Goal: Task Accomplishment & Management: Use online tool/utility

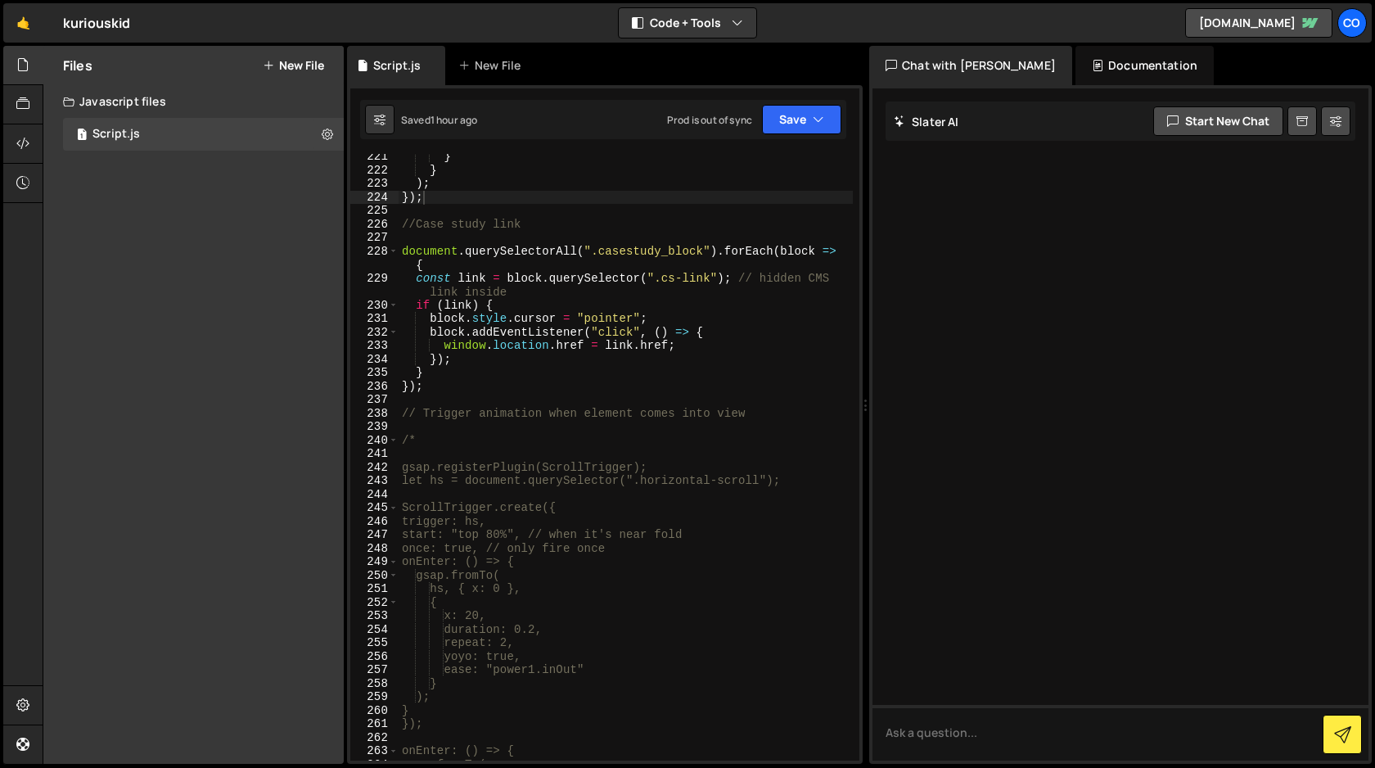
scroll to position [3056, 0]
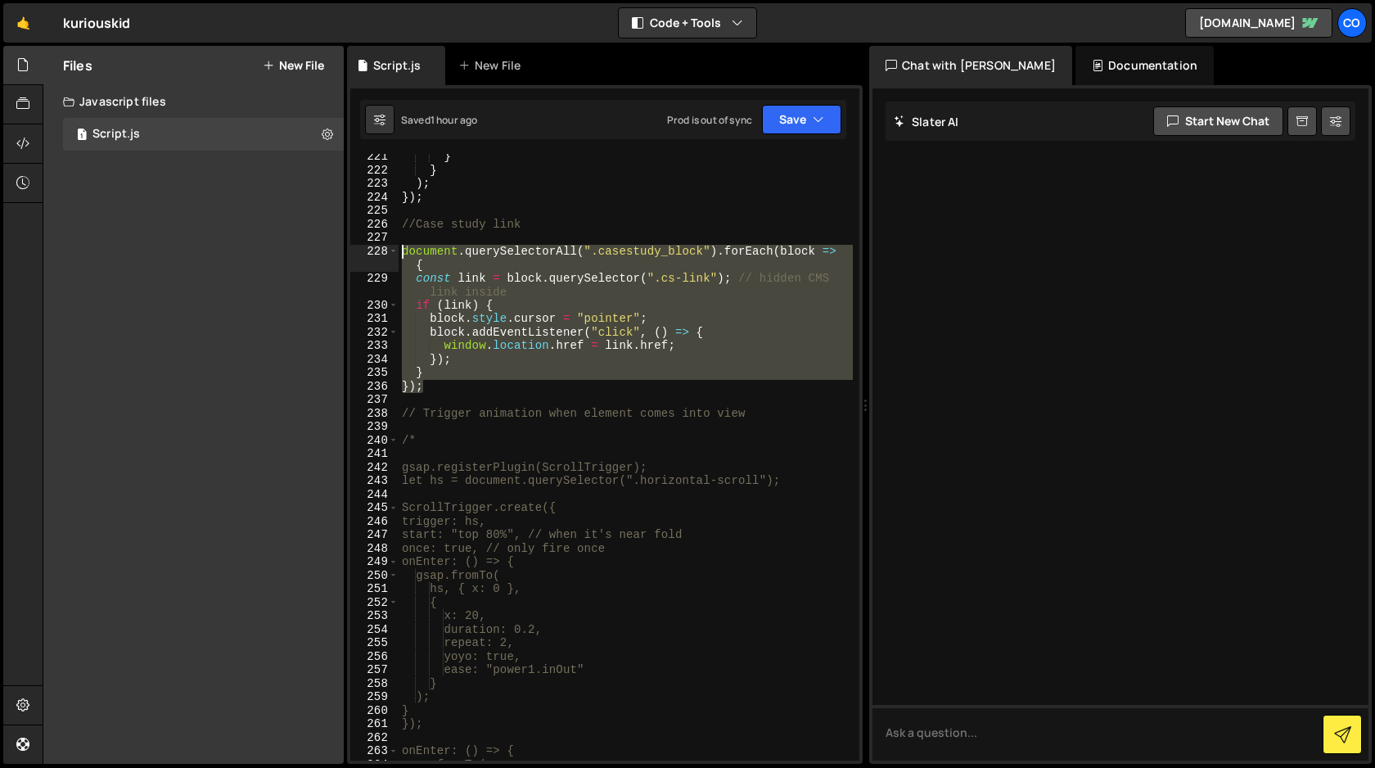
drag, startPoint x: 431, startPoint y: 389, endPoint x: 378, endPoint y: 254, distance: 145.2
click at [378, 254] on div "}); 221 222 223 224 225 226 227 228 229 230 231 232 233 234 235 236 237 238 239…" at bounding box center [604, 457] width 509 height 607
type textarea "document.querySelectorAll(".casestudy_block").forEach(block => { const link = b…"
paste textarea
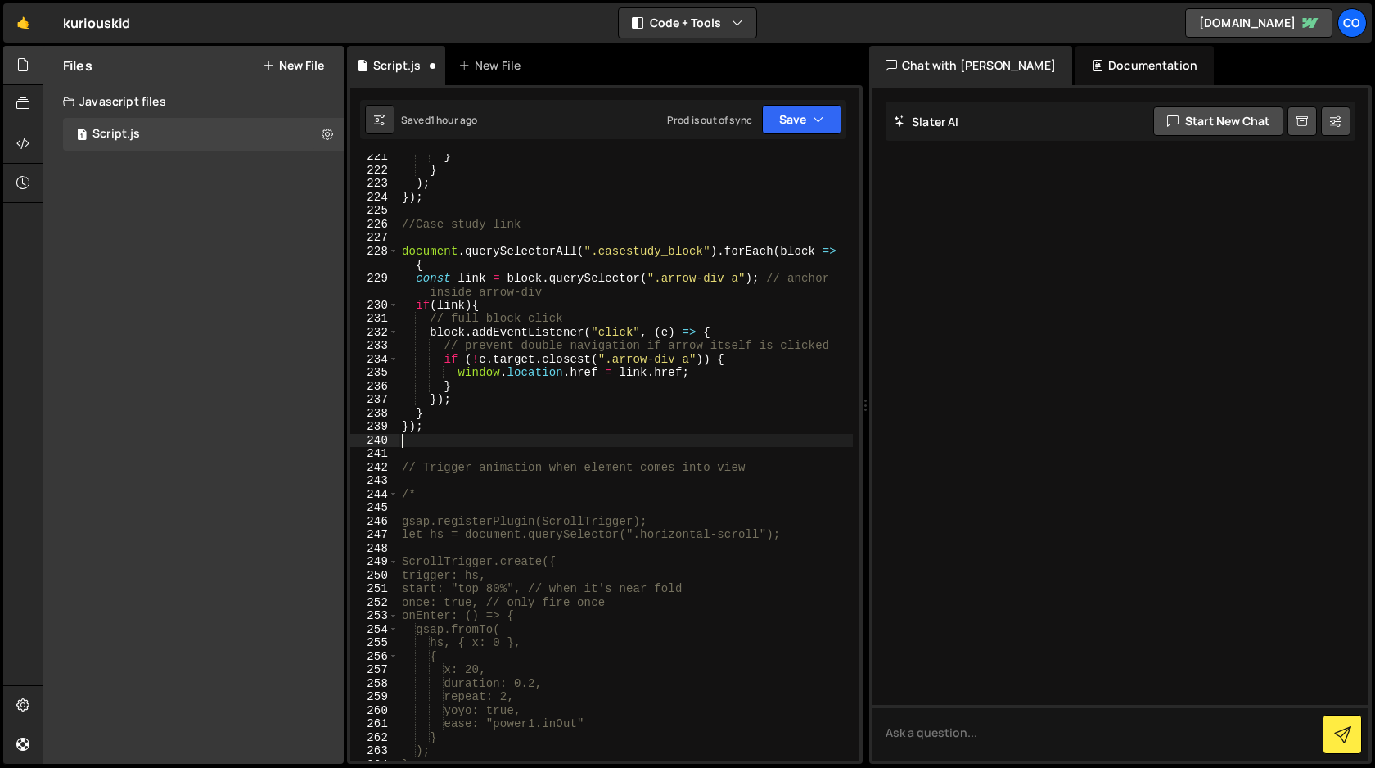
scroll to position [0, 0]
click at [800, 120] on button "Save" at bounding box center [801, 119] width 79 height 29
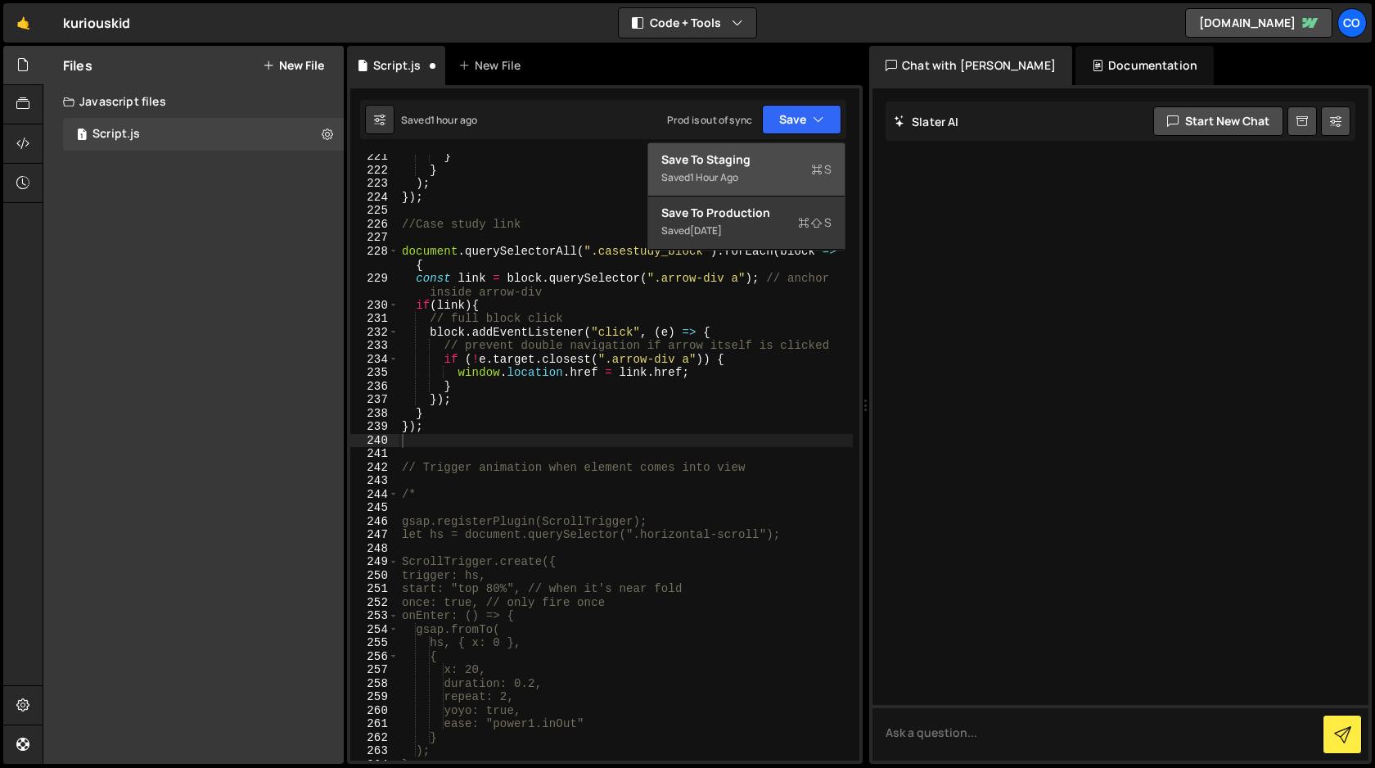
click at [764, 164] on div "Save to Staging S" at bounding box center [746, 159] width 170 height 16
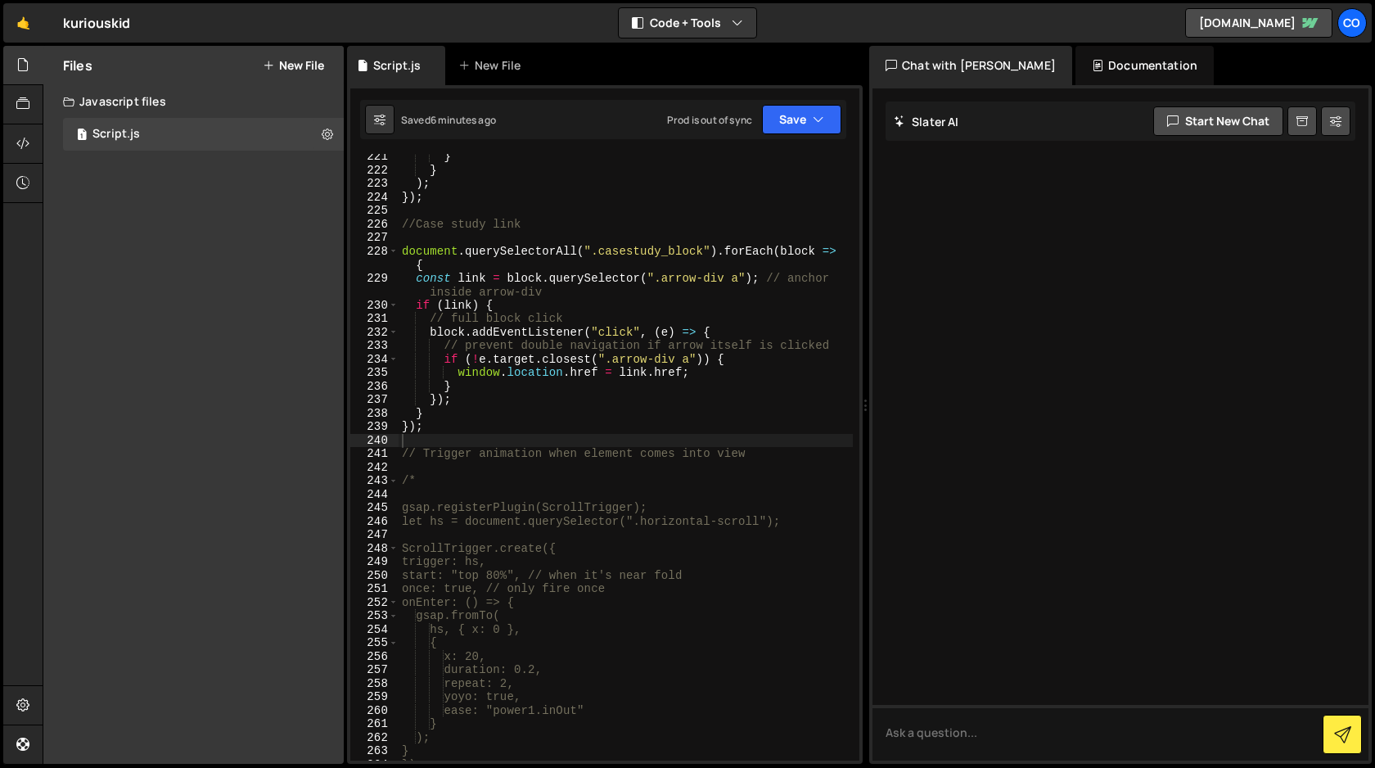
click at [430, 426] on div "} } ) ; }) ; //Case study link document . querySelectorAll ( ".casestudy_block"…" at bounding box center [626, 467] width 454 height 634
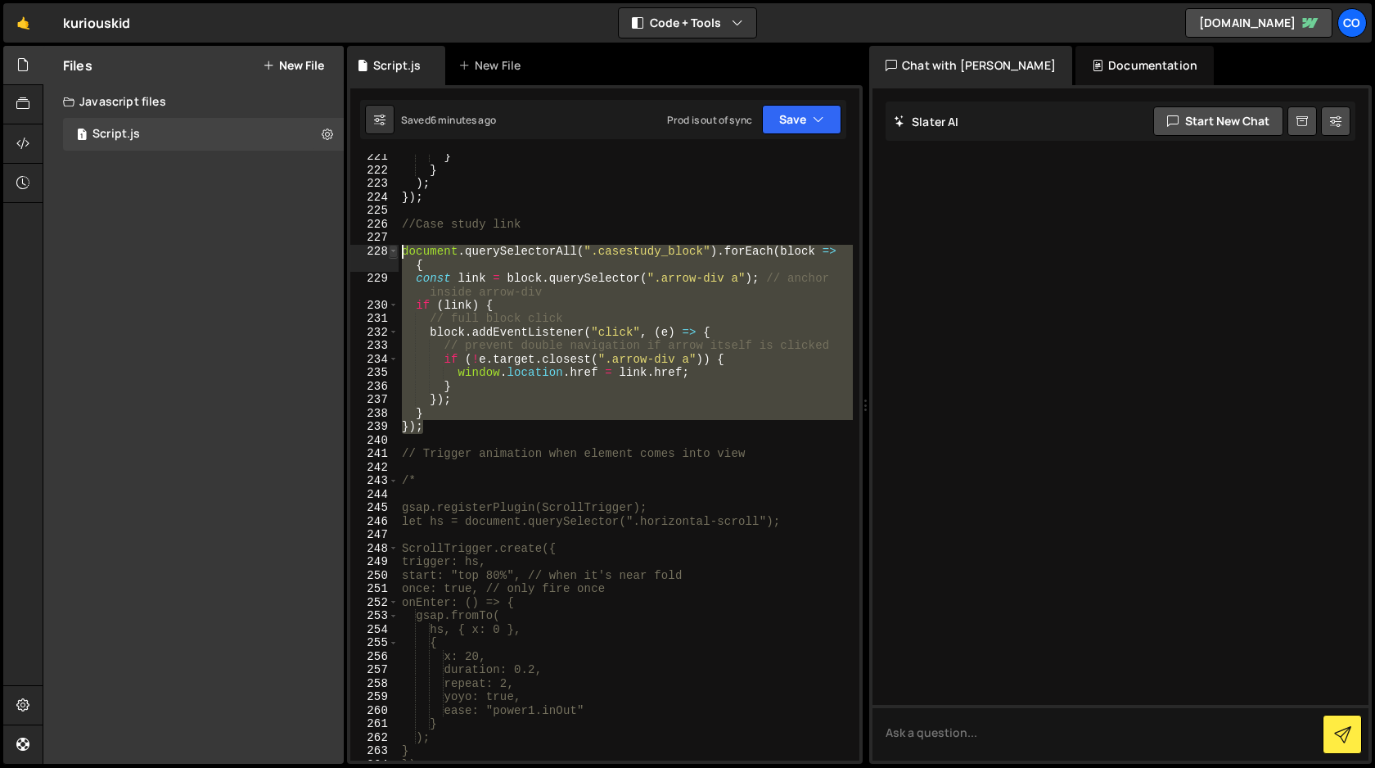
drag, startPoint x: 430, startPoint y: 426, endPoint x: 390, endPoint y: 251, distance: 178.9
click at [390, 250] on div "}); 221 222 223 224 225 226 227 228 229 230 231 232 233 234 235 236 237 238 239…" at bounding box center [604, 457] width 509 height 607
type textarea "document.querySelectorAll(".casestudy_block").forEach(block => { const link = b…"
paste textarea
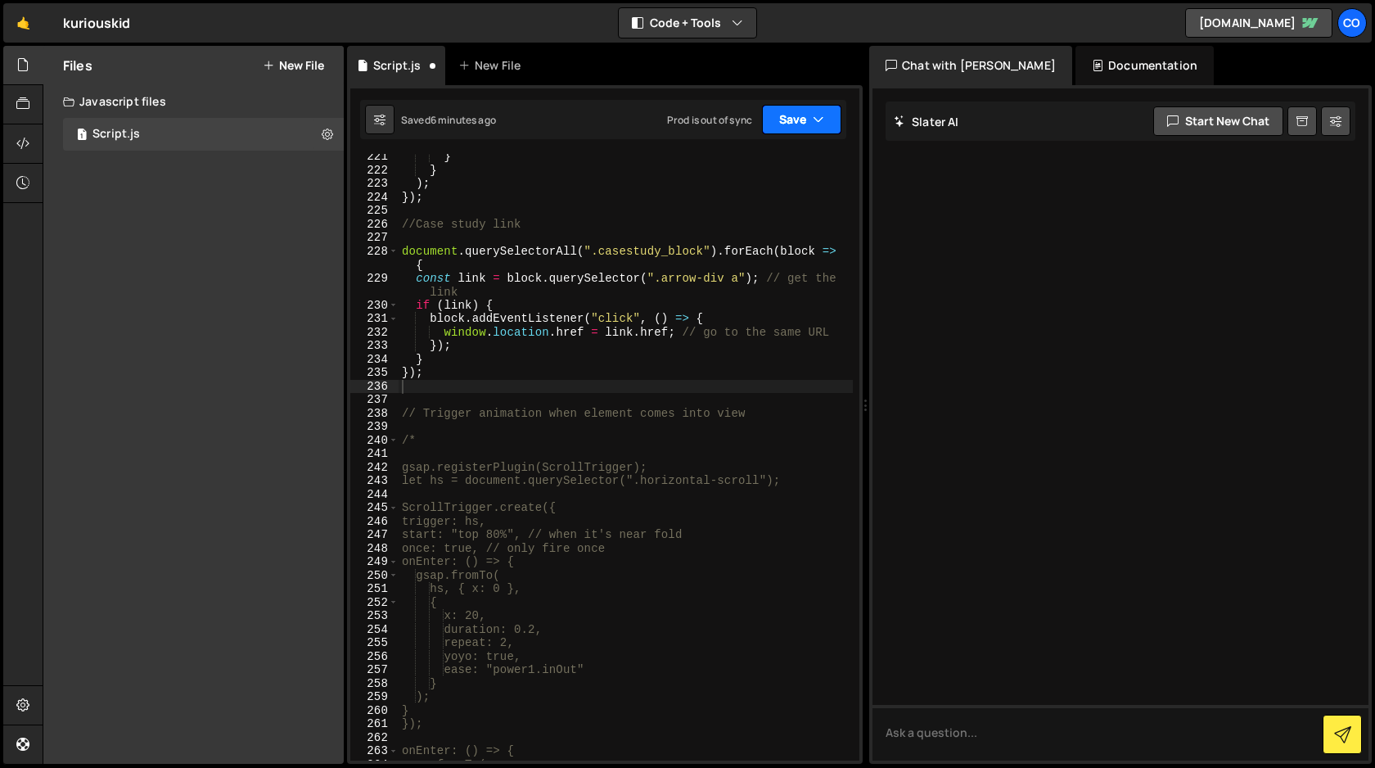
click at [808, 116] on button "Save" at bounding box center [801, 119] width 79 height 29
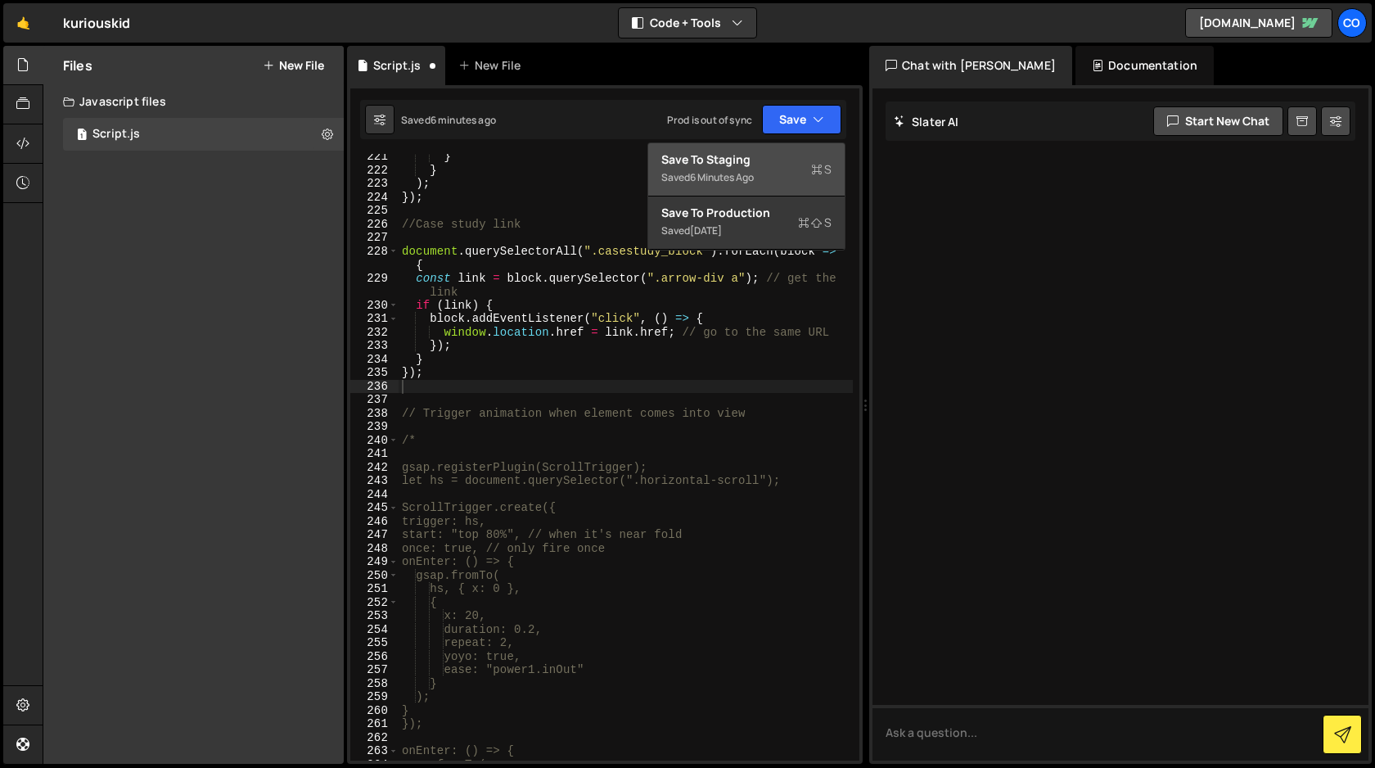
click at [768, 168] on div "Saved 6 minutes ago" at bounding box center [746, 178] width 170 height 20
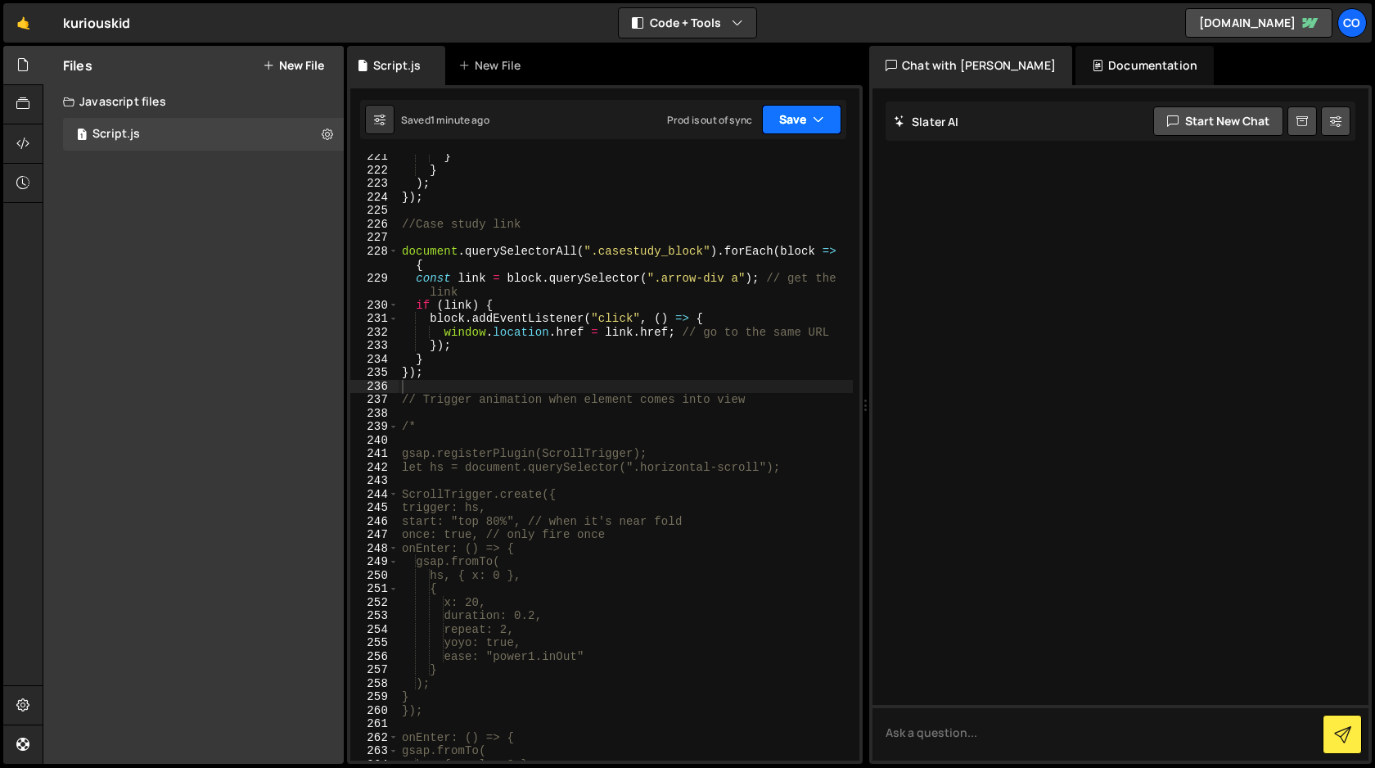
click at [817, 124] on icon "button" at bounding box center [818, 119] width 11 height 16
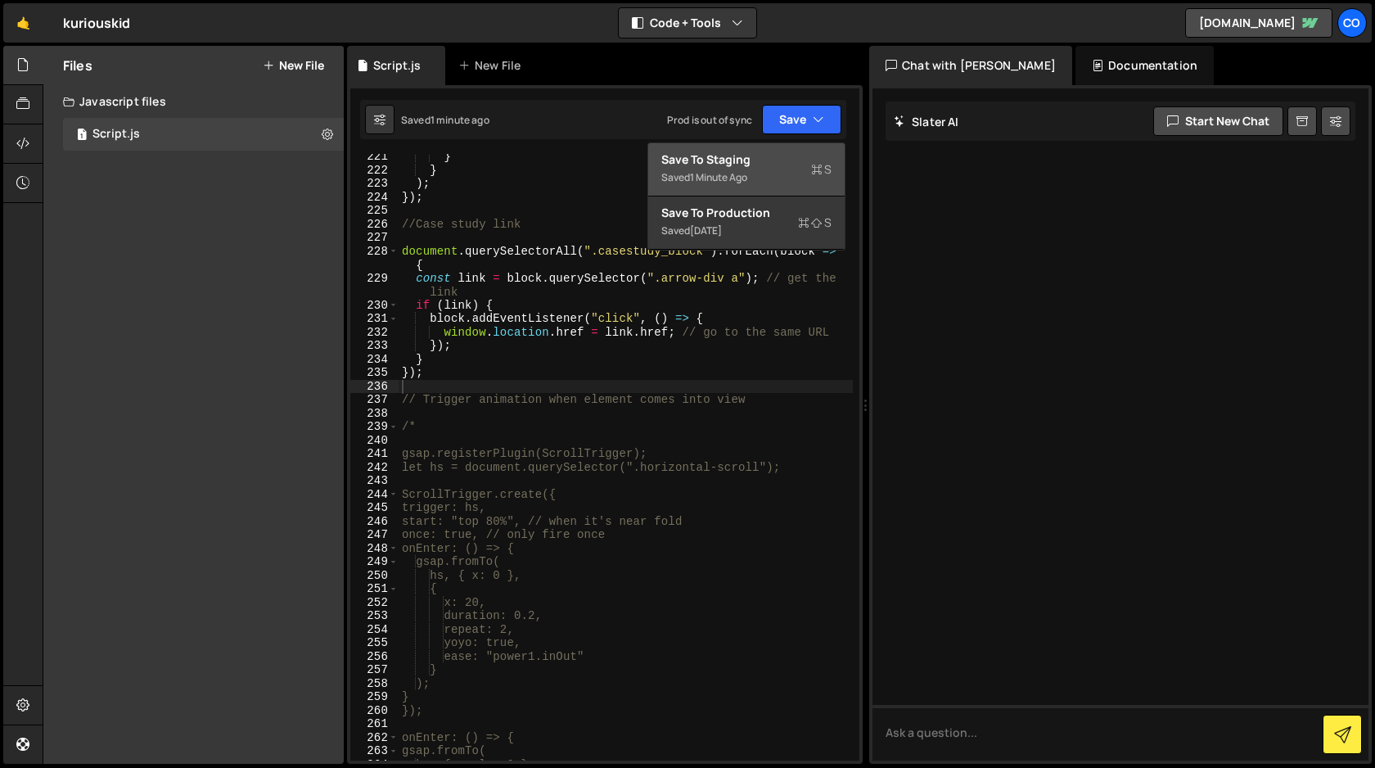
click at [764, 183] on div "Saved 1 minute ago" at bounding box center [746, 178] width 170 height 20
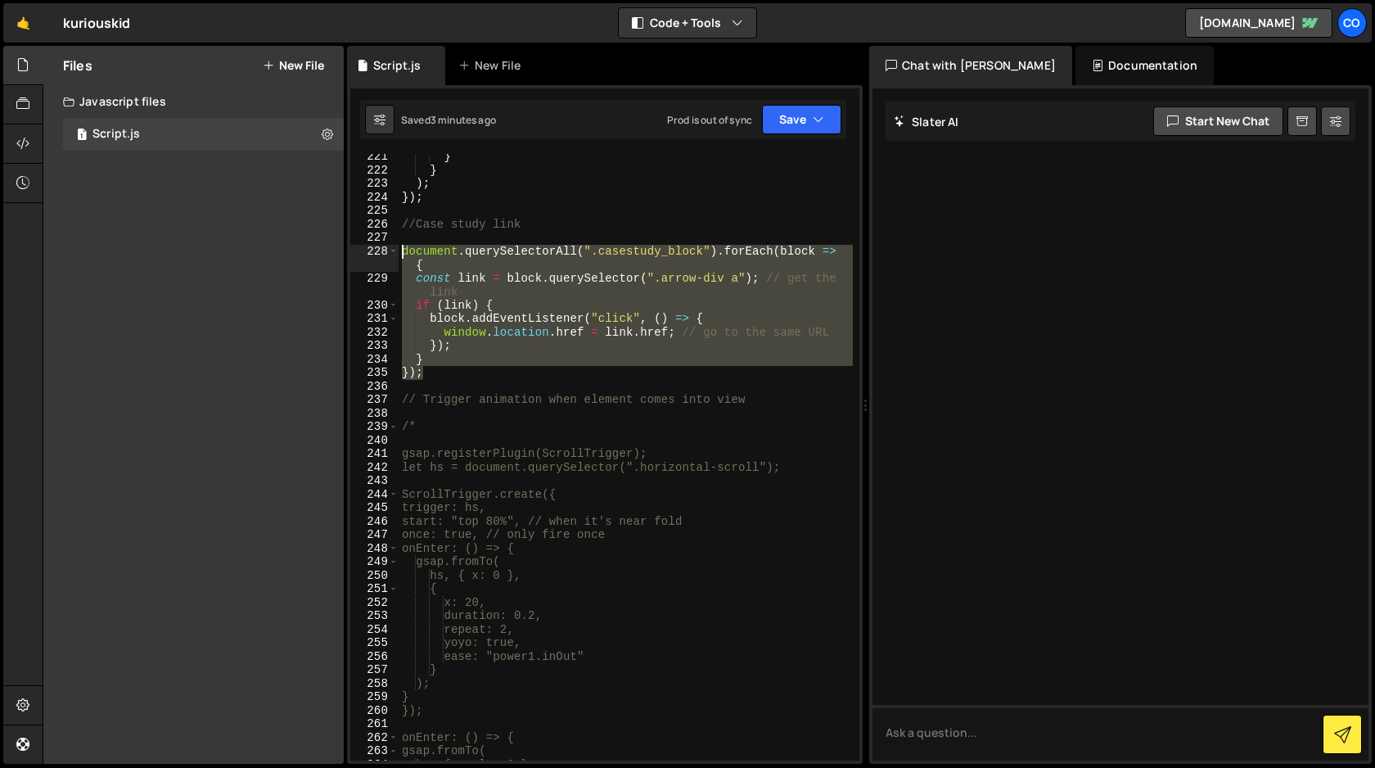
drag, startPoint x: 434, startPoint y: 371, endPoint x: 377, endPoint y: 254, distance: 130.0
click at [377, 254] on div "}); 221 222 223 224 225 226 227 228 229 230 231 232 233 234 235 236 237 238 239…" at bounding box center [604, 457] width 509 height 607
type textarea "document.querySelectorAll(".casestudy_block").forEach(block => { const link = b…"
paste textarea
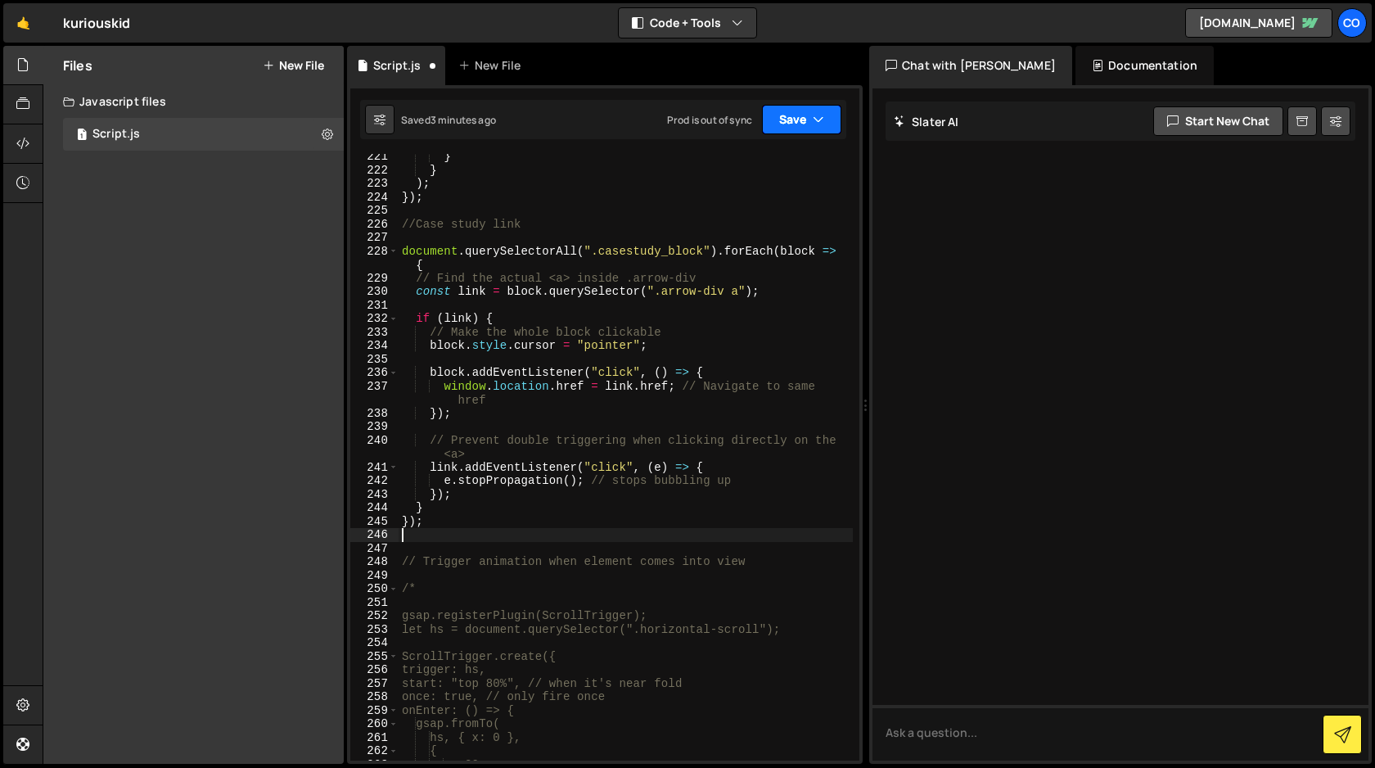
click at [803, 120] on button "Save" at bounding box center [801, 119] width 79 height 29
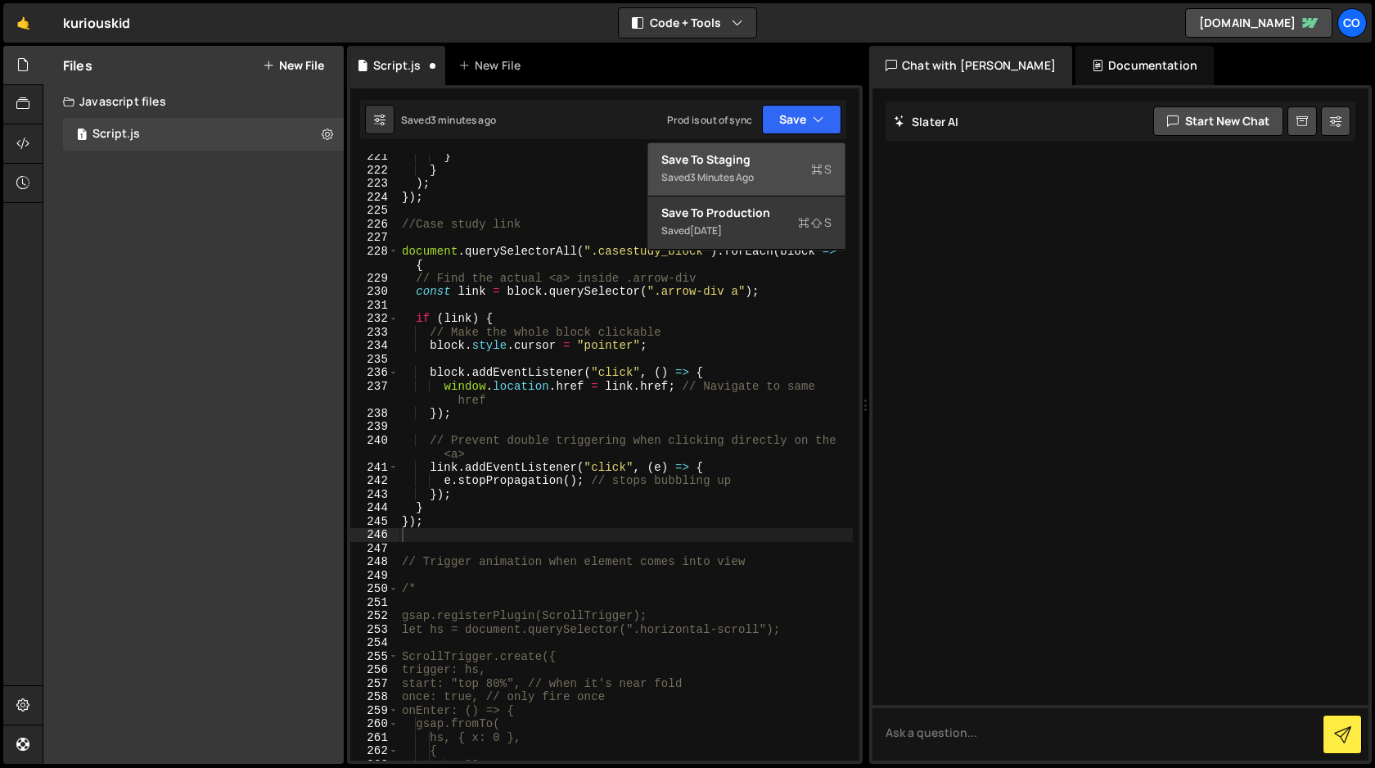
click at [768, 161] on div "Save to Staging S" at bounding box center [746, 159] width 170 height 16
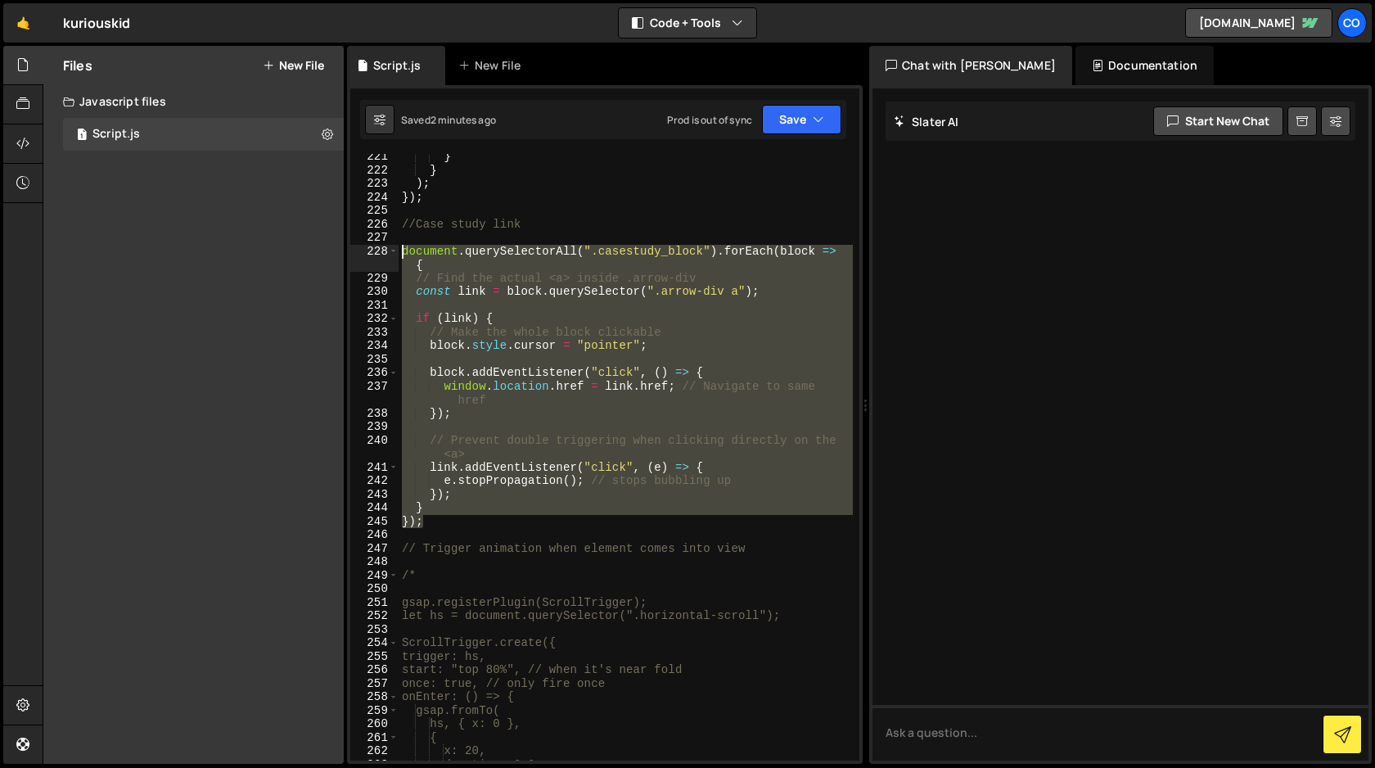
drag, startPoint x: 431, startPoint y: 523, endPoint x: 363, endPoint y: 255, distance: 276.1
click at [363, 255] on div "}); 221 222 223 224 225 226 227 228 229 230 231 232 233 234 235 236 237 238 239…" at bounding box center [604, 457] width 509 height 607
type textarea "document.querySelectorAll(".casestudy_block").forEach(block => { // Find the ac…"
paste textarea
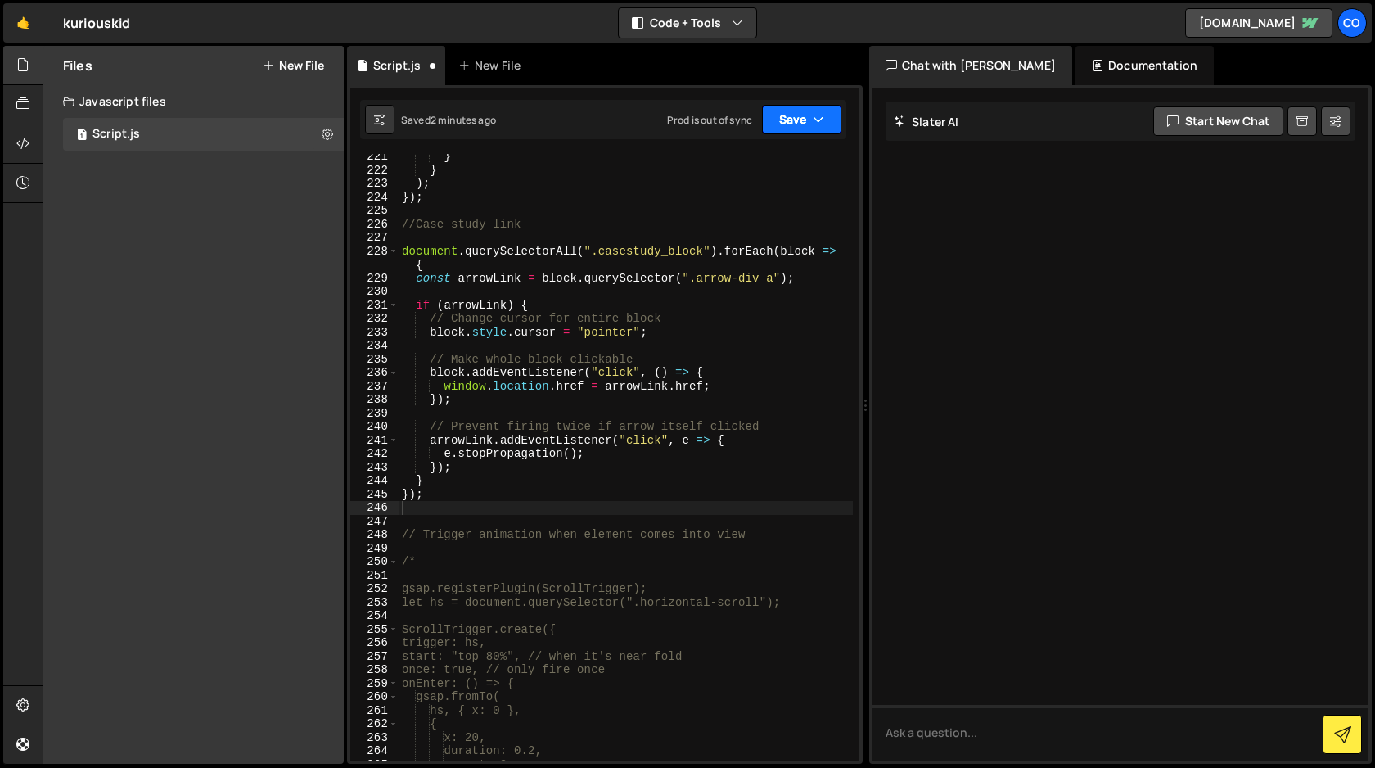
click at [820, 123] on icon "button" at bounding box center [818, 119] width 11 height 16
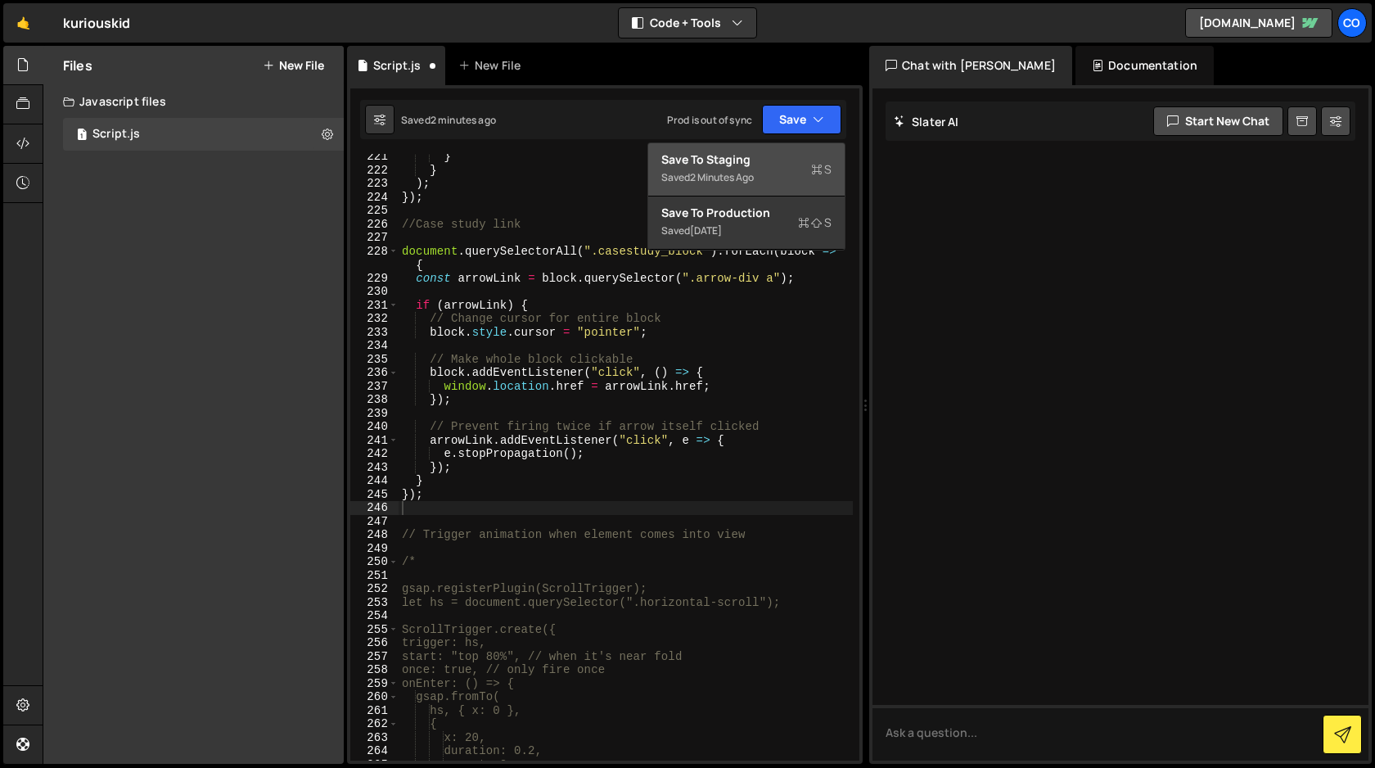
click at [784, 165] on div "Save to Staging S" at bounding box center [746, 159] width 170 height 16
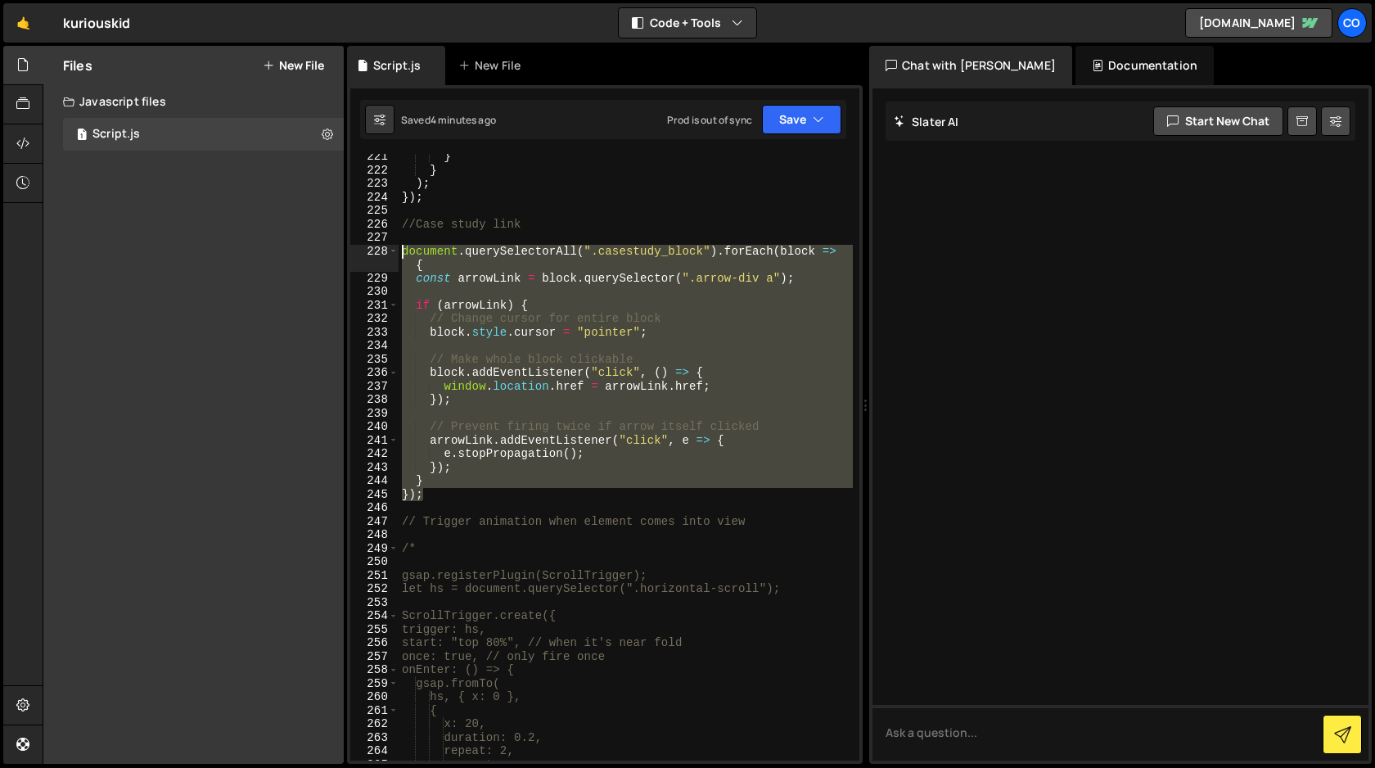
drag, startPoint x: 432, startPoint y: 491, endPoint x: 363, endPoint y: 251, distance: 249.5
click at [363, 251] on div "}); 221 222 223 224 225 226 227 228 229 230 231 232 233 234 235 236 237 238 239…" at bounding box center [604, 457] width 509 height 607
type textarea "document.querySelectorAll(".casestudy_block").forEach(block => { const arrowLin…"
paste textarea
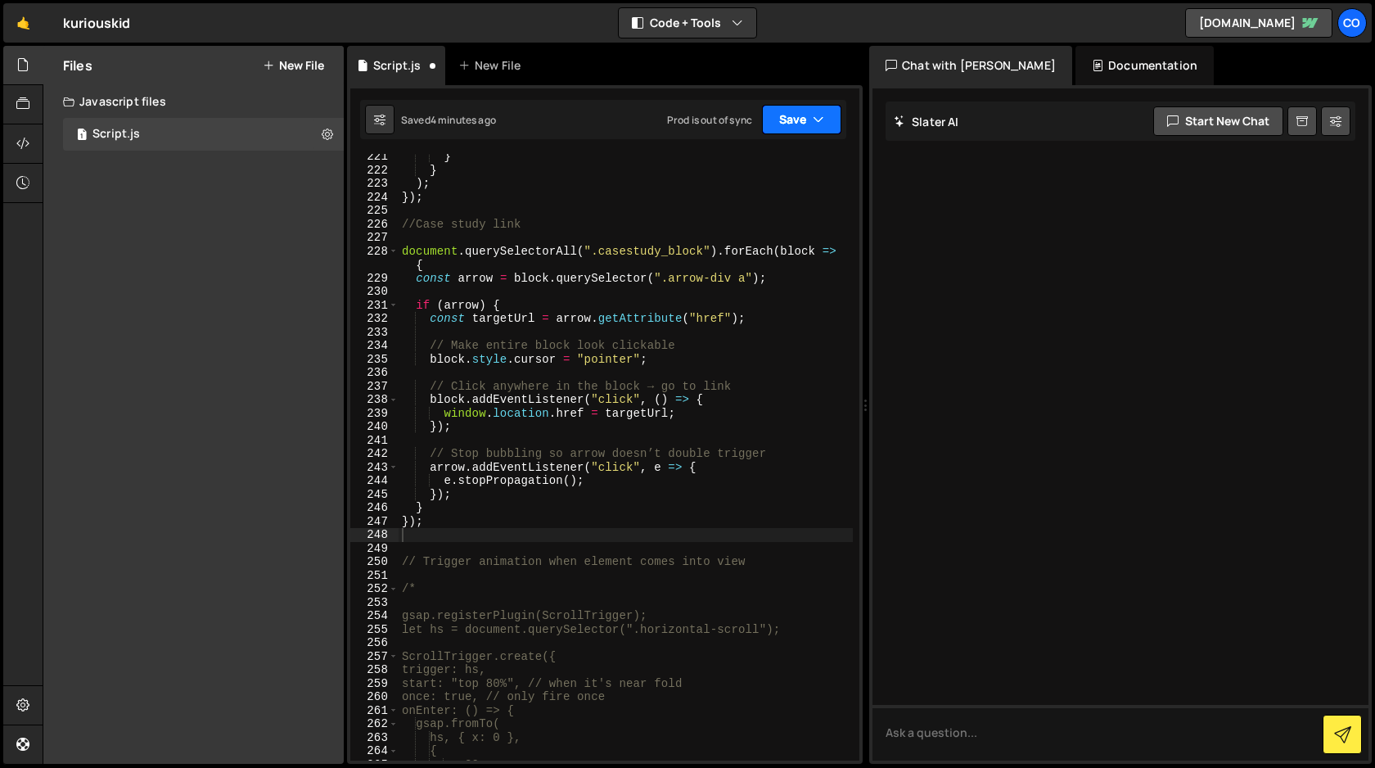
click at [796, 123] on button "Save" at bounding box center [801, 119] width 79 height 29
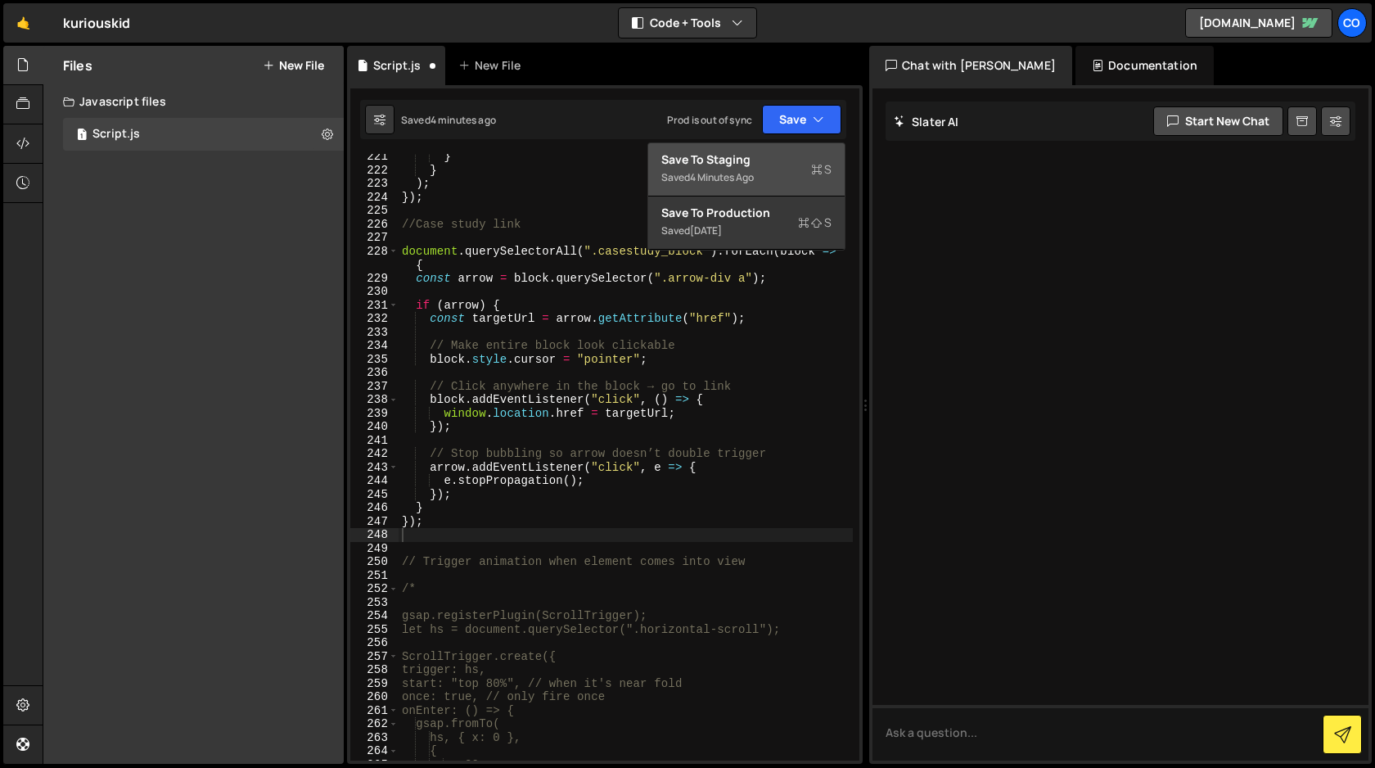
click at [775, 161] on div "Save to Staging S" at bounding box center [746, 159] width 170 height 16
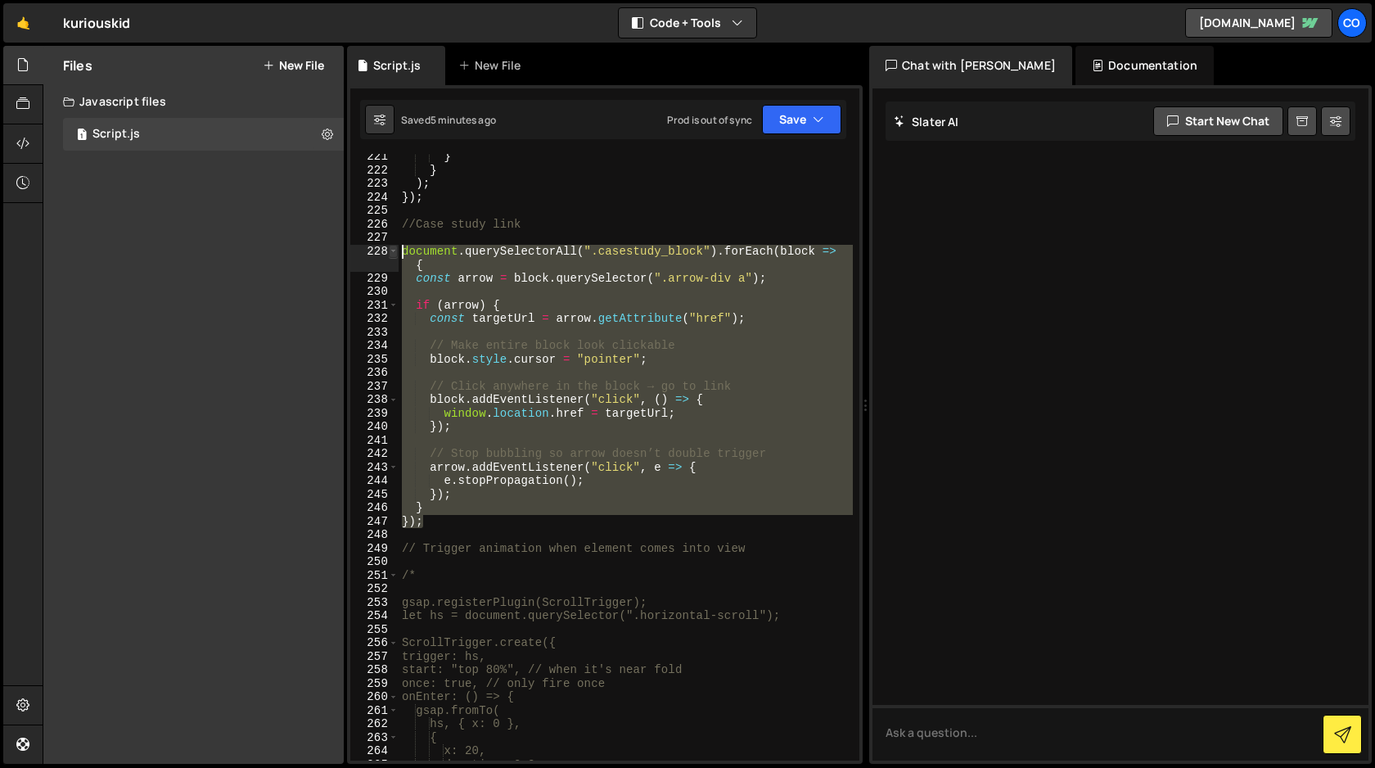
drag, startPoint x: 431, startPoint y: 524, endPoint x: 394, endPoint y: 248, distance: 278.3
click at [394, 248] on div "}); 221 222 223 224 225 226 227 228 229 230 231 232 233 234 235 236 237 238 239…" at bounding box center [604, 457] width 509 height 607
type textarea "document.querySelectorAll(".casestudy_block").forEach(block => { const arrow = …"
paste textarea
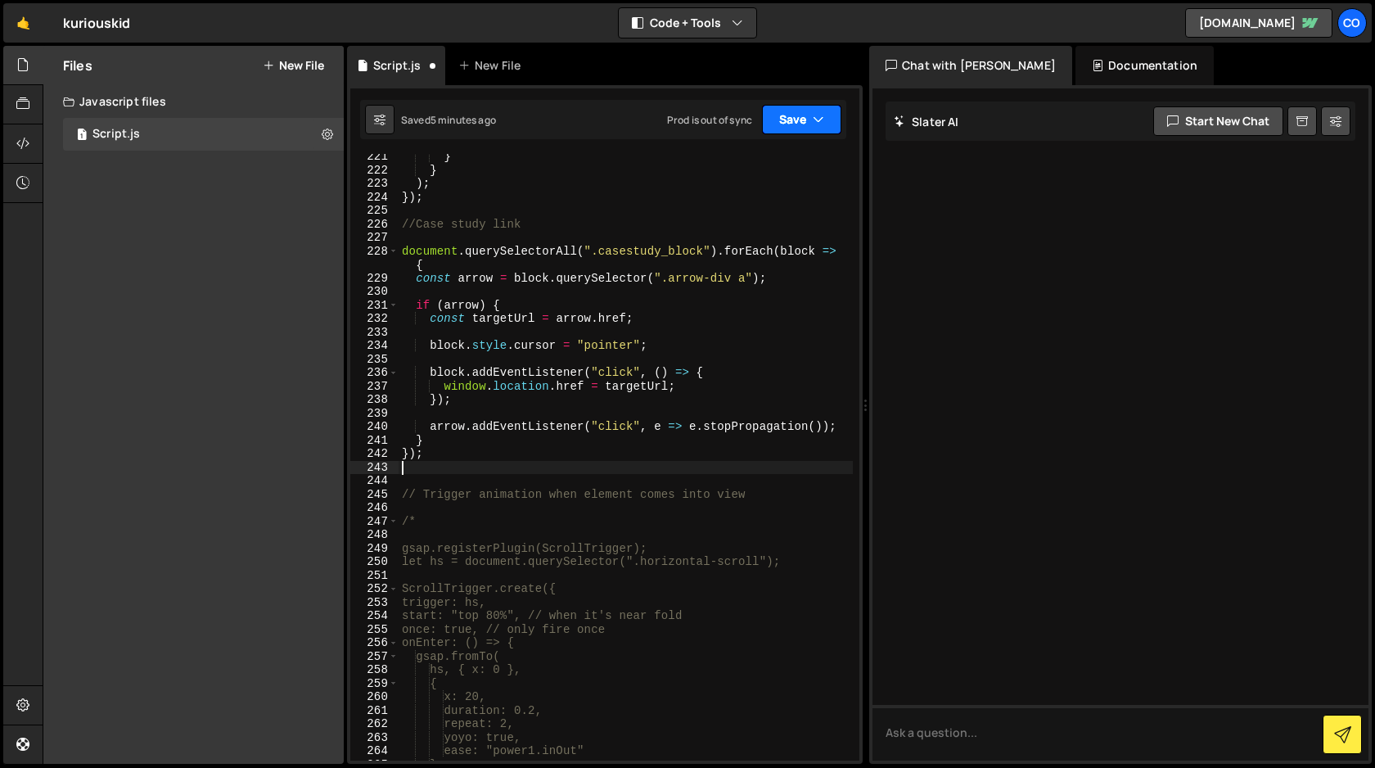
click at [799, 120] on button "Save" at bounding box center [801, 119] width 79 height 29
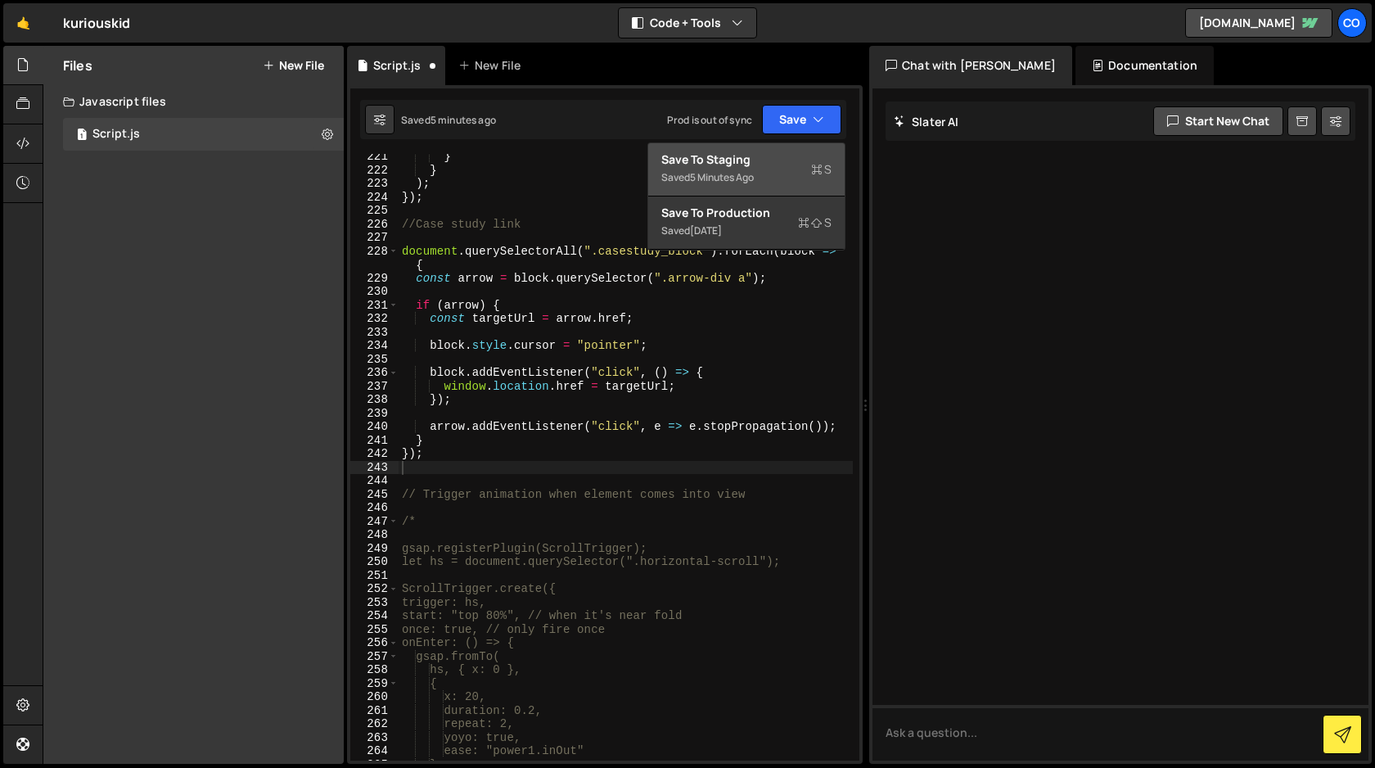
click at [764, 165] on div "Save to Staging S" at bounding box center [746, 159] width 170 height 16
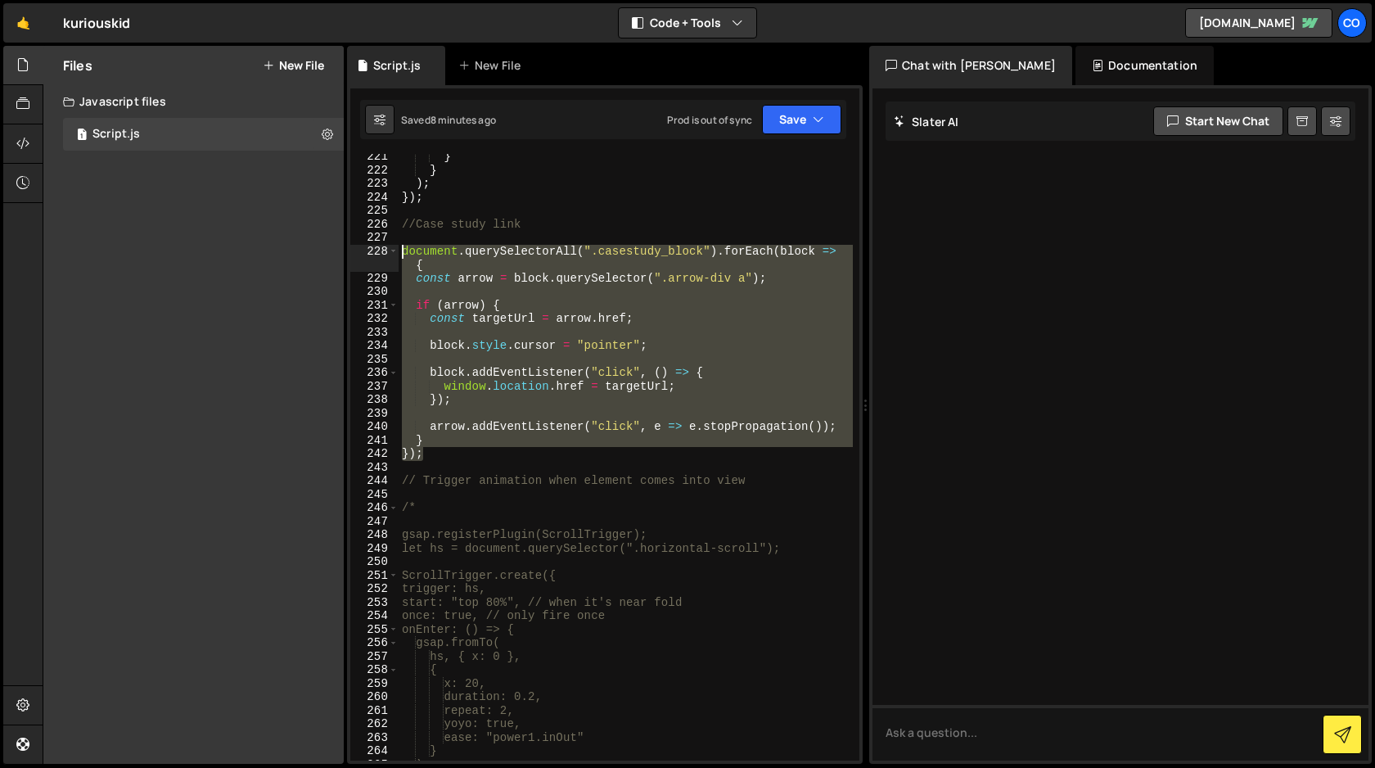
drag, startPoint x: 428, startPoint y: 456, endPoint x: 365, endPoint y: 253, distance: 212.5
click at [365, 253] on div "}); 221 222 223 224 225 226 227 228 229 230 231 232 233 234 235 236 237 238 239…" at bounding box center [604, 457] width 509 height 607
type textarea "document.querySelectorAll(".casestudy_block").forEach(block => { const arrow = …"
paste textarea
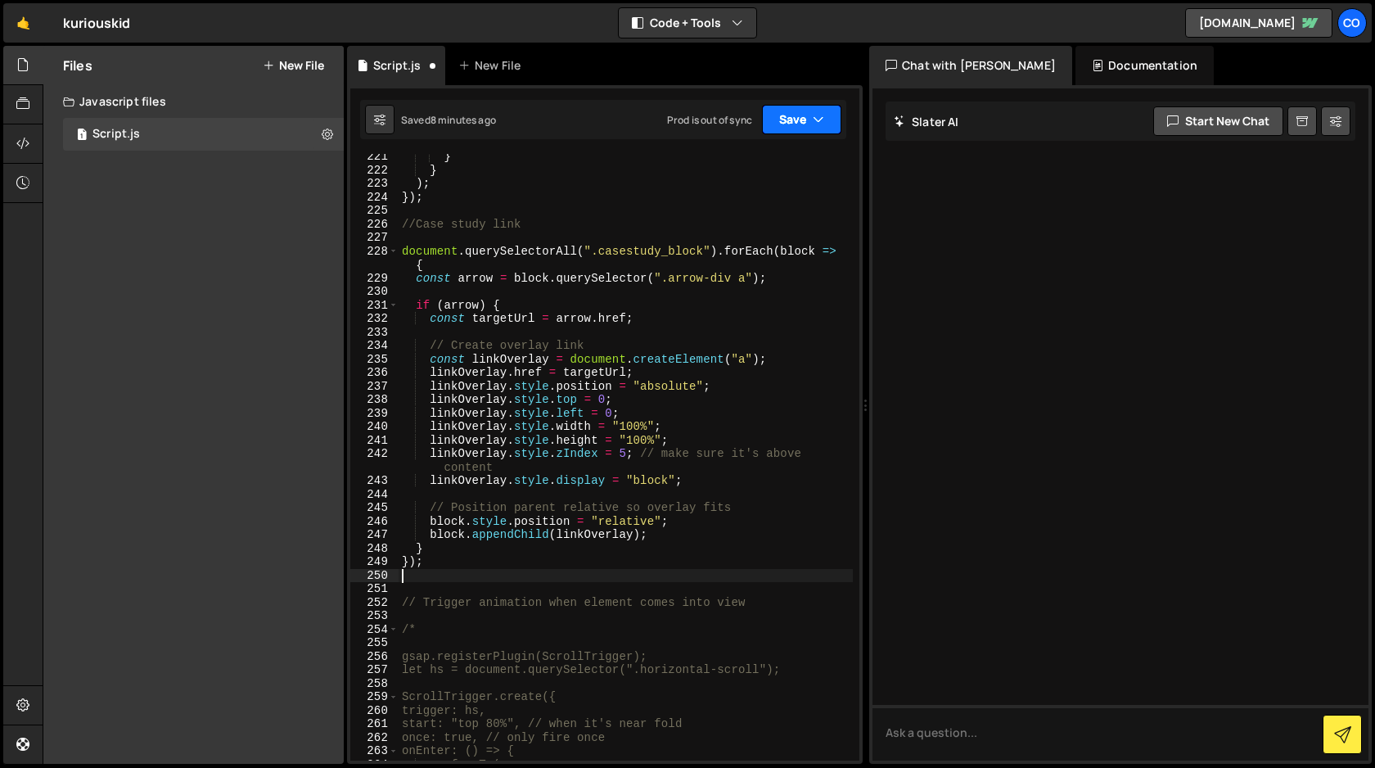
click at [808, 124] on button "Save" at bounding box center [801, 119] width 79 height 29
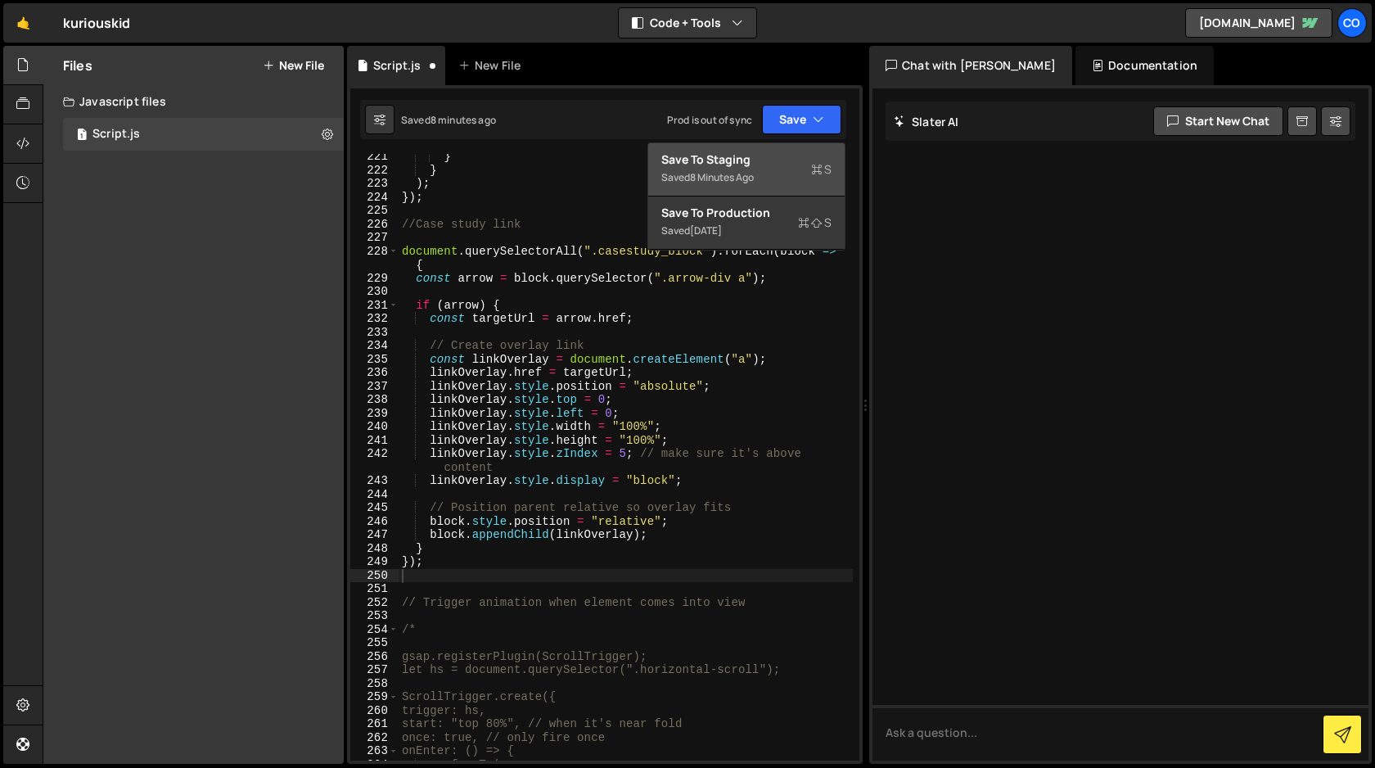
click at [771, 155] on div "Save to Staging S" at bounding box center [746, 159] width 170 height 16
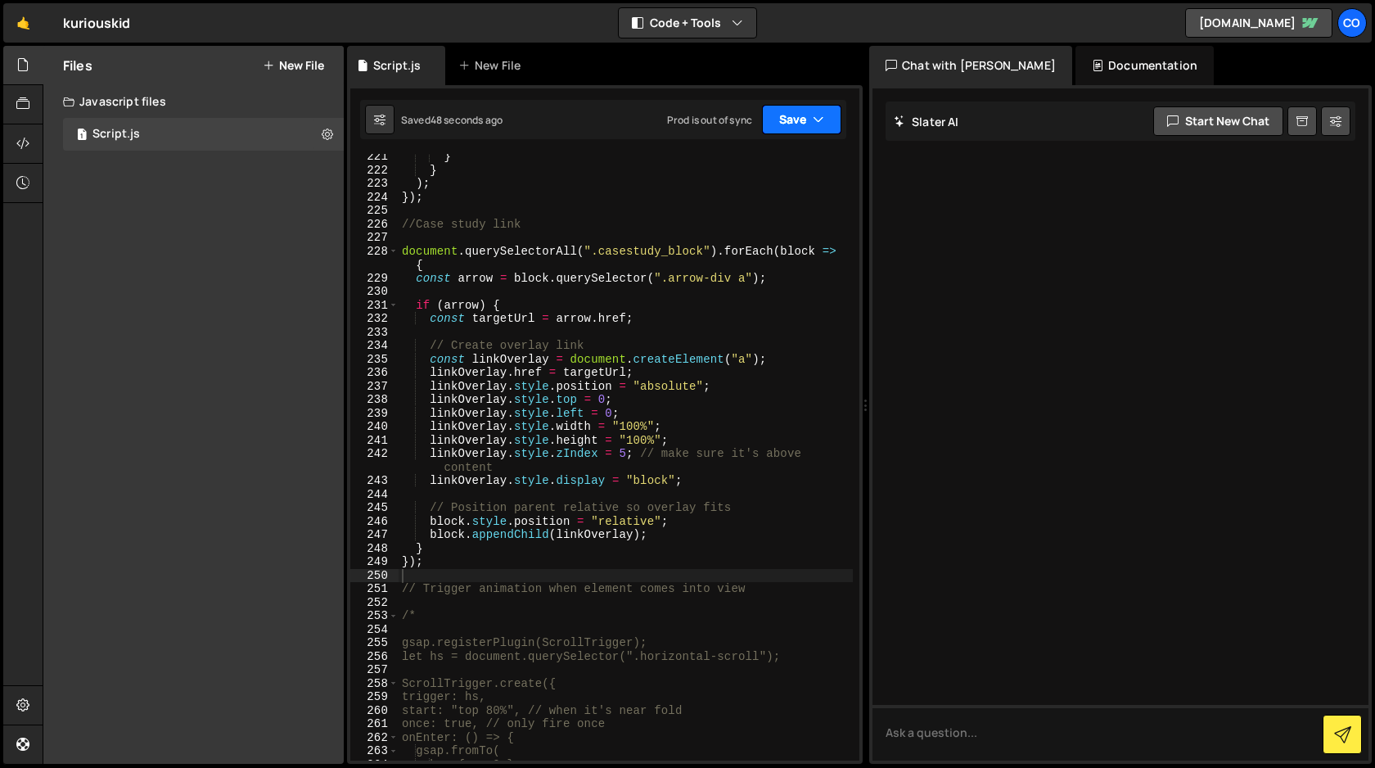
click at [828, 110] on button "Save" at bounding box center [801, 119] width 79 height 29
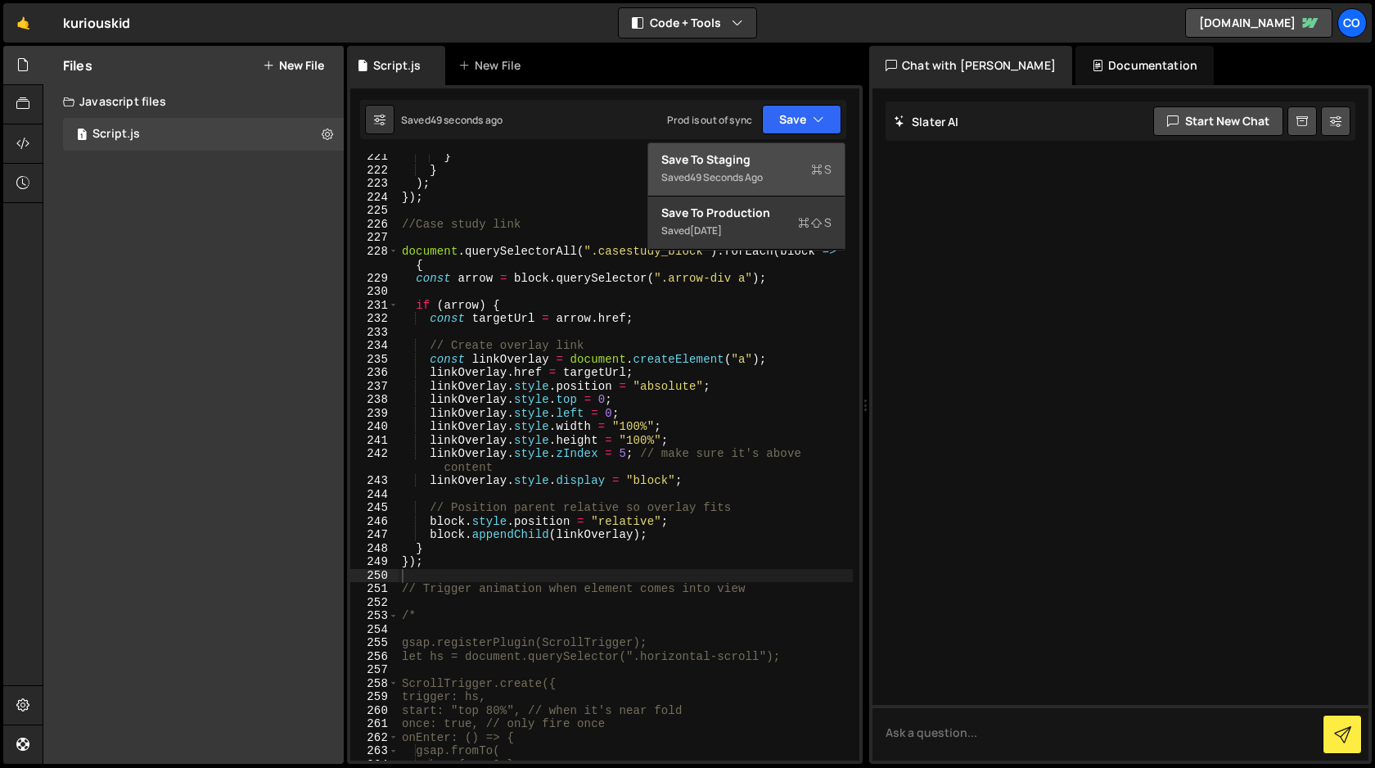
click at [801, 159] on div "Save to Staging S" at bounding box center [746, 159] width 170 height 16
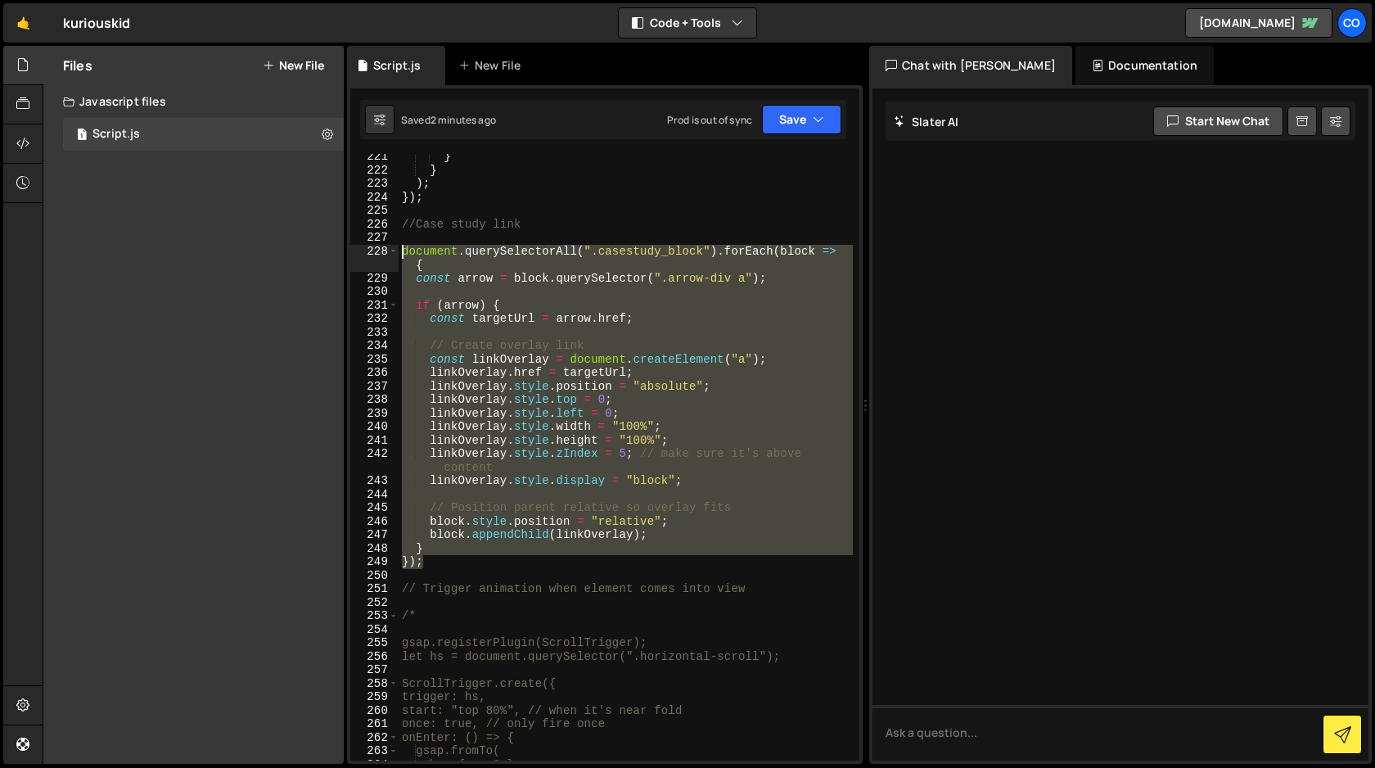
drag, startPoint x: 434, startPoint y: 564, endPoint x: 331, endPoint y: 255, distance: 326.1
click at [331, 255] on div "Files New File Javascript files 1 Script.js 0 CSS files Copy share link Edit Fi…" at bounding box center [709, 405] width 1333 height 719
paste textarea "}"
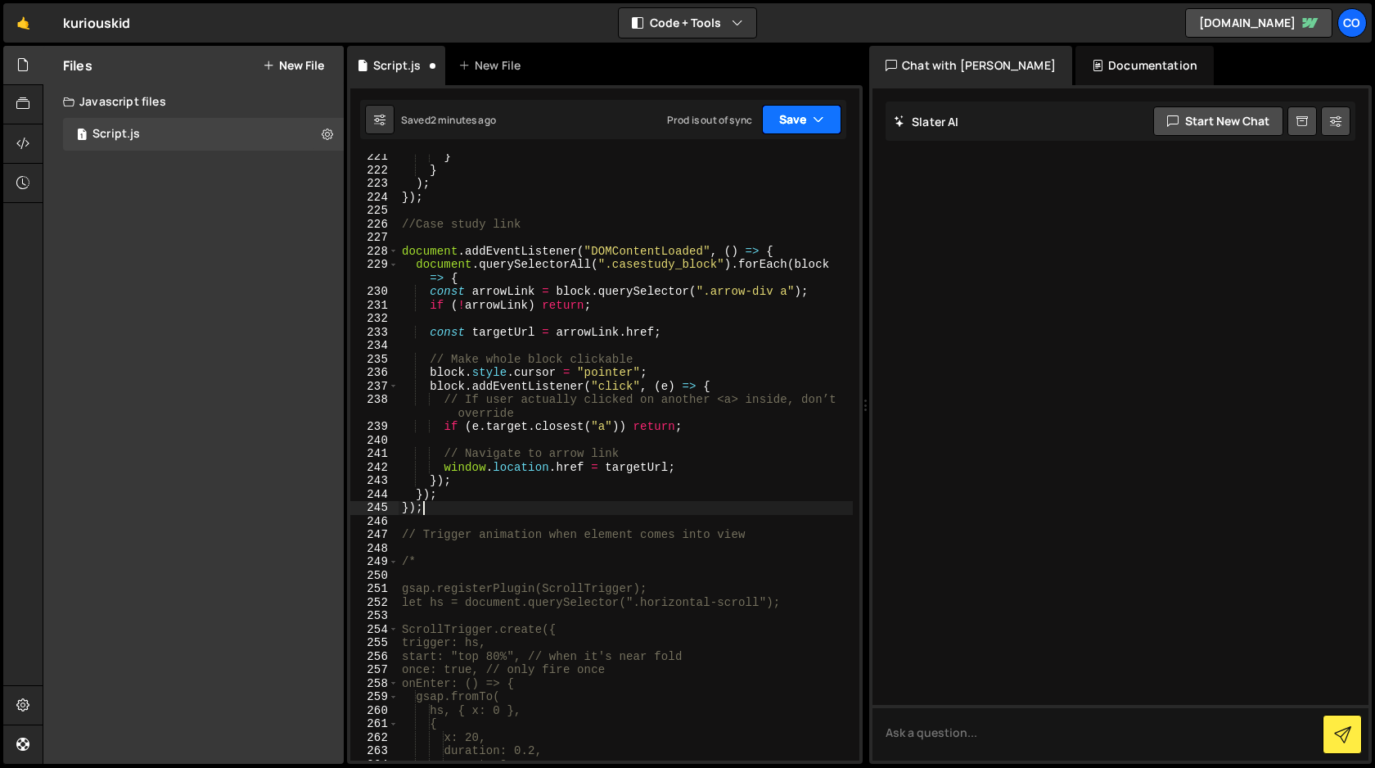
click at [789, 123] on button "Save" at bounding box center [801, 119] width 79 height 29
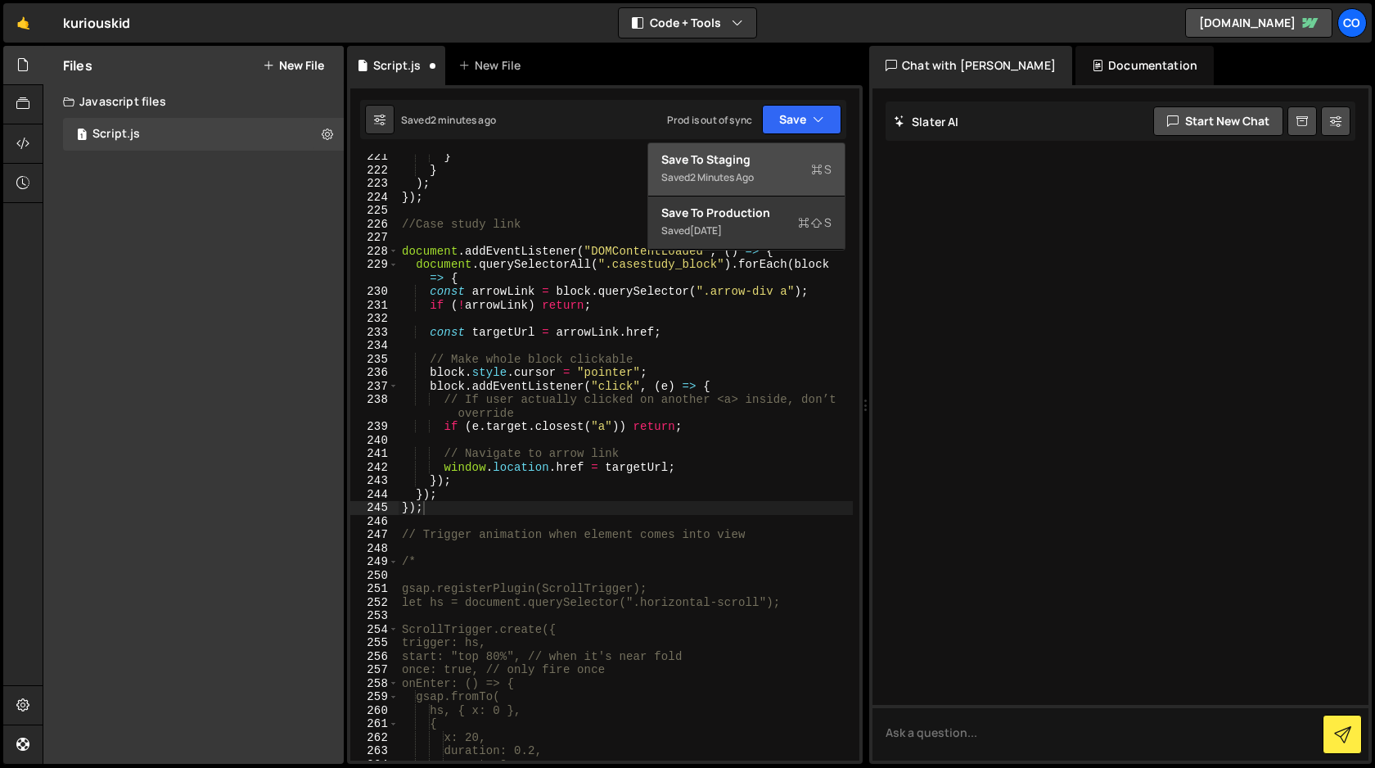
click at [767, 160] on div "Save to Staging S" at bounding box center [746, 159] width 170 height 16
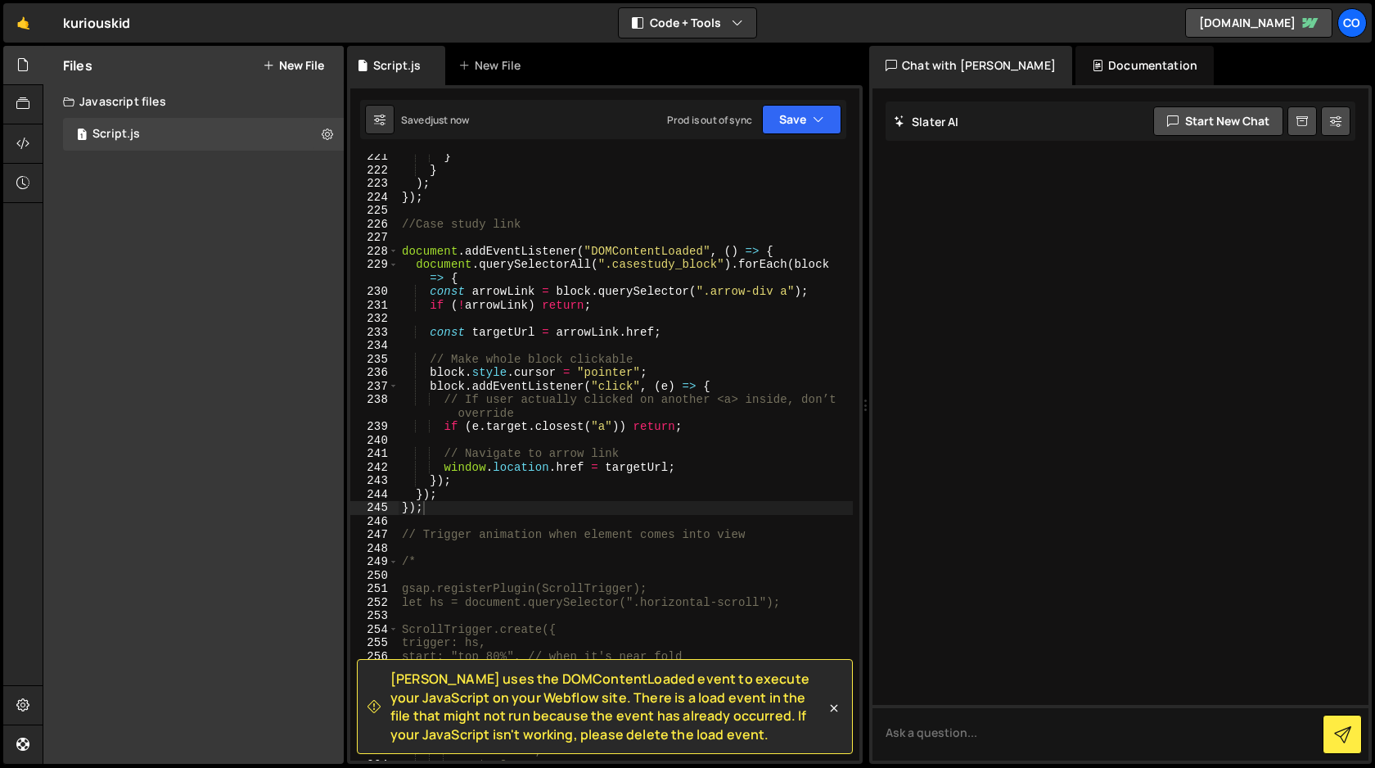
click at [670, 277] on div "} } ) ; }) ; //Case study link document . addEventListener ( "DOMContentLoaded"…" at bounding box center [626, 467] width 454 height 634
click at [419, 511] on div "} } ) ; }) ; //Case study link document . addEventListener ( "DOMContentLoaded"…" at bounding box center [626, 467] width 454 height 634
click at [431, 511] on div "} } ) ; }) ; //Case study link document . addEventListener ( "DOMContentLoaded"…" at bounding box center [626, 467] width 454 height 634
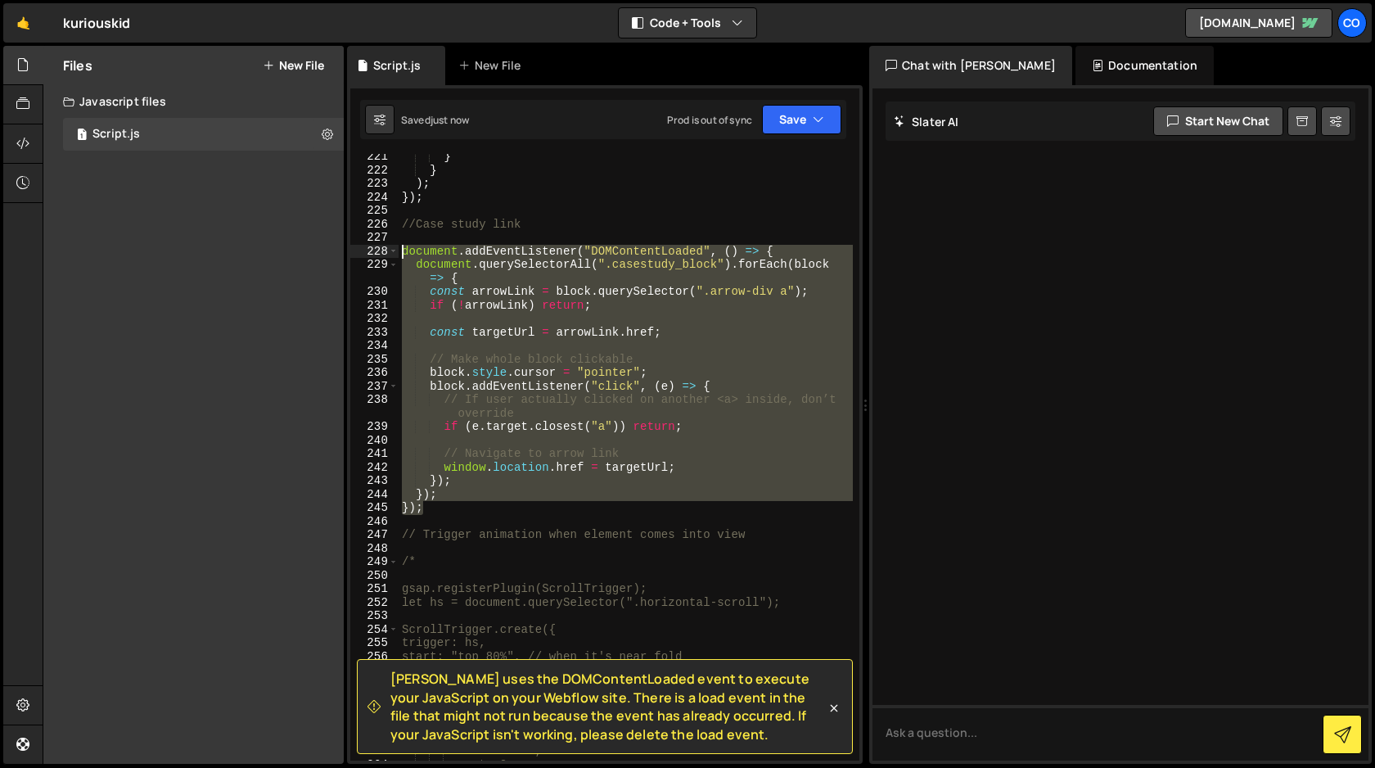
drag, startPoint x: 431, startPoint y: 511, endPoint x: 335, endPoint y: 250, distance: 277.6
click at [335, 250] on div "Files New File Javascript files 1 Script.js 0 CSS files Copy share link Edit Fi…" at bounding box center [709, 405] width 1333 height 719
type textarea "document.addEventListener("DOMContentLoaded", () => { document.querySelectorAll…"
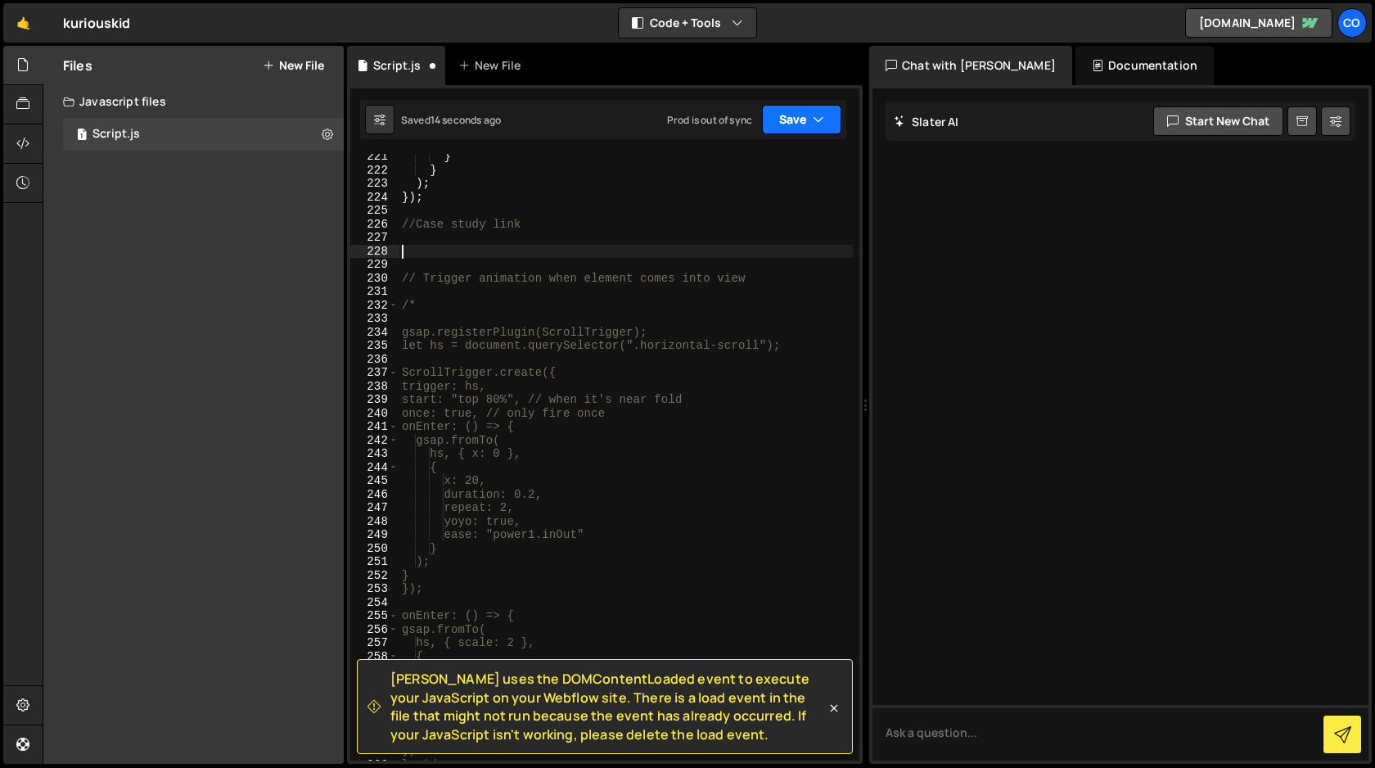
click at [790, 122] on button "Save" at bounding box center [801, 119] width 79 height 29
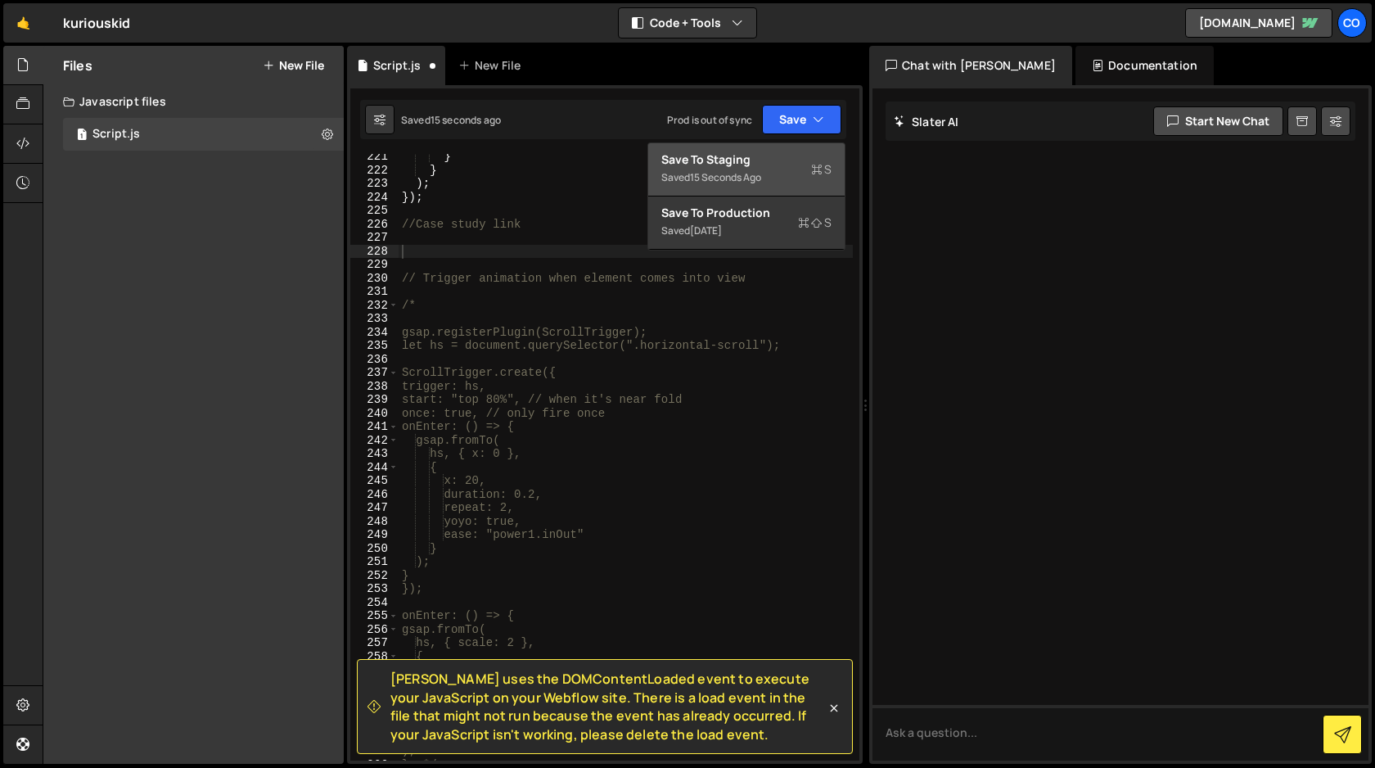
click at [762, 163] on div "Save to Staging S" at bounding box center [746, 159] width 170 height 16
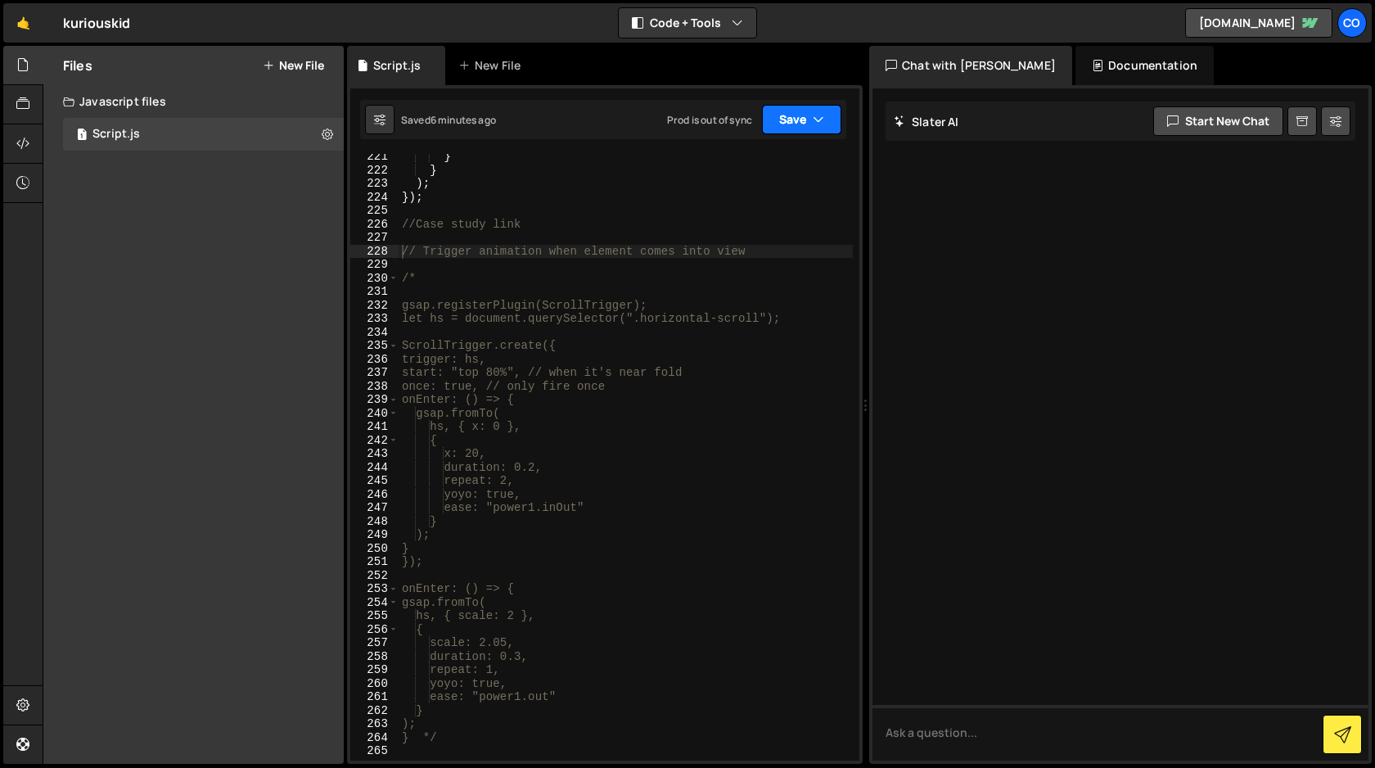
click at [800, 117] on button "Save" at bounding box center [801, 119] width 79 height 29
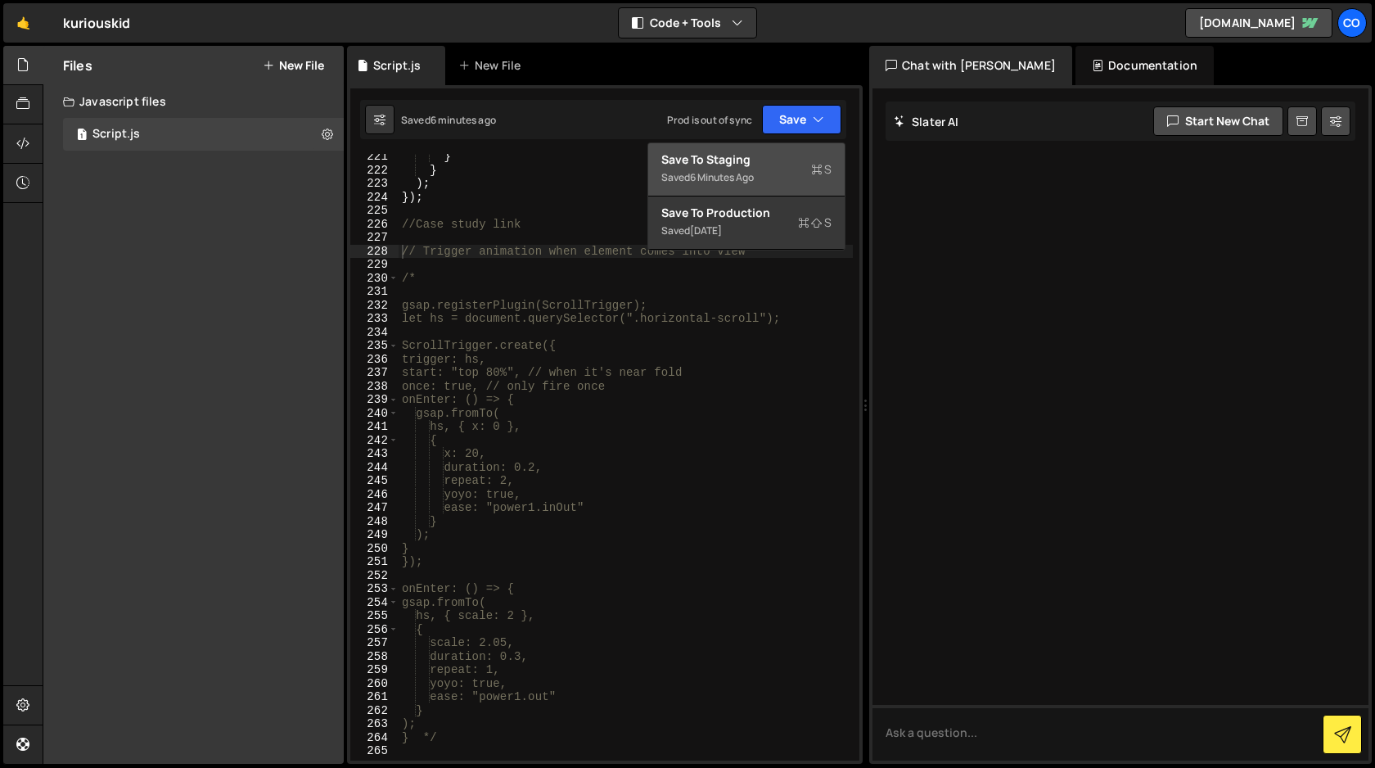
click at [749, 171] on div "6 minutes ago" at bounding box center [722, 177] width 64 height 14
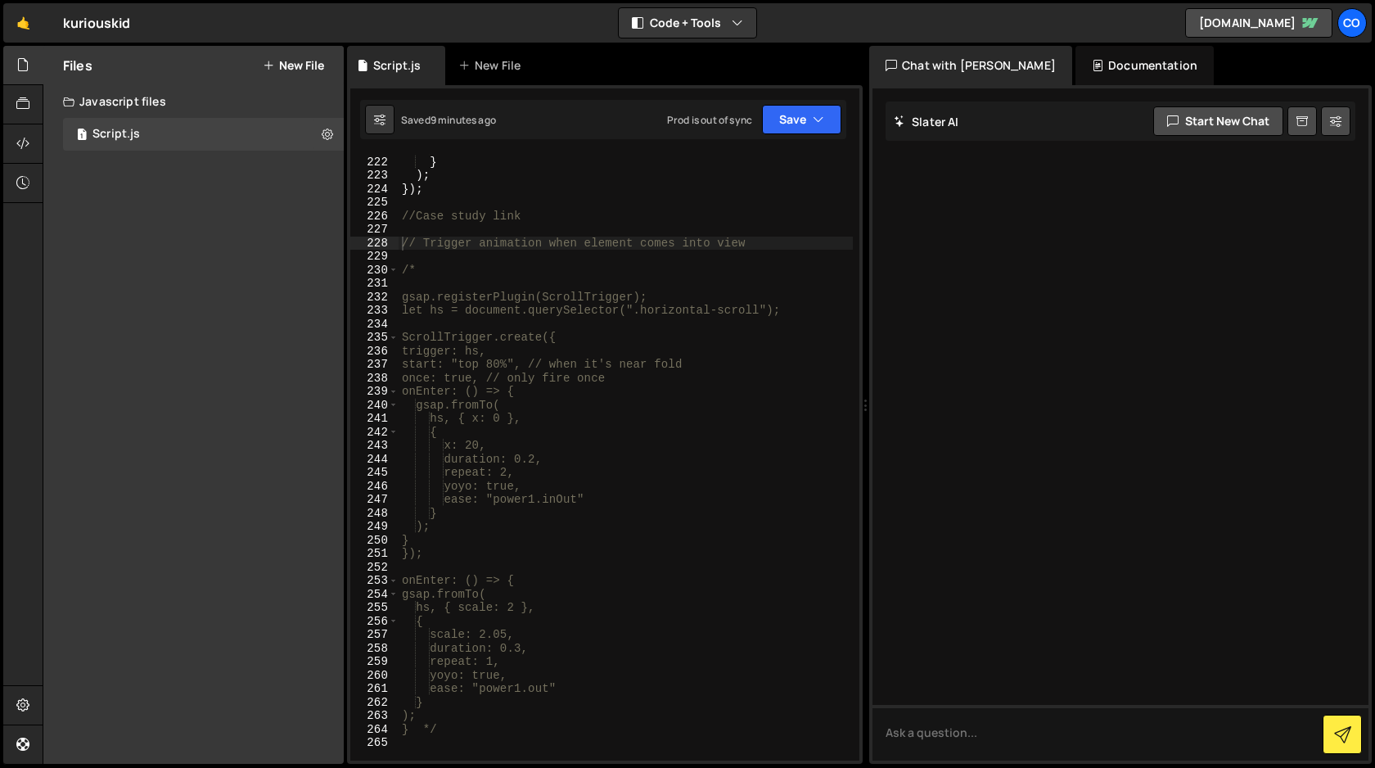
scroll to position [3055, 0]
type textarea "//Case study link"
click at [533, 223] on div "} } ) ; }) ; //Case study link // Trigger animation when element comes into vie…" at bounding box center [626, 468] width 454 height 634
click at [538, 210] on div "} } ) ; }) ; //Case study link // Trigger animation when element comes into vie…" at bounding box center [626, 468] width 454 height 634
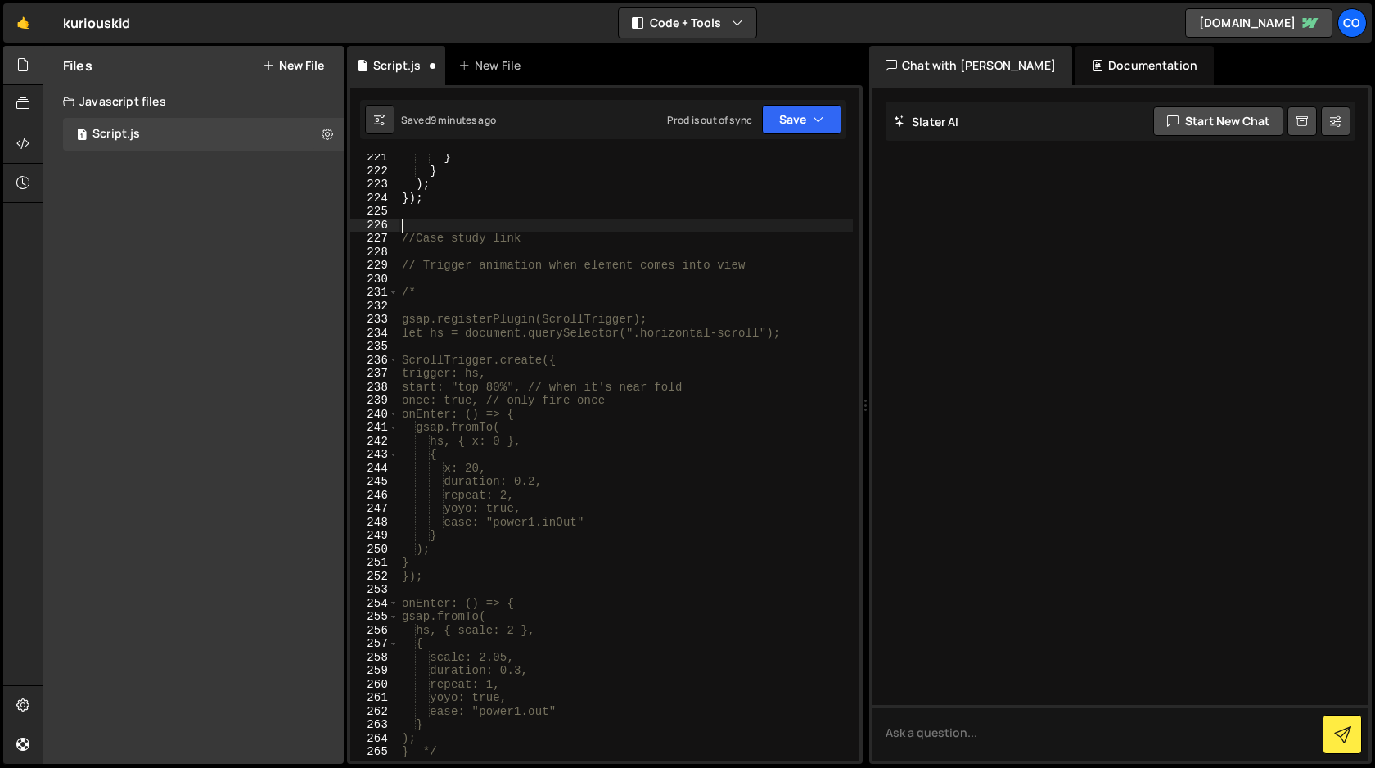
paste textarea
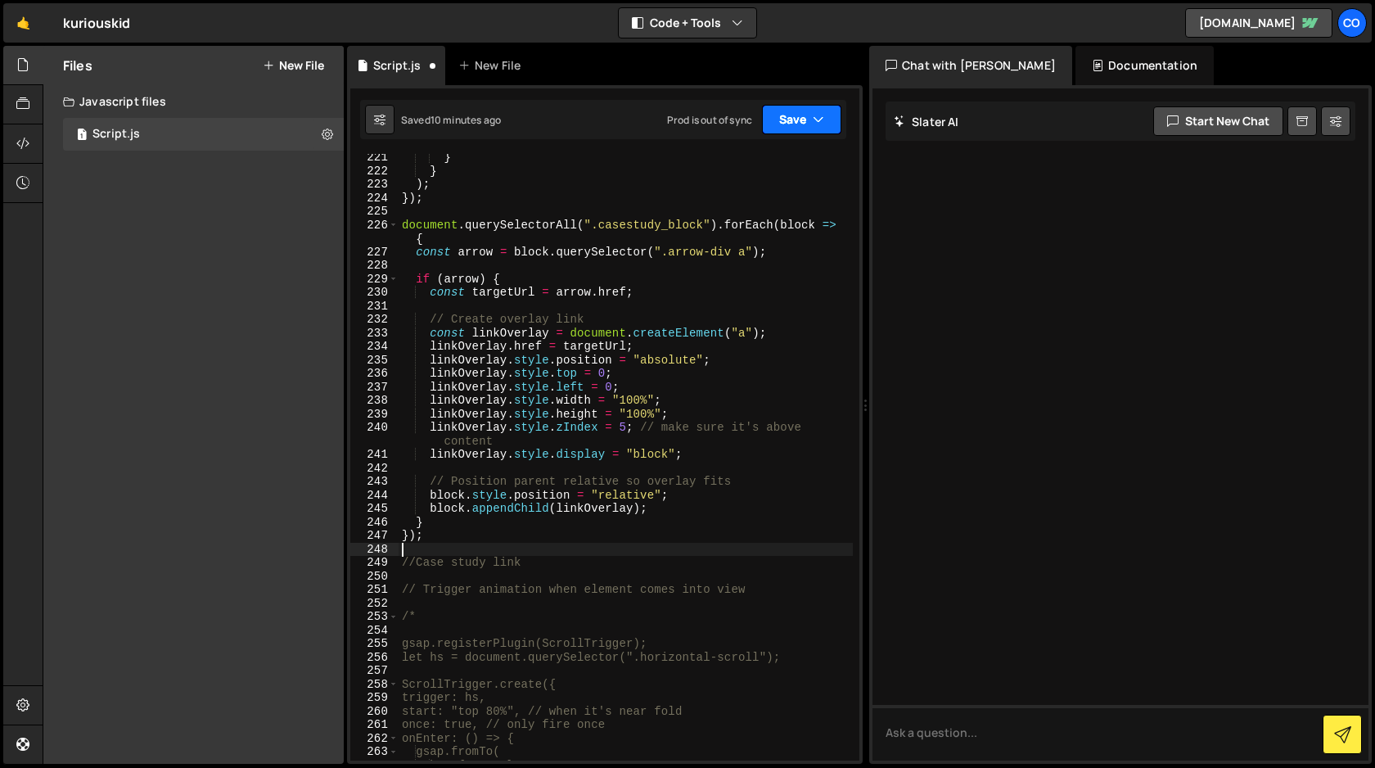
click at [801, 117] on button "Save" at bounding box center [801, 119] width 79 height 29
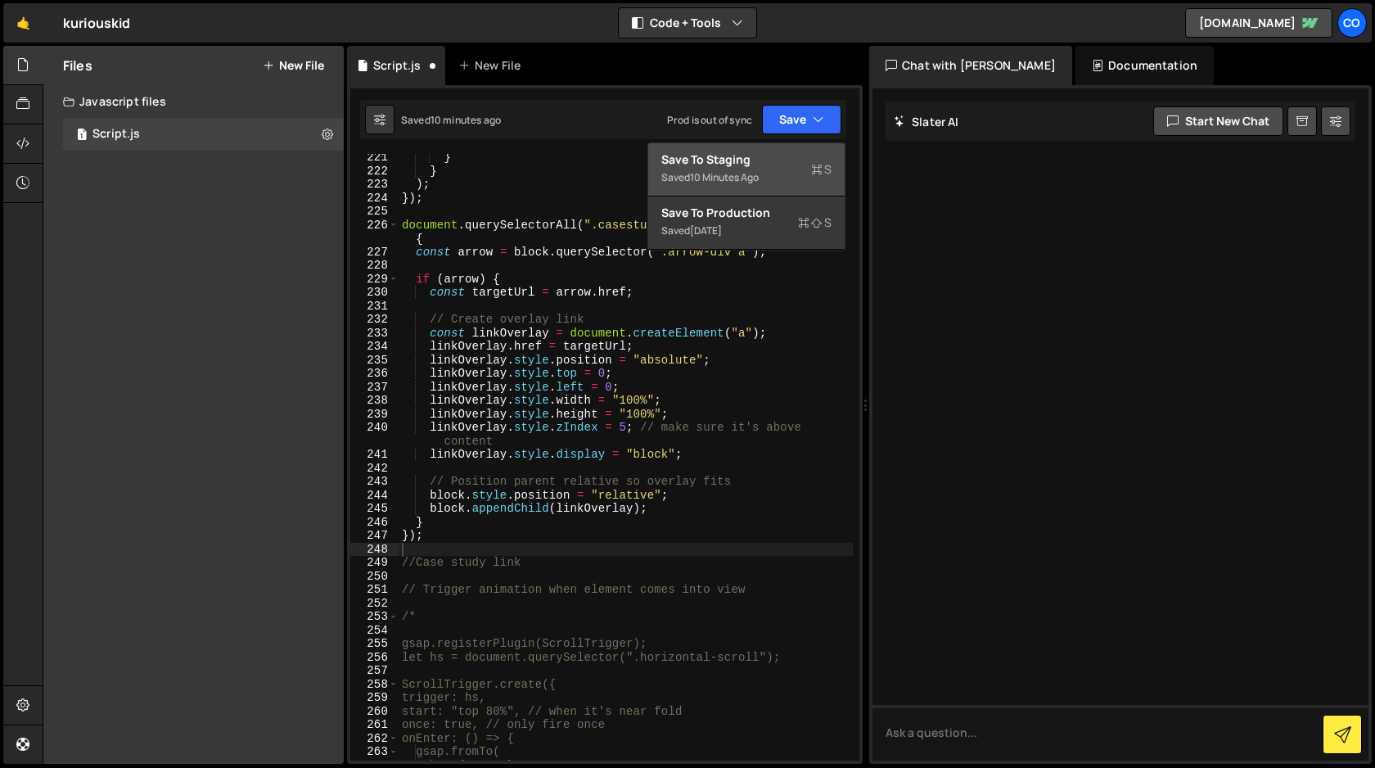
click at [787, 165] on div "Save to Staging S" at bounding box center [746, 159] width 170 height 16
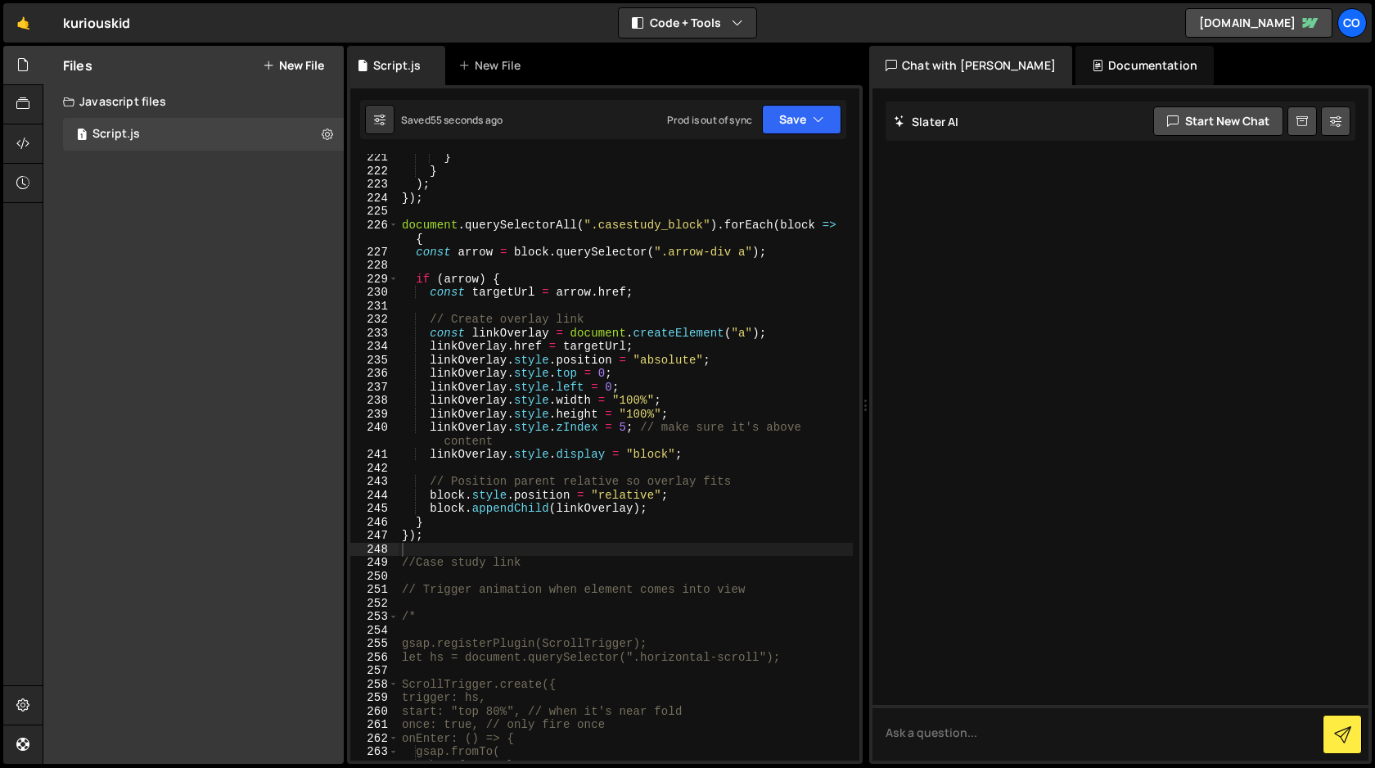
click at [743, 449] on div "} } ) ; }) ; document . querySelectorAll ( ".casestudy_block" ) . forEach ( blo…" at bounding box center [626, 468] width 454 height 634
type textarea "} */"
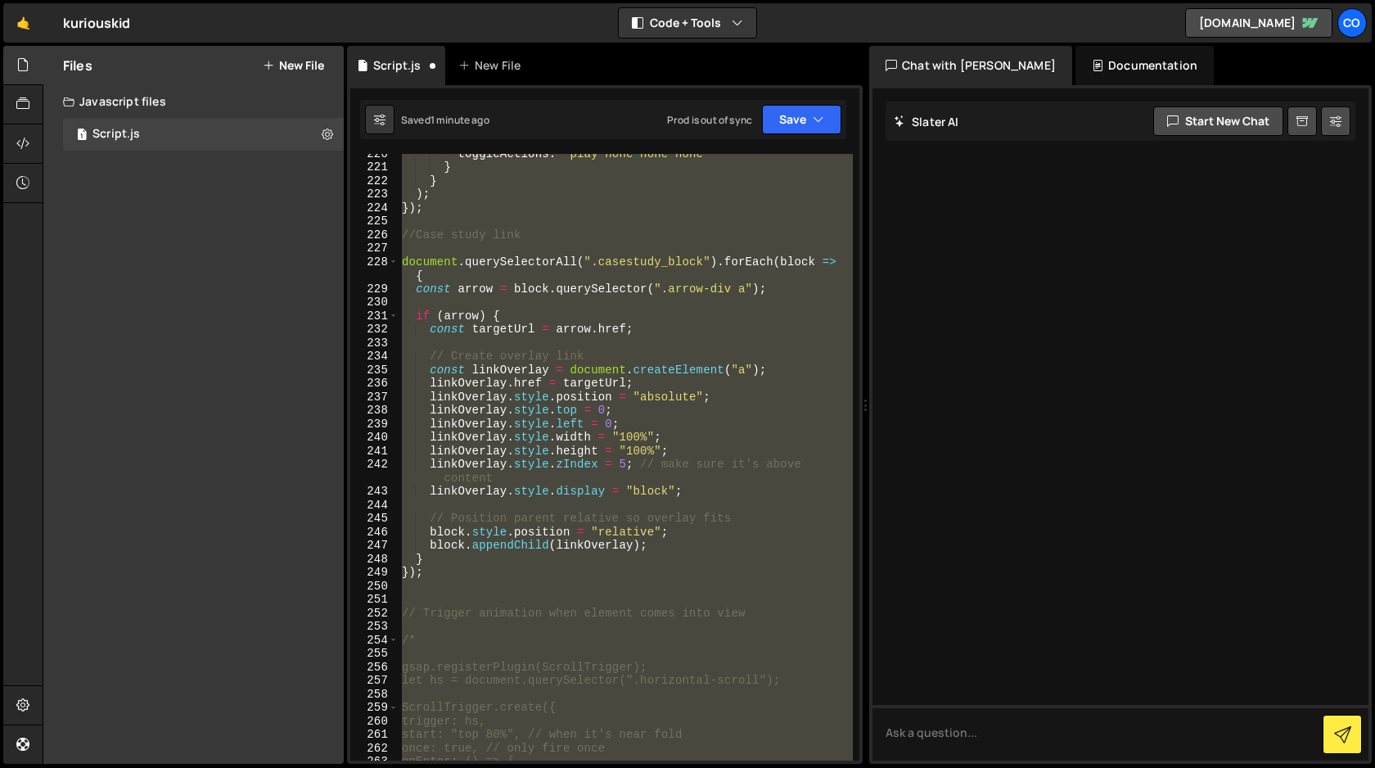
scroll to position [3035, 0]
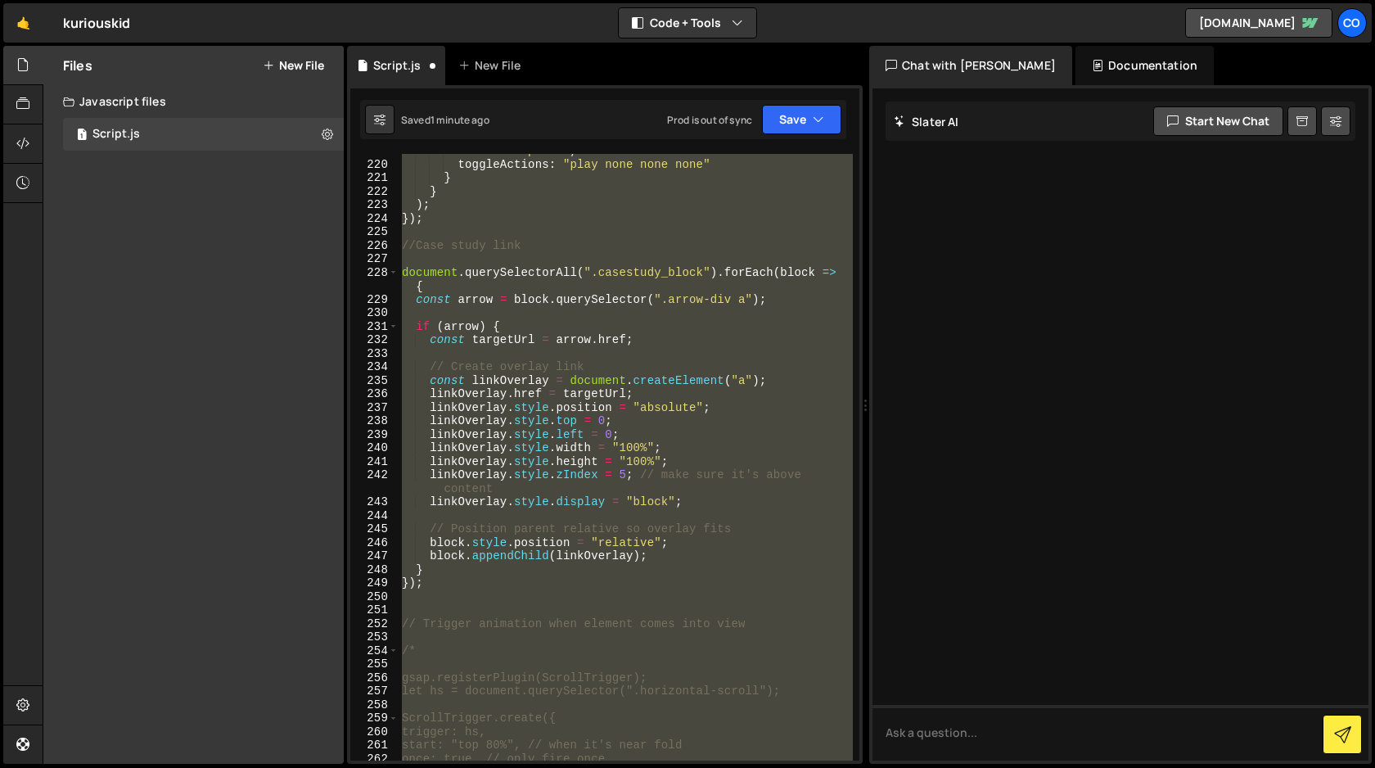
type textarea "} });"
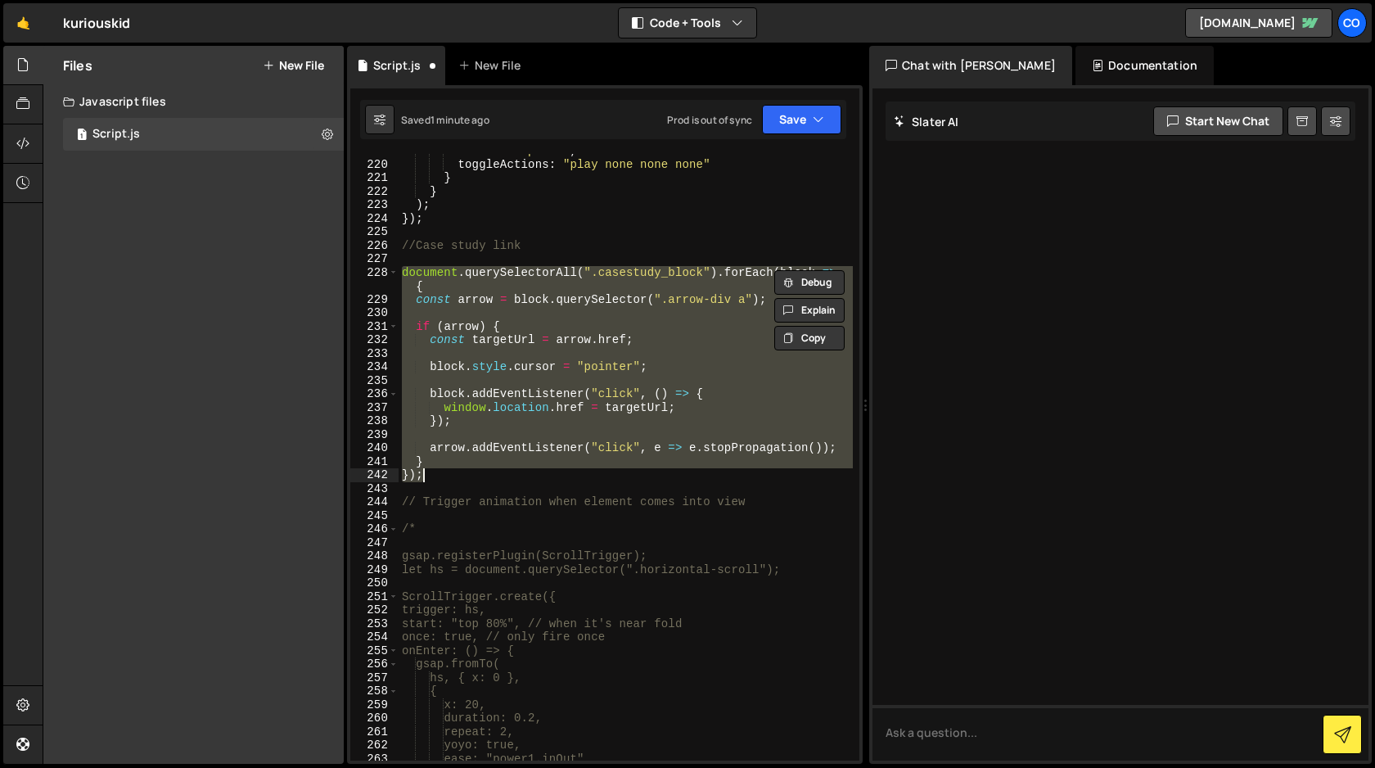
click at [567, 484] on div "start : "top 80%" , // start when element is in view toggleActions : "play none…" at bounding box center [626, 461] width 454 height 634
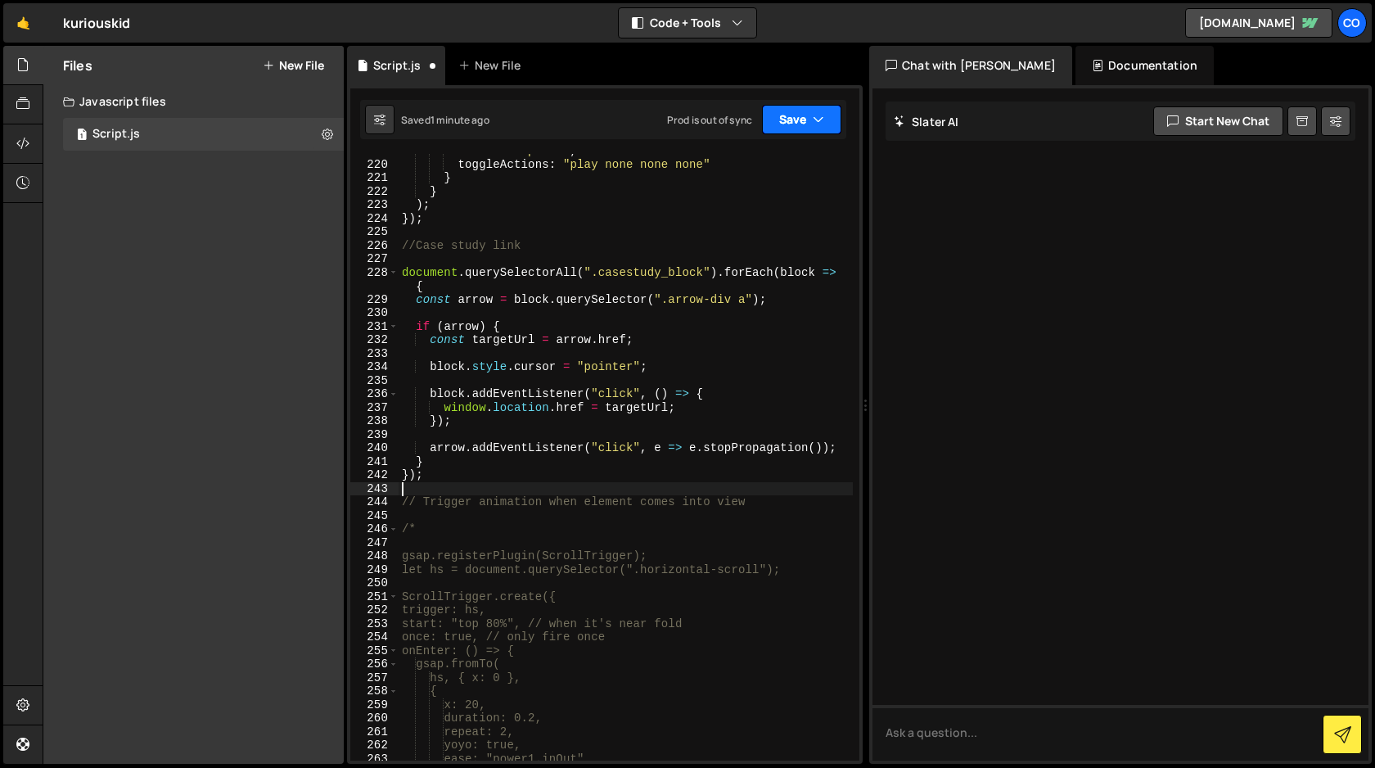
click at [802, 123] on button "Save" at bounding box center [801, 119] width 79 height 29
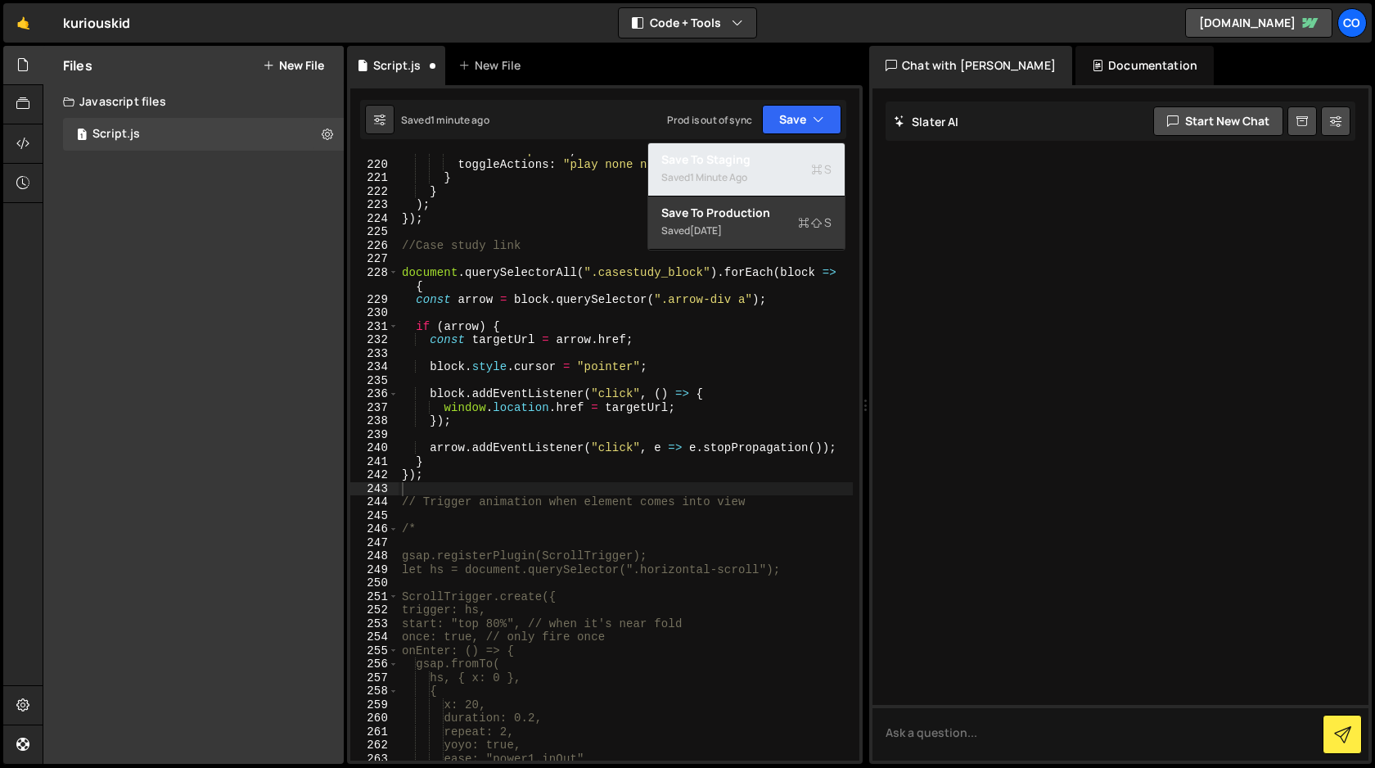
click at [754, 171] on div "Saved 1 minute ago" at bounding box center [746, 178] width 170 height 20
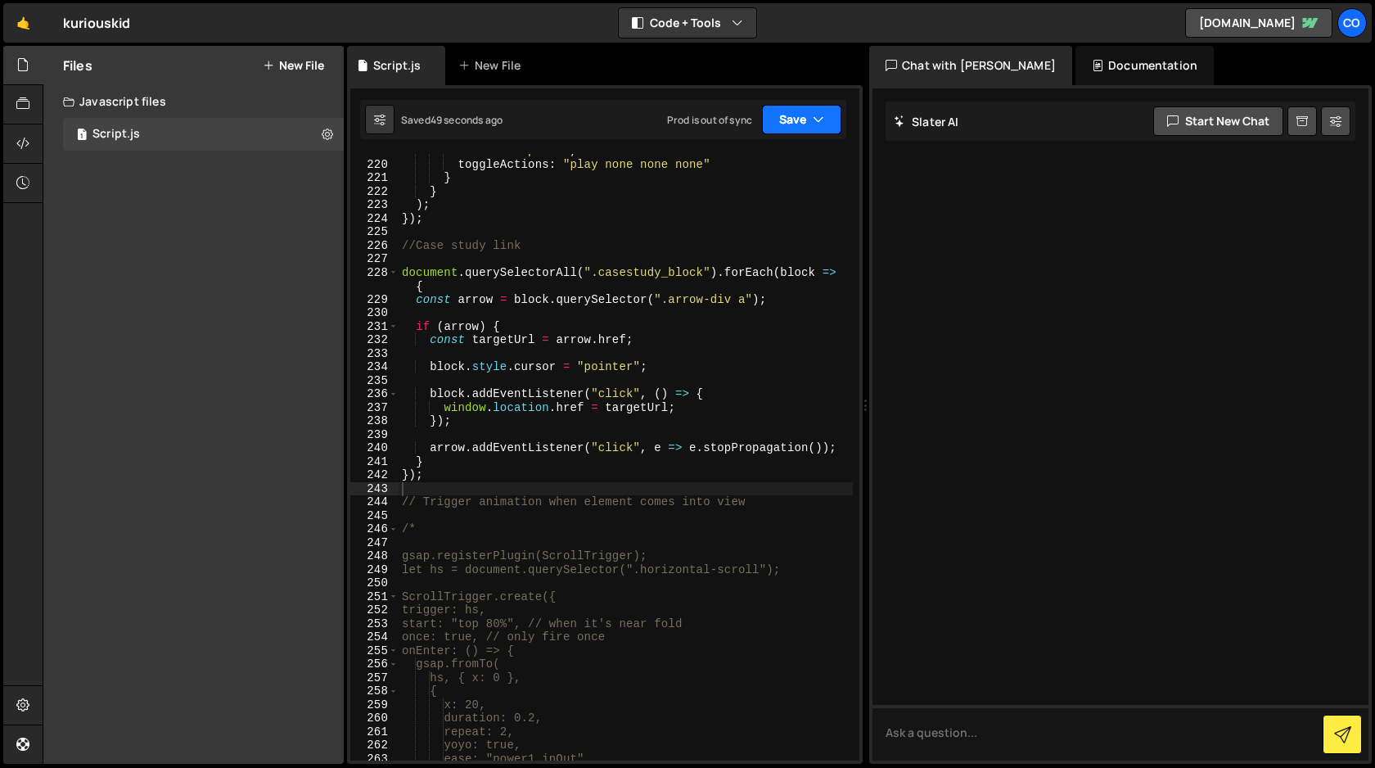
click at [816, 120] on icon "button" at bounding box center [818, 119] width 11 height 16
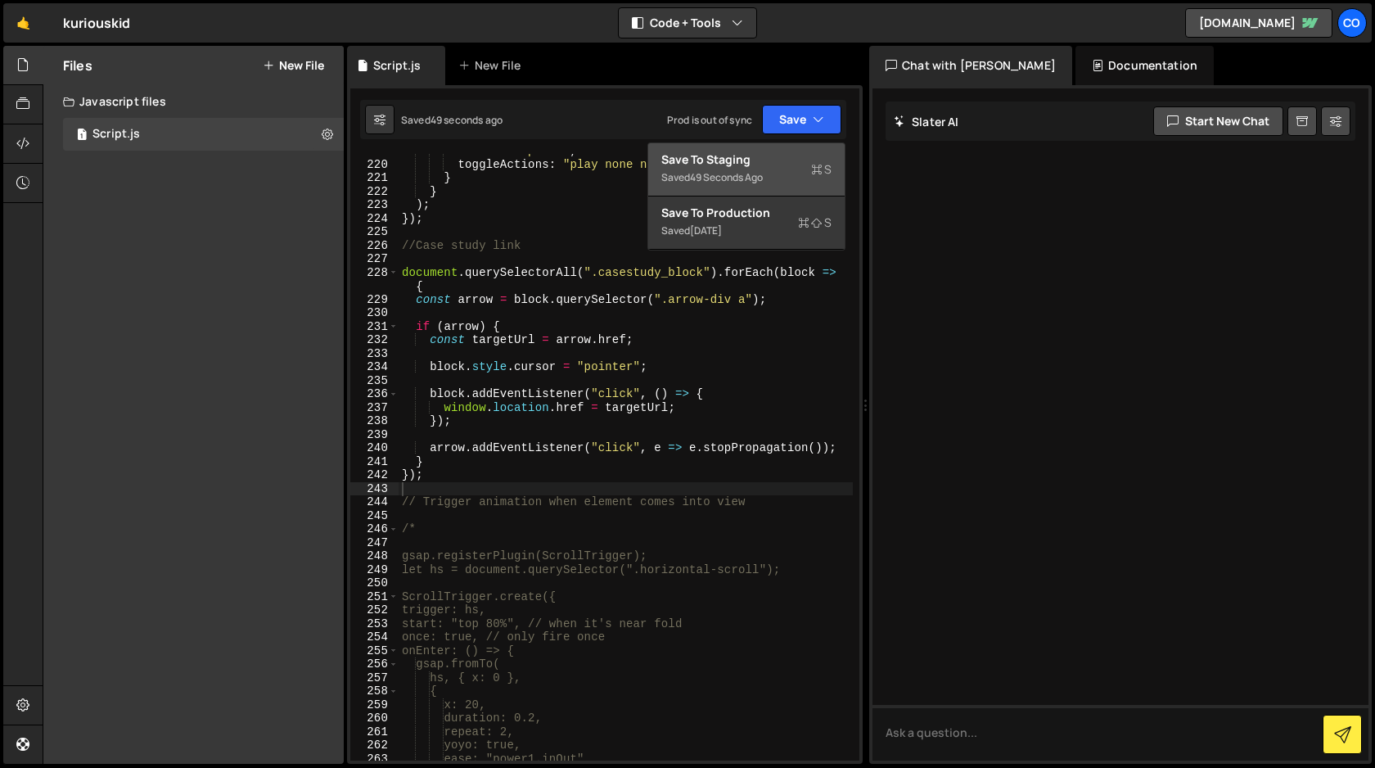
click at [781, 168] on div "Saved 49 seconds ago" at bounding box center [746, 178] width 170 height 20
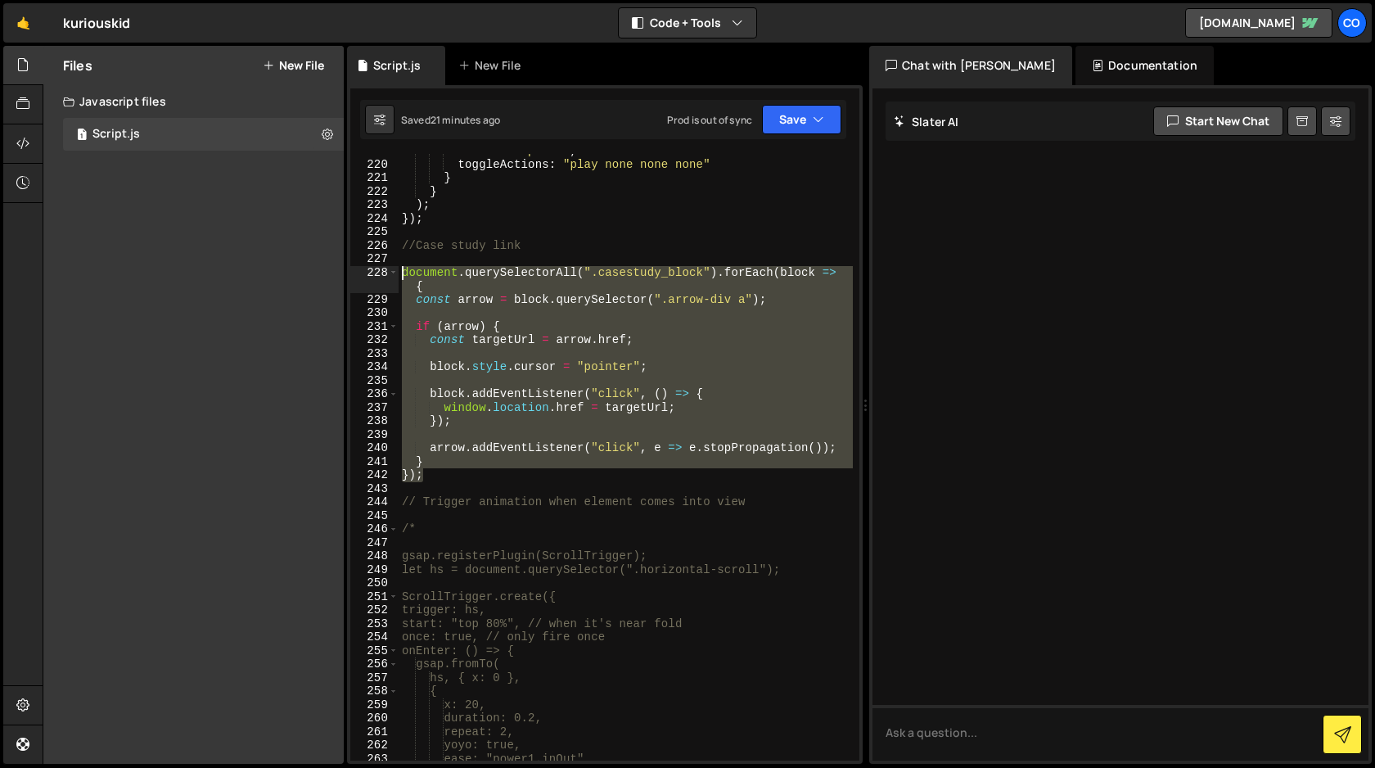
drag, startPoint x: 428, startPoint y: 477, endPoint x: 363, endPoint y: 269, distance: 218.0
click at [363, 269] on div "}); 219 220 221 222 223 224 225 226 227 228 229 230 231 232 233 234 235 236 237…" at bounding box center [604, 457] width 509 height 607
type textarea "document.querySelectorAll(".casestudy_block").forEach(block => { const arrow = …"
paste textarea
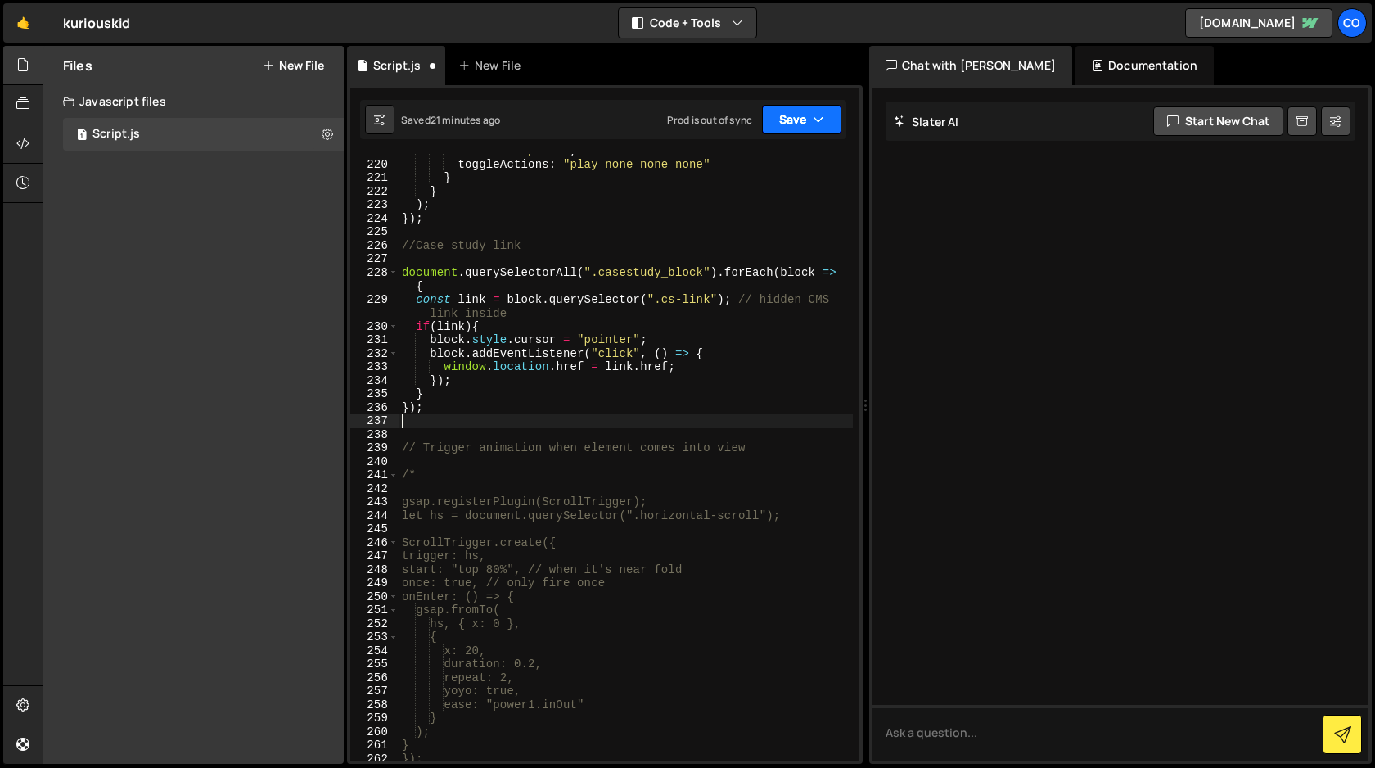
click at [794, 117] on button "Save" at bounding box center [801, 119] width 79 height 29
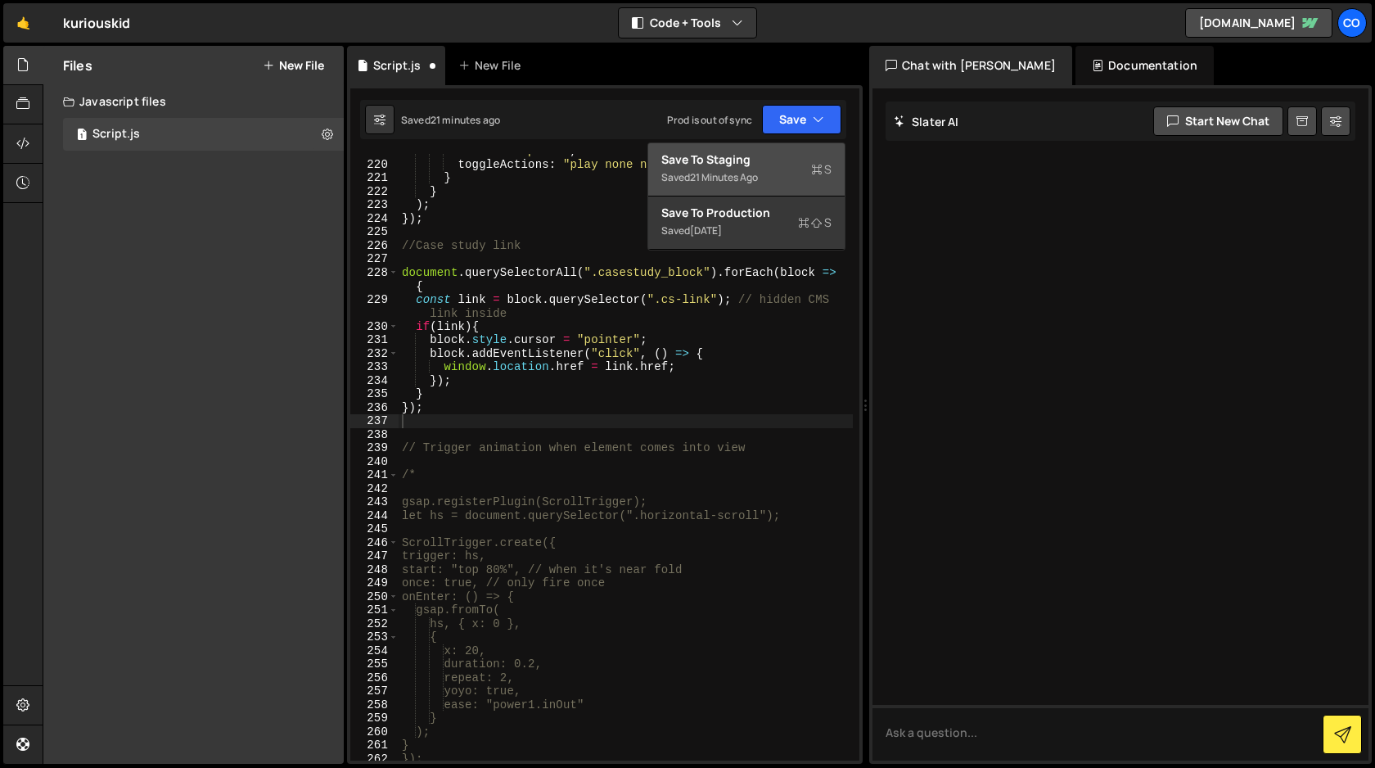
click at [774, 157] on div "Save to Staging S" at bounding box center [746, 159] width 170 height 16
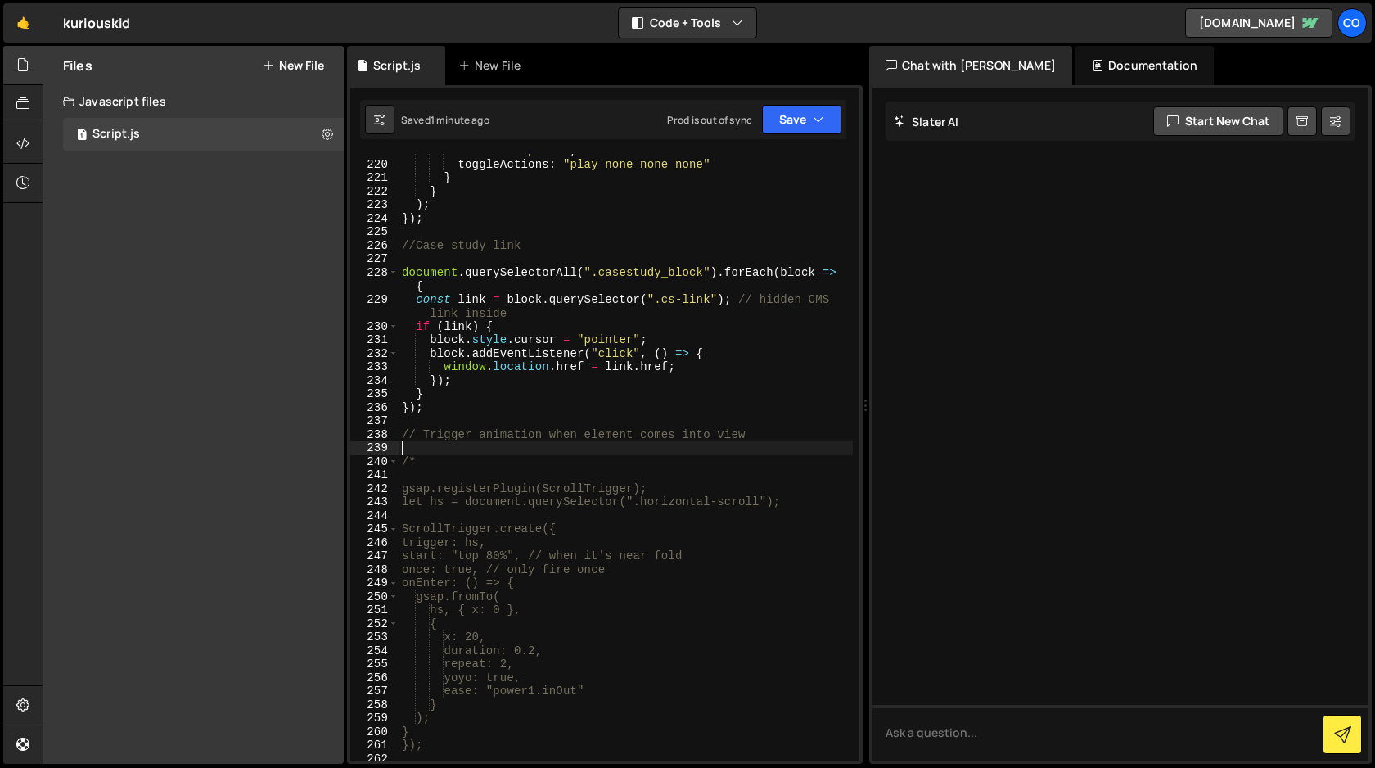
click at [743, 449] on div "start : "top 80%" , // start when element is in view toggleActions : "play none…" at bounding box center [626, 461] width 454 height 634
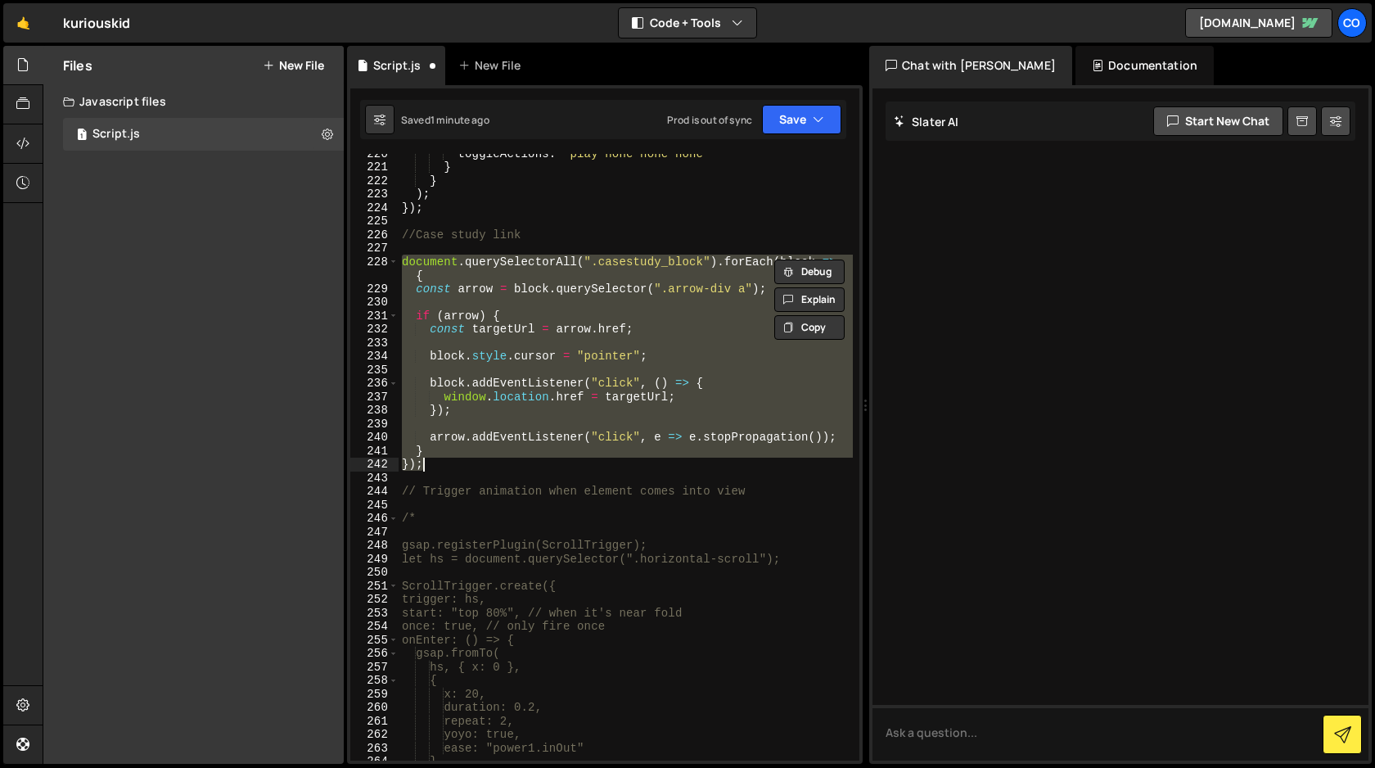
scroll to position [3046, 0]
click at [799, 124] on button "Save" at bounding box center [801, 119] width 79 height 29
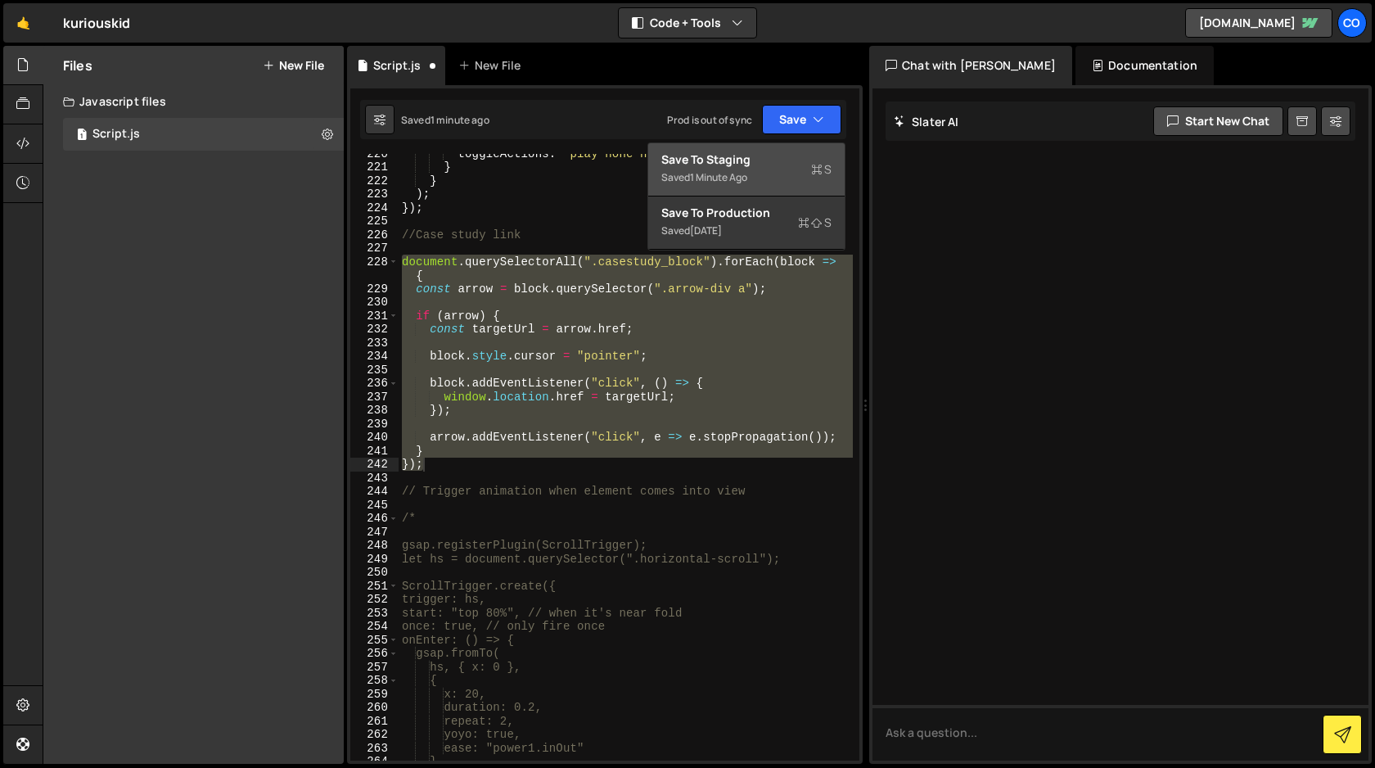
click at [766, 165] on div "Save to Staging S" at bounding box center [746, 159] width 170 height 16
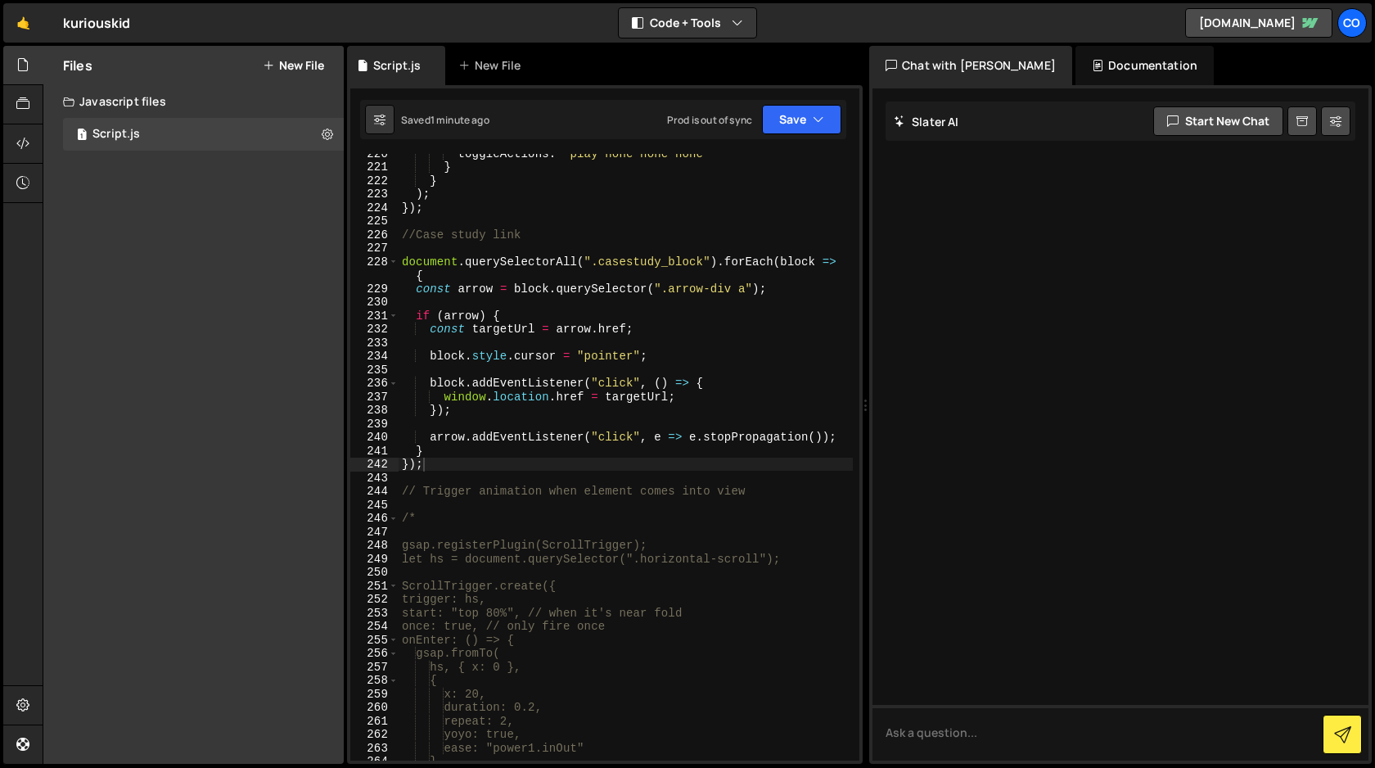
click at [442, 465] on div "toggleActions : "play none none none" } } ) ; }) ; //Case study link document .…" at bounding box center [626, 464] width 454 height 634
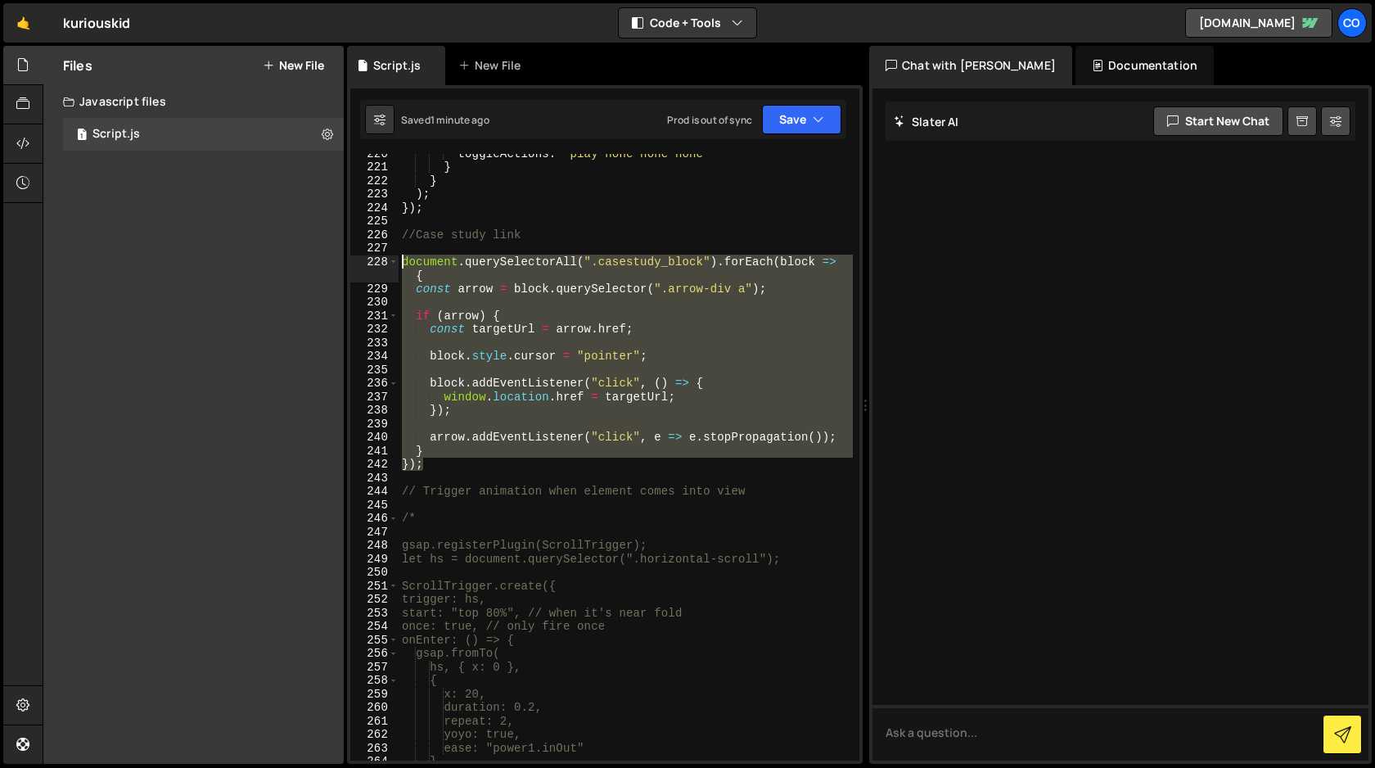
drag, startPoint x: 442, startPoint y: 465, endPoint x: 351, endPoint y: 263, distance: 221.6
click at [351, 263] on div "}); 220 221 222 223 224 225 226 227 228 229 230 231 232 233 234 235 236 237 238…" at bounding box center [604, 457] width 509 height 607
type textarea "document.querySelectorAll(".casestudy_block").forEach(block => { const arrow = …"
paste textarea
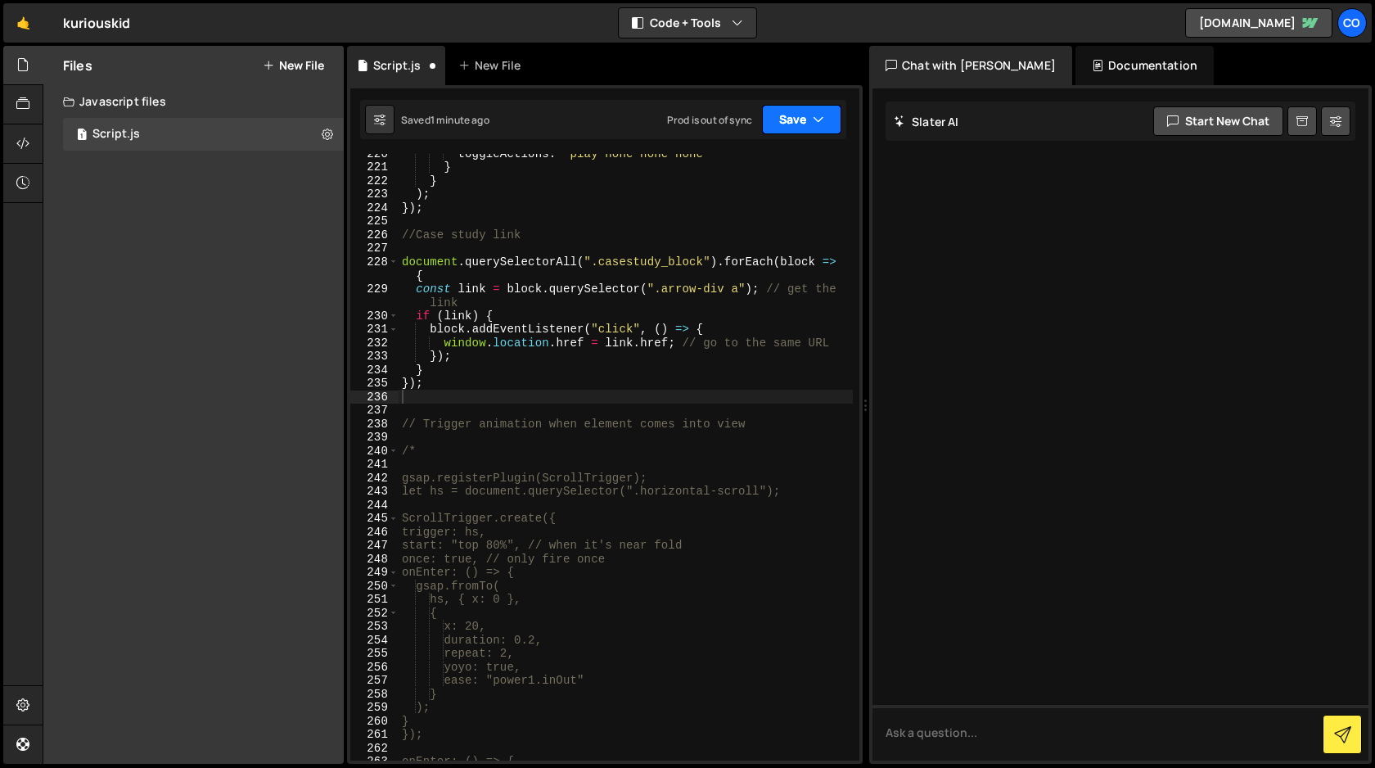
click at [800, 124] on button "Save" at bounding box center [801, 119] width 79 height 29
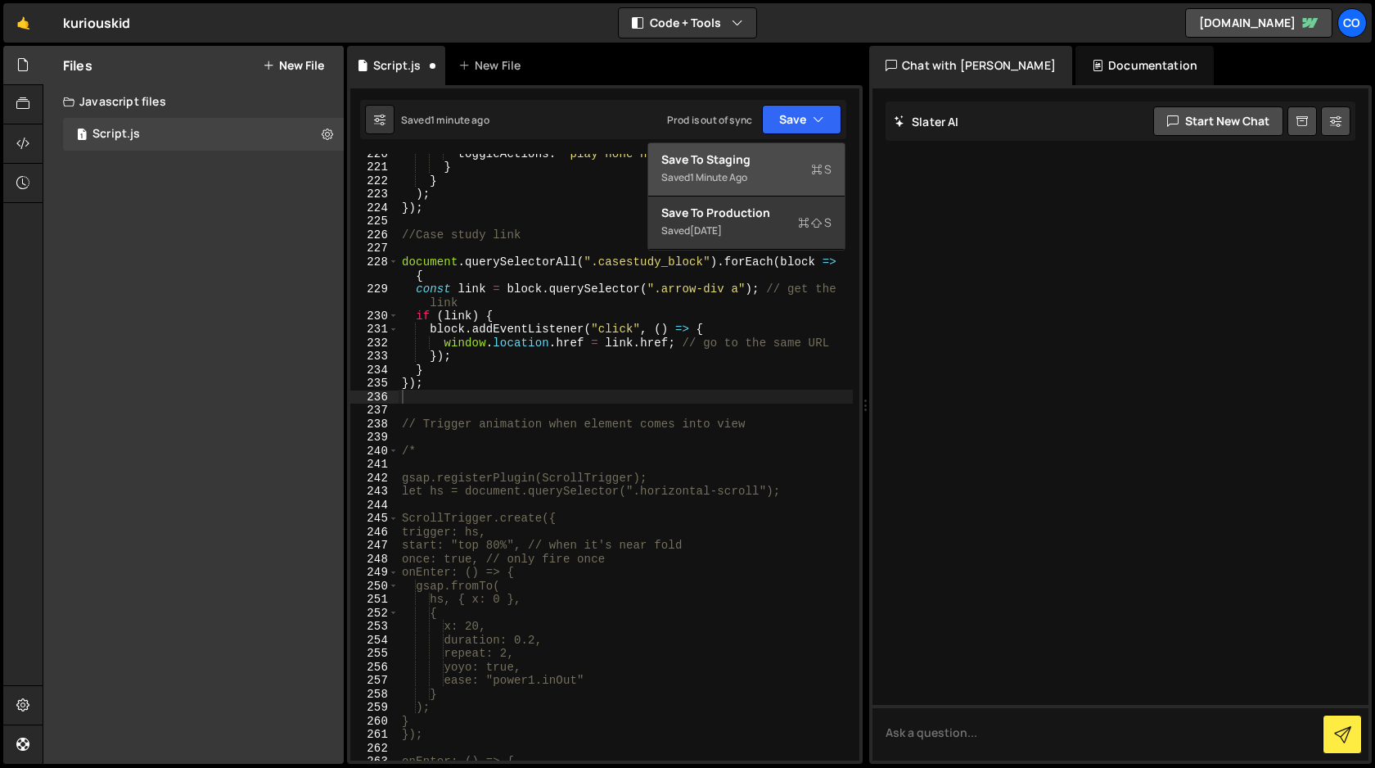
click at [763, 172] on div "Saved 1 minute ago" at bounding box center [746, 178] width 170 height 20
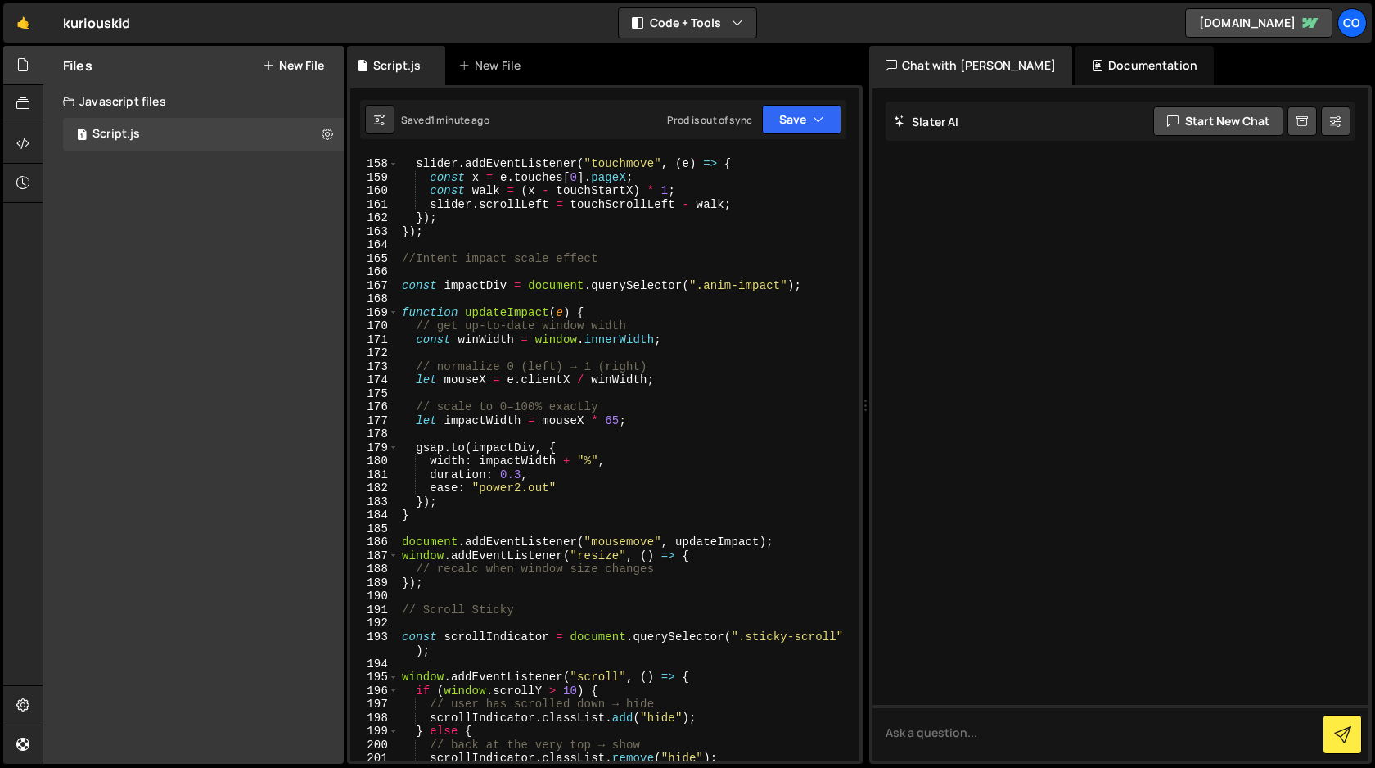
scroll to position [2183, 0]
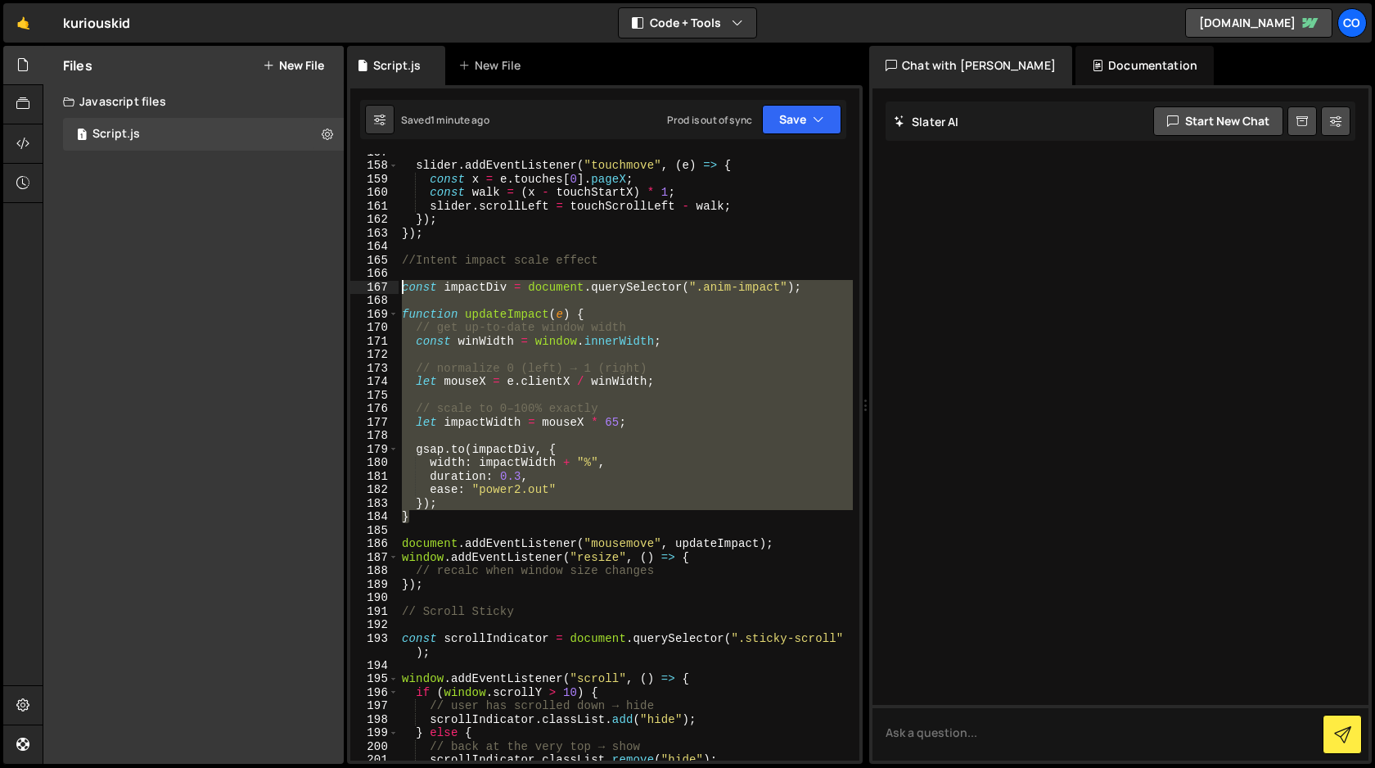
drag, startPoint x: 408, startPoint y: 516, endPoint x: 341, endPoint y: 288, distance: 238.0
click at [341, 288] on div "Files New File Javascript files 1 Script.js 0 CSS files Copy share link Edit Fi…" at bounding box center [709, 405] width 1333 height 719
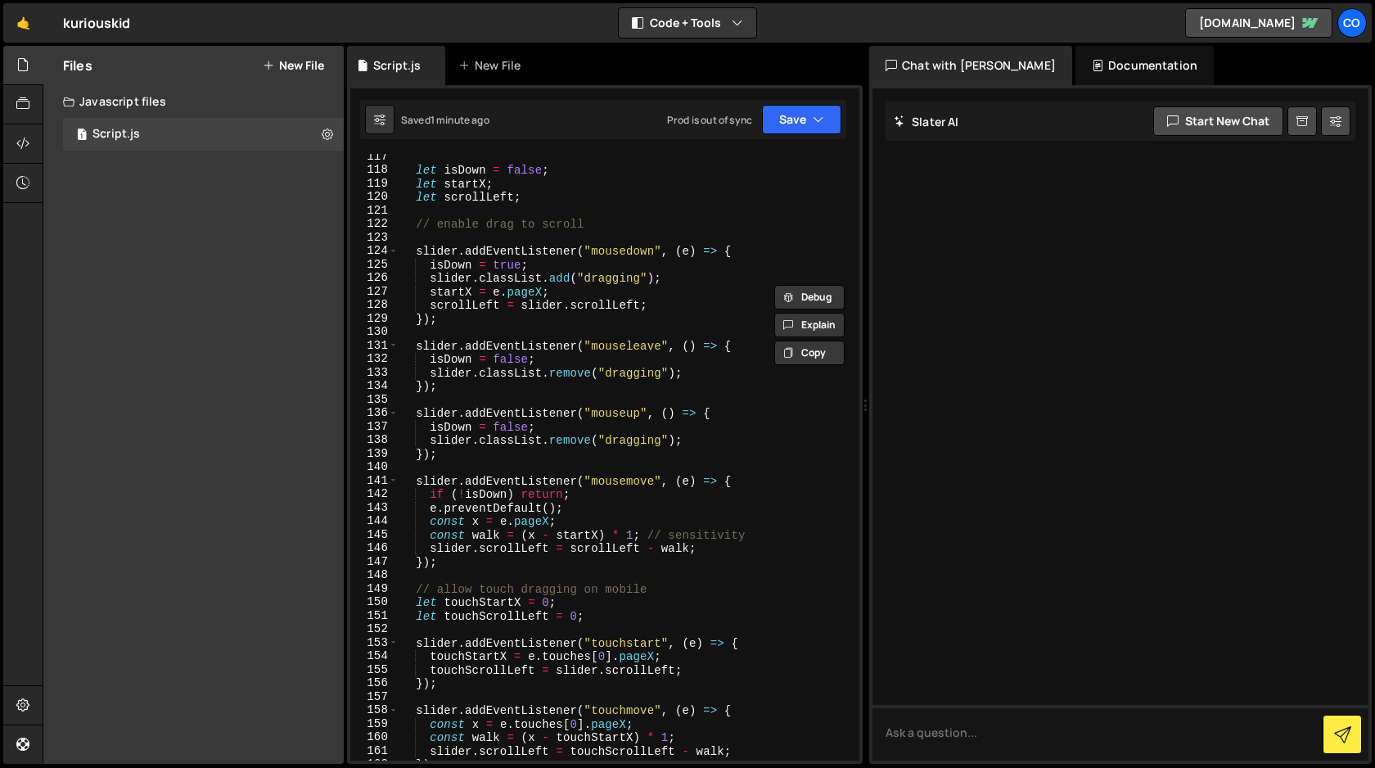
scroll to position [1639, 0]
click at [552, 323] on div "let isDown = false ; let startX ; let scrollLeft ; // enable drag to scroll sli…" at bounding box center [626, 467] width 454 height 634
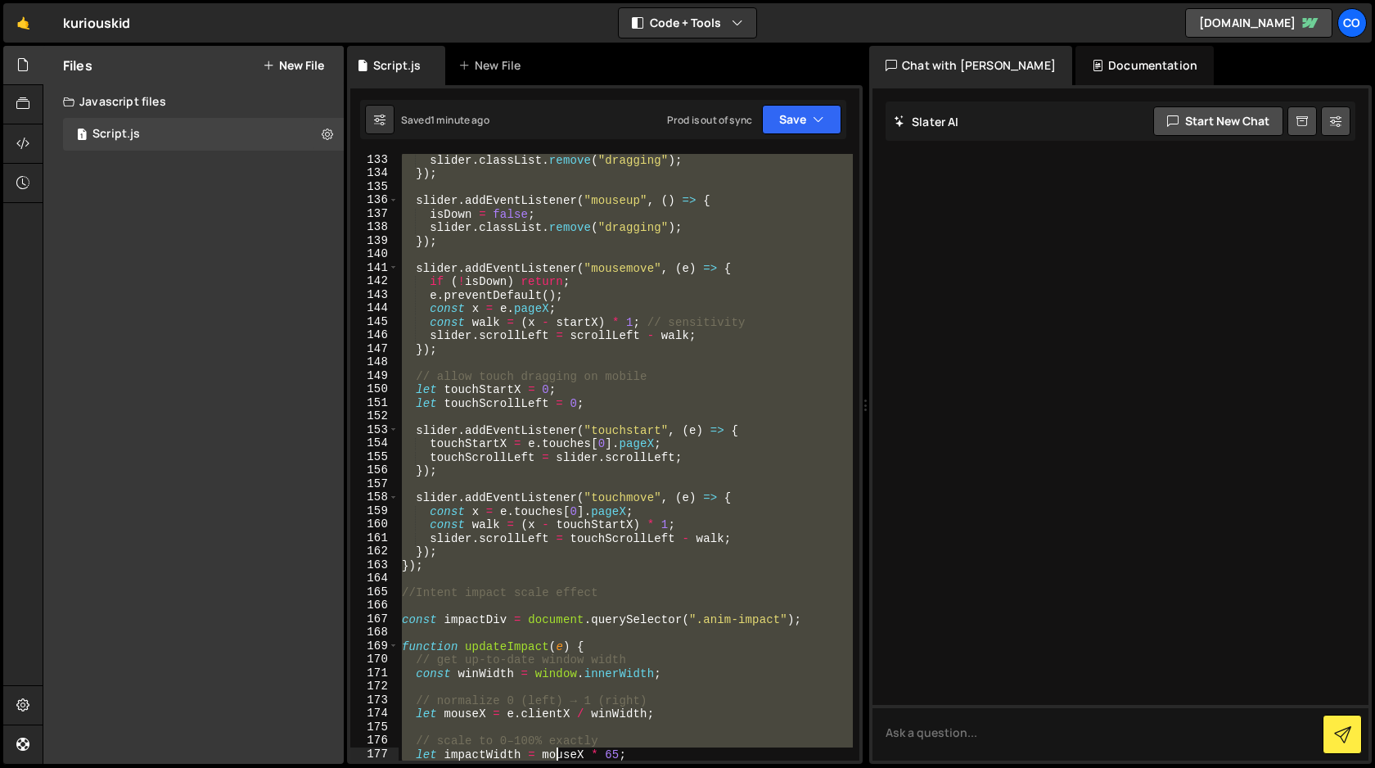
scroll to position [1946, 0]
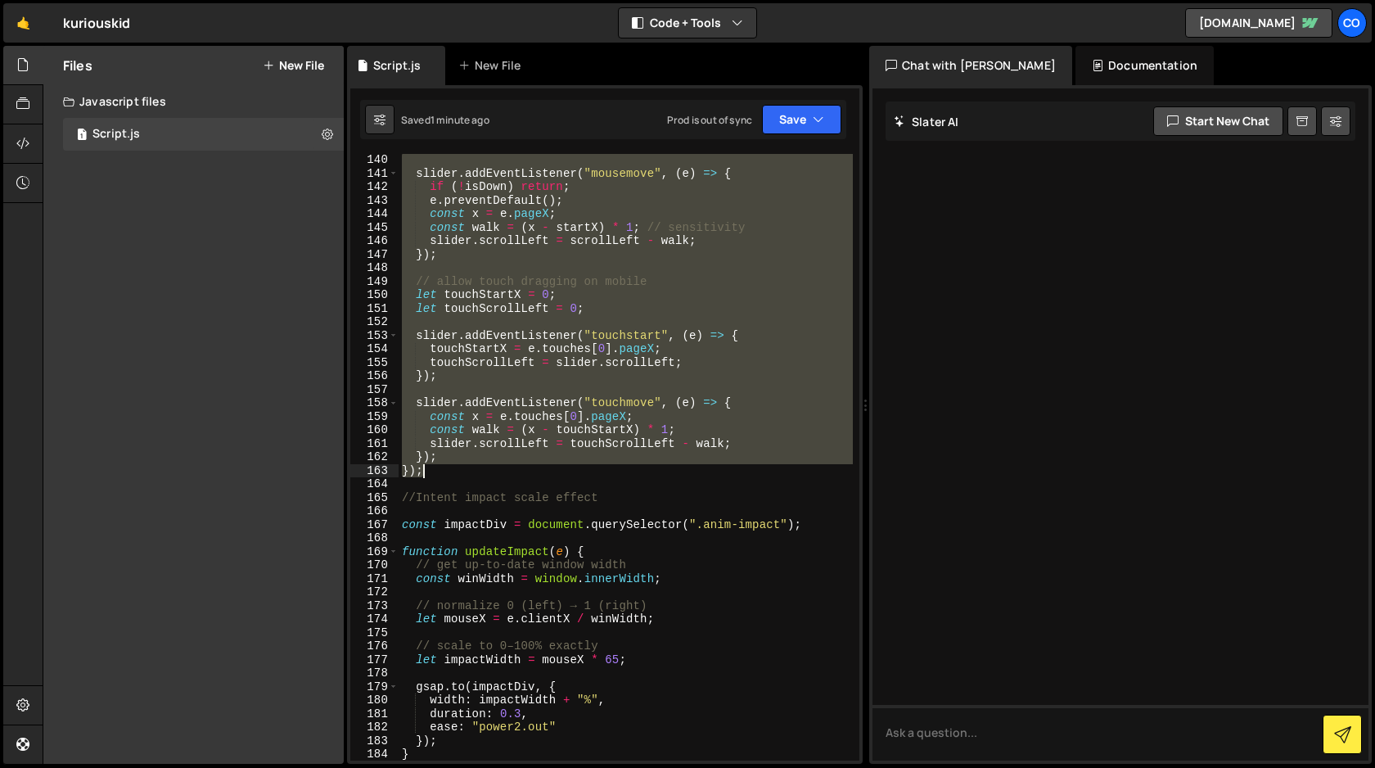
drag, startPoint x: 411, startPoint y: 250, endPoint x: 479, endPoint y: 471, distance: 232.0
click at [479, 471] on div "slider . addEventListener ( "mousemove" , ( e ) => { if ( ! isDown ) return ; e…" at bounding box center [626, 470] width 454 height 634
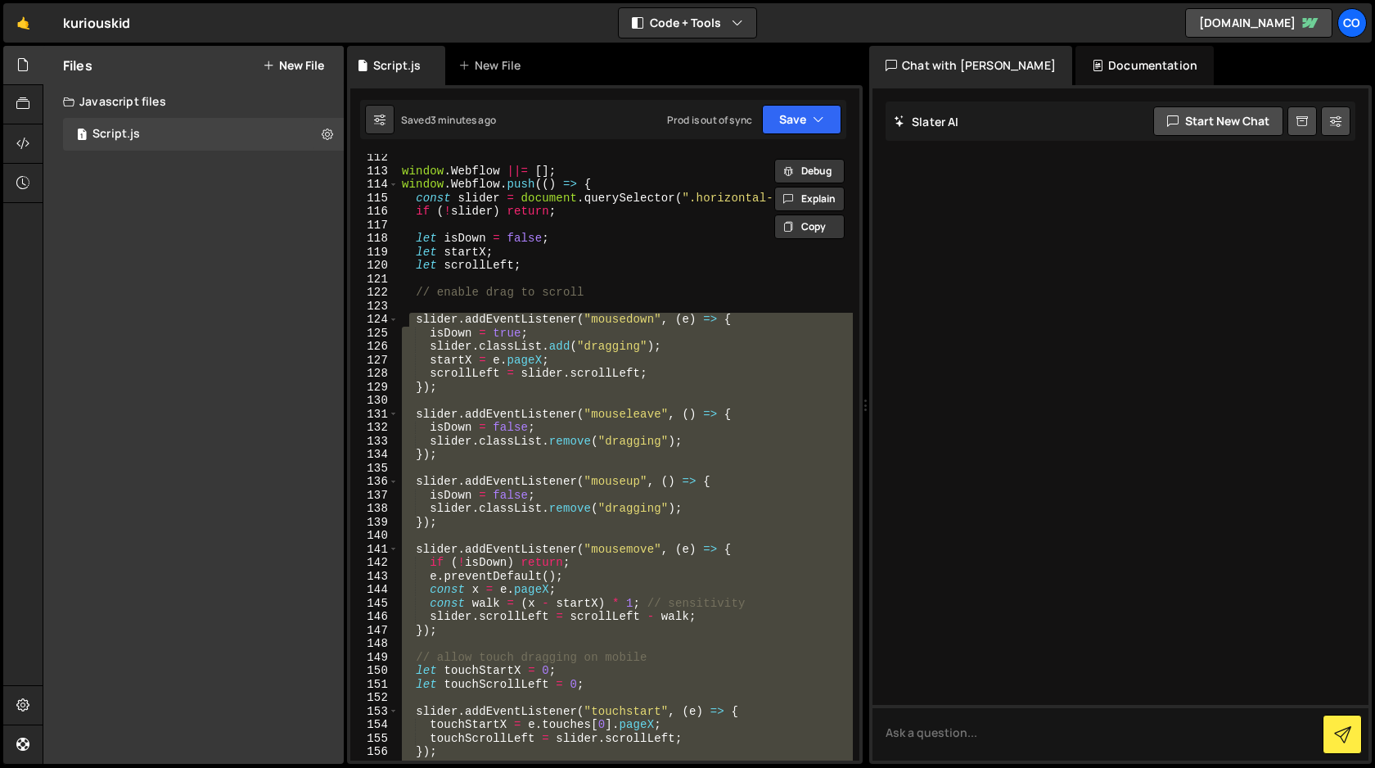
scroll to position [1569, 0]
paste textarea
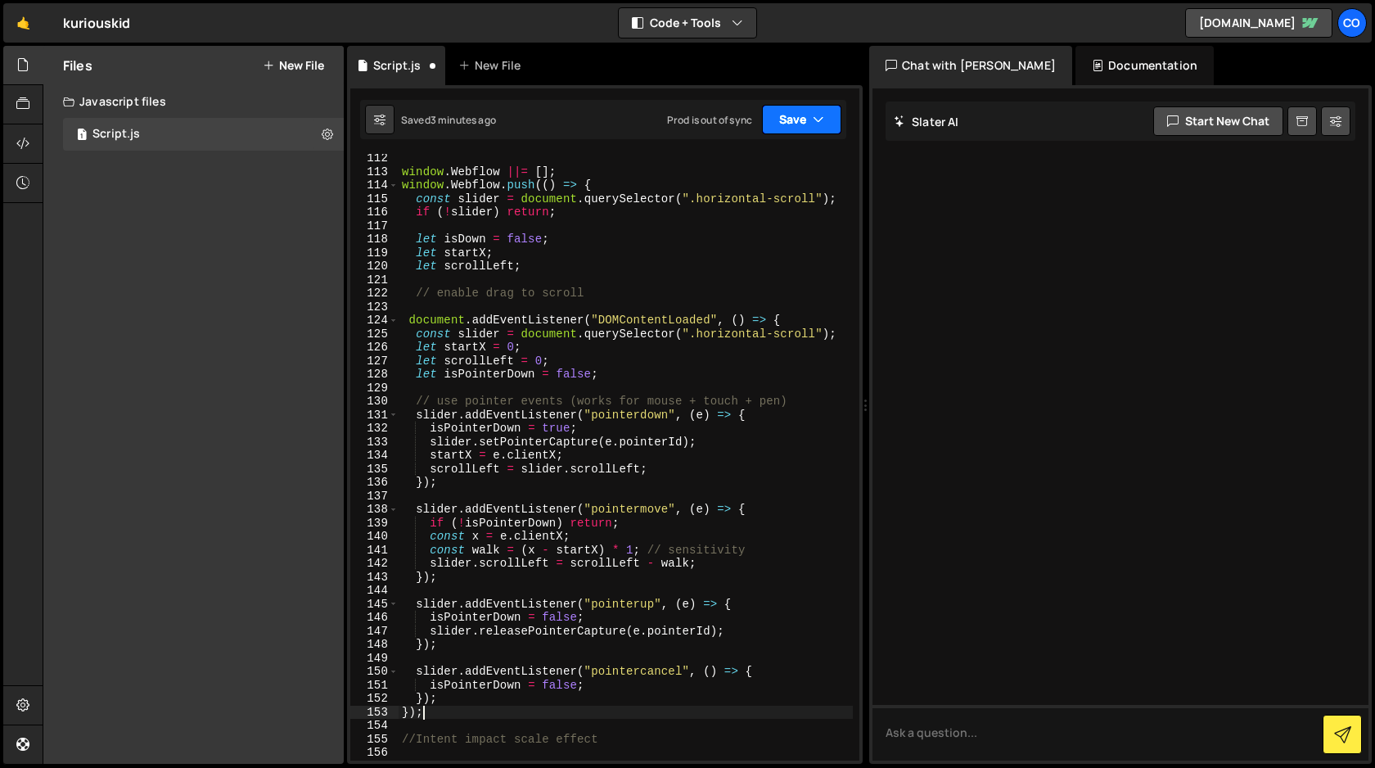
click at [799, 122] on button "Save" at bounding box center [801, 119] width 79 height 29
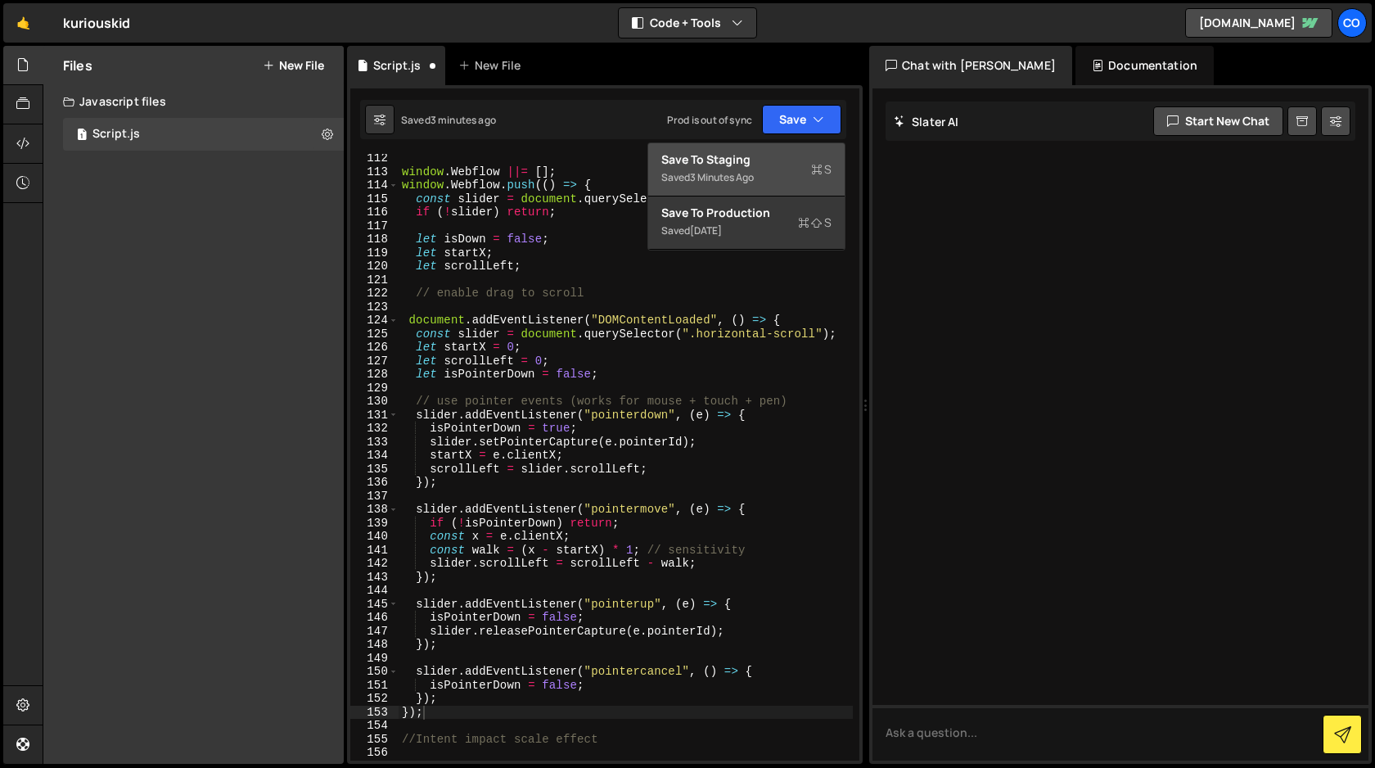
click at [764, 160] on div "Save to Staging S" at bounding box center [746, 159] width 170 height 16
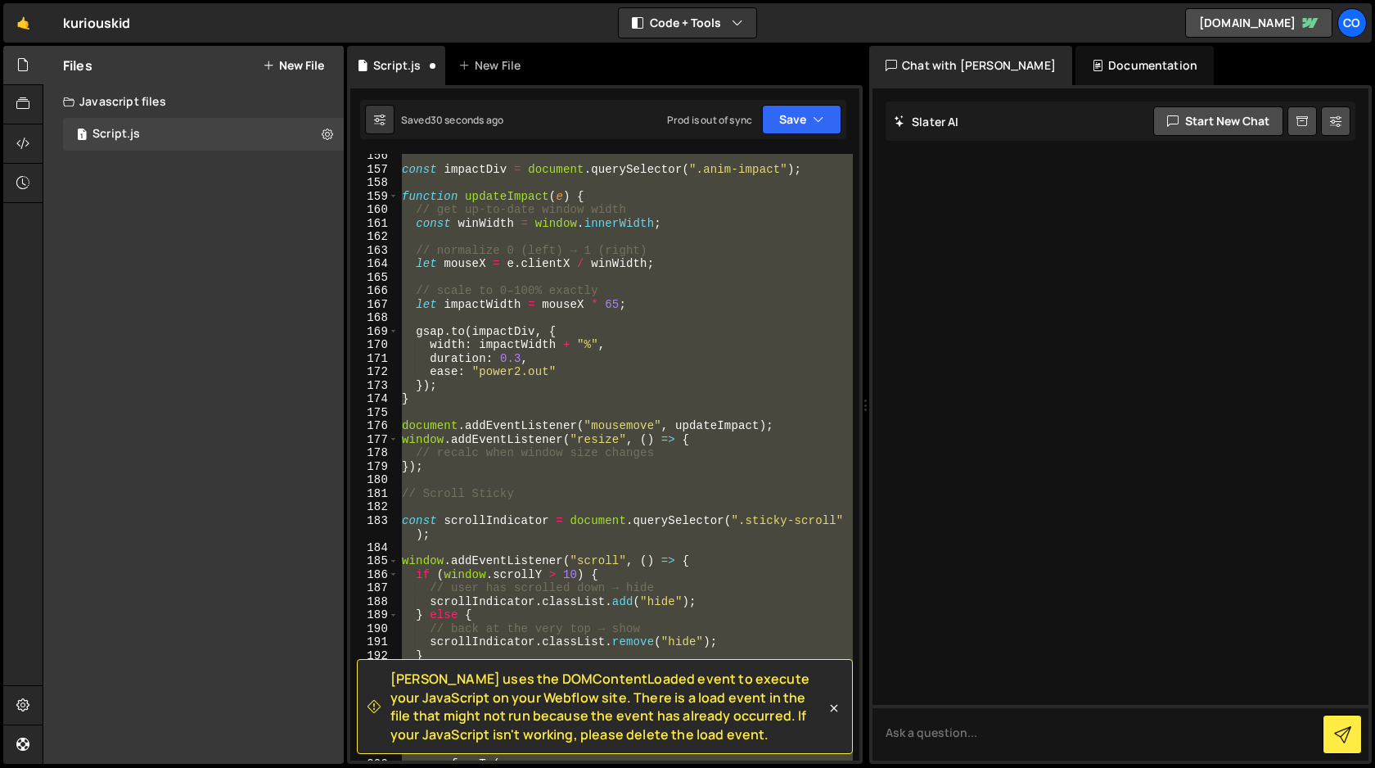
scroll to position [2166, 0]
click at [650, 494] on div "const impactDiv = document . querySelector ( ".anim-impact" ) ; function update…" at bounding box center [626, 457] width 454 height 607
type textarea "// Scroll Sticky"
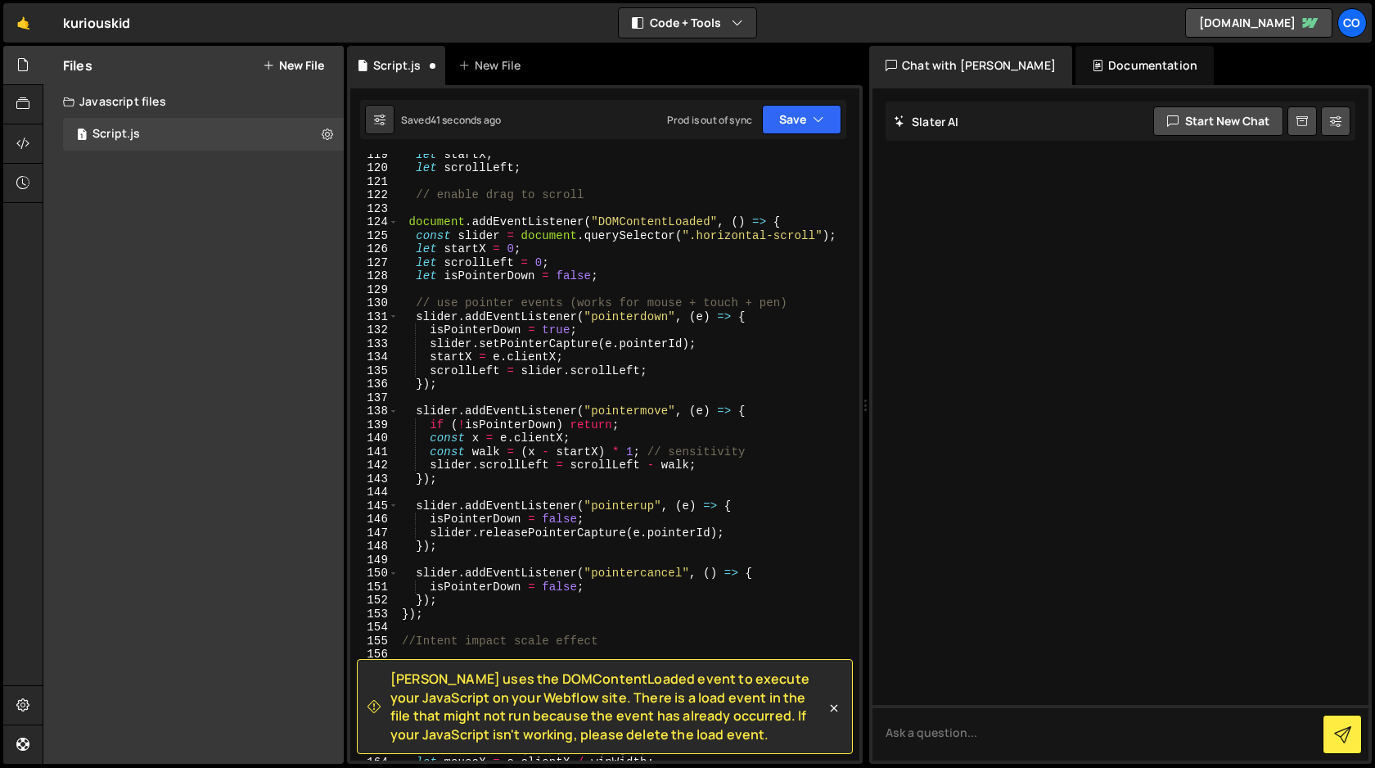
scroll to position [1669, 0]
click at [797, 123] on button "Save" at bounding box center [801, 119] width 79 height 29
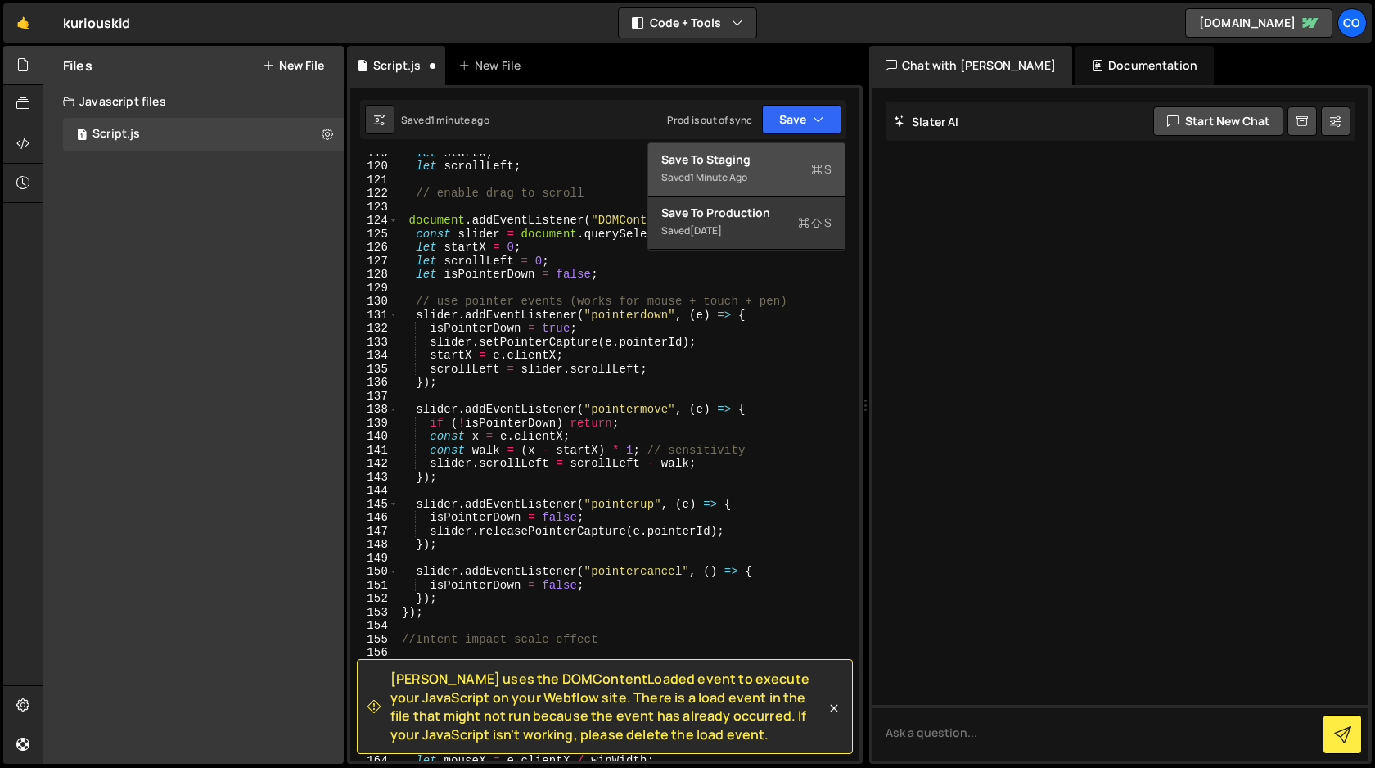
click at [765, 166] on div "Save to Staging S" at bounding box center [746, 159] width 170 height 16
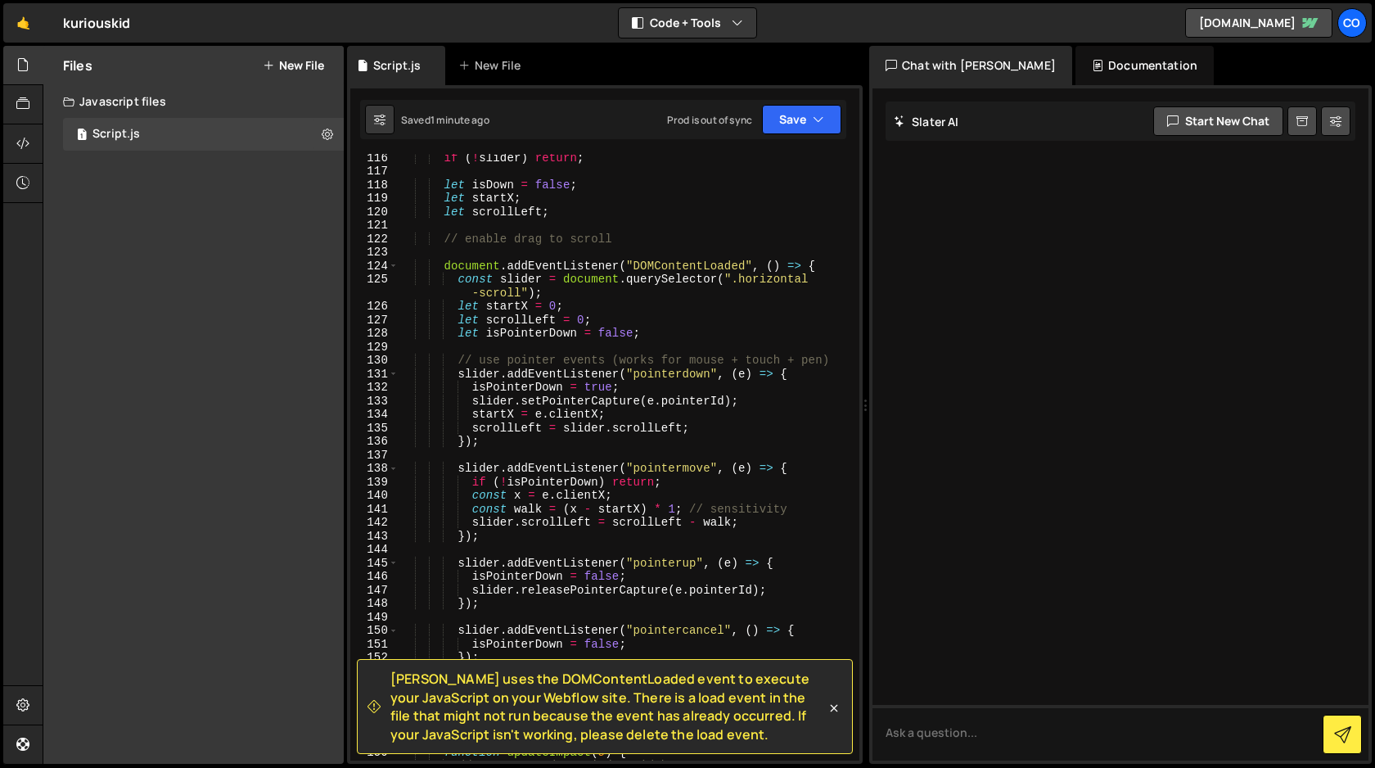
scroll to position [1633, 0]
click at [720, 346] on div "const slider = document . querySelector ( ".horizontal -scroll" ) ; if ( ! slid…" at bounding box center [626, 451] width 454 height 647
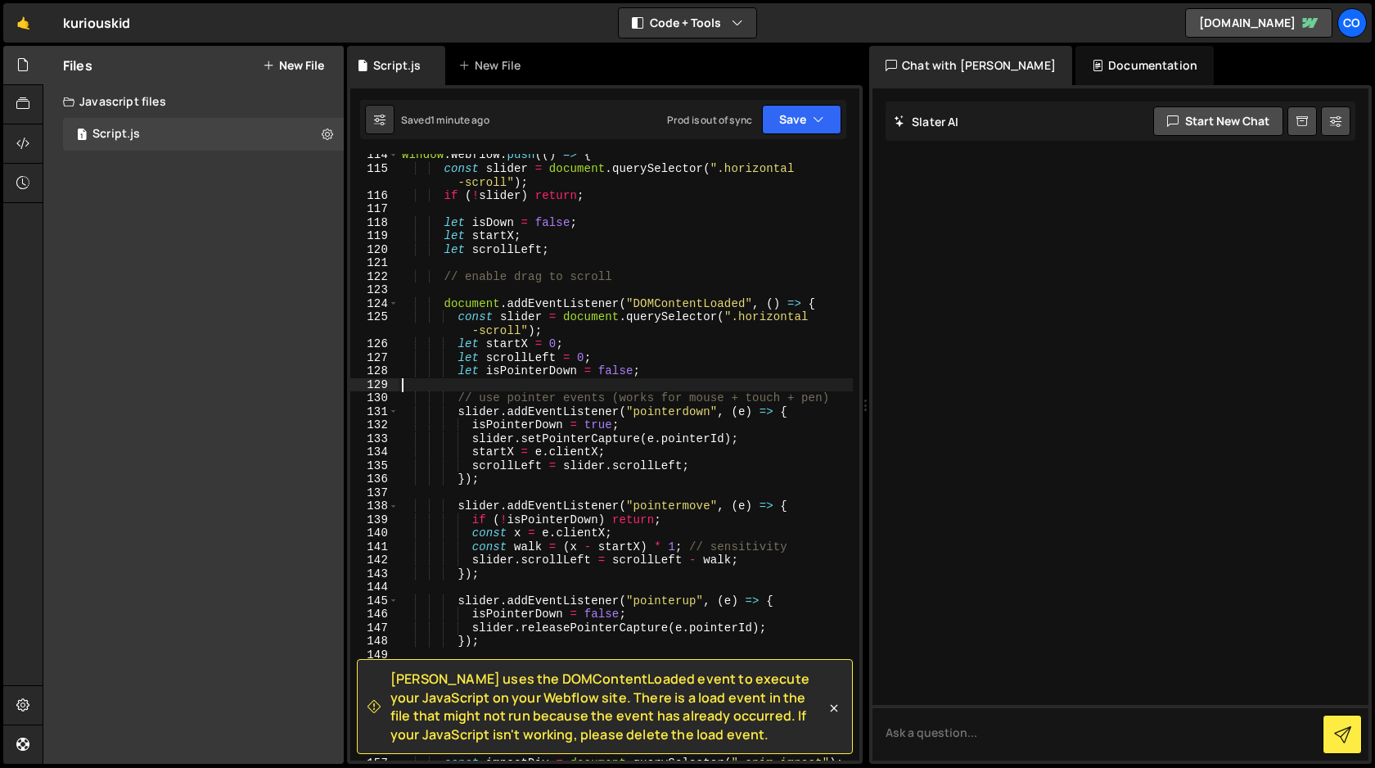
scroll to position [1596, 0]
click at [458, 279] on div "window . Webflow . push (( ) => { const slider = document . querySelector ( ".h…" at bounding box center [626, 468] width 454 height 634
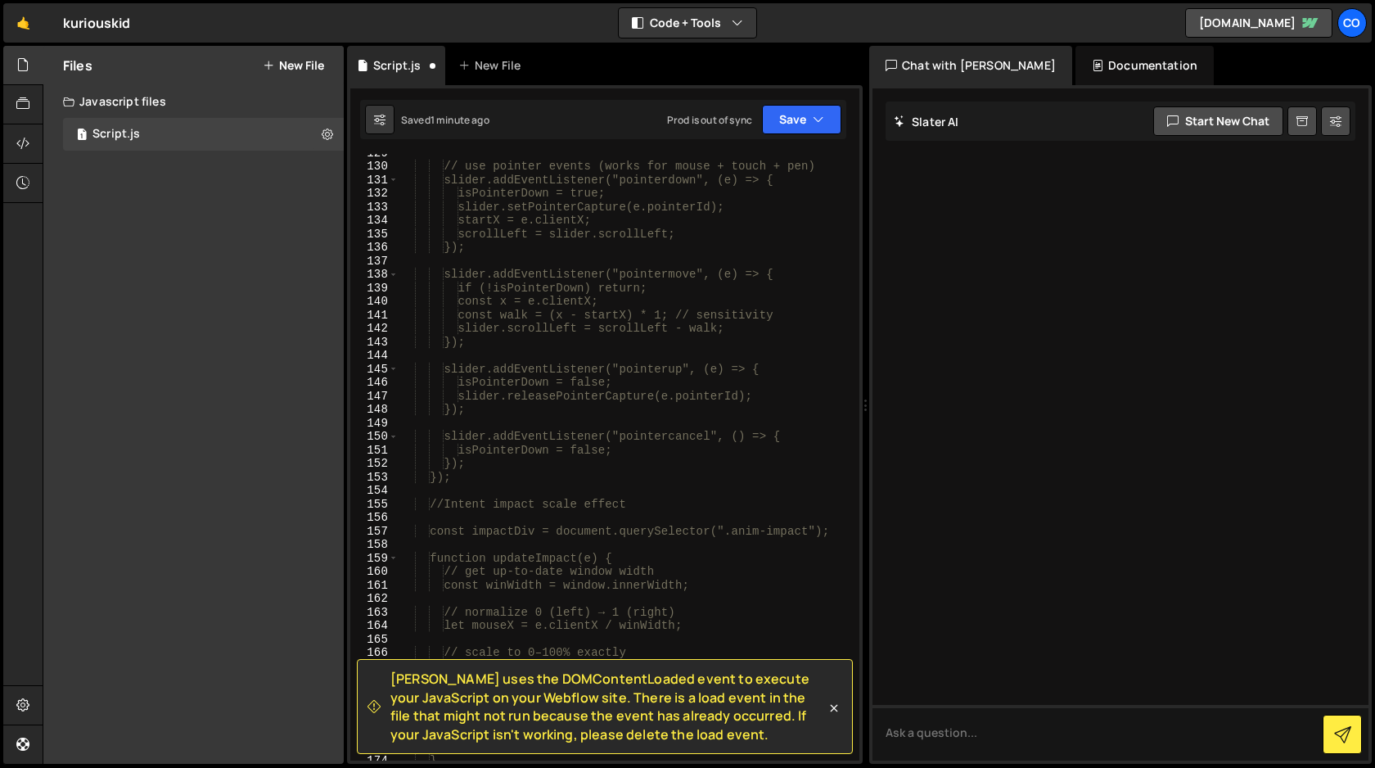
scroll to position [1831, 0]
click at [521, 477] on div "// use pointer events (works for mouse + touch + pen) slider.addEventListener("…" at bounding box center [626, 463] width 454 height 634
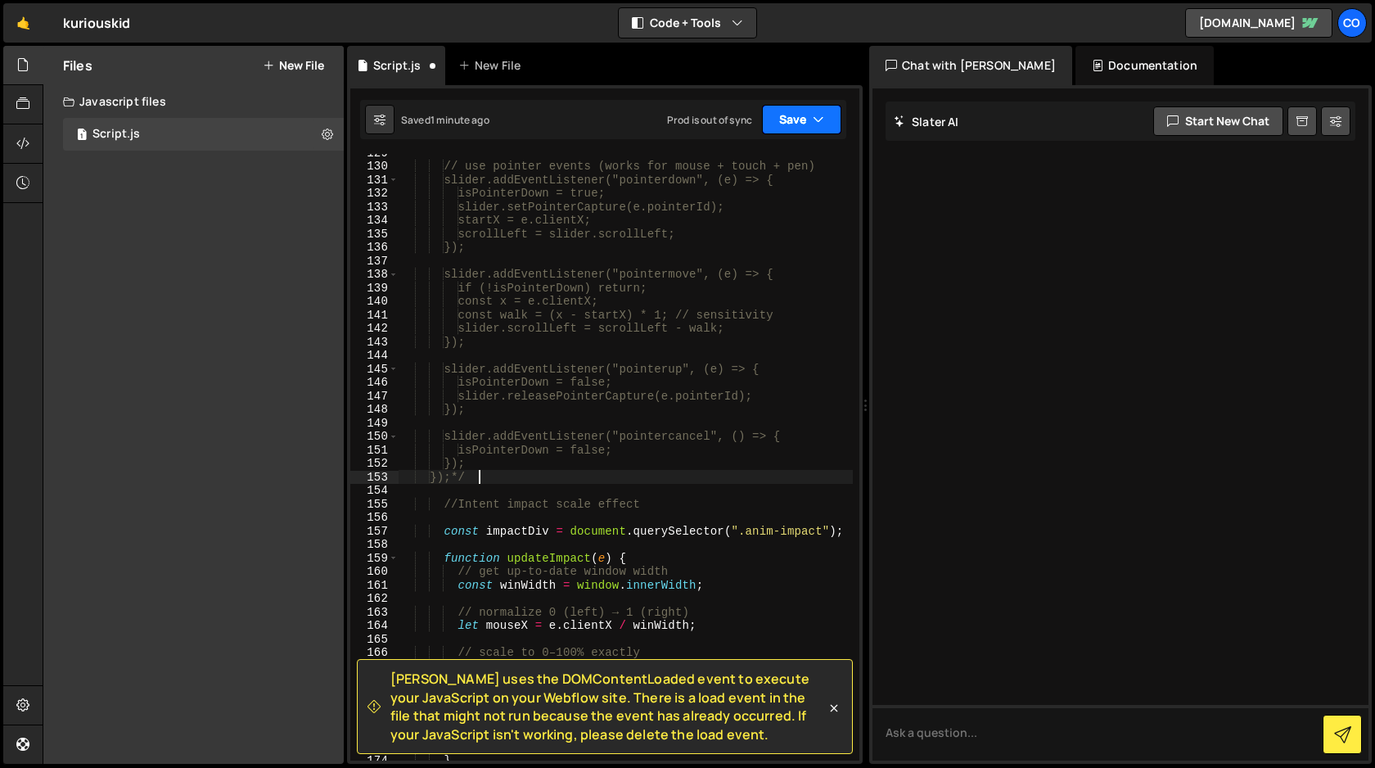
click at [794, 118] on button "Save" at bounding box center [801, 119] width 79 height 29
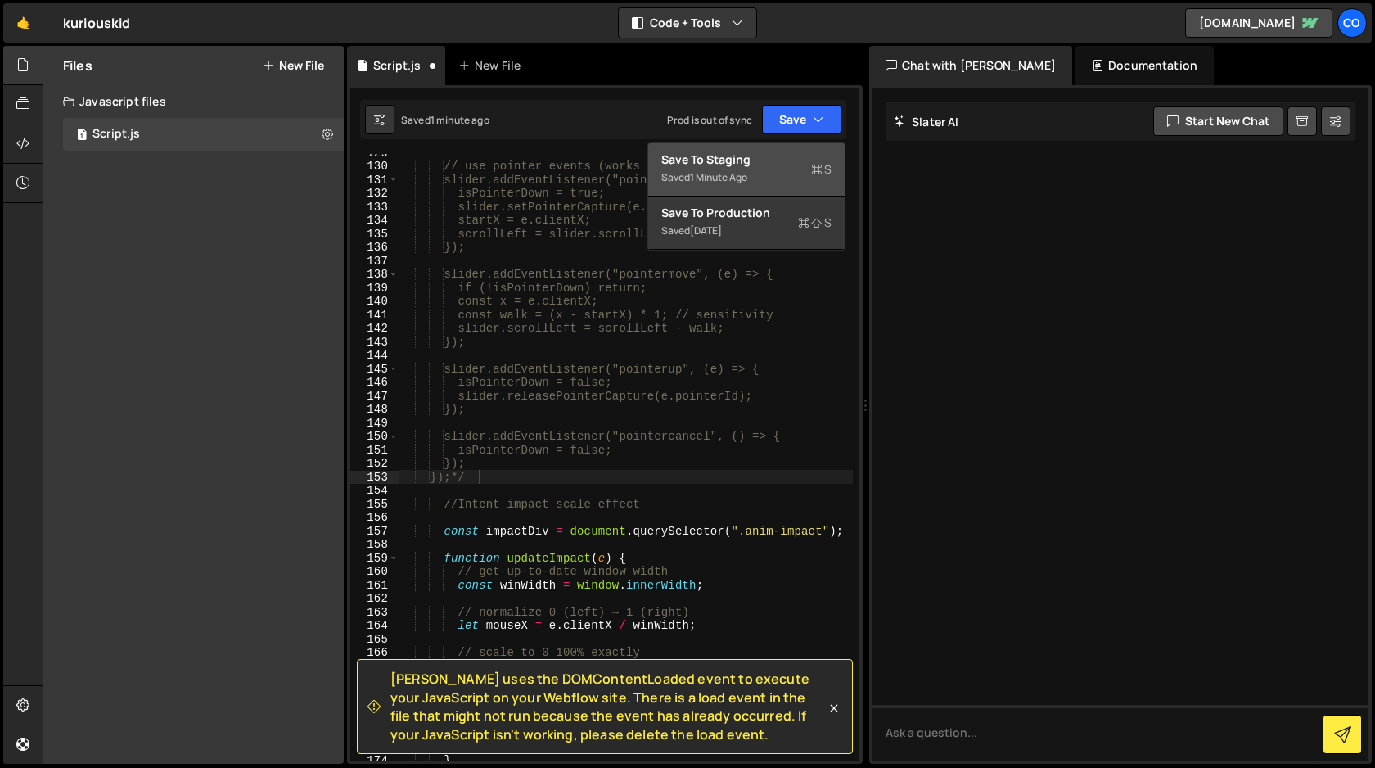
click at [774, 162] on div "Save to Staging S" at bounding box center [746, 159] width 170 height 16
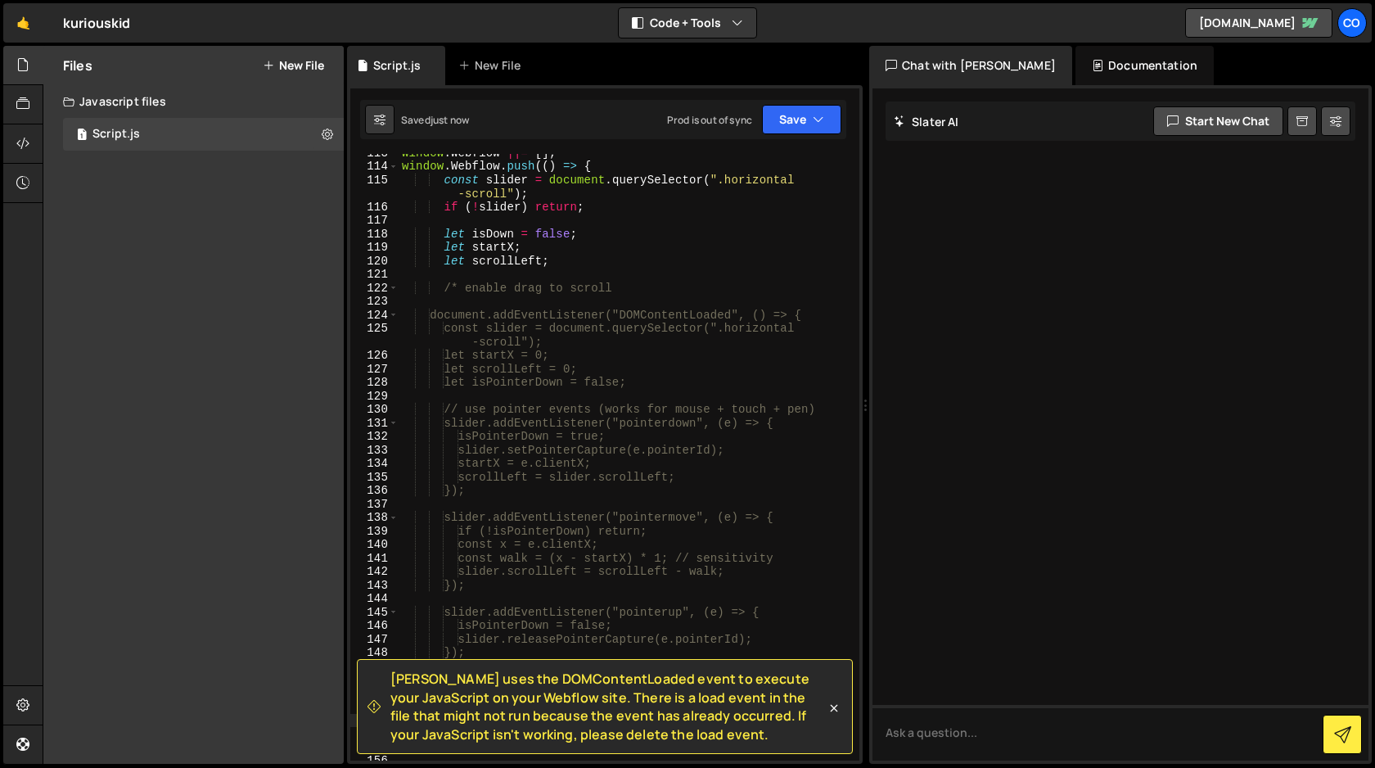
scroll to position [1588, 0]
click at [804, 125] on button "Save" at bounding box center [801, 119] width 79 height 29
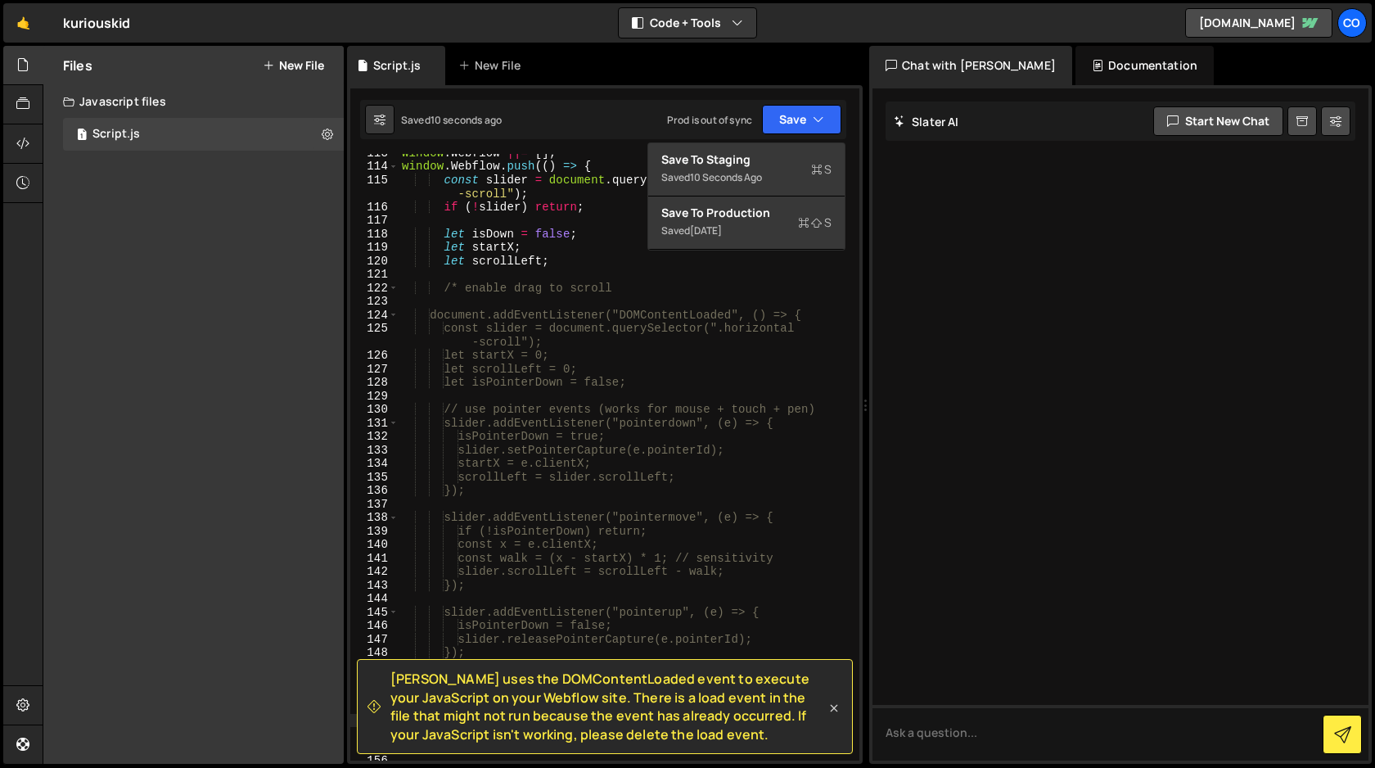
click at [836, 709] on icon at bounding box center [834, 707] width 7 height 7
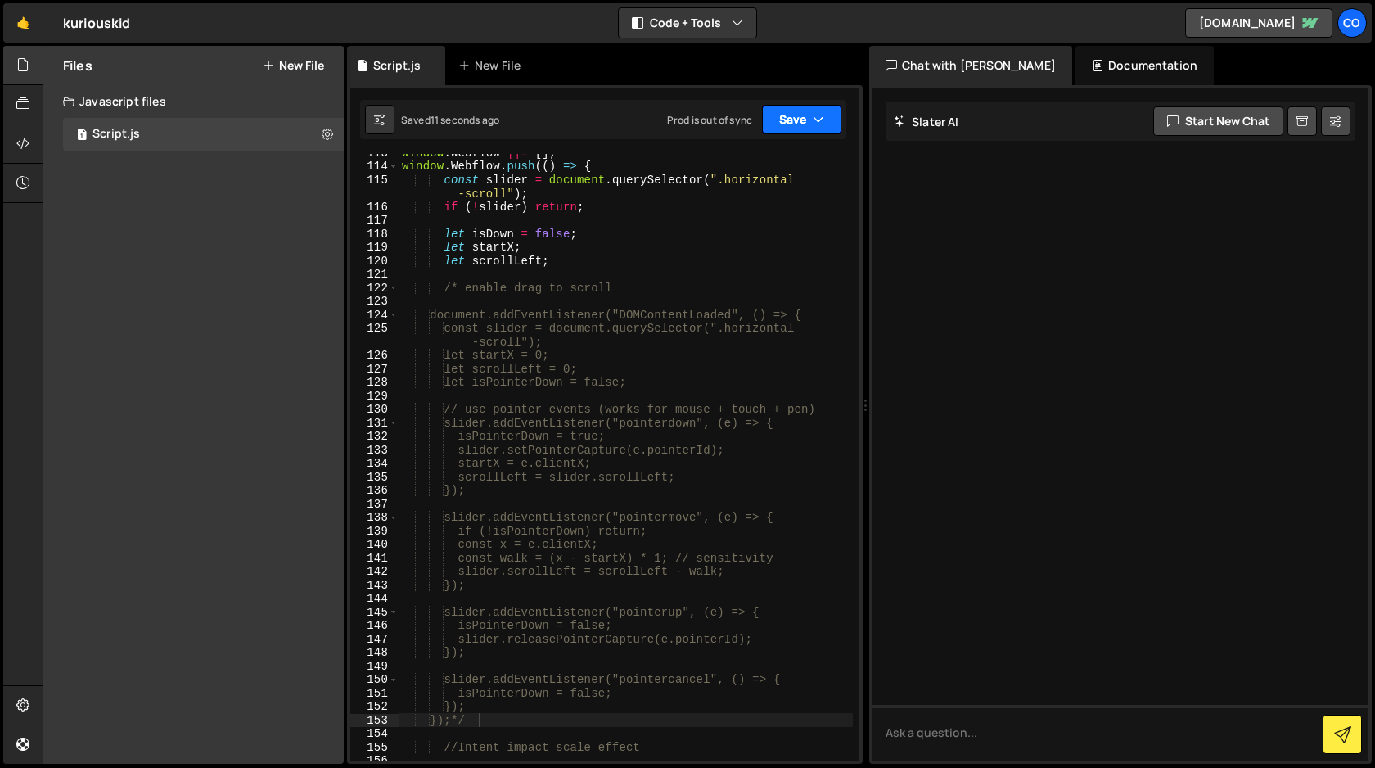
click at [803, 129] on button "Save" at bounding box center [801, 119] width 79 height 29
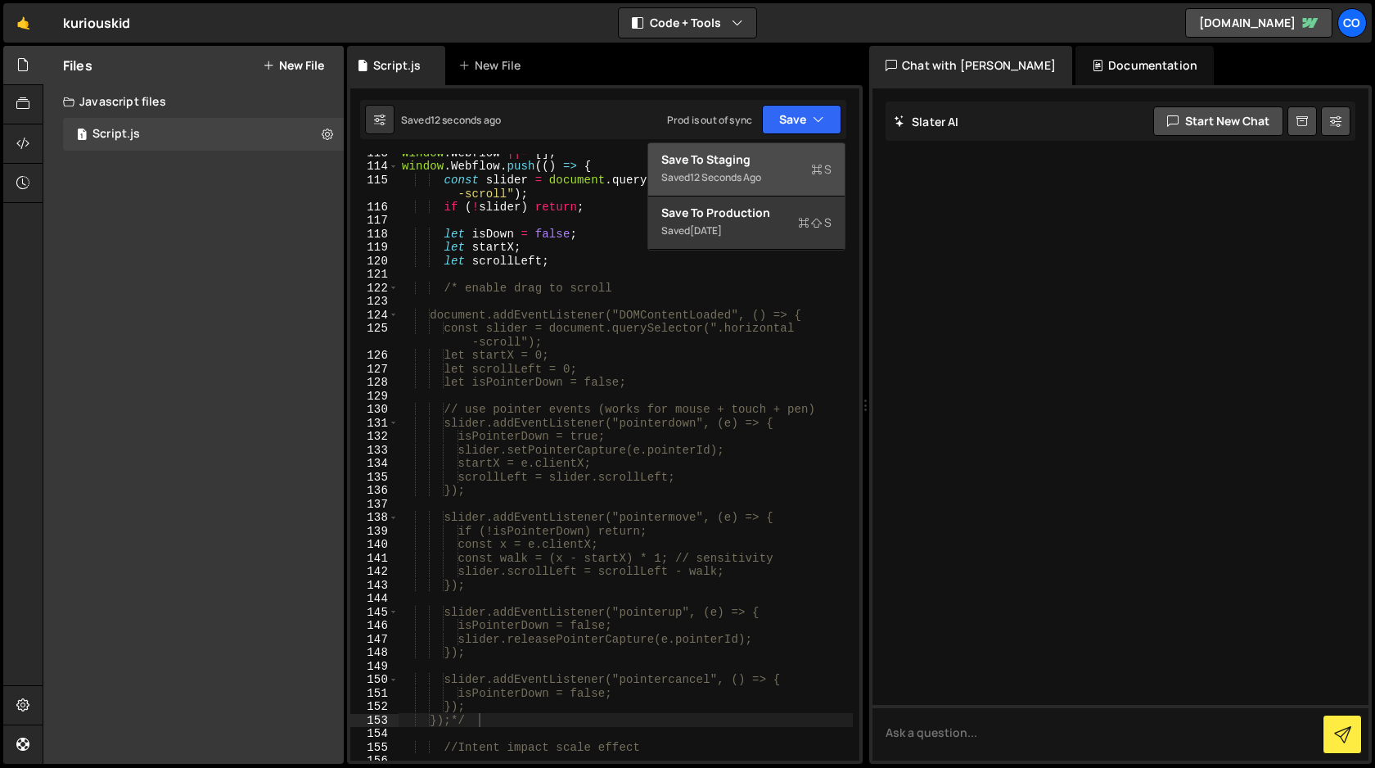
click at [783, 161] on div "Save to Staging S" at bounding box center [746, 159] width 170 height 16
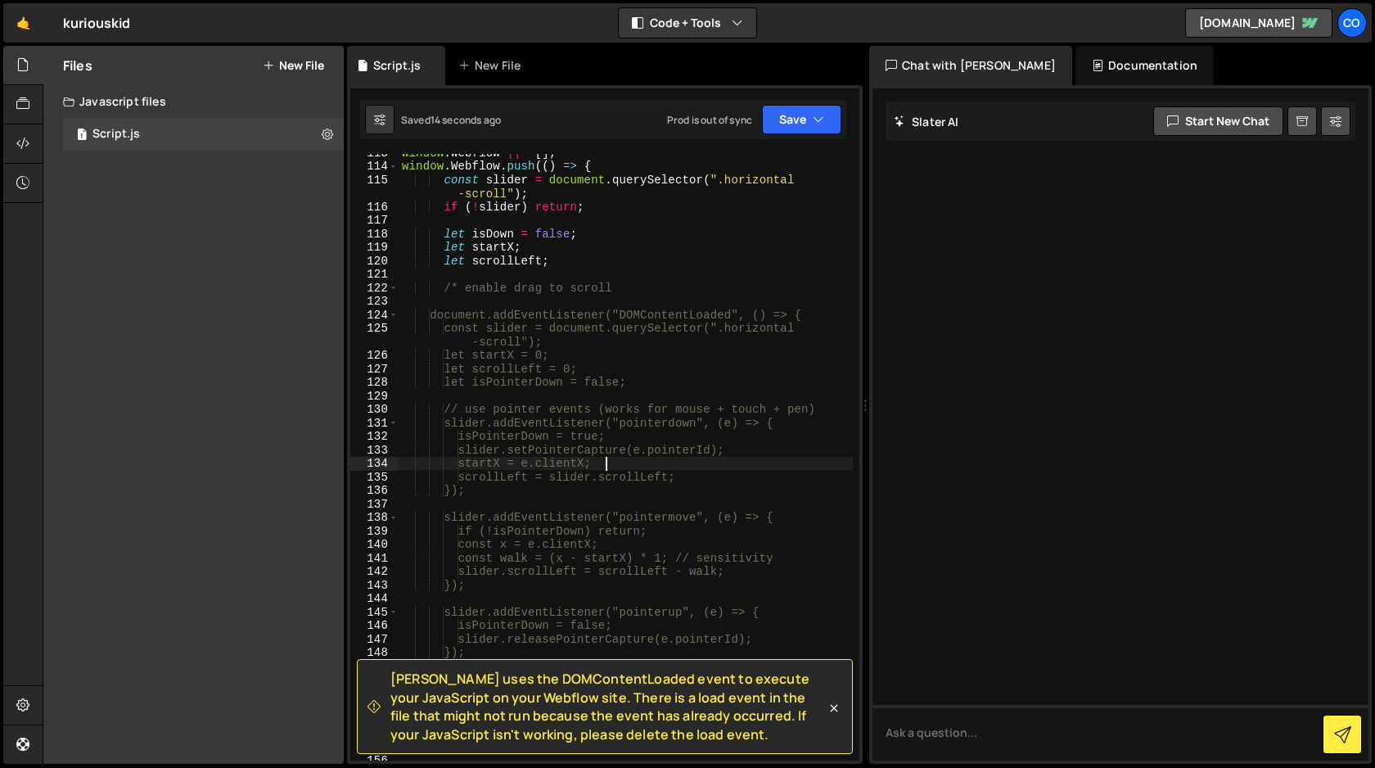
click at [724, 466] on div "window . Webflow ||= [ ] ; window . Webflow . push (( ) => { const slider = doc…" at bounding box center [626, 463] width 454 height 634
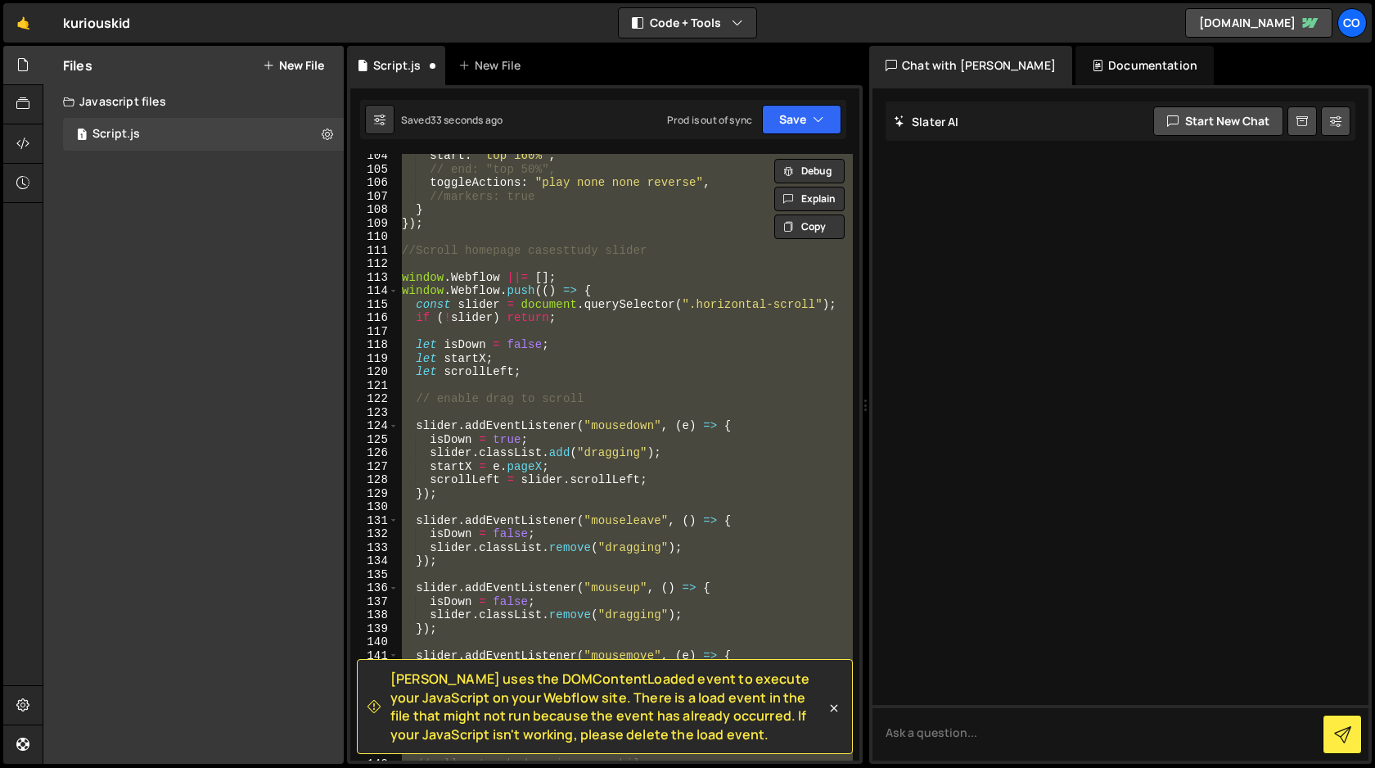
scroll to position [1463, 0]
click at [734, 395] on div "start : "top 160%" , // end: "top 50%", toggleActions : "play none none reverse…" at bounding box center [626, 457] width 454 height 607
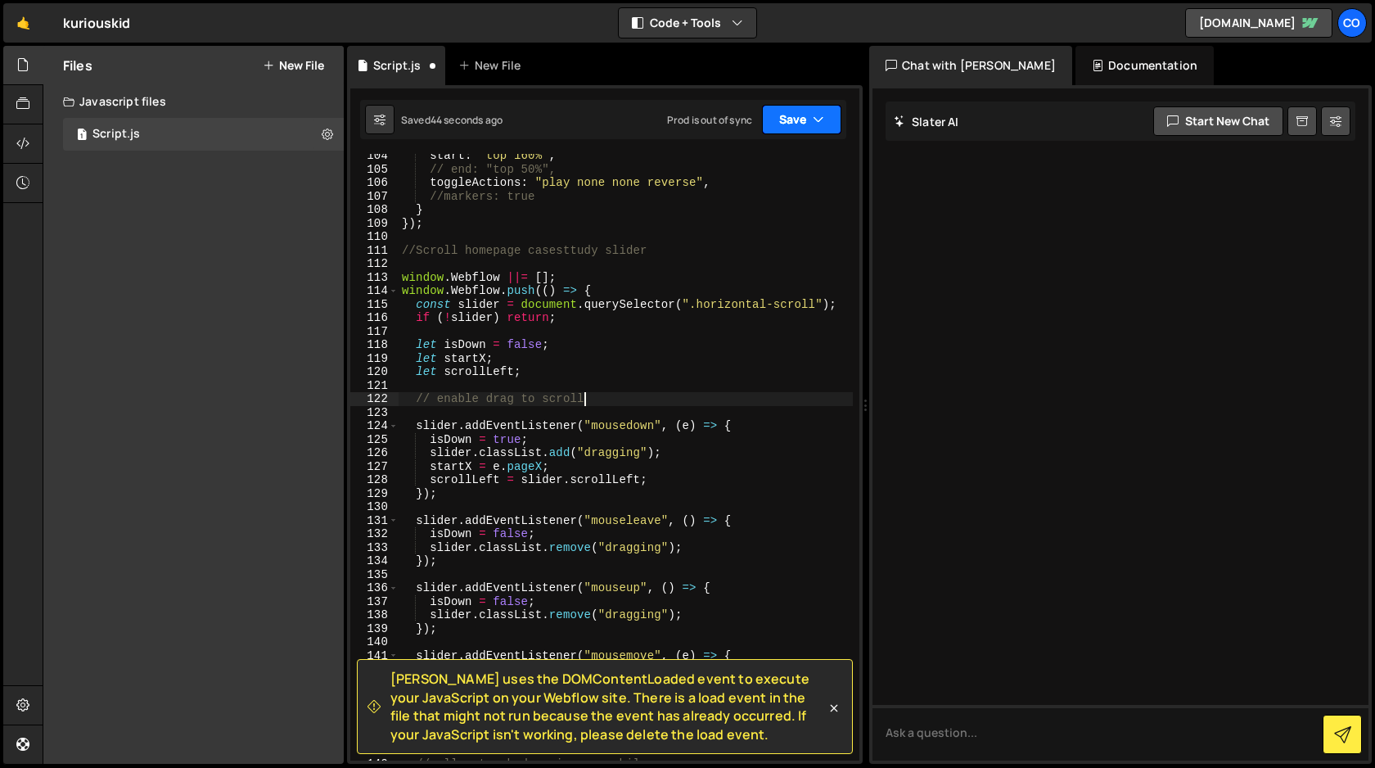
click at [791, 122] on button "Save" at bounding box center [801, 119] width 79 height 29
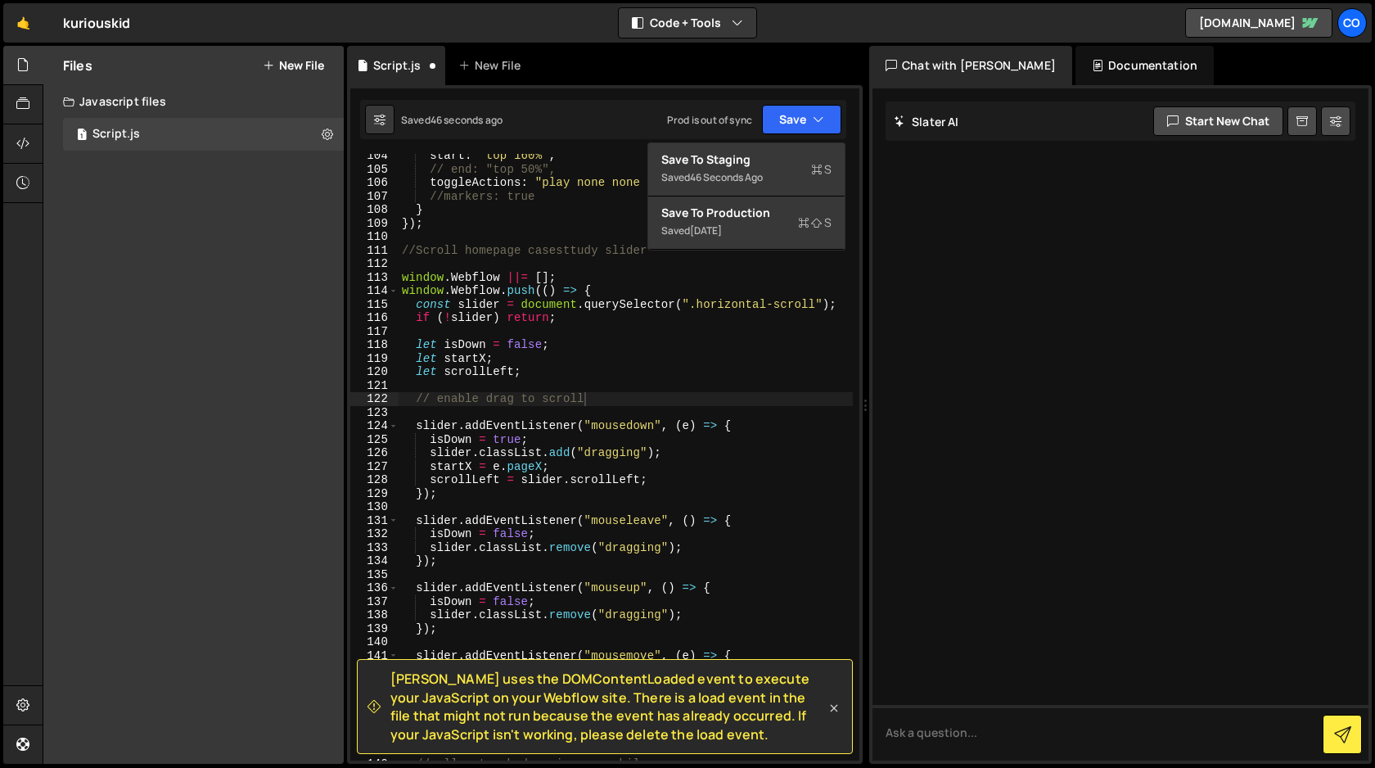
click at [834, 710] on icon at bounding box center [834, 708] width 16 height 16
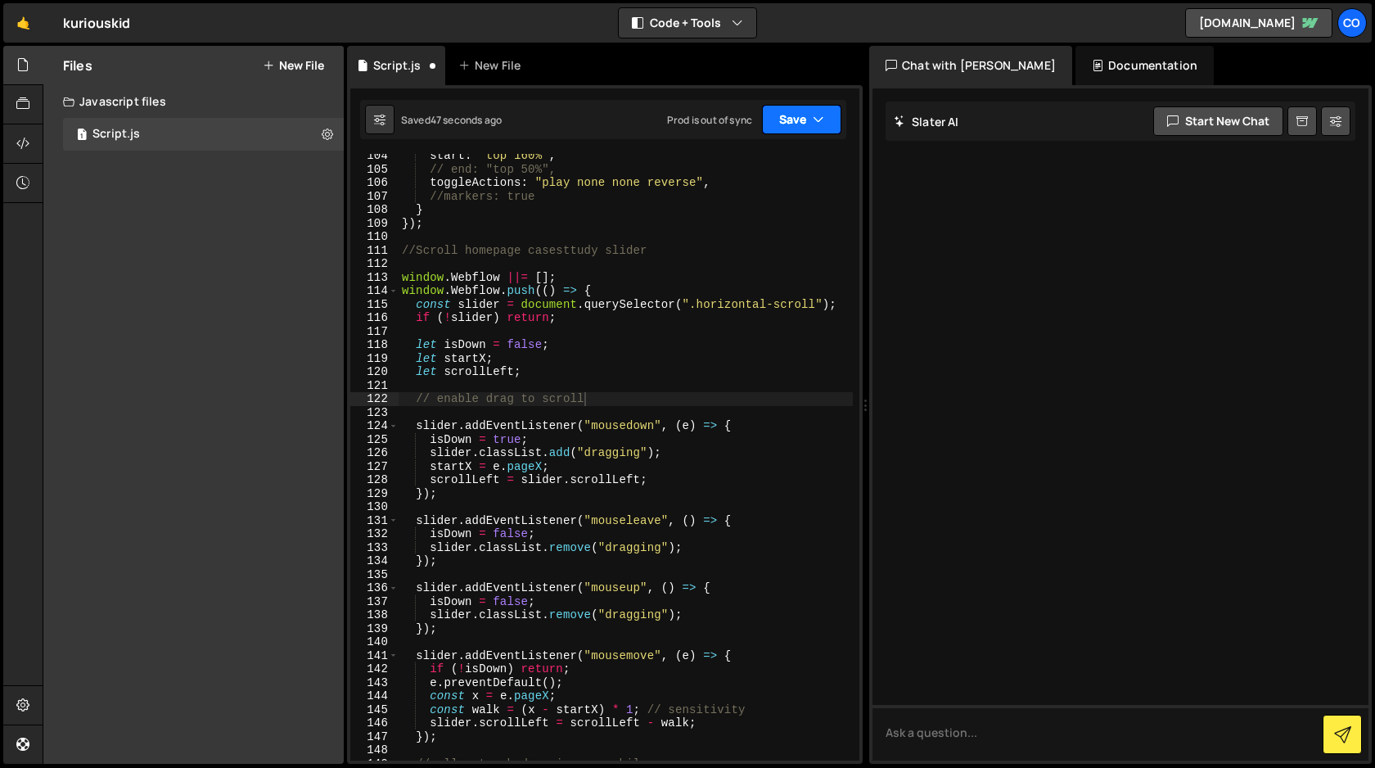
click at [793, 128] on button "Save" at bounding box center [801, 119] width 79 height 29
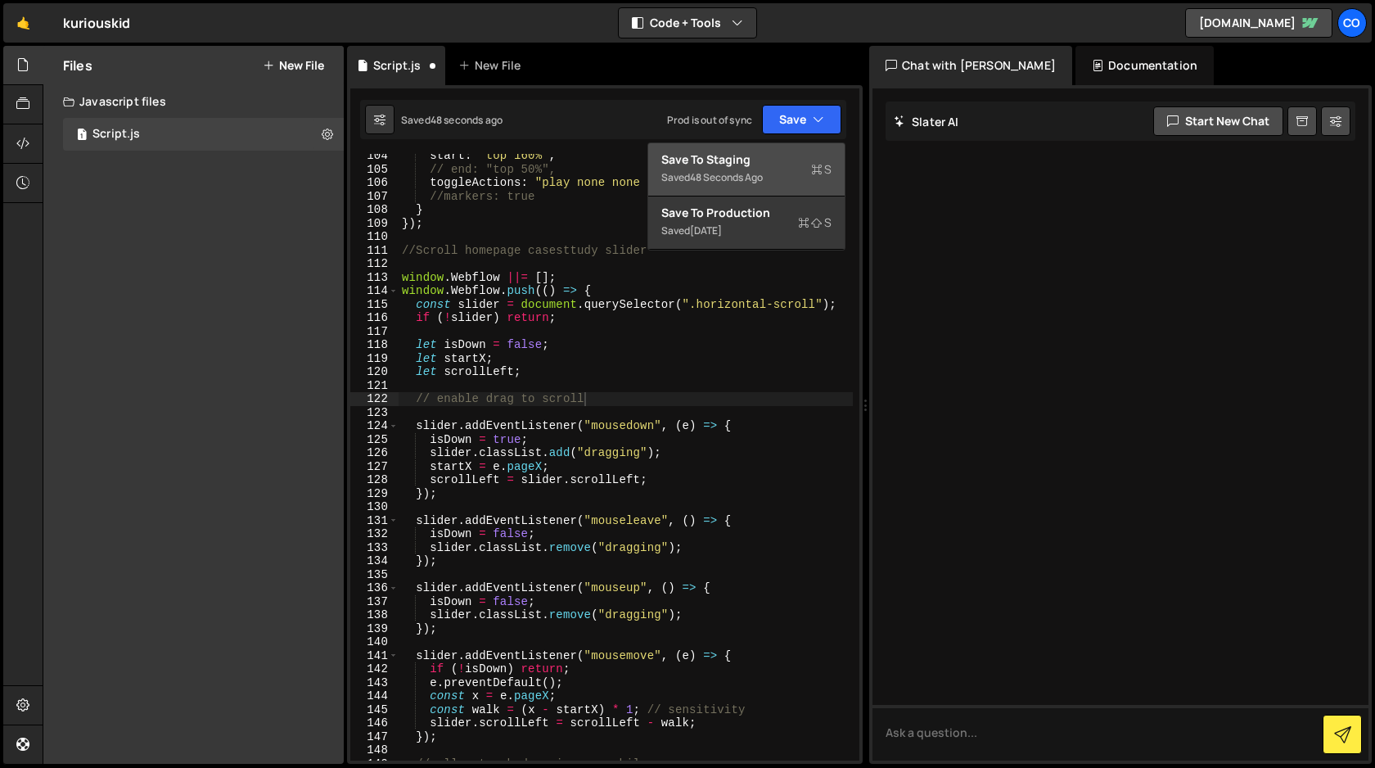
click at [775, 159] on div "Save to Staging S" at bounding box center [746, 159] width 170 height 16
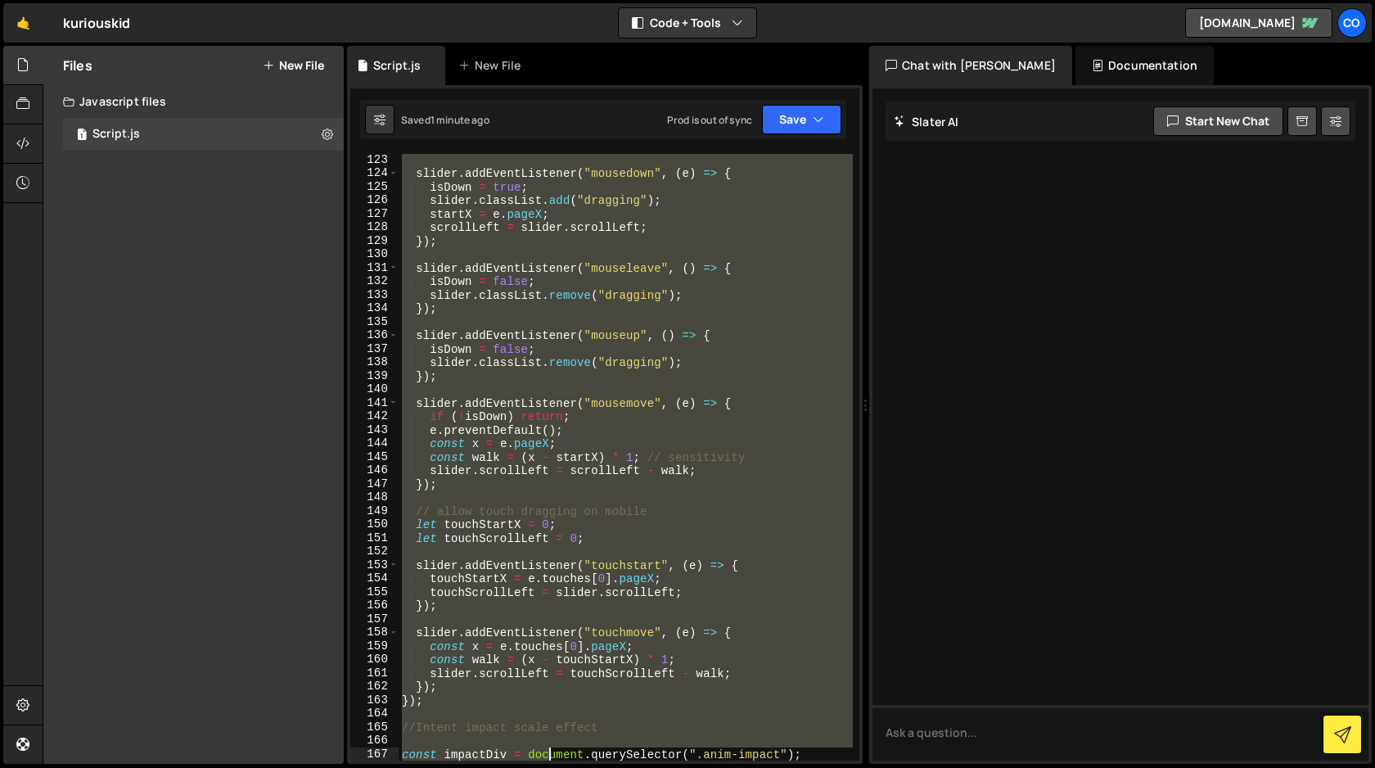
scroll to position [1811, 0]
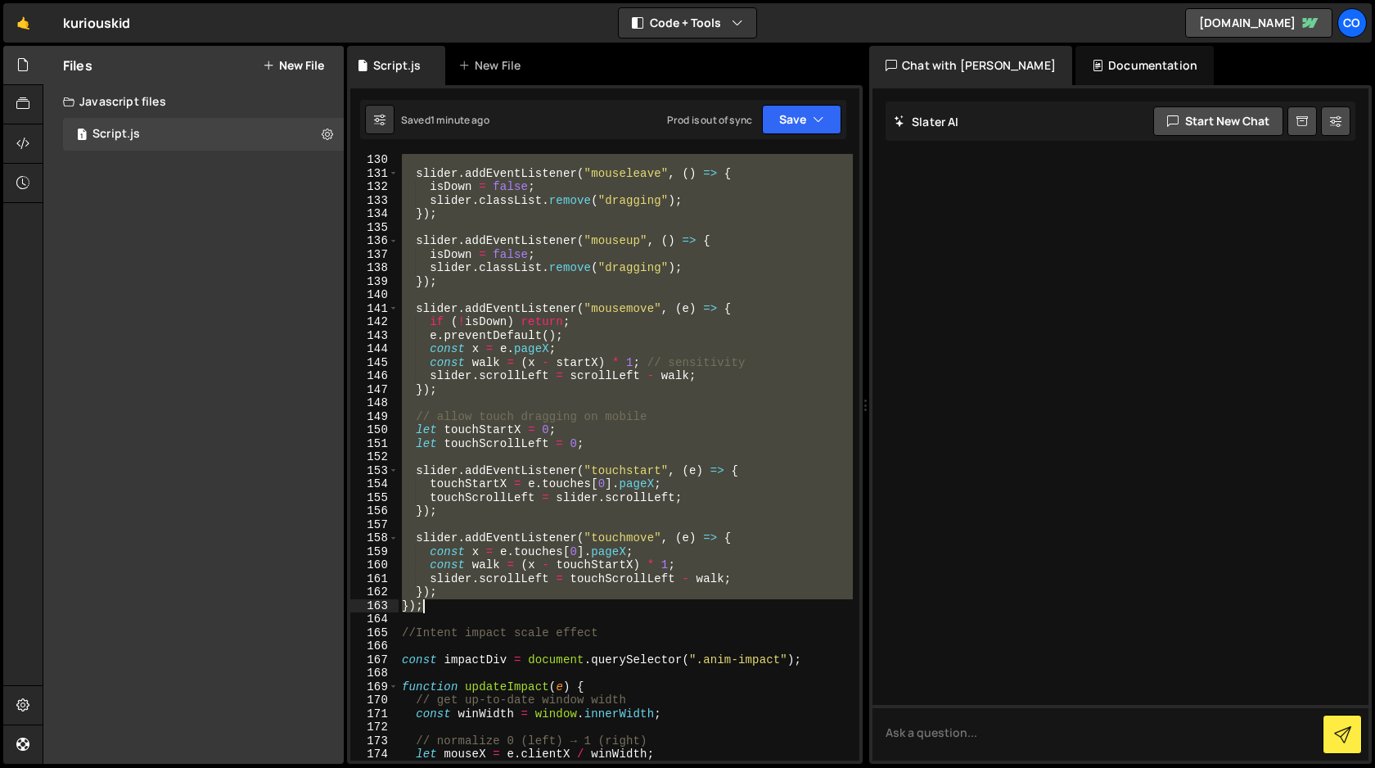
drag, startPoint x: 403, startPoint y: 310, endPoint x: 552, endPoint y: 609, distance: 334.2
click at [552, 609] on div "slider . addEventListener ( "mouseleave" , ( ) => { isDown = false ; slider . c…" at bounding box center [626, 470] width 454 height 634
type textarea "}); });"
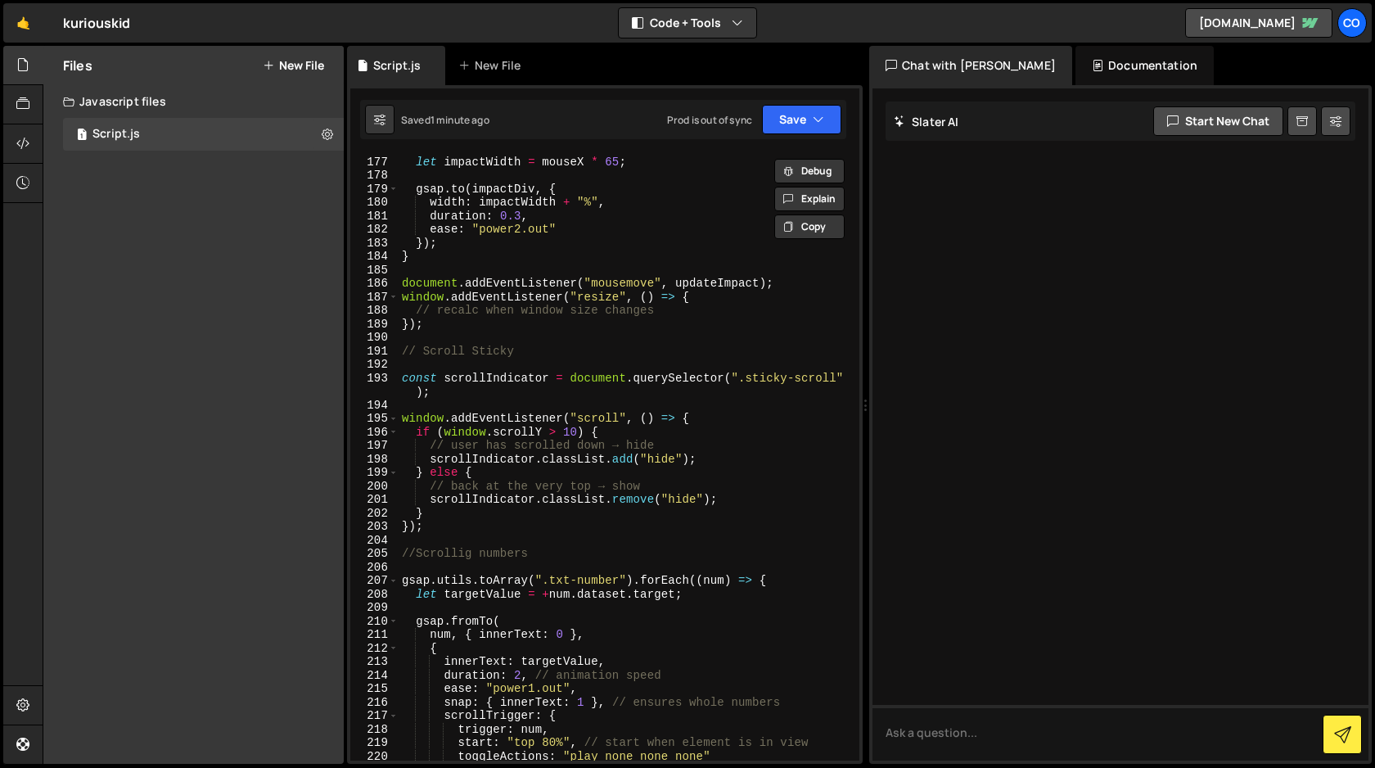
scroll to position [1553, 0]
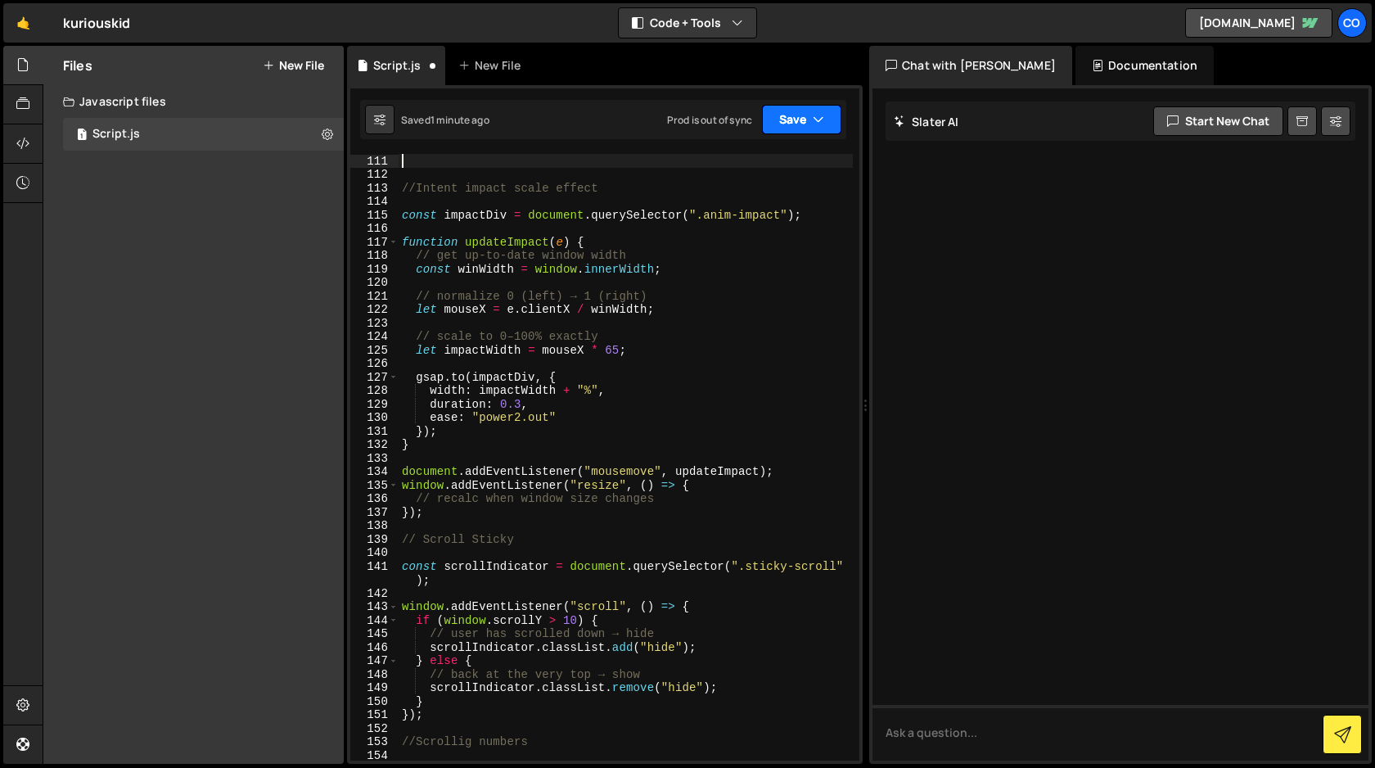
click at [795, 121] on button "Save" at bounding box center [801, 119] width 79 height 29
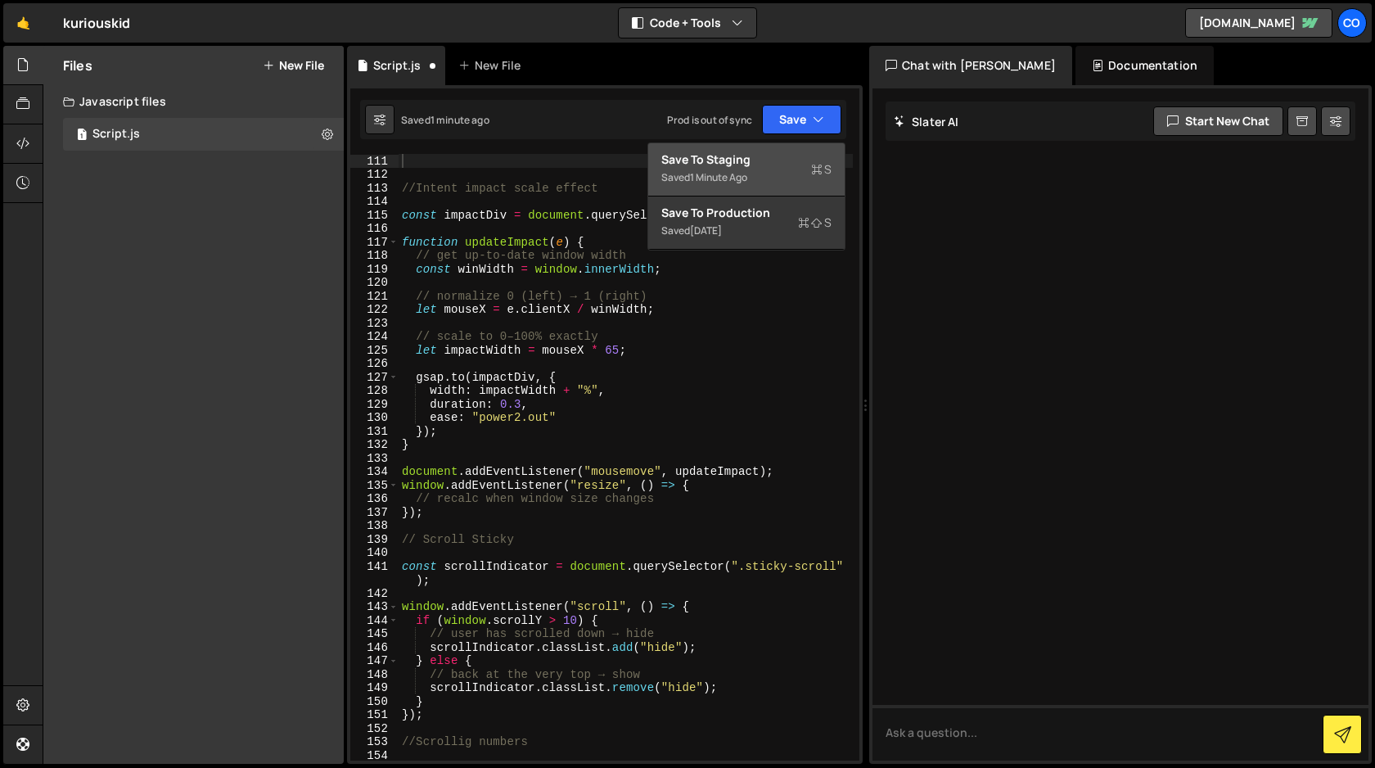
click at [782, 160] on div "Save to Staging S" at bounding box center [746, 159] width 170 height 16
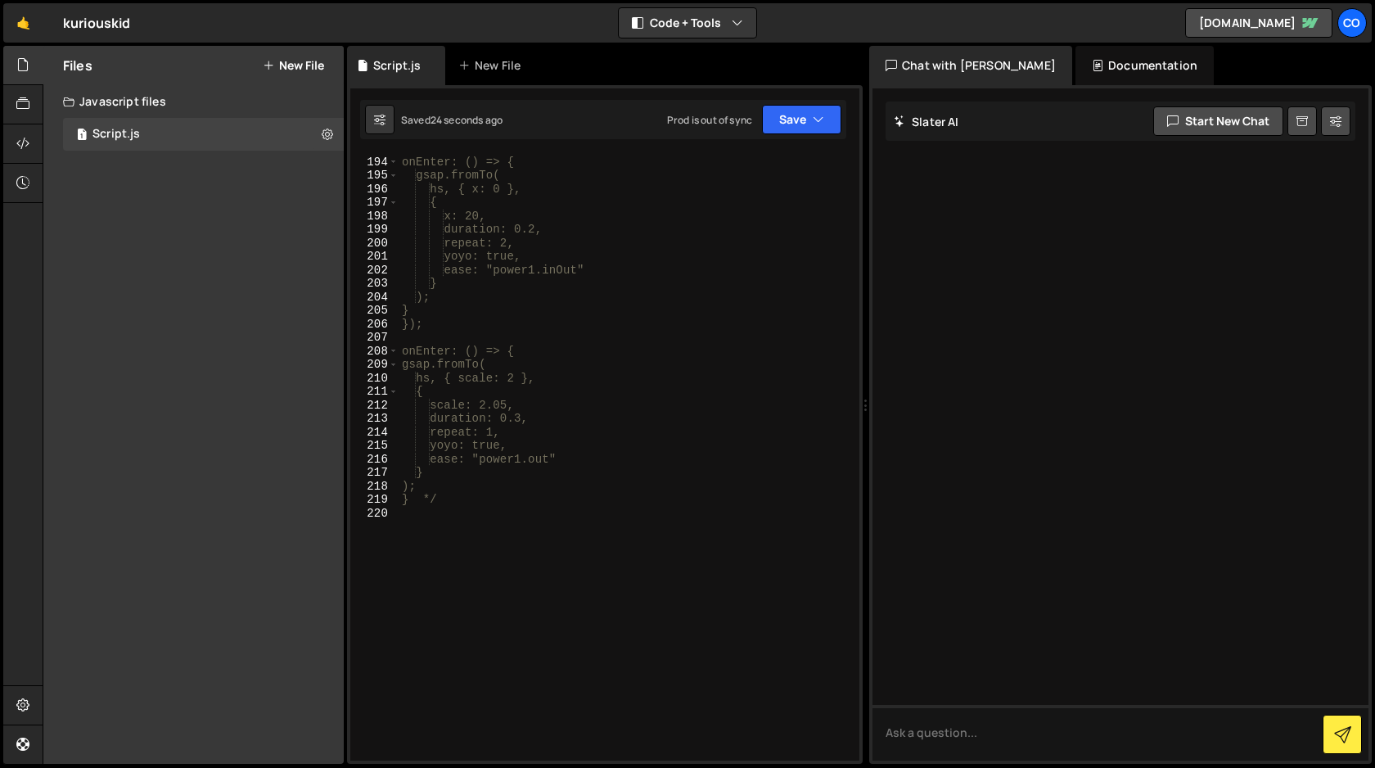
scroll to position [2769, 0]
type textarea "} */"
click at [479, 449] on div "x: 20, duration: 0.2, repeat: 2, yoyo: true, ease: "power1.inOut" } ); } }); on…" at bounding box center [626, 470] width 454 height 634
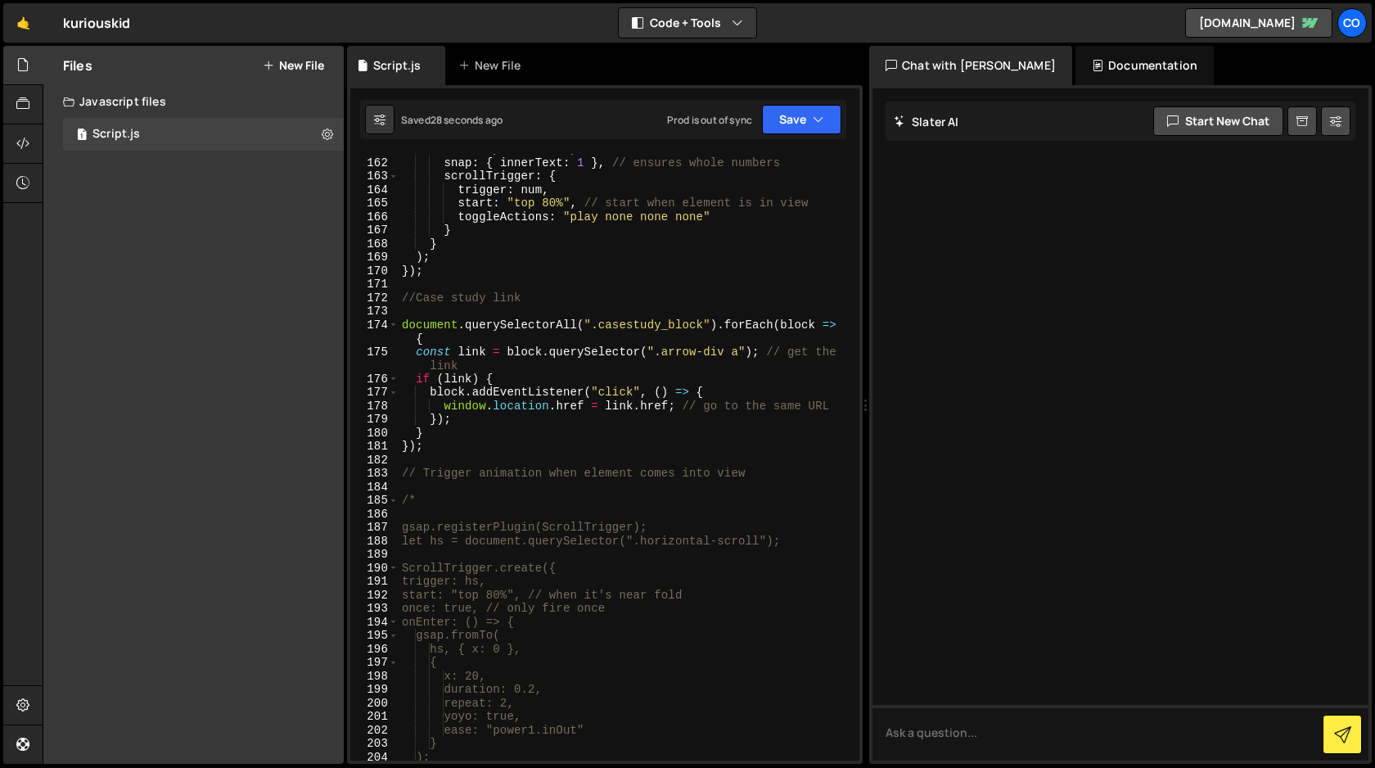
scroll to position [2253, 0]
click at [444, 457] on div "ease : "power1.out" , snap : { innerText : 1 } , // ensures whole numbers scrol…" at bounding box center [626, 459] width 454 height 634
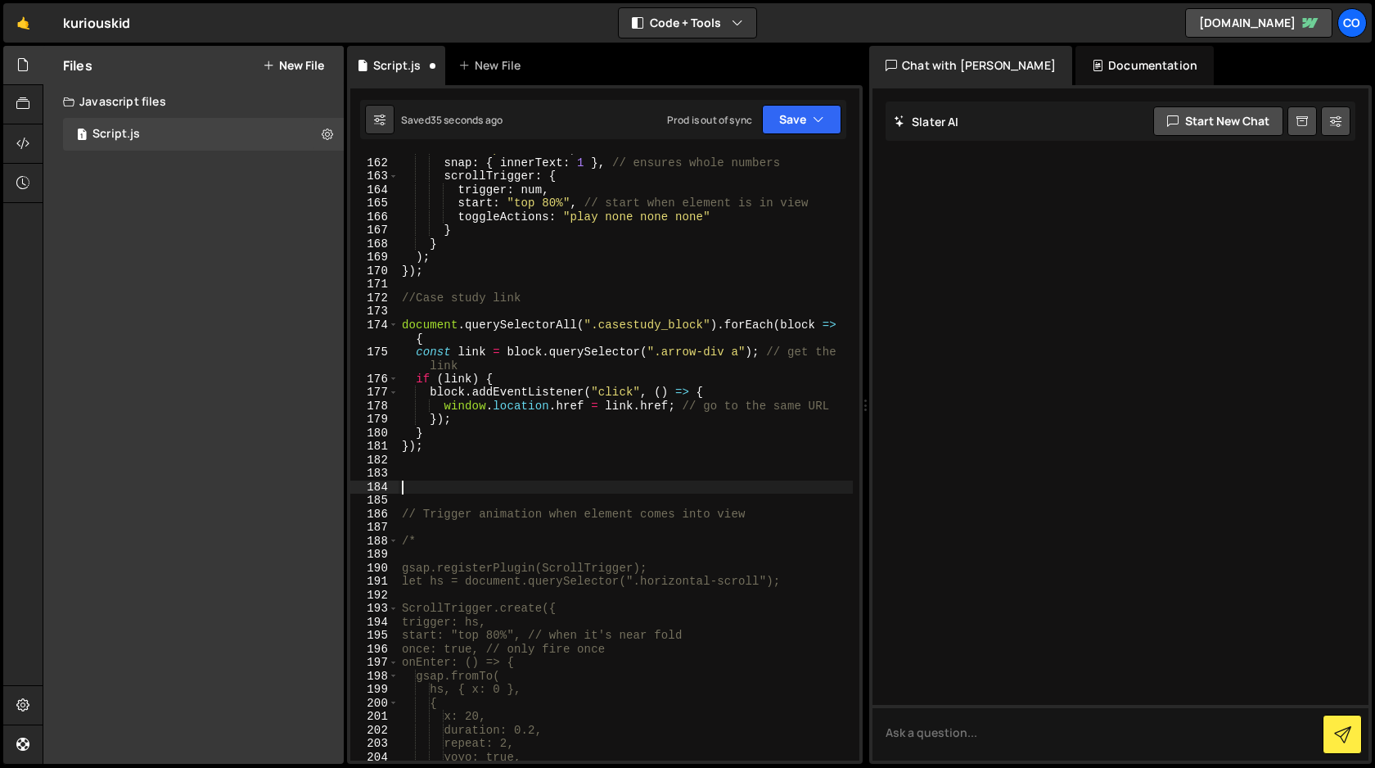
paste textarea "});"
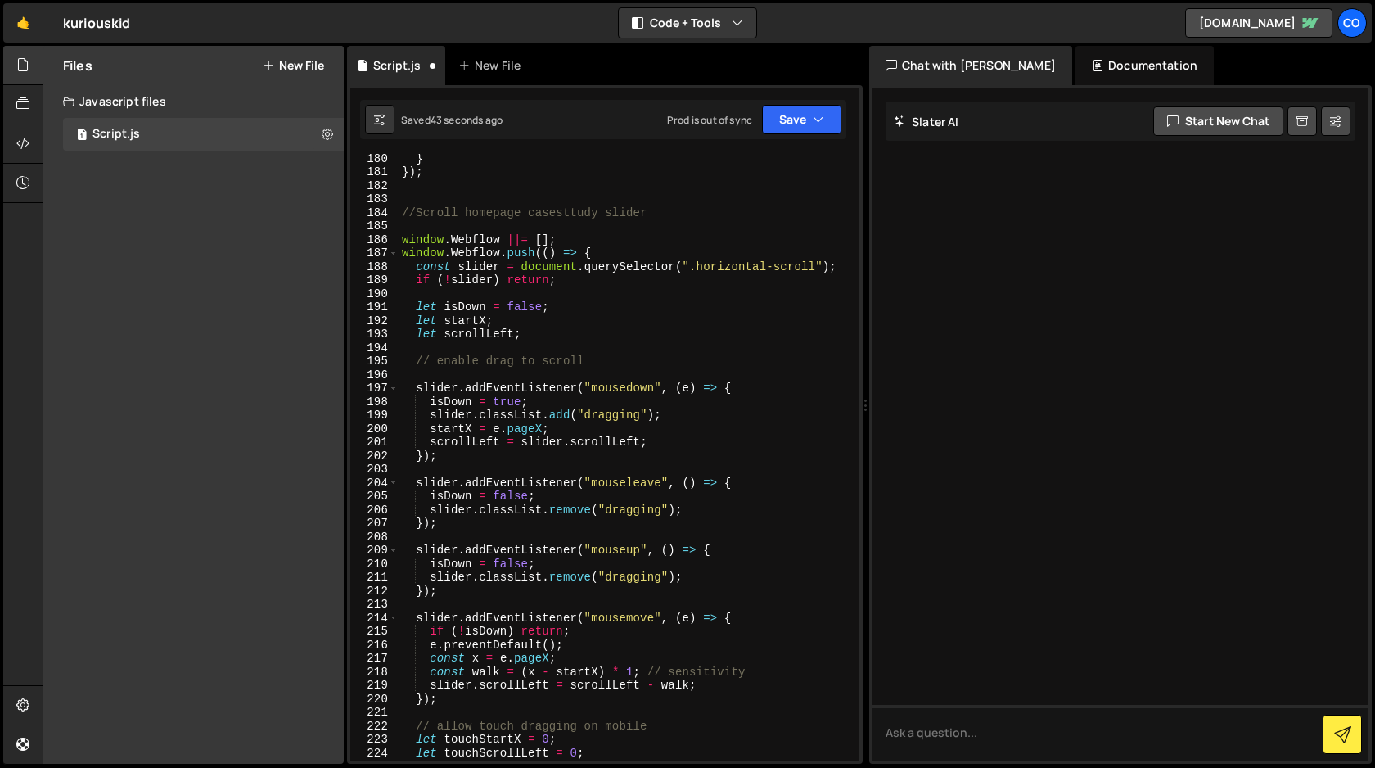
scroll to position [2527, 0]
click at [431, 363] on div "} }) ; //Scroll homepage casesttudy slider window . Webflow ||= [ ] ; window . …" at bounding box center [626, 469] width 454 height 634
click at [414, 359] on div "} }) ; //Scroll homepage casesttudy slider window . Webflow ||= [ ] ; window . …" at bounding box center [626, 469] width 454 height 634
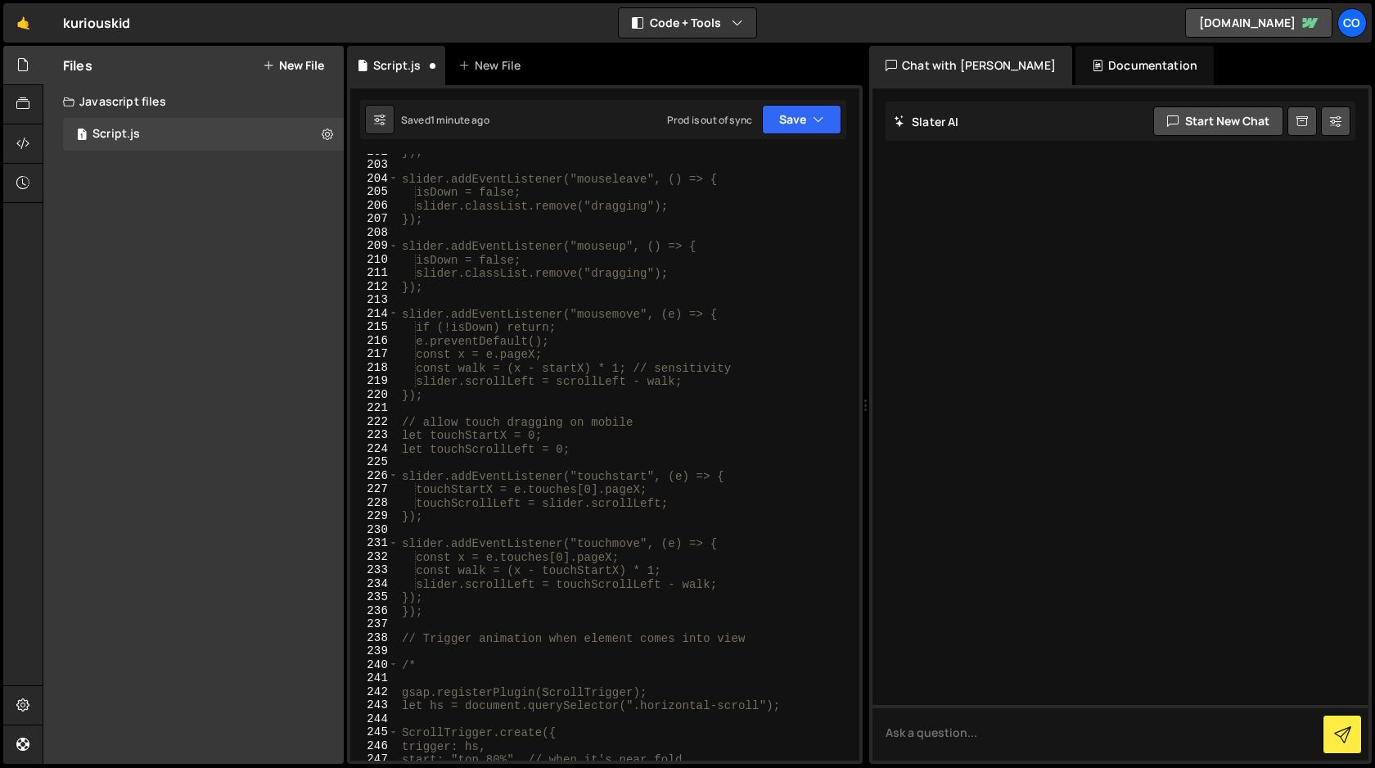
scroll to position [2831, 0]
click at [457, 616] on div "}); slider.addEventListener("mouseleave", () => { isDown = false; slider.classL…" at bounding box center [626, 462] width 454 height 634
click at [417, 634] on div "}); slider.addEventListener("mouseleave", () => { isDown = false; slider.classL…" at bounding box center [626, 462] width 454 height 634
click at [449, 617] on div "}); slider.addEventListener("mouseleave", () => { isDown = false; slider.classL…" at bounding box center [626, 462] width 454 height 634
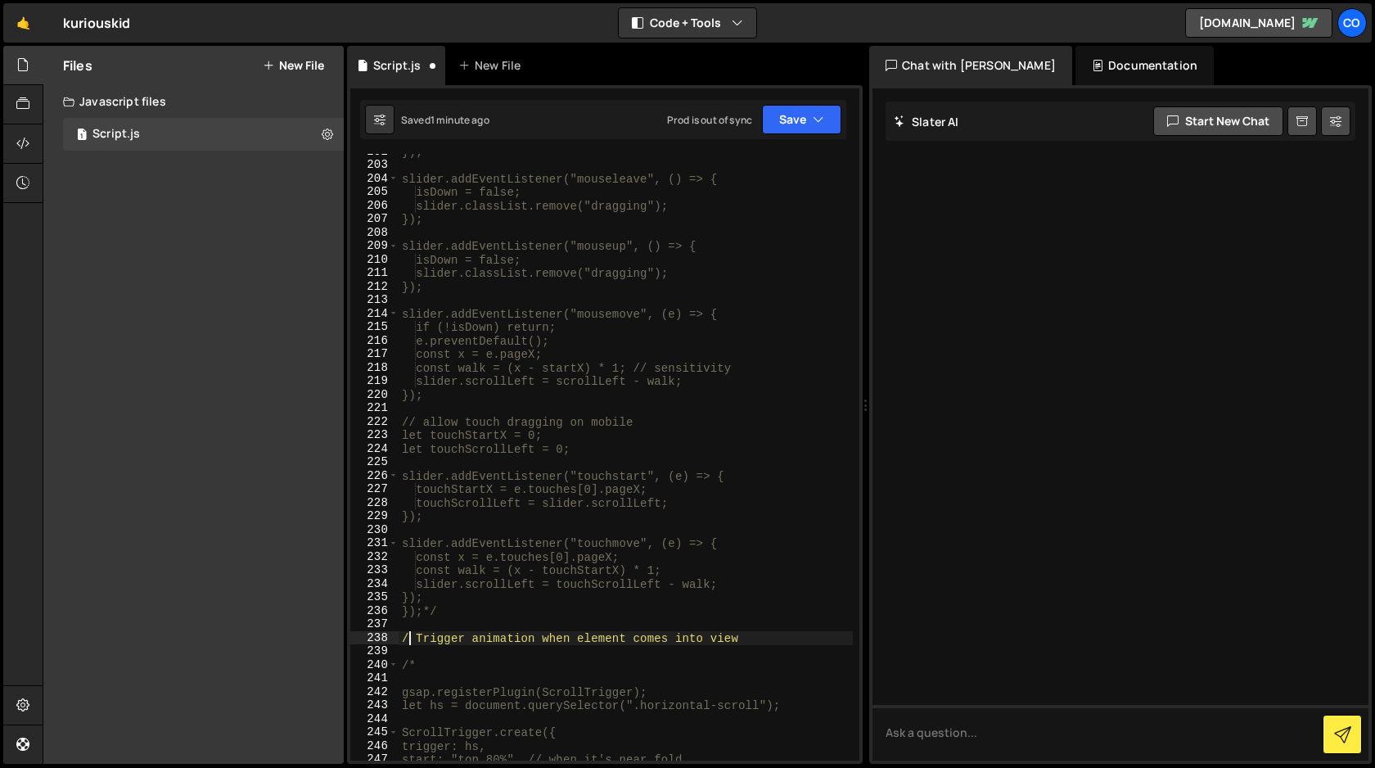
click at [412, 637] on div "}); slider.addEventListener("mouseleave", () => { isDown = false; slider.classL…" at bounding box center [626, 462] width 454 height 634
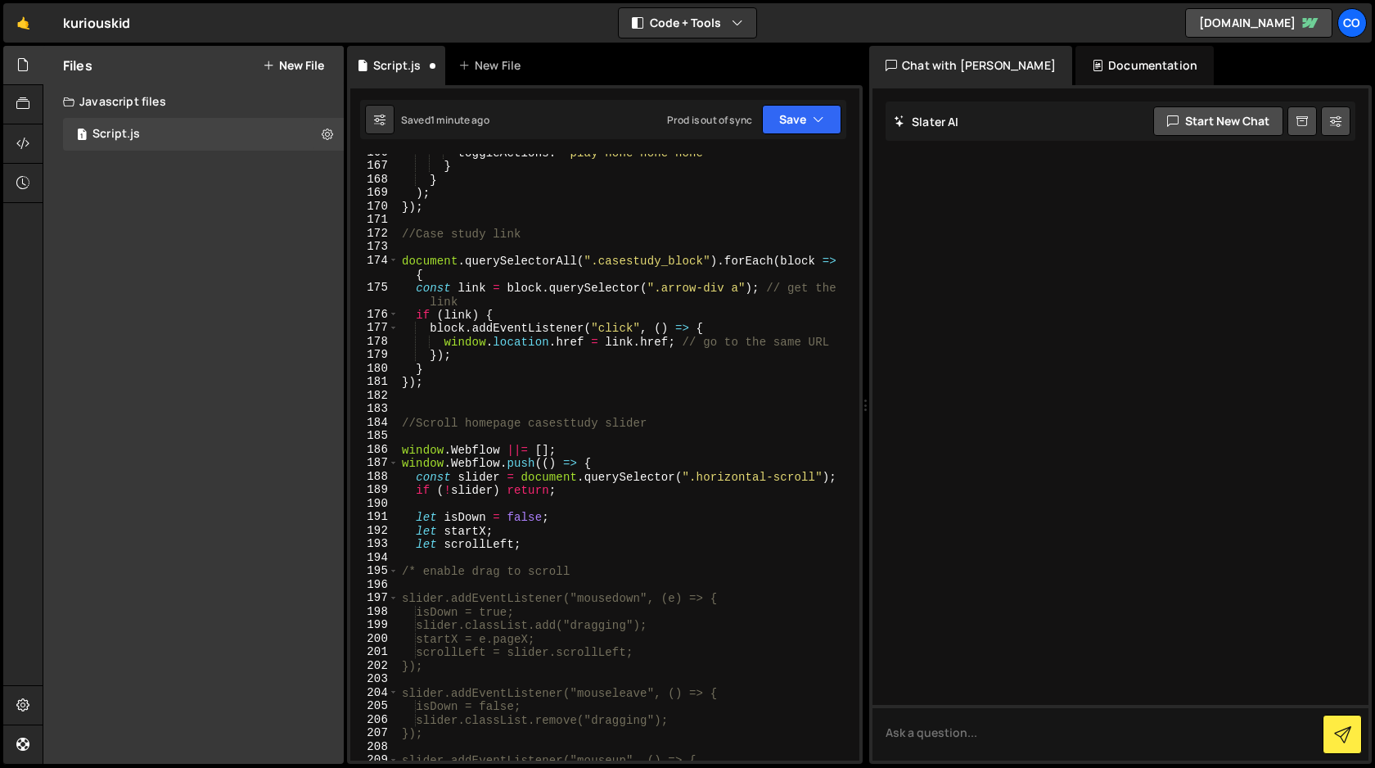
scroll to position [2318, 0]
click at [812, 115] on button "Save" at bounding box center [801, 119] width 79 height 29
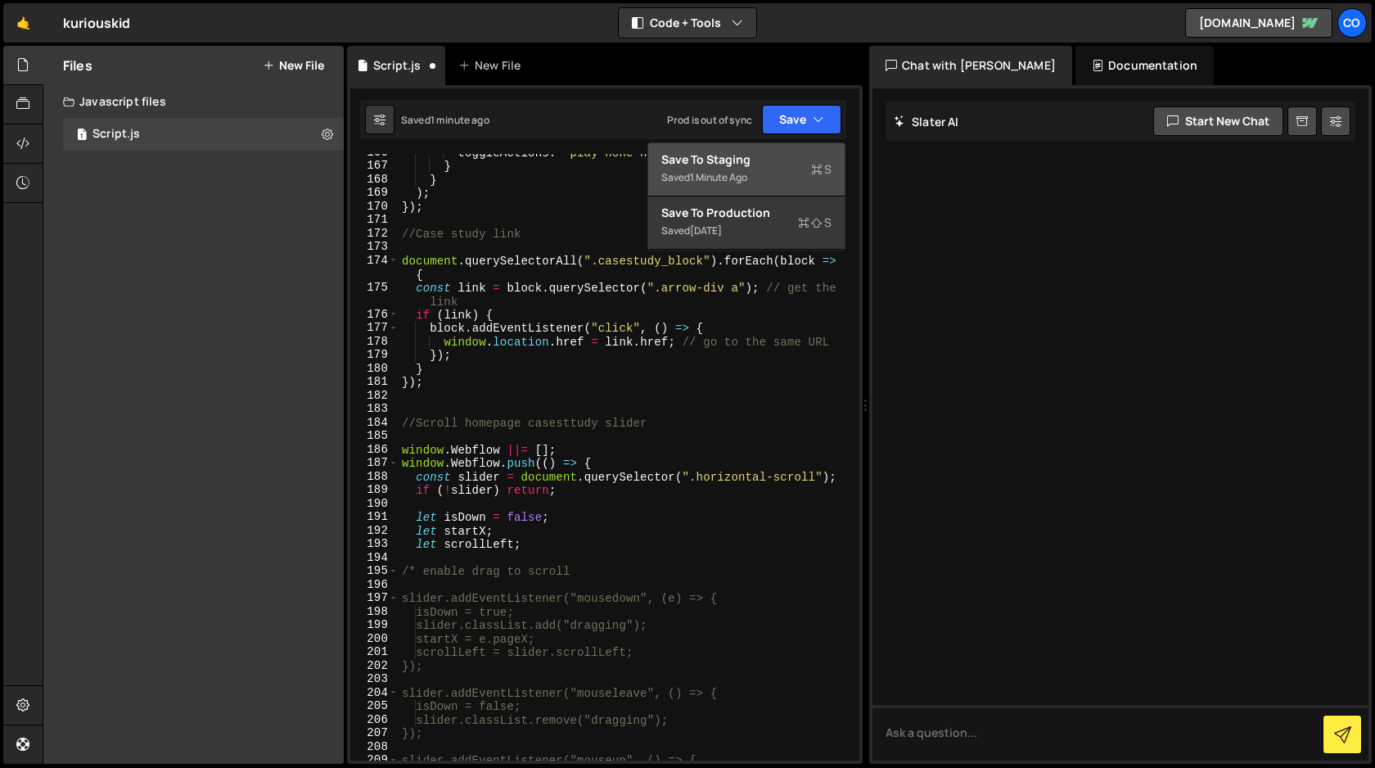
click at [768, 158] on div "Save to Staging S" at bounding box center [746, 159] width 170 height 16
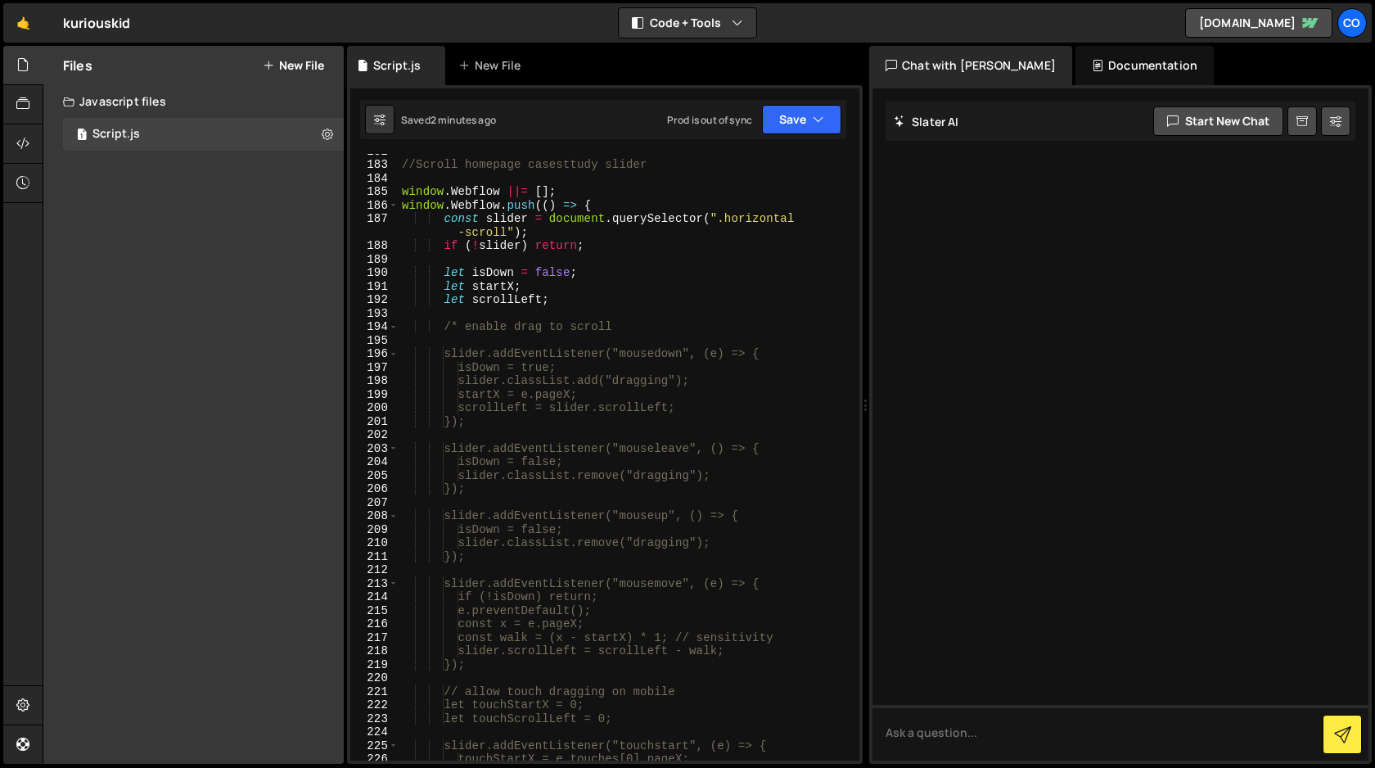
scroll to position [2556, 0]
click at [462, 334] on div "//Scroll homepage casesttudy slider window . Webflow ||= [ ] ; window . Webflow…" at bounding box center [626, 467] width 454 height 634
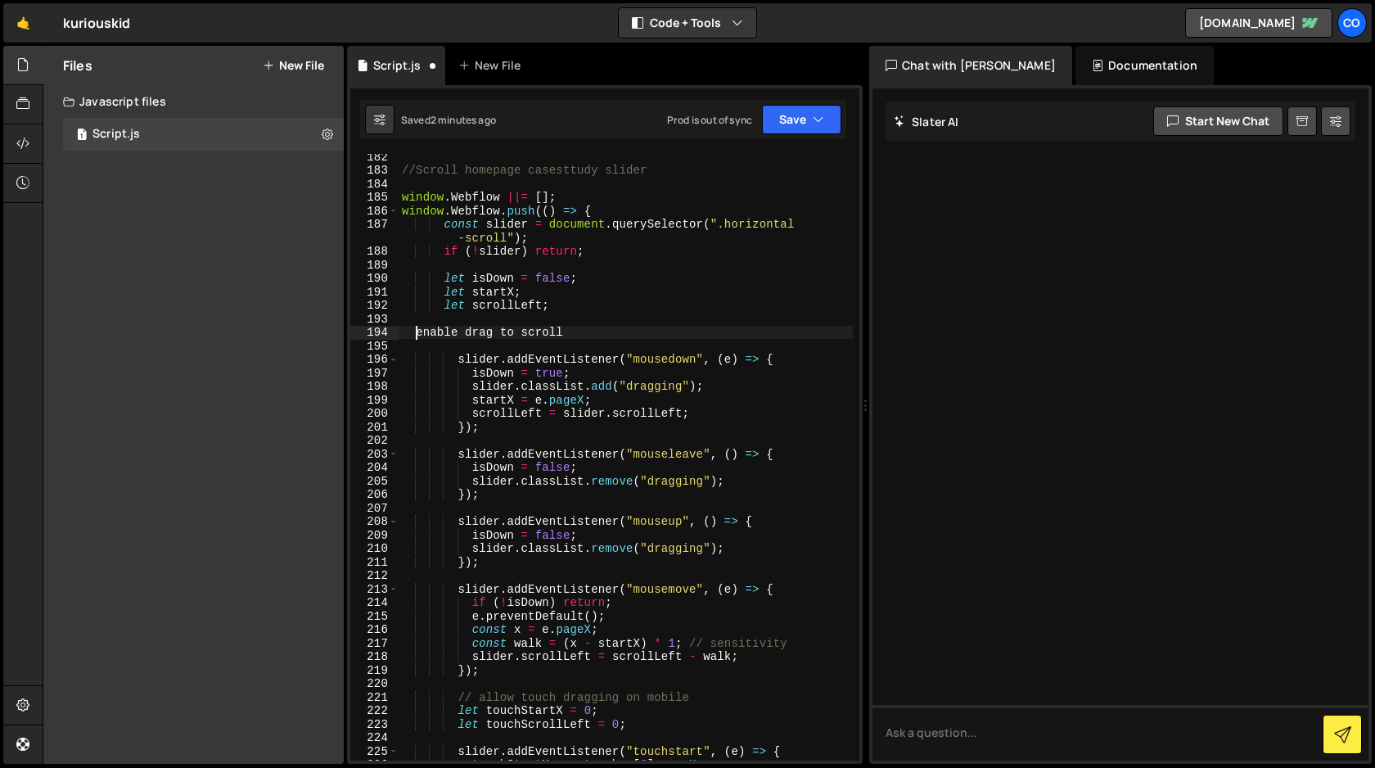
type textarea "//enable drag to scroll"
click at [582, 320] on div "//Scroll homepage casesttudy slider window . Webflow ||= [ ] ; window . Webflow…" at bounding box center [626, 467] width 454 height 634
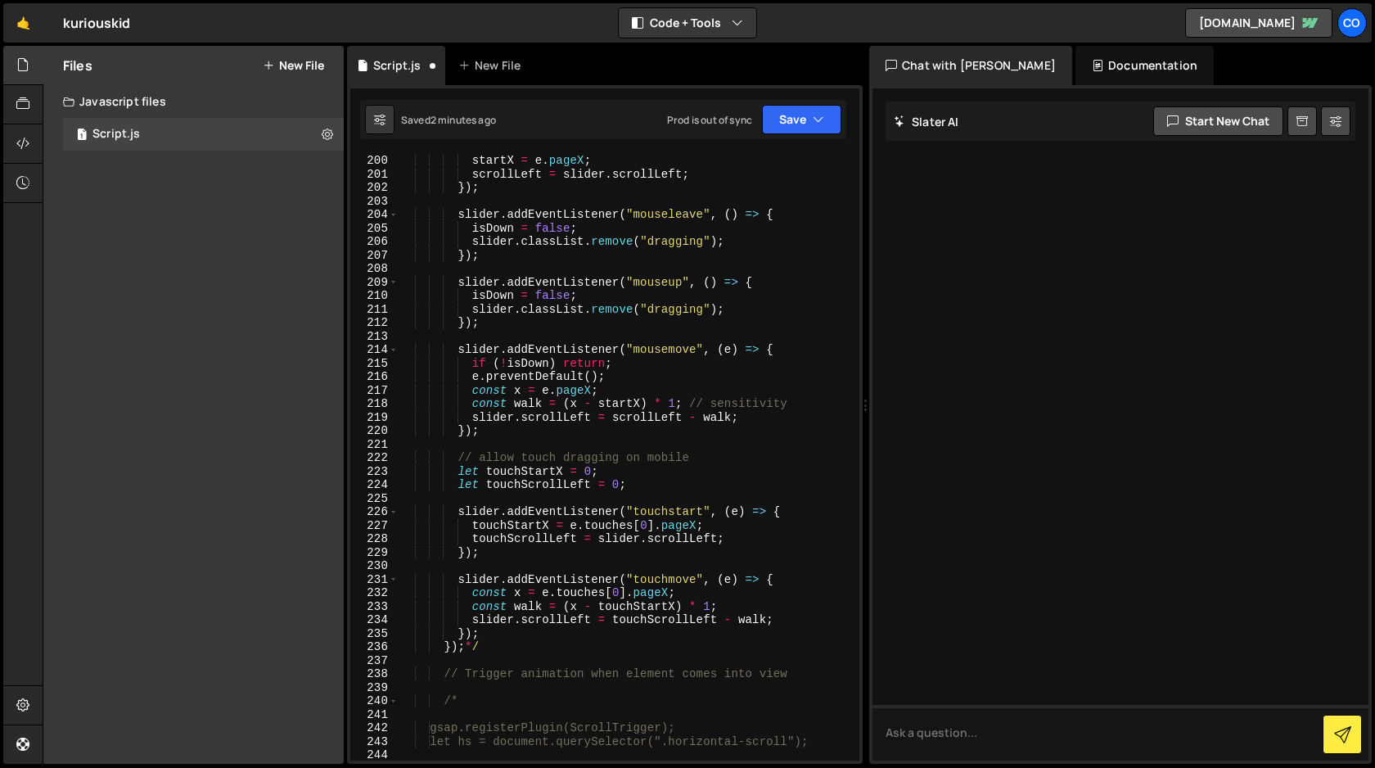
scroll to position [2850, 0]
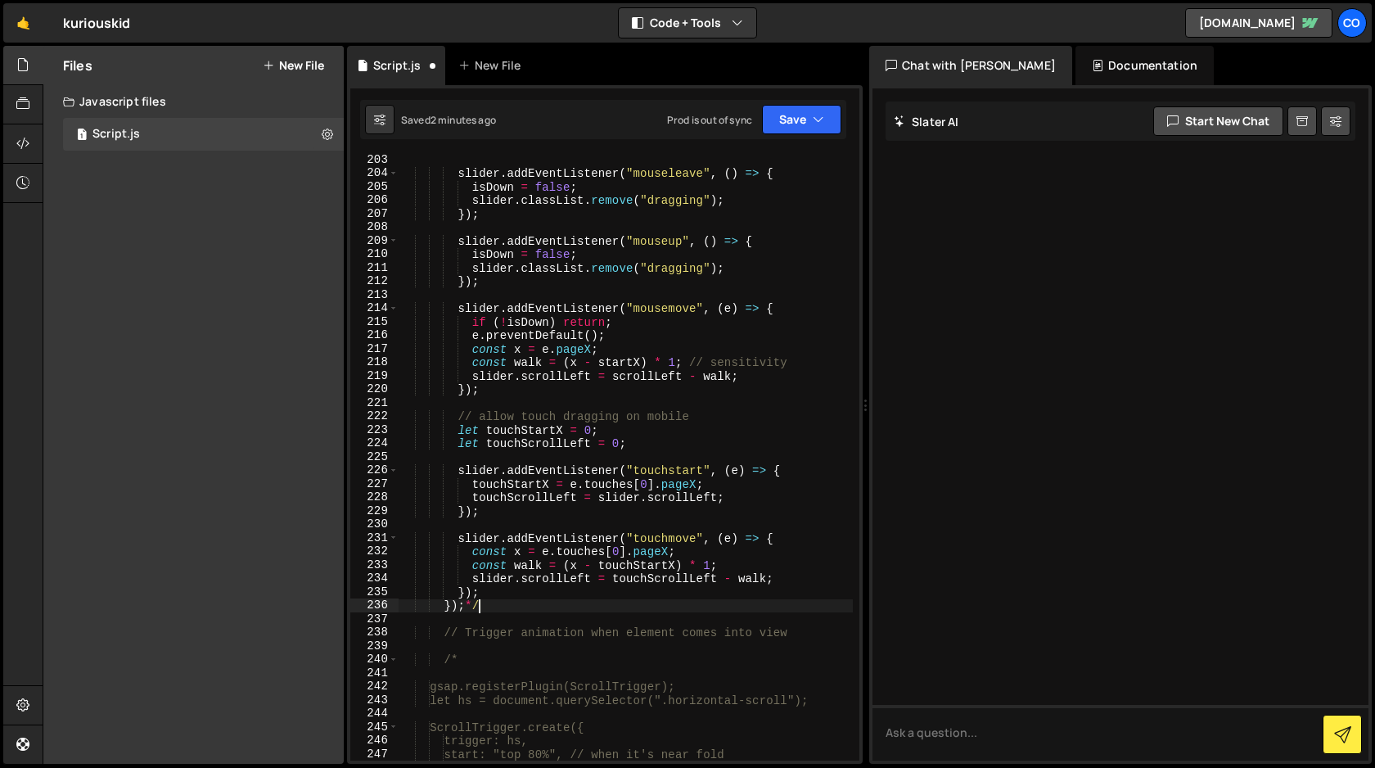
click at [495, 607] on div "slider . addEventListener ( "mouseleave" , ( ) => { isDown = false ; slider . c…" at bounding box center [626, 470] width 454 height 634
click at [798, 124] on button "Save" at bounding box center [801, 119] width 79 height 29
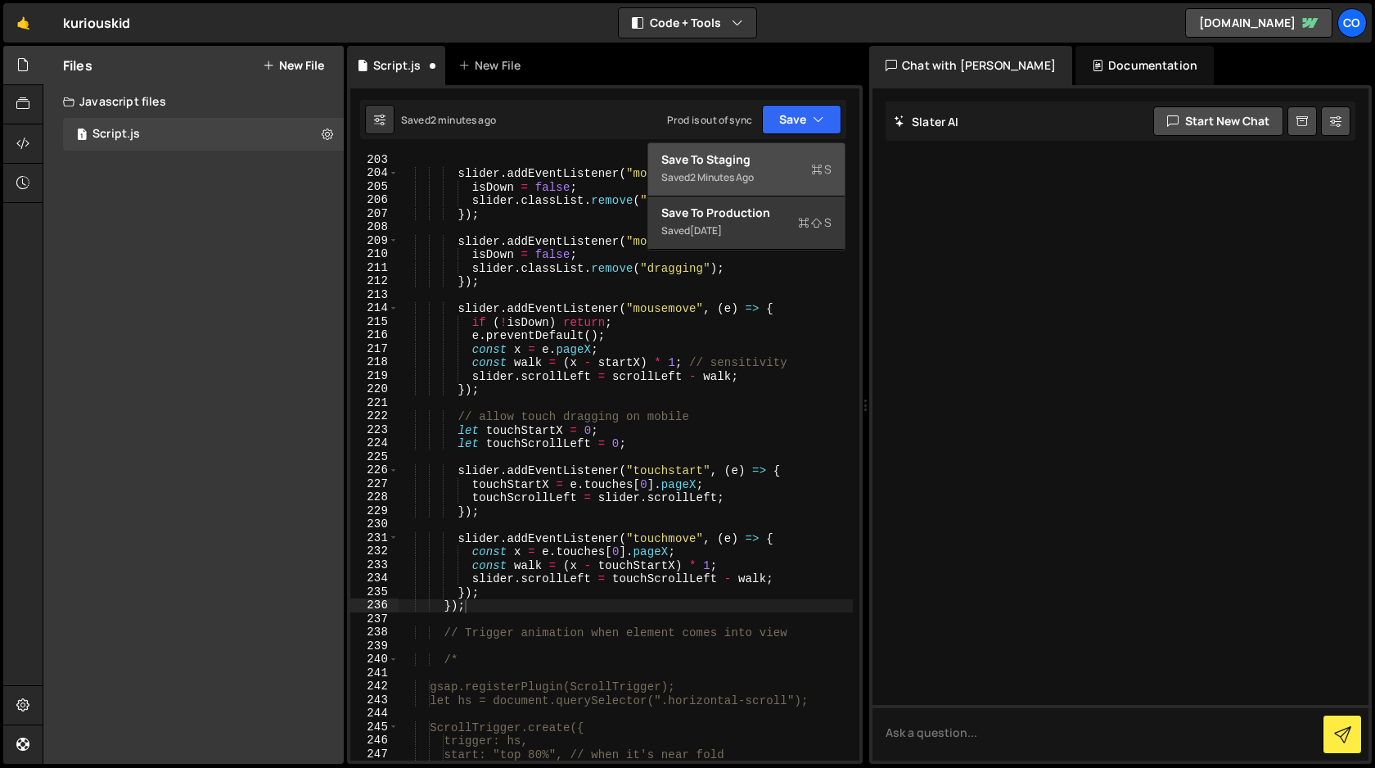
click at [765, 167] on div "Save to Staging S" at bounding box center [746, 159] width 170 height 16
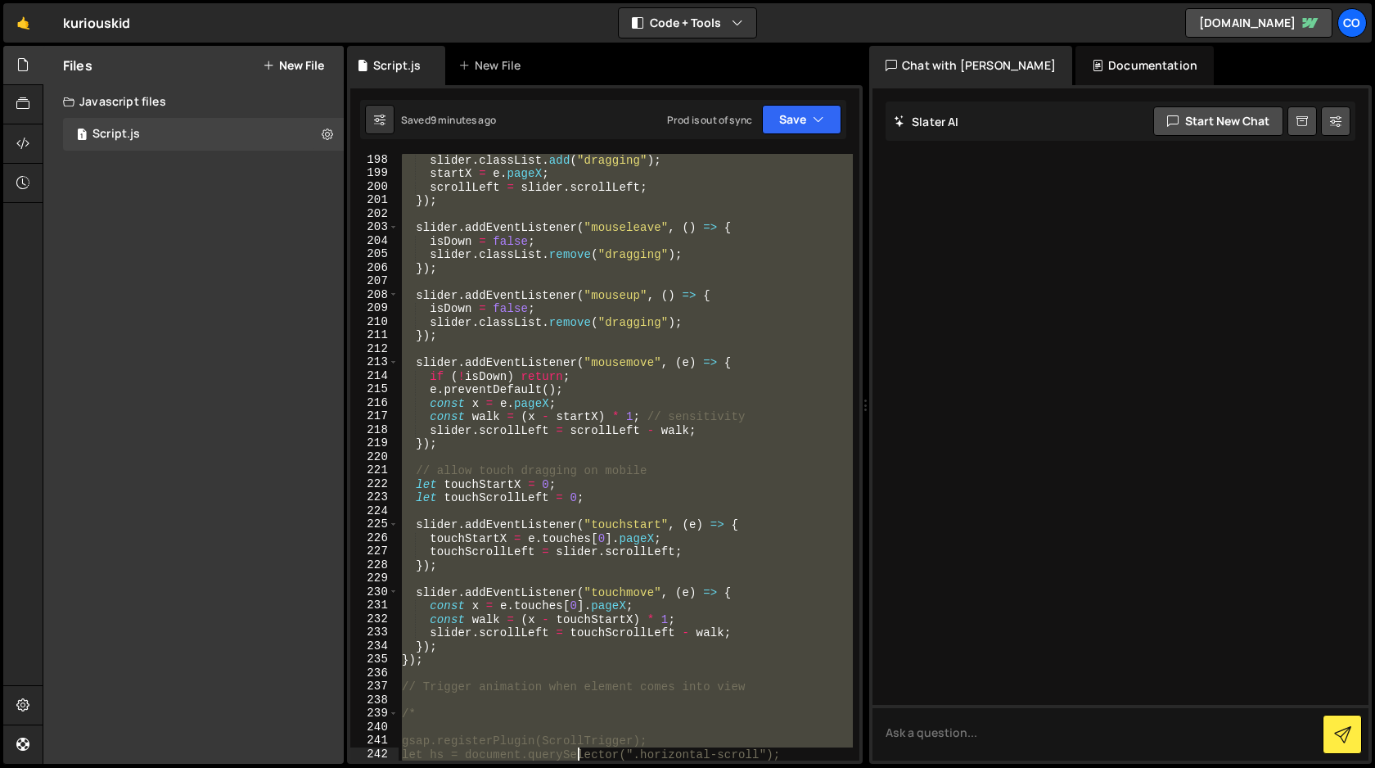
scroll to position [2864, 0]
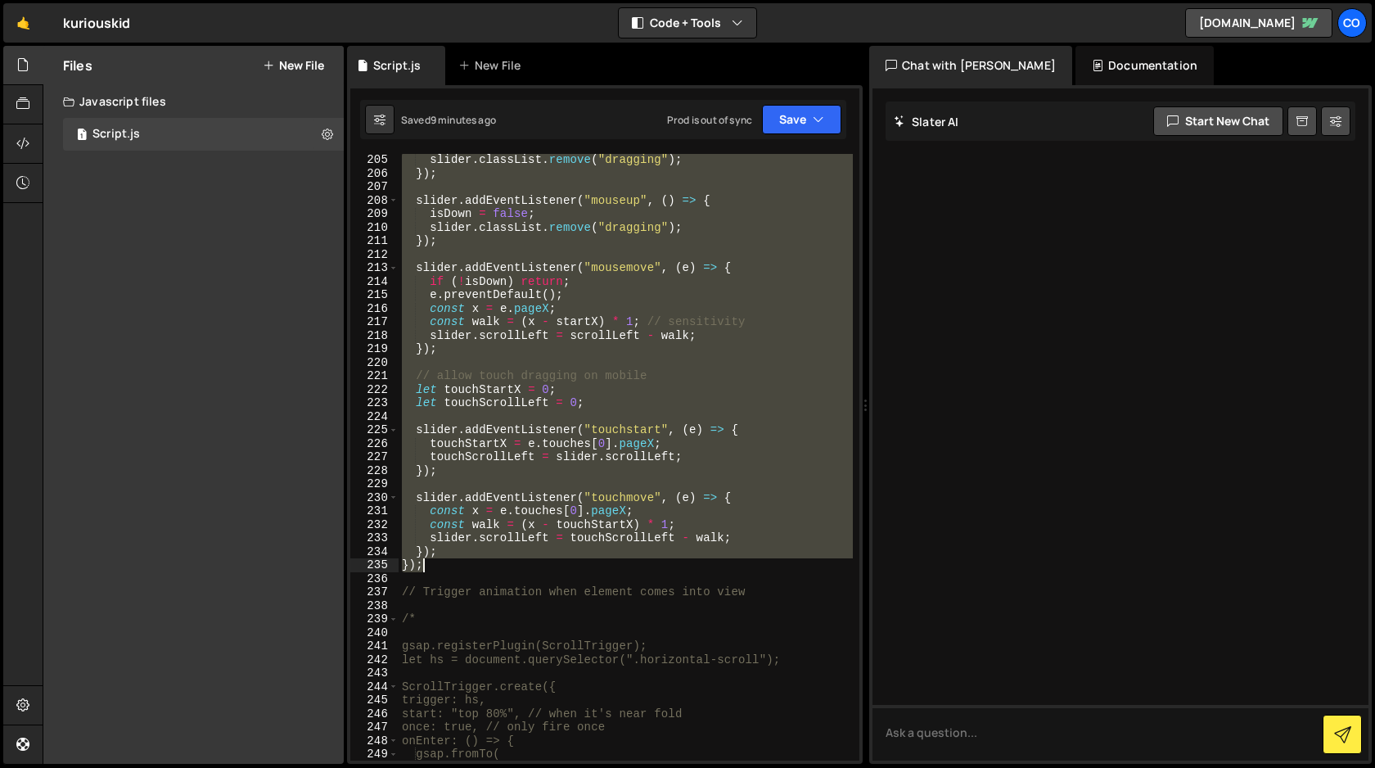
drag, startPoint x: 413, startPoint y: 214, endPoint x: 492, endPoint y: 570, distance: 363.8
click at [492, 570] on div "slider . classList . remove ( "dragging" ) ; }) ; slider . addEventListener ( "…" at bounding box center [626, 470] width 454 height 634
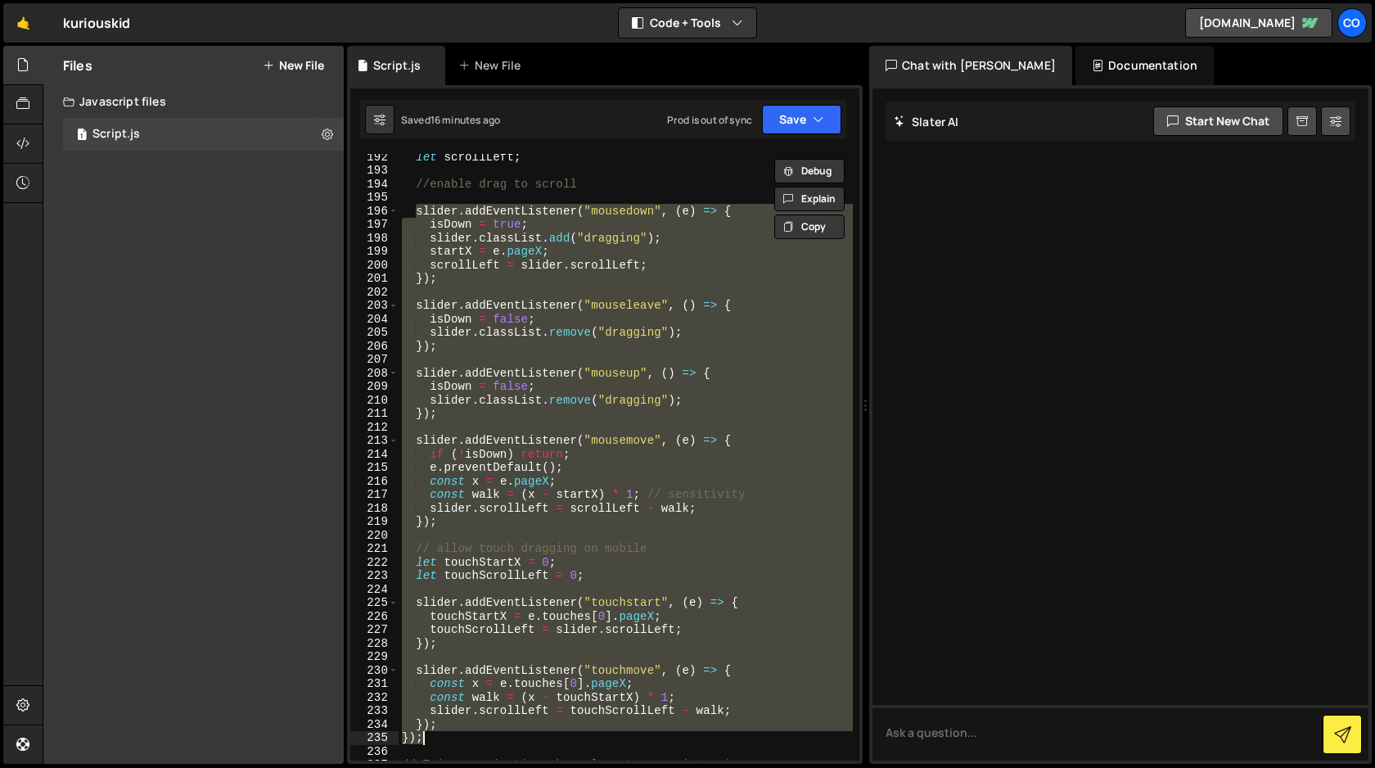
scroll to position [2685, 0]
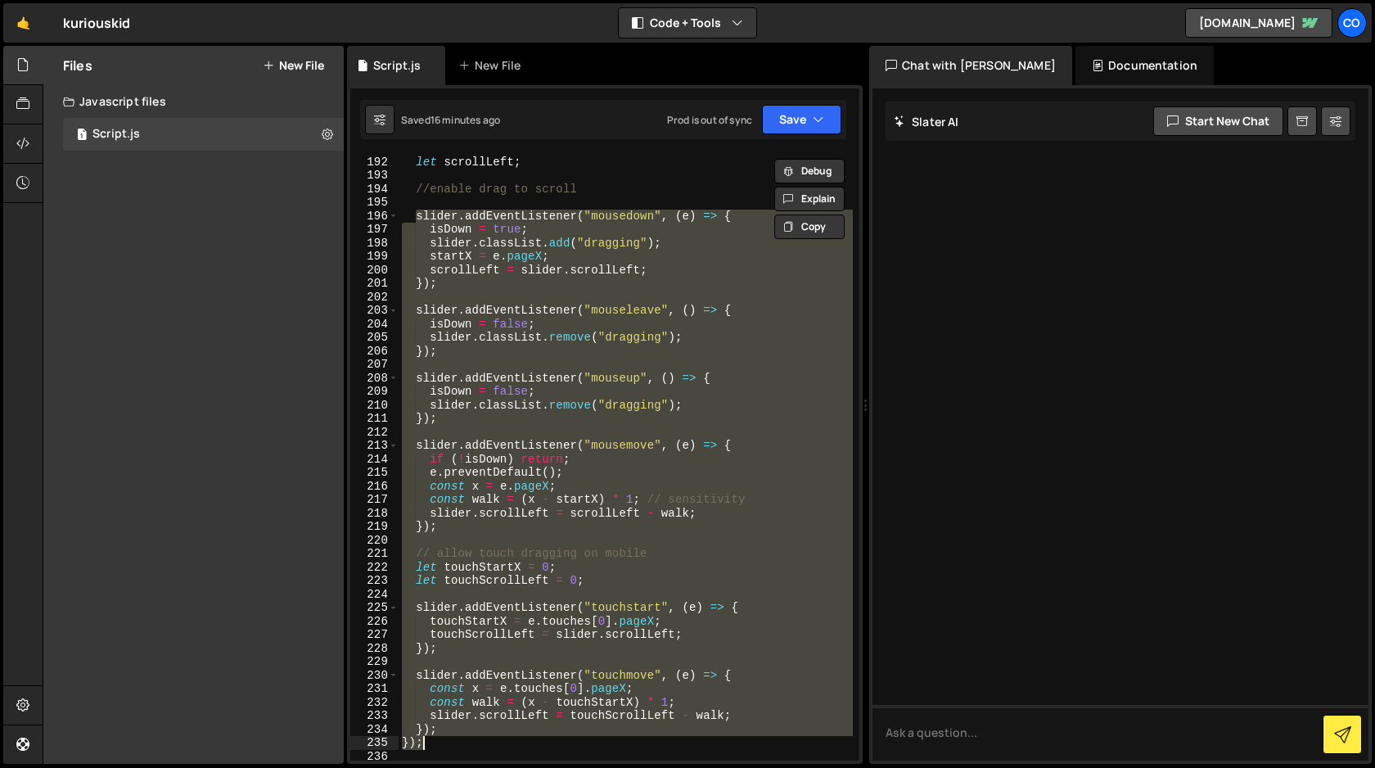
click at [449, 746] on div "let startX ; let scrollLeft ; //enable drag to scroll slider . addEventListener…" at bounding box center [626, 457] width 454 height 607
drag, startPoint x: 439, startPoint y: 744, endPoint x: 402, endPoint y: 214, distance: 531.7
click at [402, 214] on div "let startX ; let scrollLeft ; //enable drag to scroll slider . addEventListener…" at bounding box center [626, 459] width 454 height 634
type textarea "slider.addEventListener("mousedown", (e) => { isDown = true;"
paste textarea
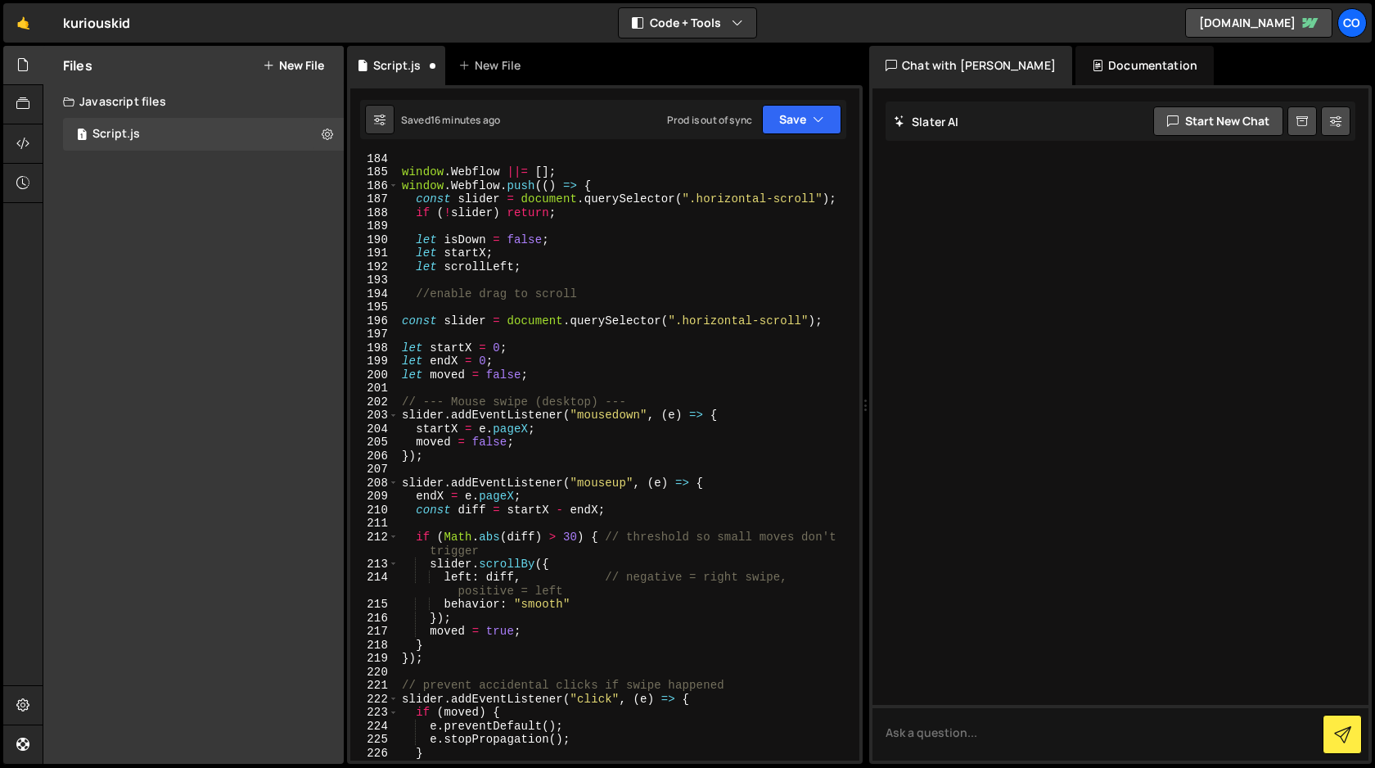
scroll to position [2573, 0]
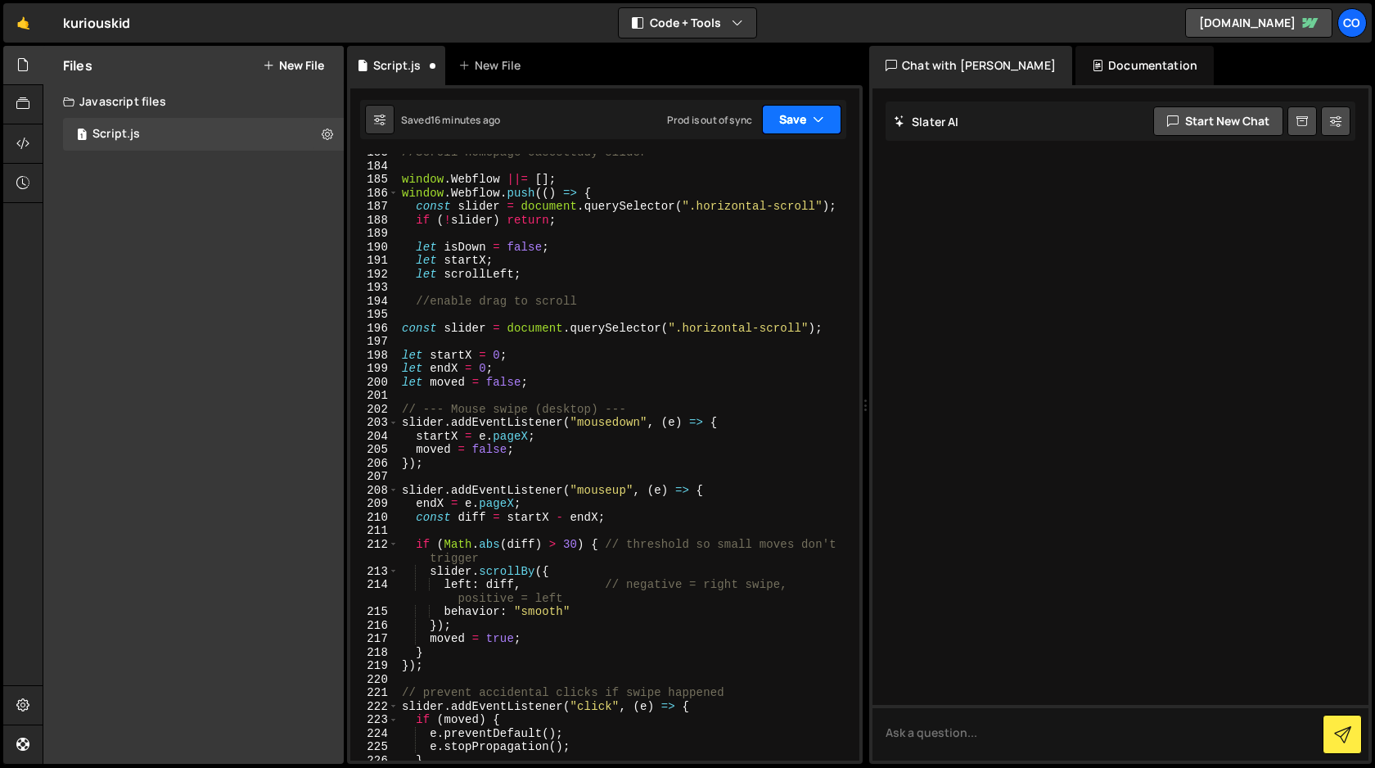
click at [807, 129] on button "Save" at bounding box center [801, 119] width 79 height 29
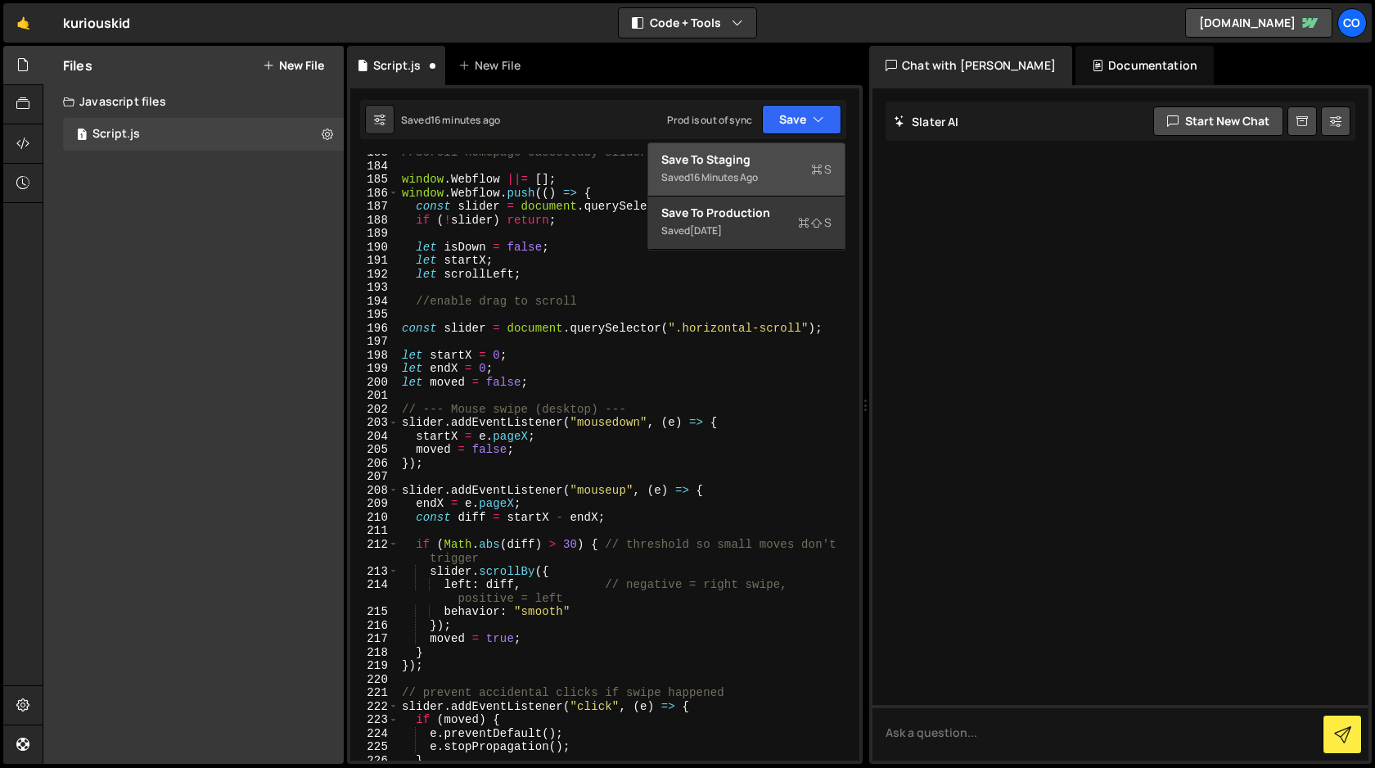
click at [758, 159] on div "Save to Staging S" at bounding box center [746, 159] width 170 height 16
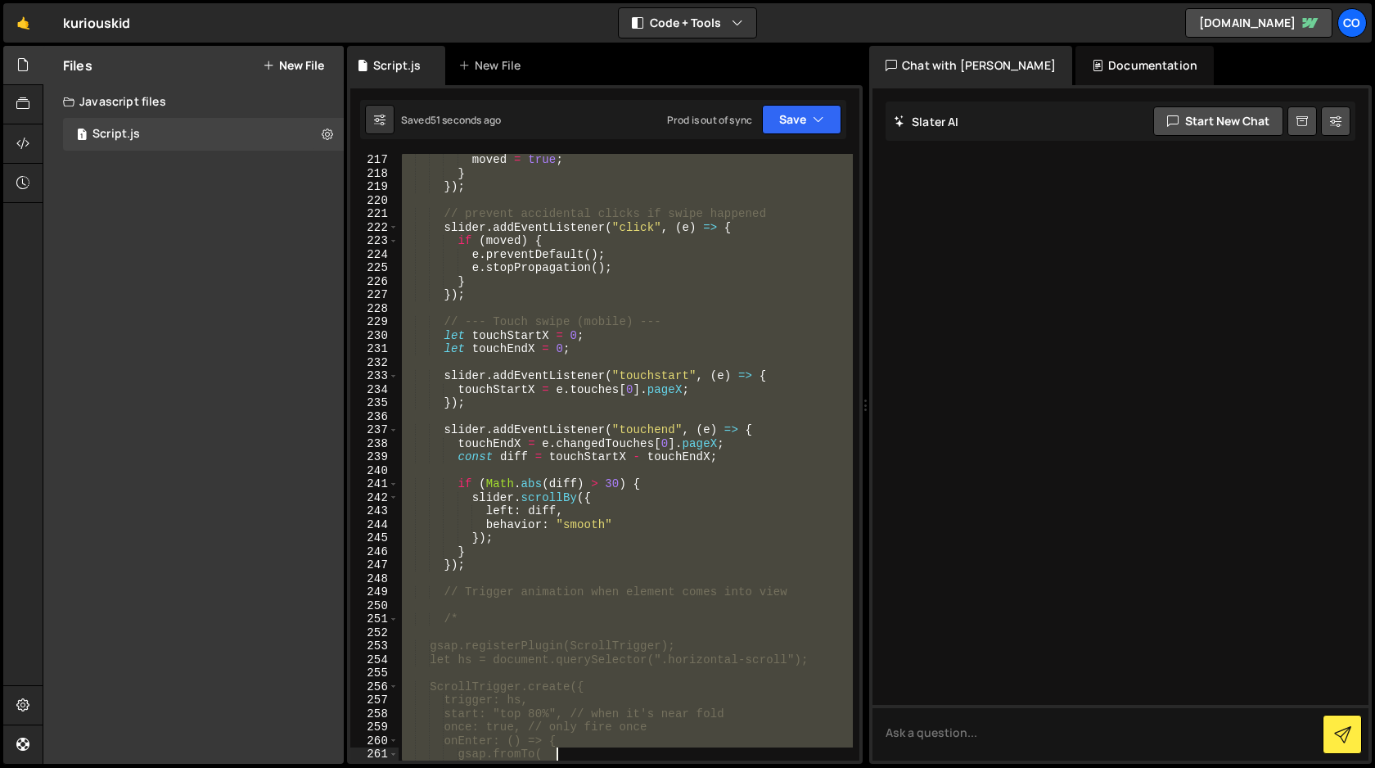
scroll to position [3107, 0]
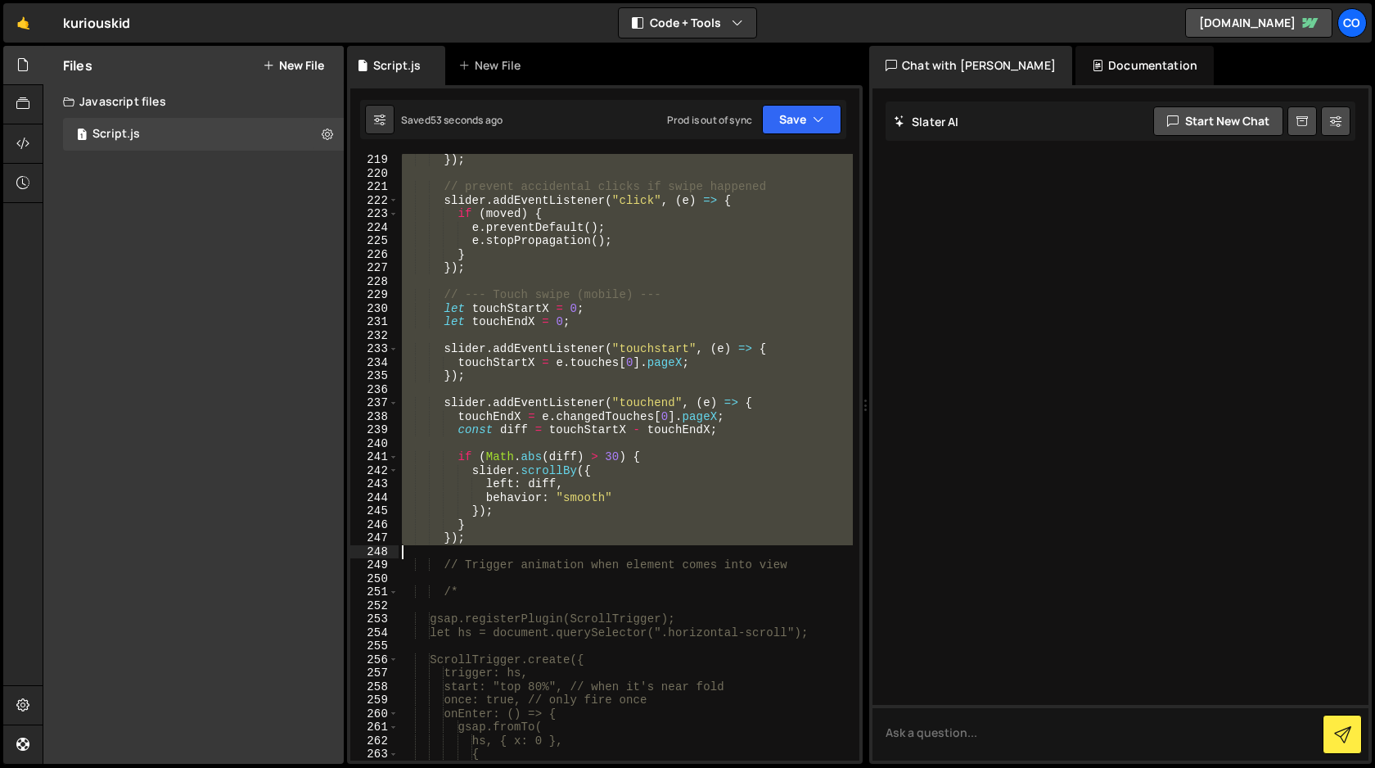
drag, startPoint x: 401, startPoint y: 377, endPoint x: 601, endPoint y: 545, distance: 260.8
click at [601, 545] on div "}) ; // prevent accidental clicks if swipe happened slider . addEventListener (…" at bounding box center [626, 470] width 454 height 634
type textarea "});"
paste textarea
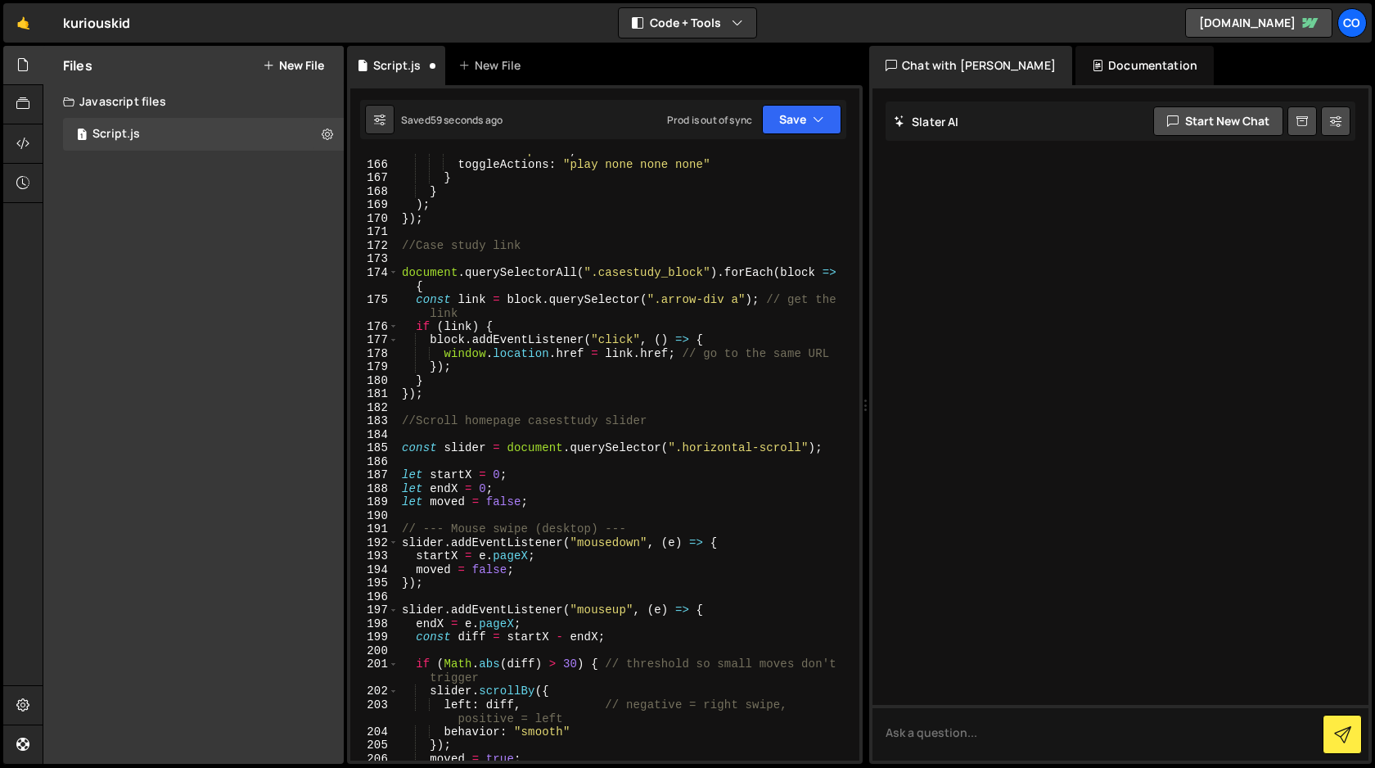
scroll to position [2304, 0]
click at [804, 124] on button "Save" at bounding box center [801, 119] width 79 height 29
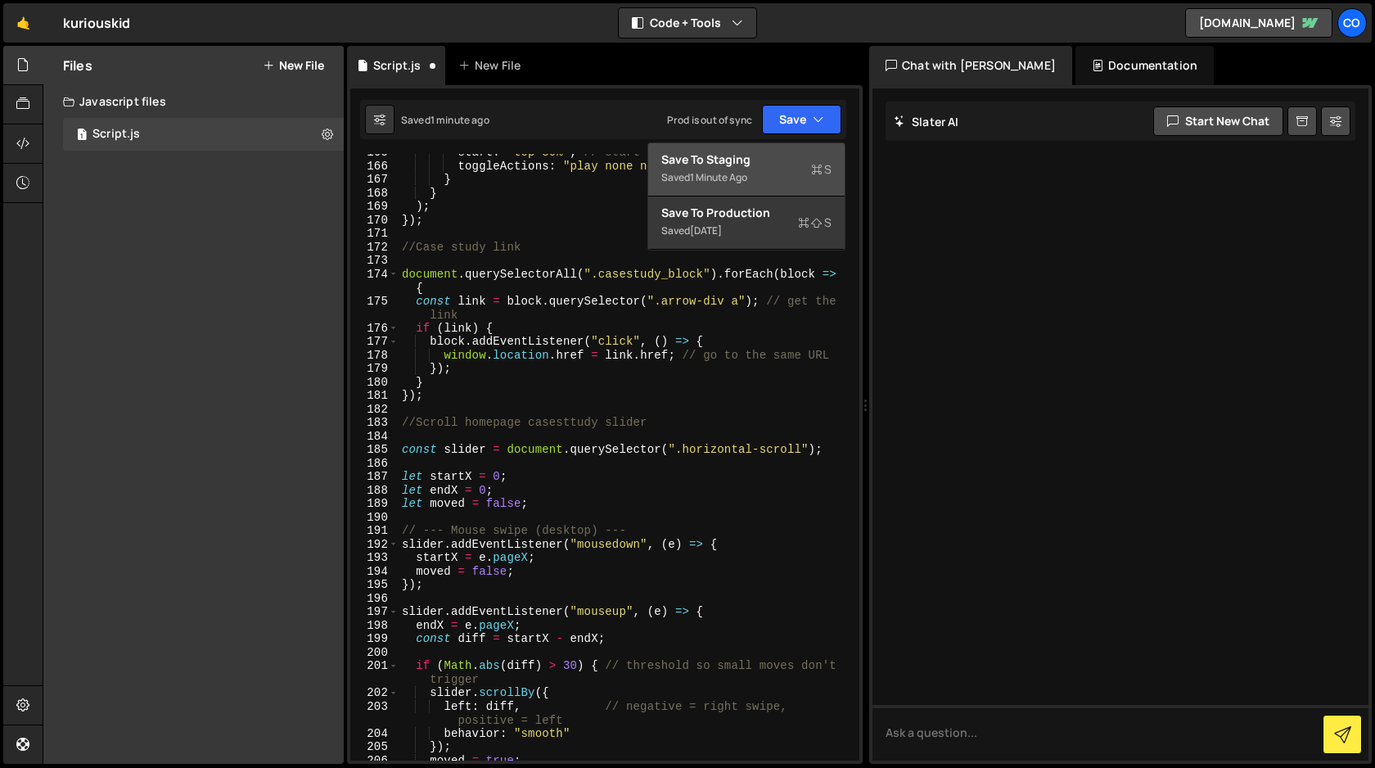
click at [769, 160] on div "Save to Staging S" at bounding box center [746, 159] width 170 height 16
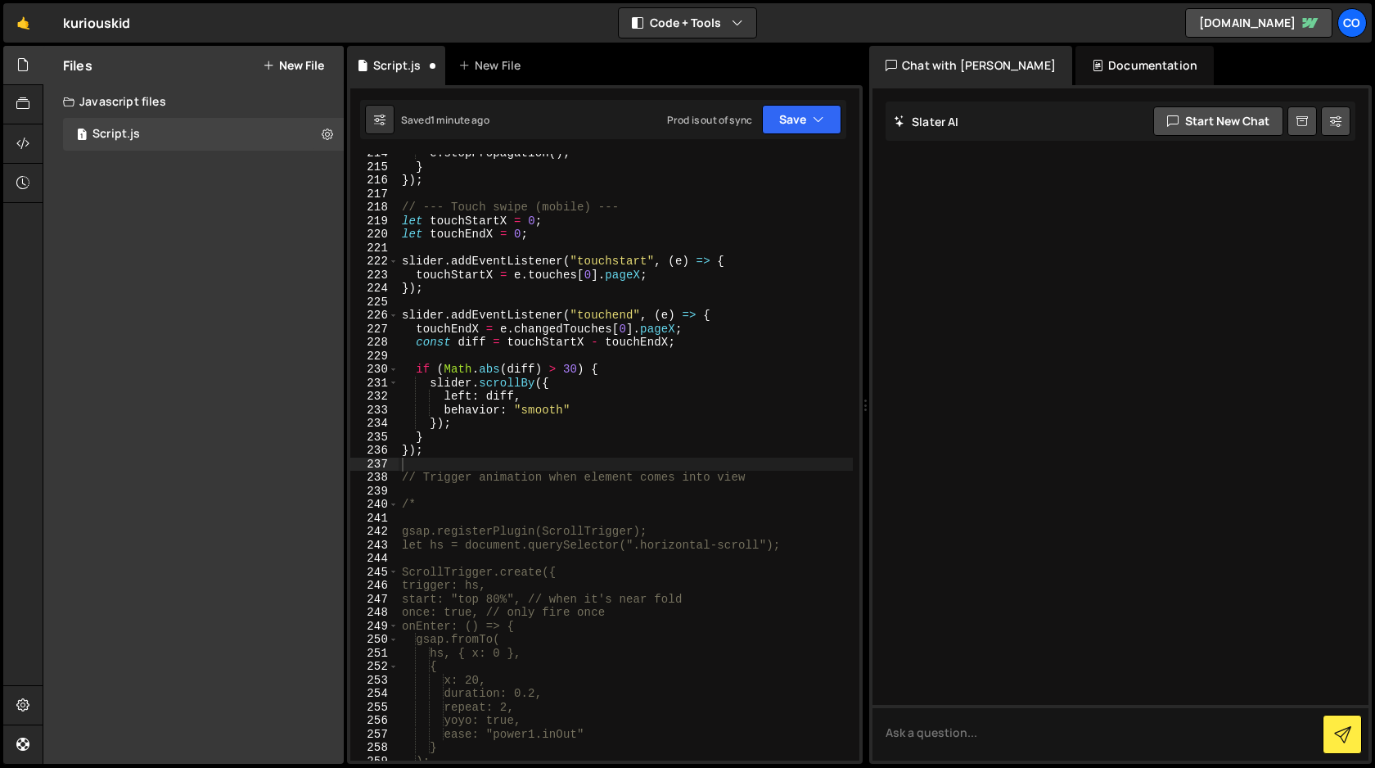
scroll to position [3006, 0]
click at [430, 451] on div "e . stopPropagation ( ) ; } }) ; // --- Touch swipe (mobile) --- let touchStart…" at bounding box center [626, 464] width 454 height 634
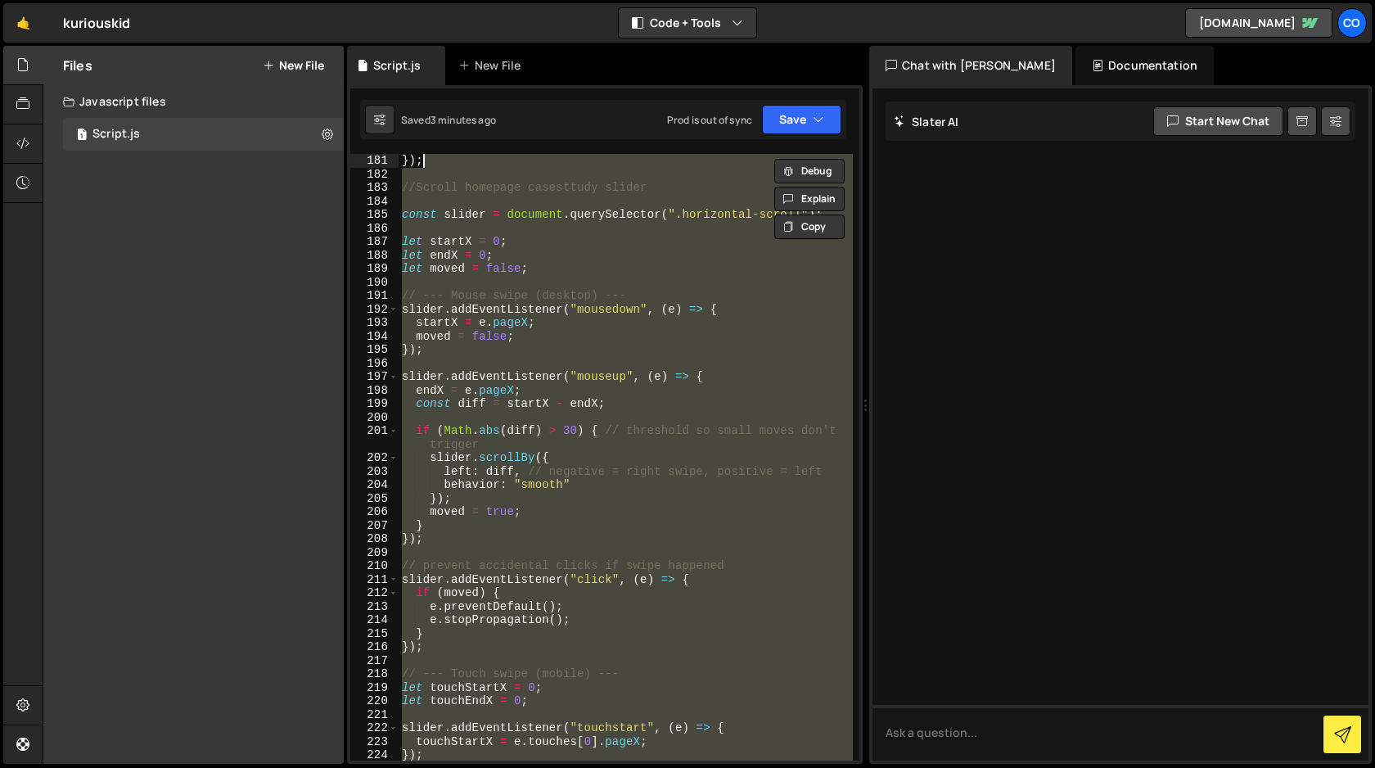
scroll to position [2539, 0]
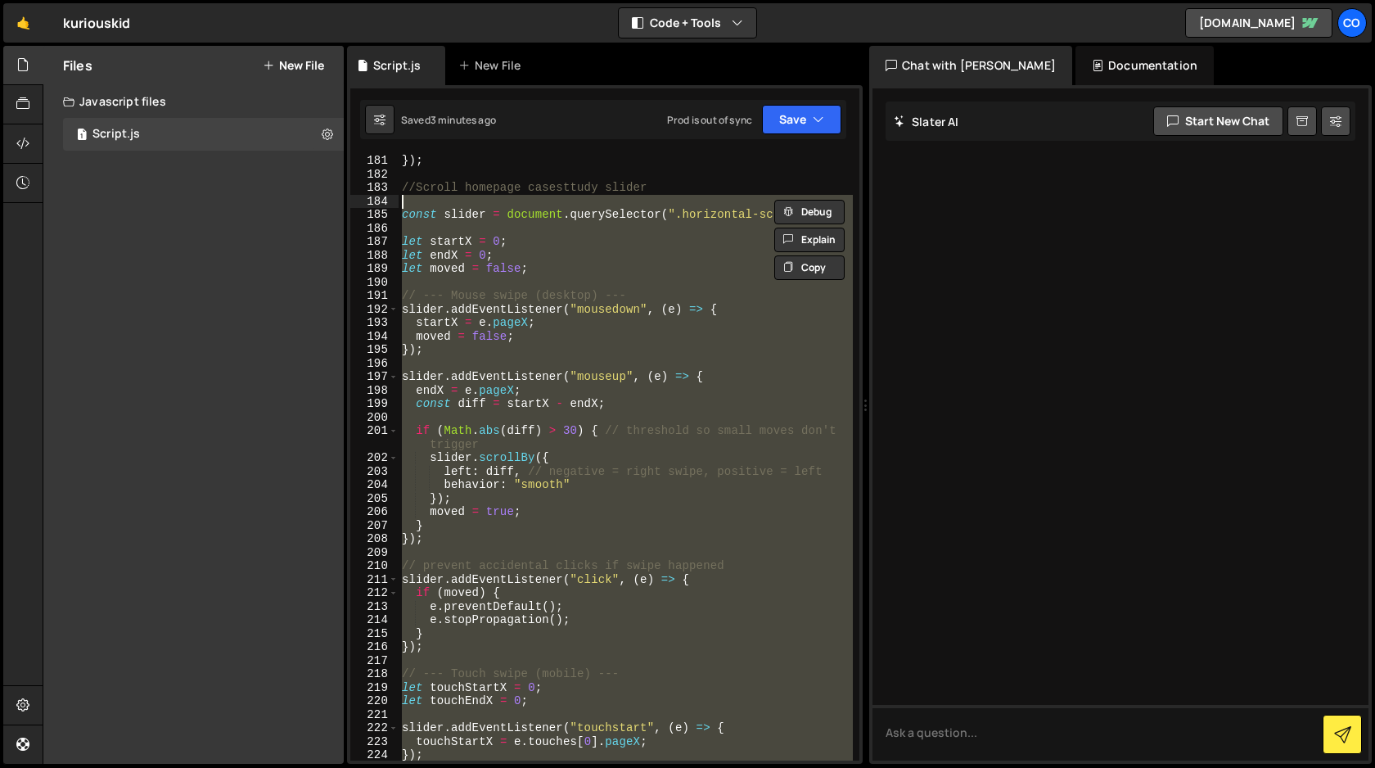
type textarea "const slider = document.querySelector(".horizontal-scroll");"
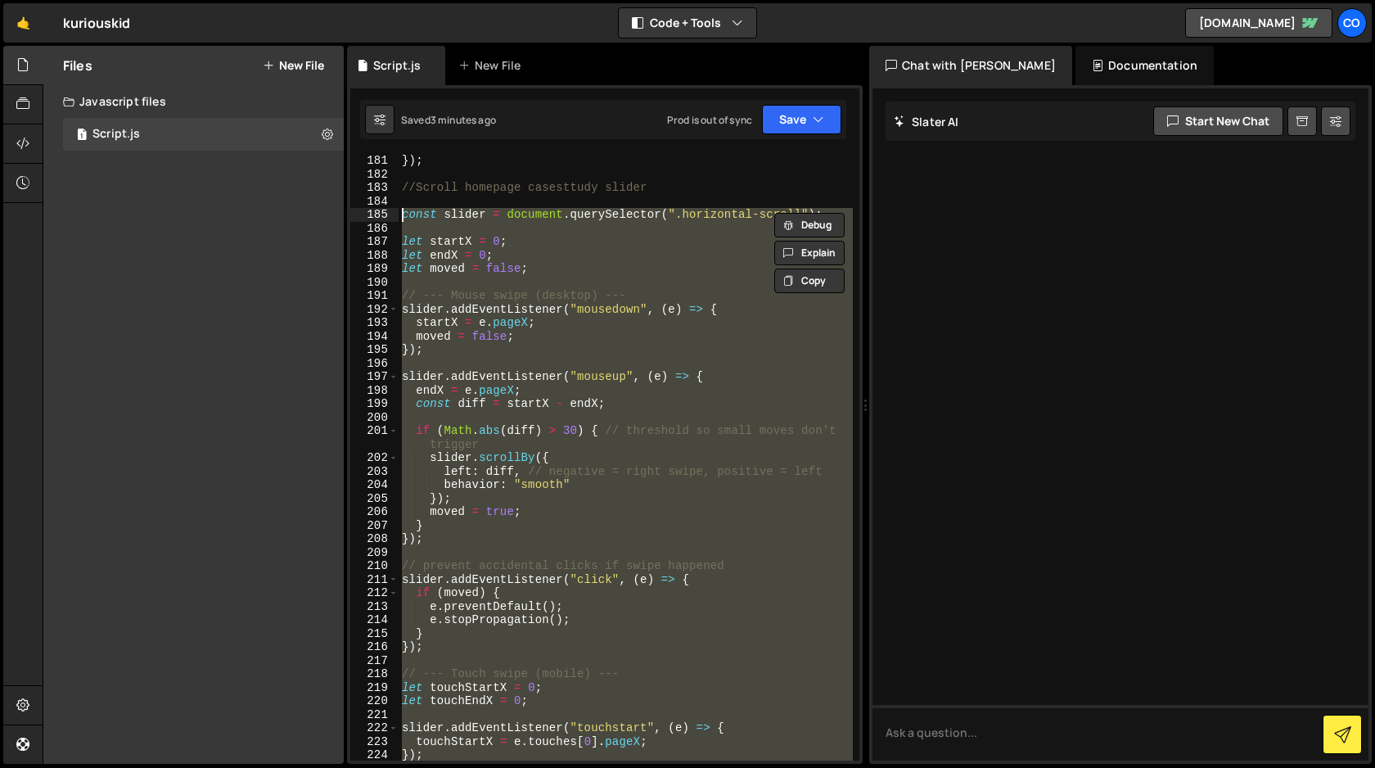
paste textarea
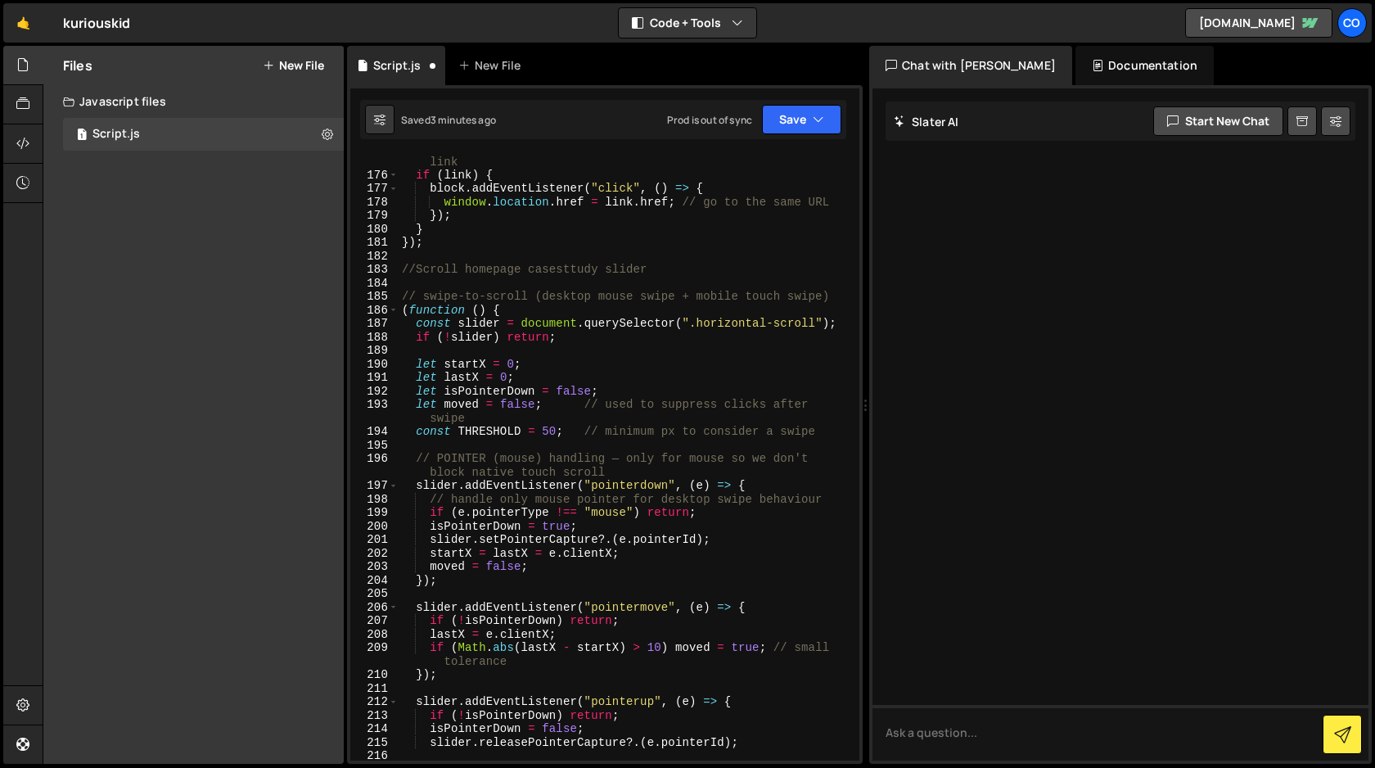
scroll to position [2456, 0]
drag, startPoint x: 650, startPoint y: 270, endPoint x: 395, endPoint y: 276, distance: 255.4
click at [395, 276] on div "175 176 177 178 179 180 181 182 183 184 185 186 187 188 189 190 191 192 193 194…" at bounding box center [604, 457] width 509 height 607
type textarea "//Scroll homepage casesttudy slider"
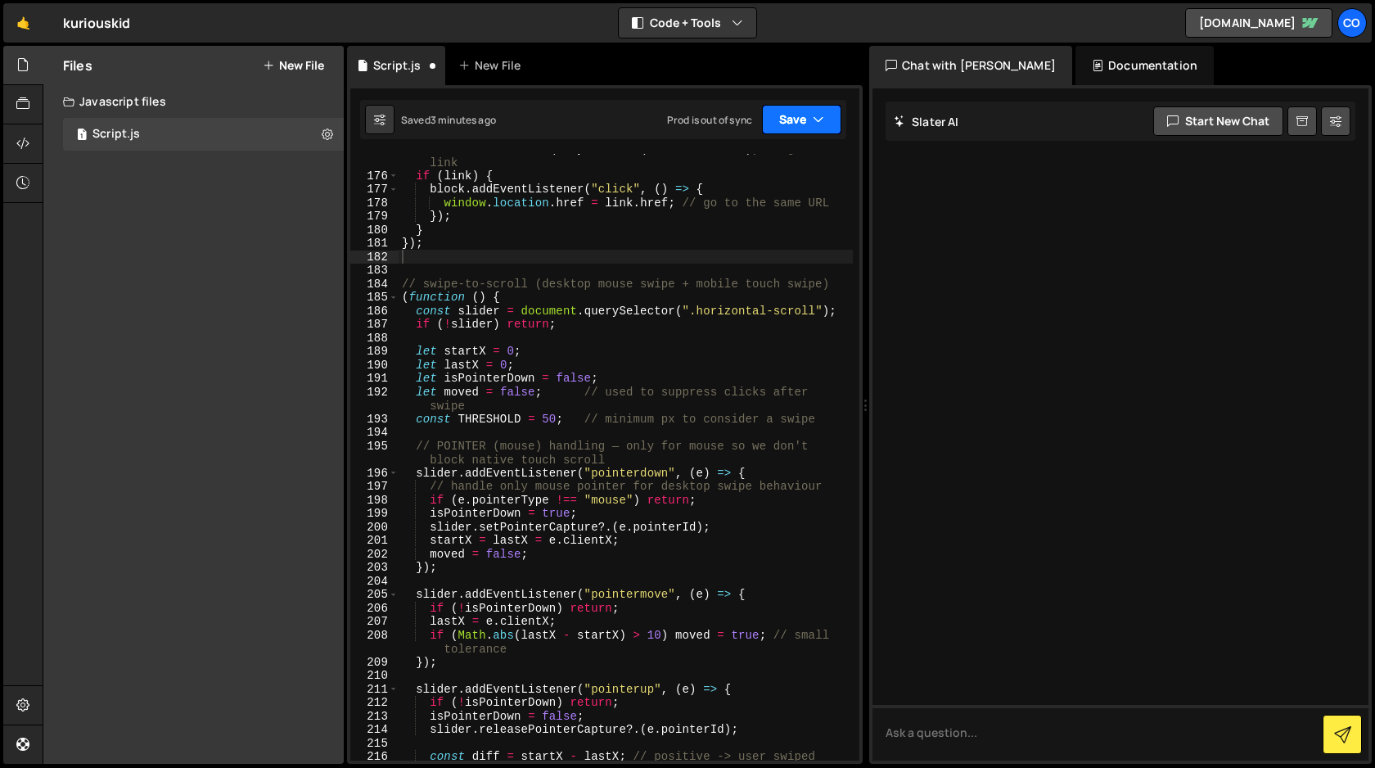
click at [793, 119] on button "Save" at bounding box center [801, 119] width 79 height 29
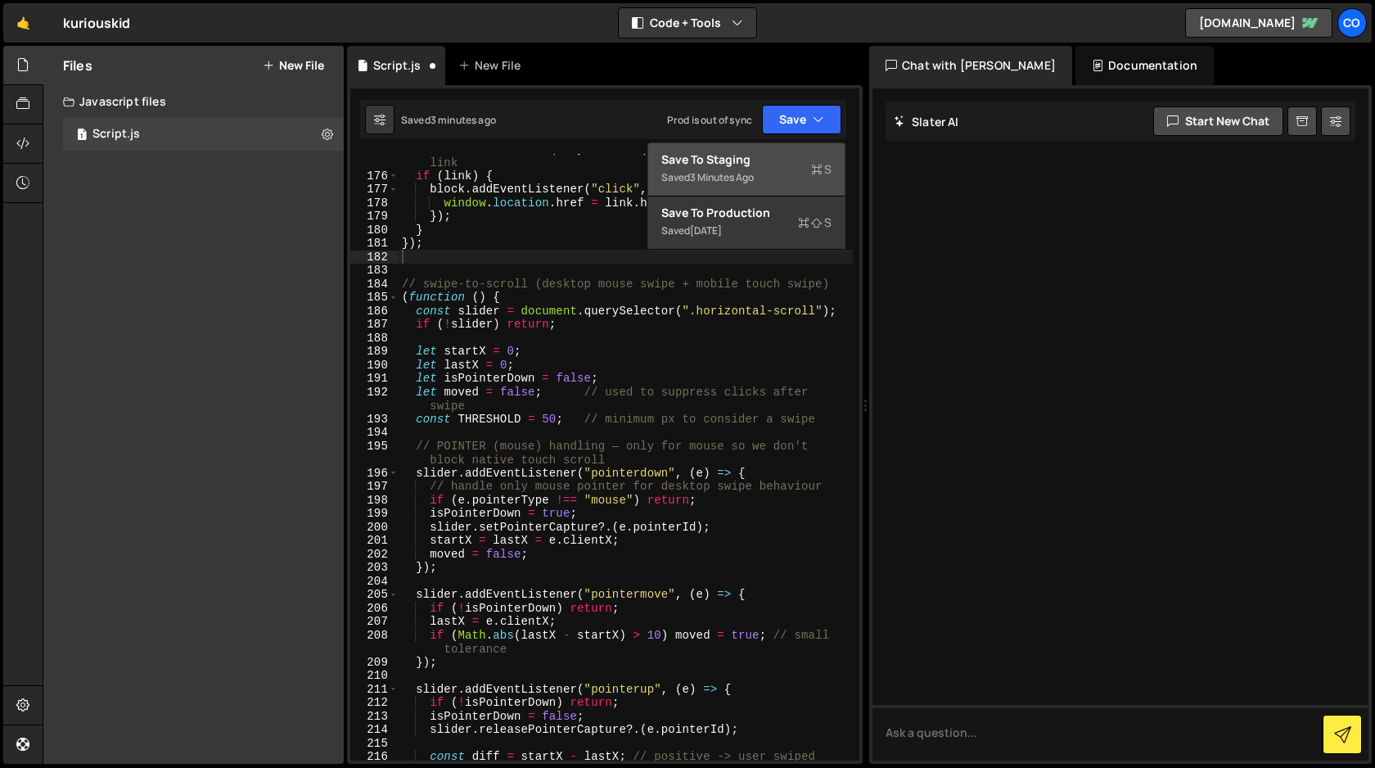
click at [747, 159] on div "Save to Staging S" at bounding box center [746, 159] width 170 height 16
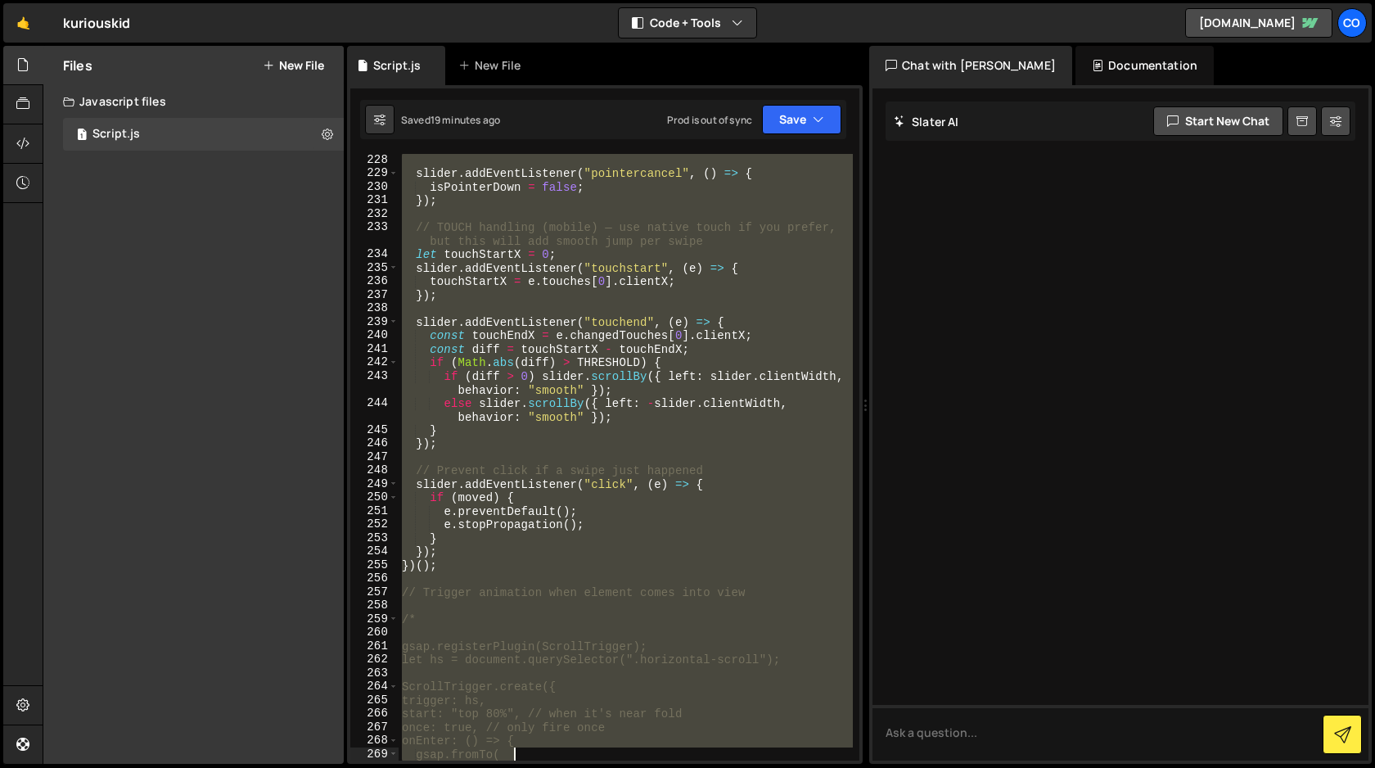
scroll to position [3296, 0]
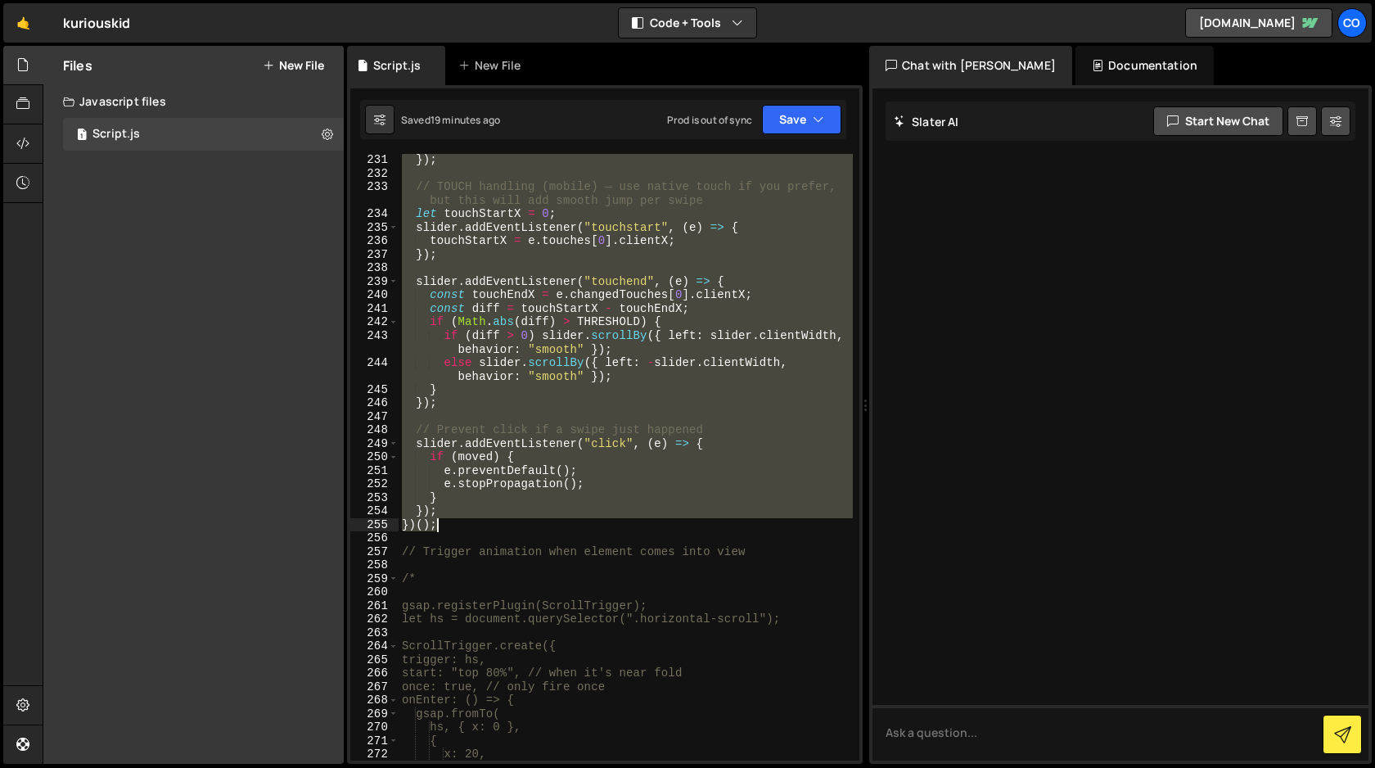
drag, startPoint x: 401, startPoint y: 272, endPoint x: 566, endPoint y: 526, distance: 303.5
click at [566, 526] on div "}) ; // TOUCH handling (mobile) — use native touch if you prefer, but this will…" at bounding box center [626, 470] width 454 height 634
type textarea "}); })();"
paste textarea
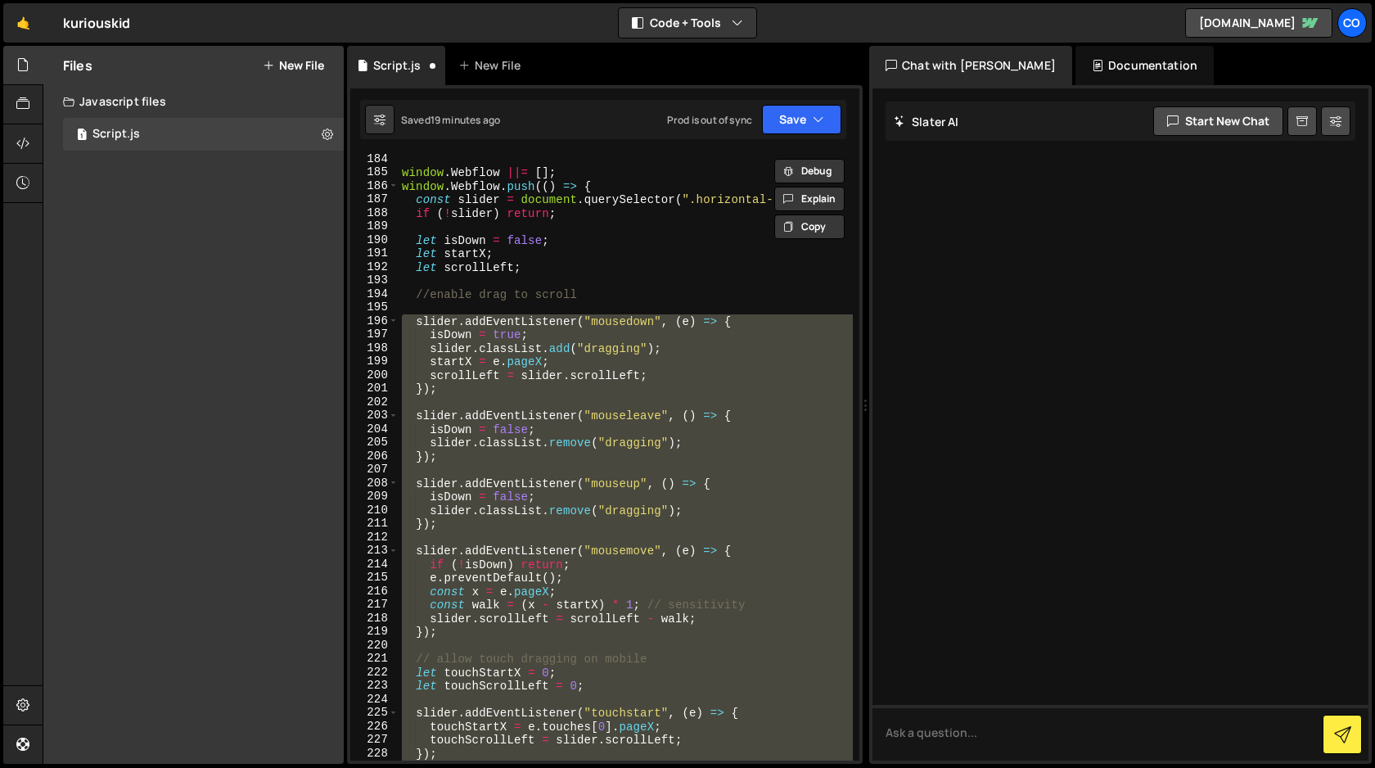
scroll to position [2579, 0]
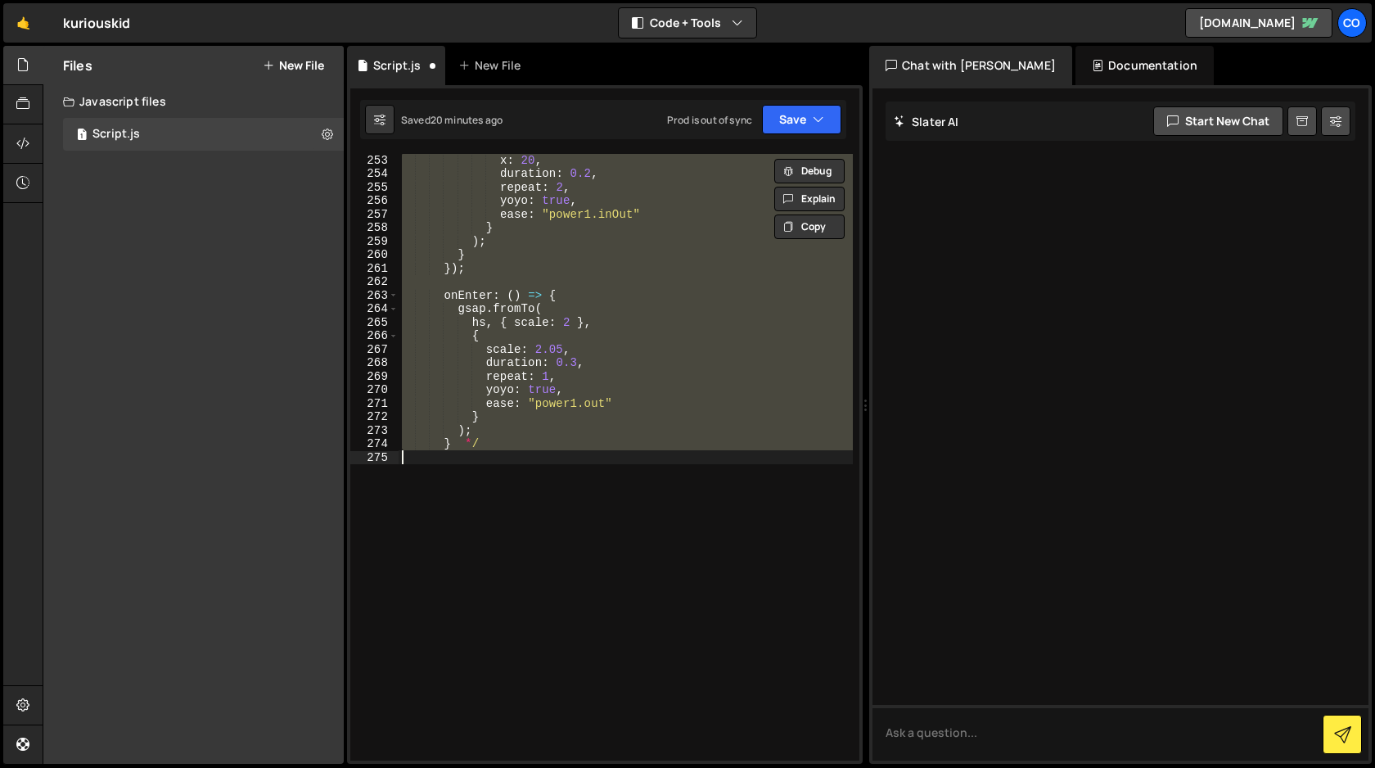
type textarea "});*/"
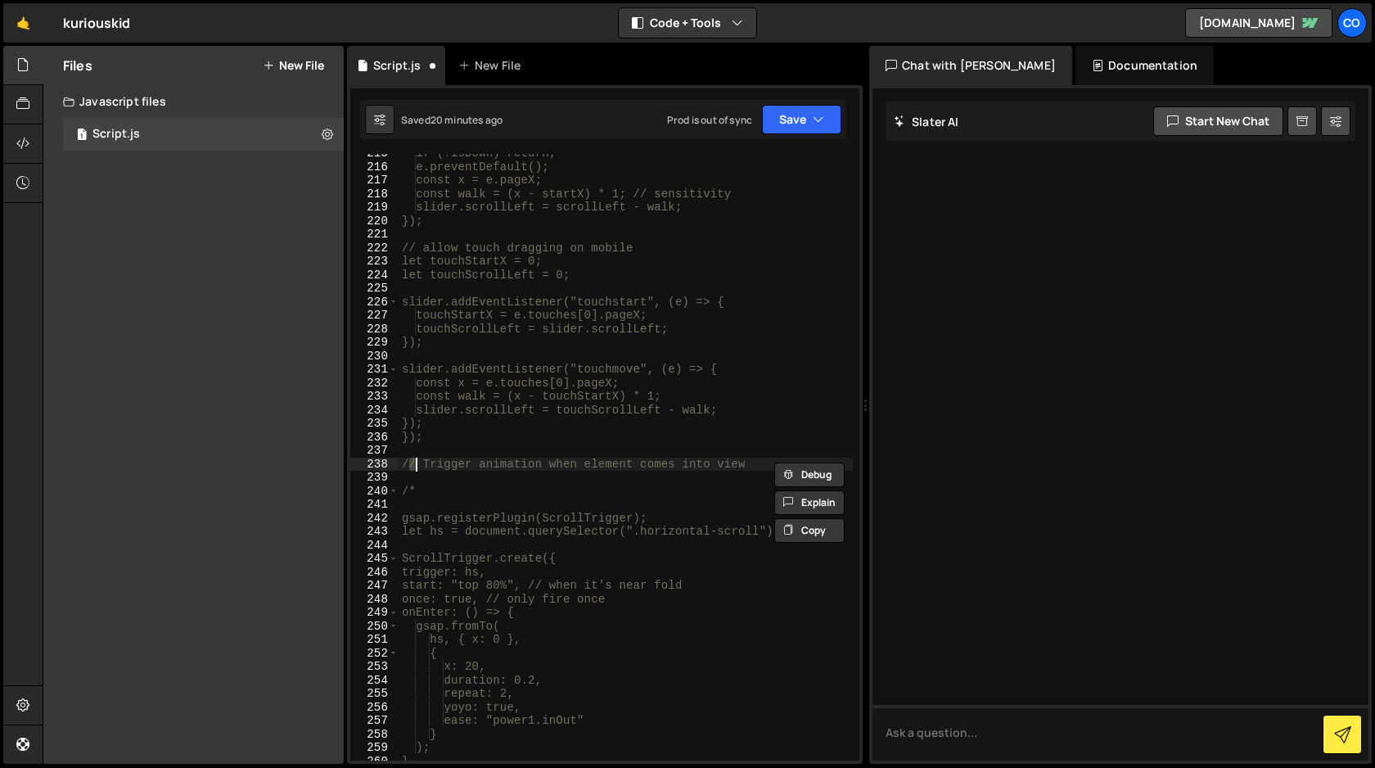
scroll to position [2424, 0]
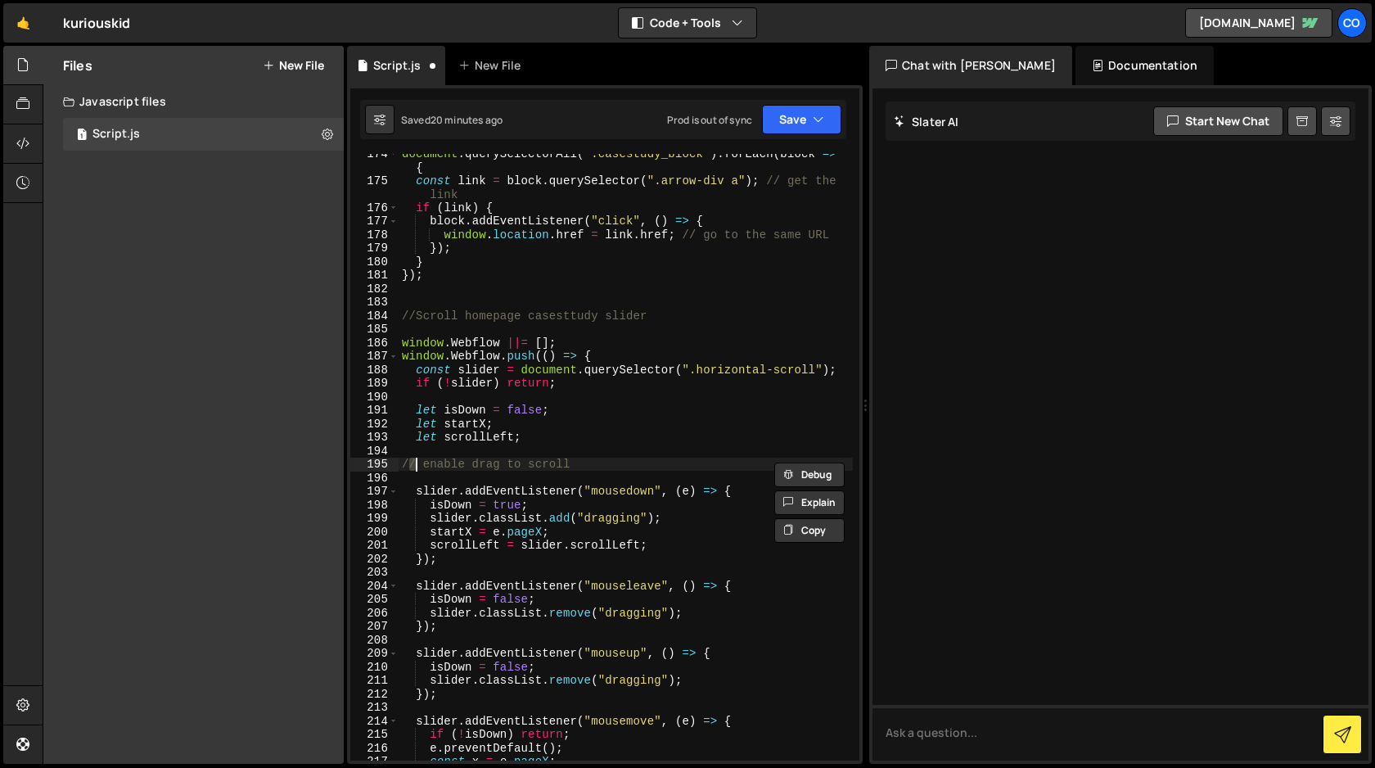
type textarea "// enable drag to scroll"
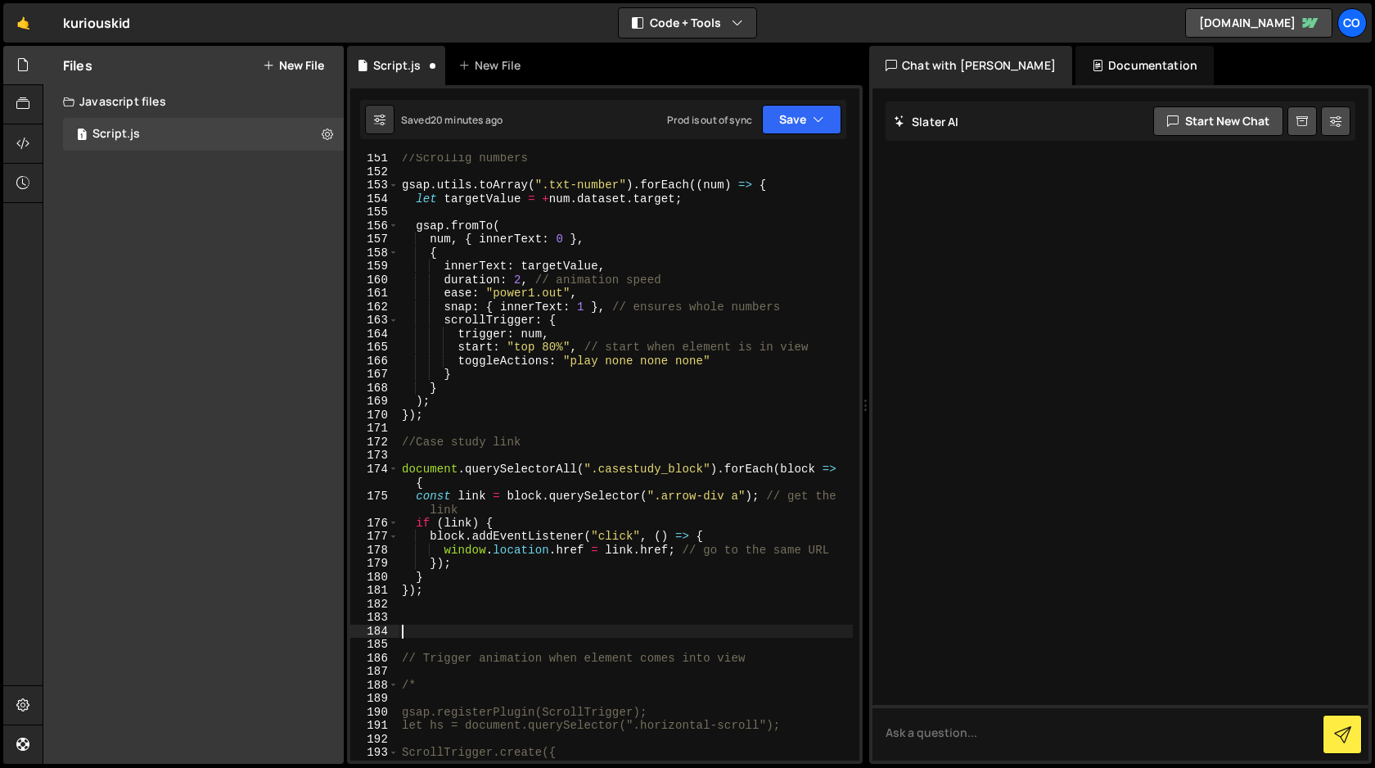
scroll to position [2103, 0]
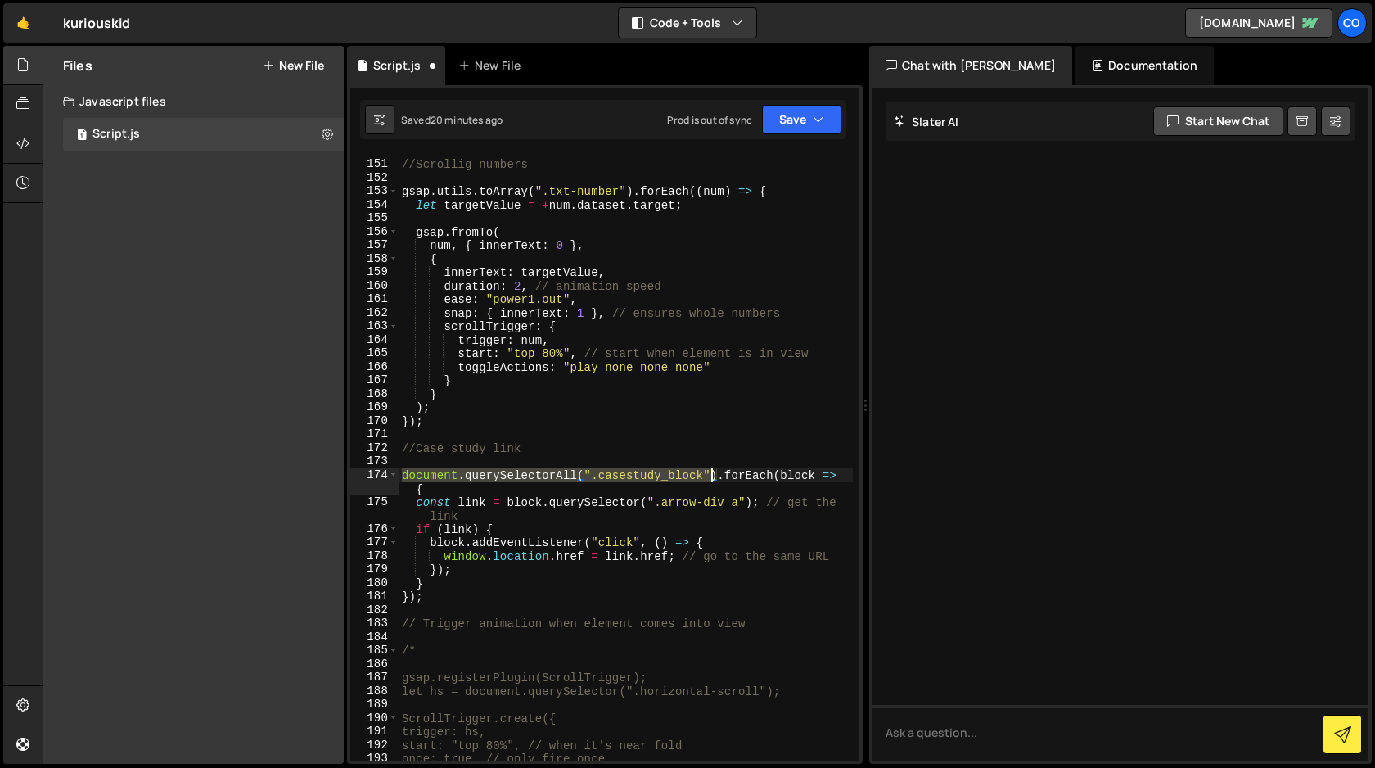
drag, startPoint x: 404, startPoint y: 475, endPoint x: 712, endPoint y: 468, distance: 308.6
click at [712, 468] on div "//Scrollig numbers gsap . utils . toArray ( ".txt-number" ) . forEach (( num ) …" at bounding box center [626, 461] width 454 height 634
click at [534, 602] on div "//Scrollig numbers gsap . utils . toArray ( ".txt-number" ) . forEach (( num ) …" at bounding box center [626, 461] width 454 height 634
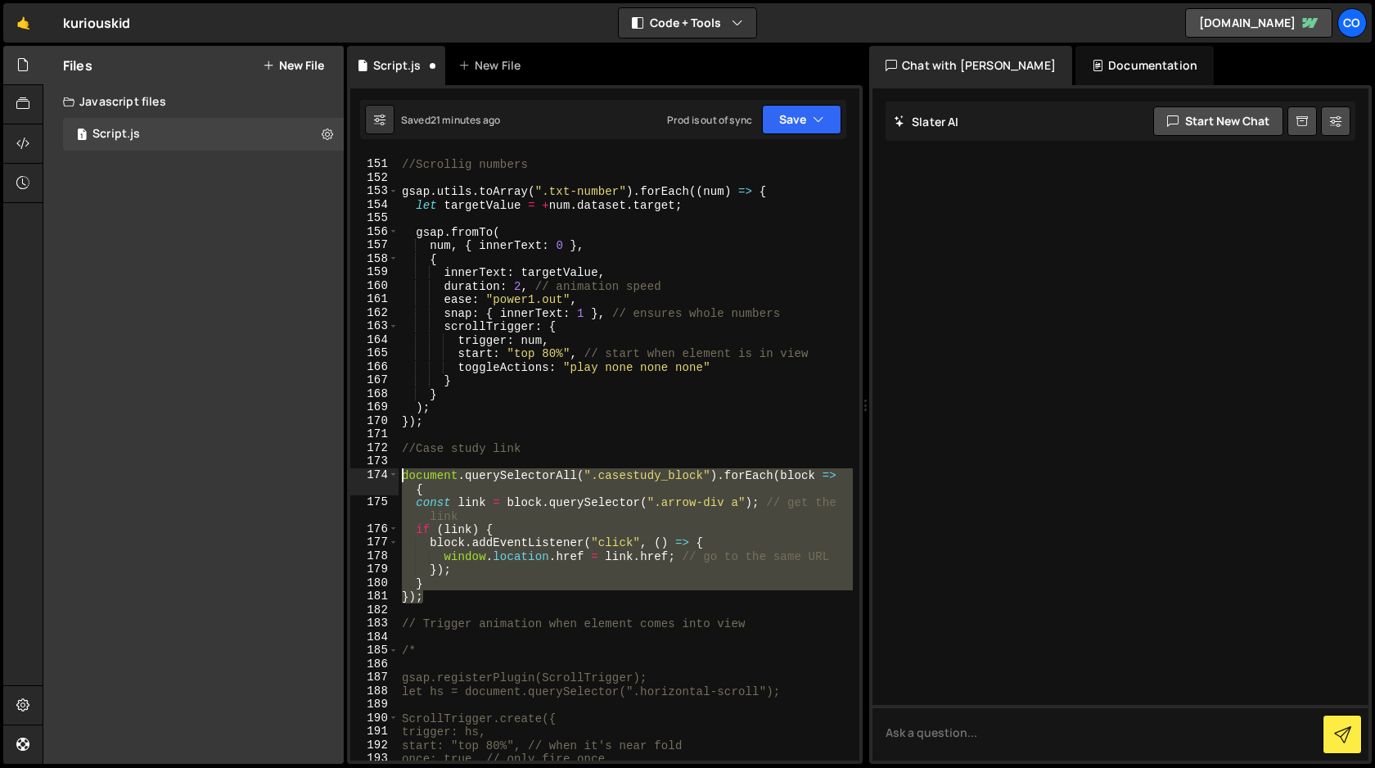
drag, startPoint x: 440, startPoint y: 598, endPoint x: 361, endPoint y: 476, distance: 146.2
click at [361, 476] on div "}); 150 151 152 153 154 155 156 157 158 159 160 161 162 163 164 165 166 167 168…" at bounding box center [604, 457] width 509 height 607
type textarea "document.querySelectorAll(".casestudy_block").forEach(block => { const link = b…"
paste textarea
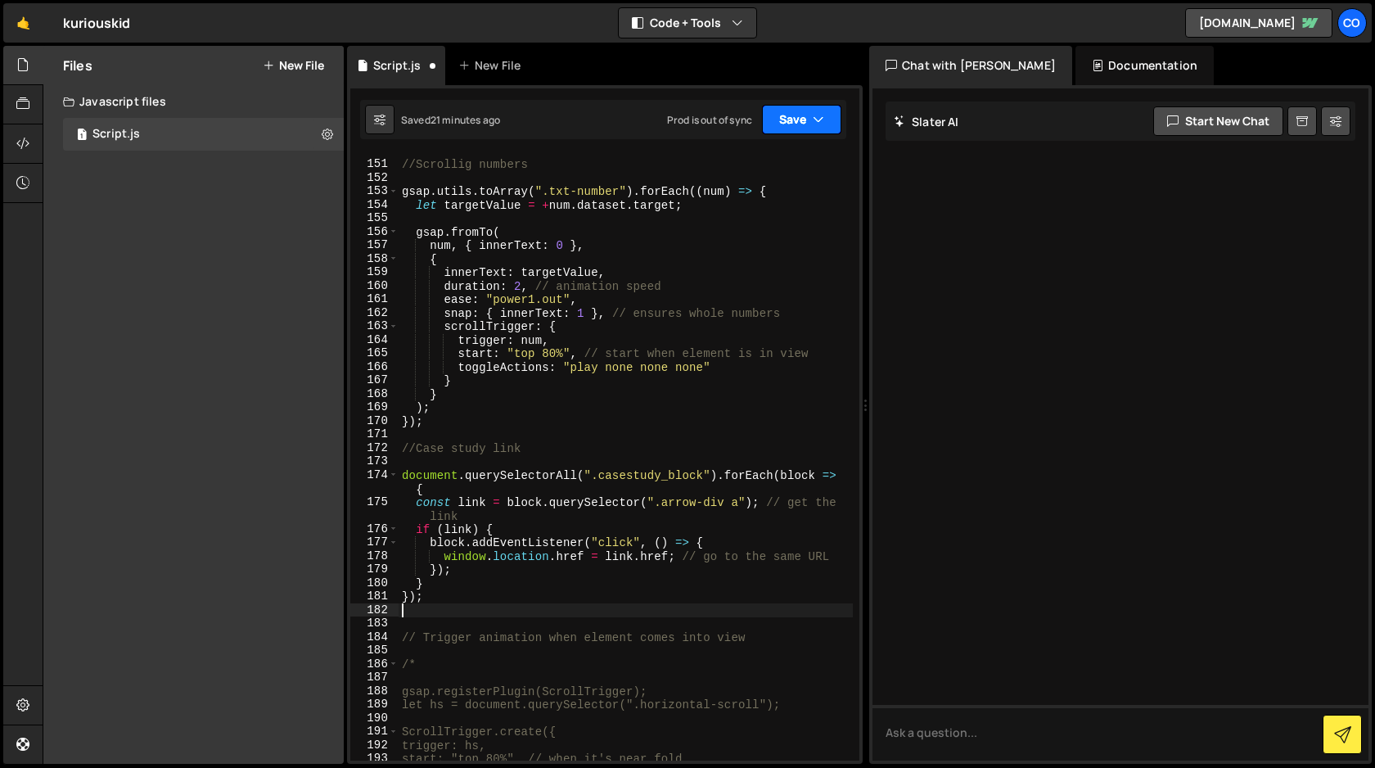
click at [791, 124] on button "Save" at bounding box center [801, 119] width 79 height 29
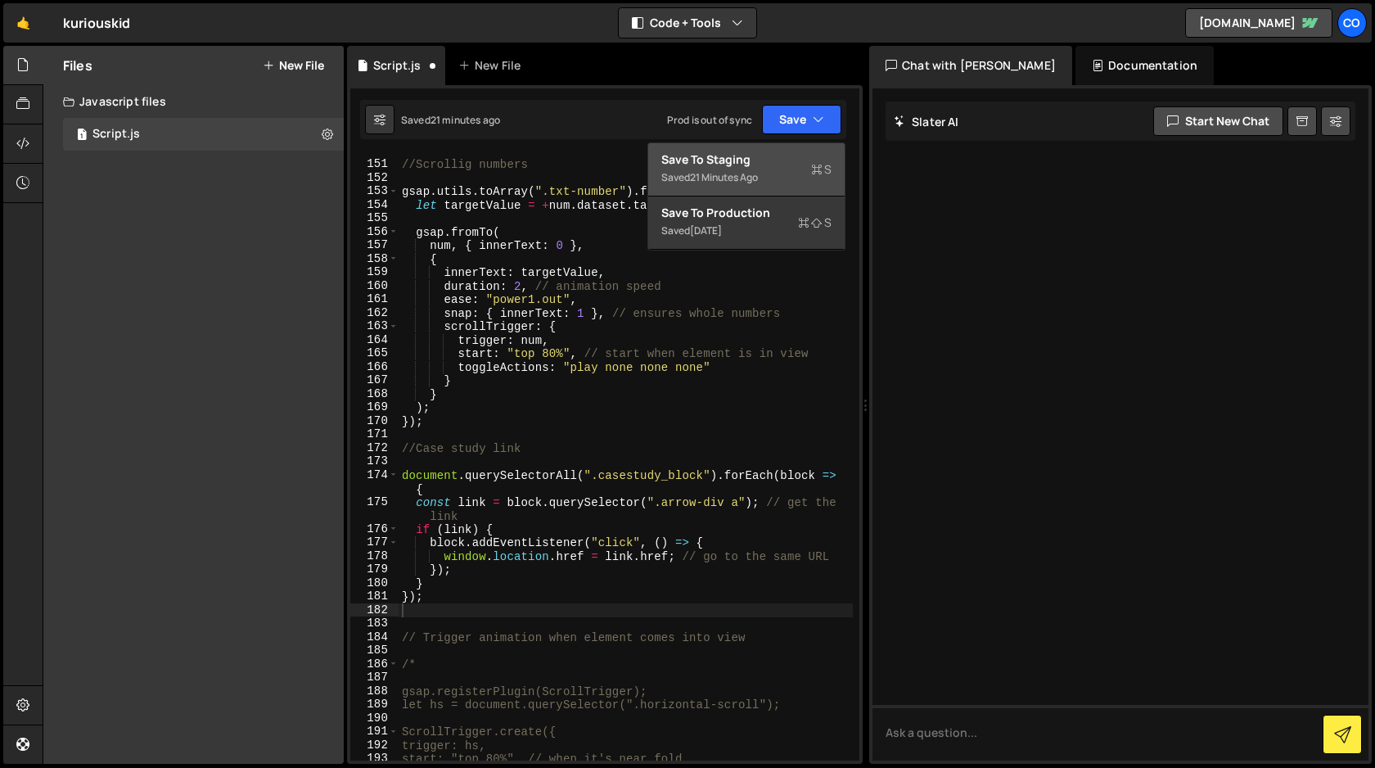
click at [762, 171] on div "Saved 21 minutes ago" at bounding box center [746, 178] width 170 height 20
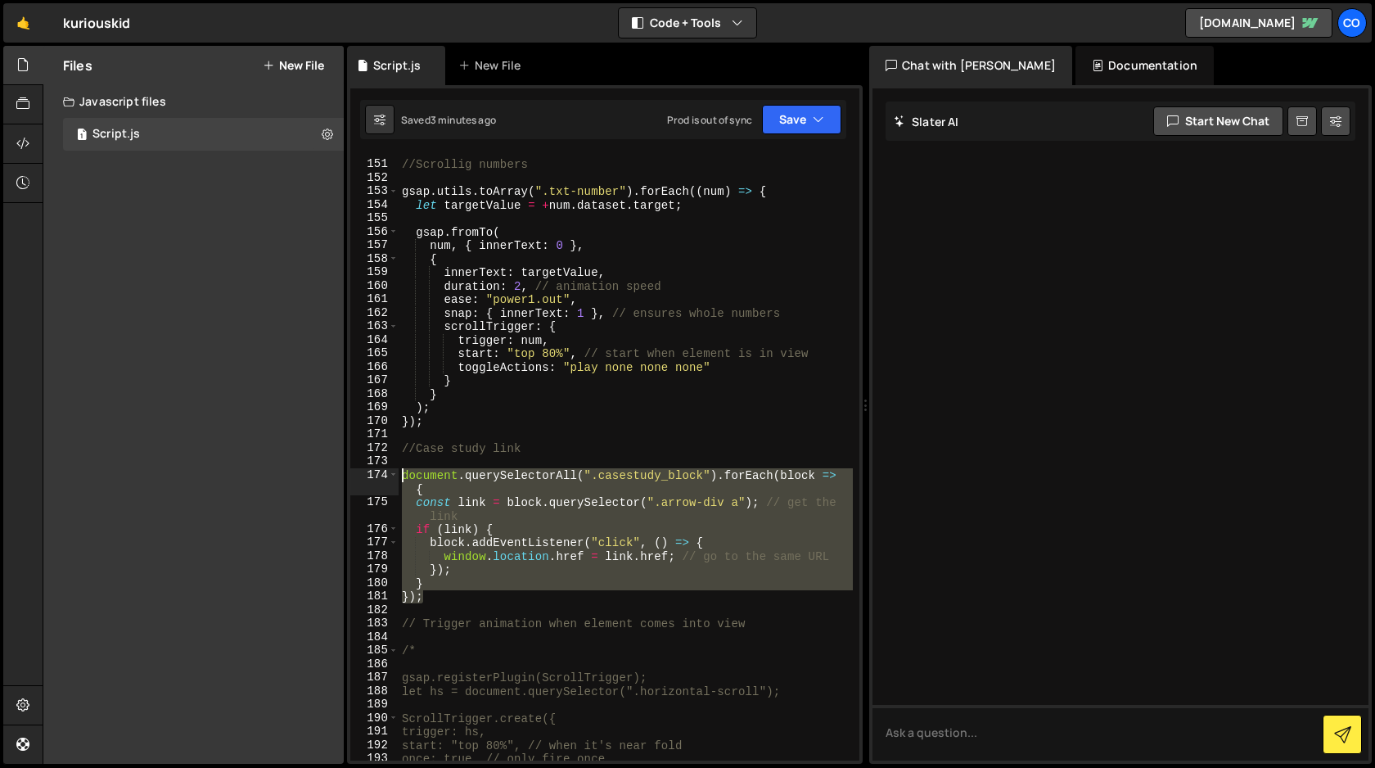
drag, startPoint x: 436, startPoint y: 597, endPoint x: 353, endPoint y: 476, distance: 147.1
click at [353, 476] on div "}); 150 151 152 153 154 155 156 157 158 159 160 161 162 163 164 165 166 167 168…" at bounding box center [604, 457] width 509 height 607
type textarea "document.querySelectorAll(".casestudy_block").forEach(block => { const link = b…"
paste textarea
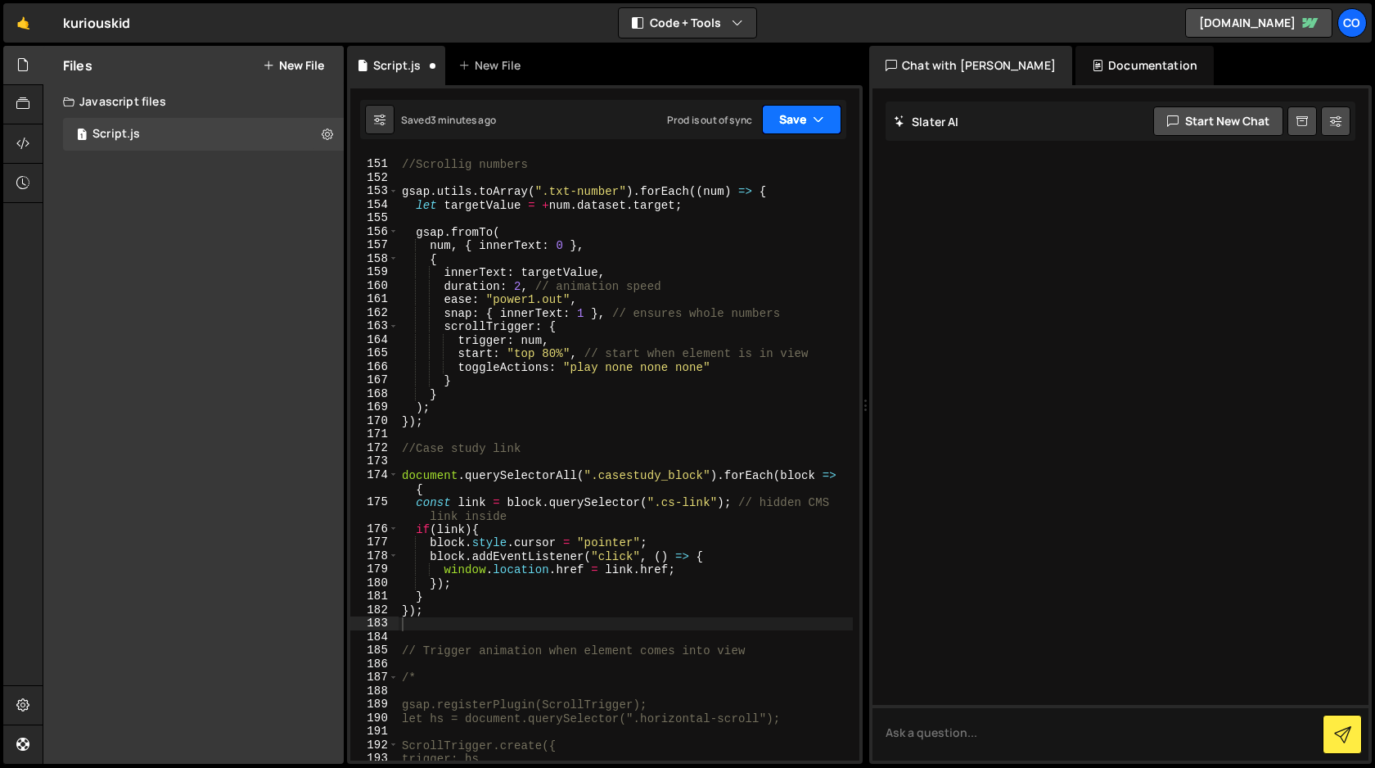
click at [797, 119] on button "Save" at bounding box center [801, 119] width 79 height 29
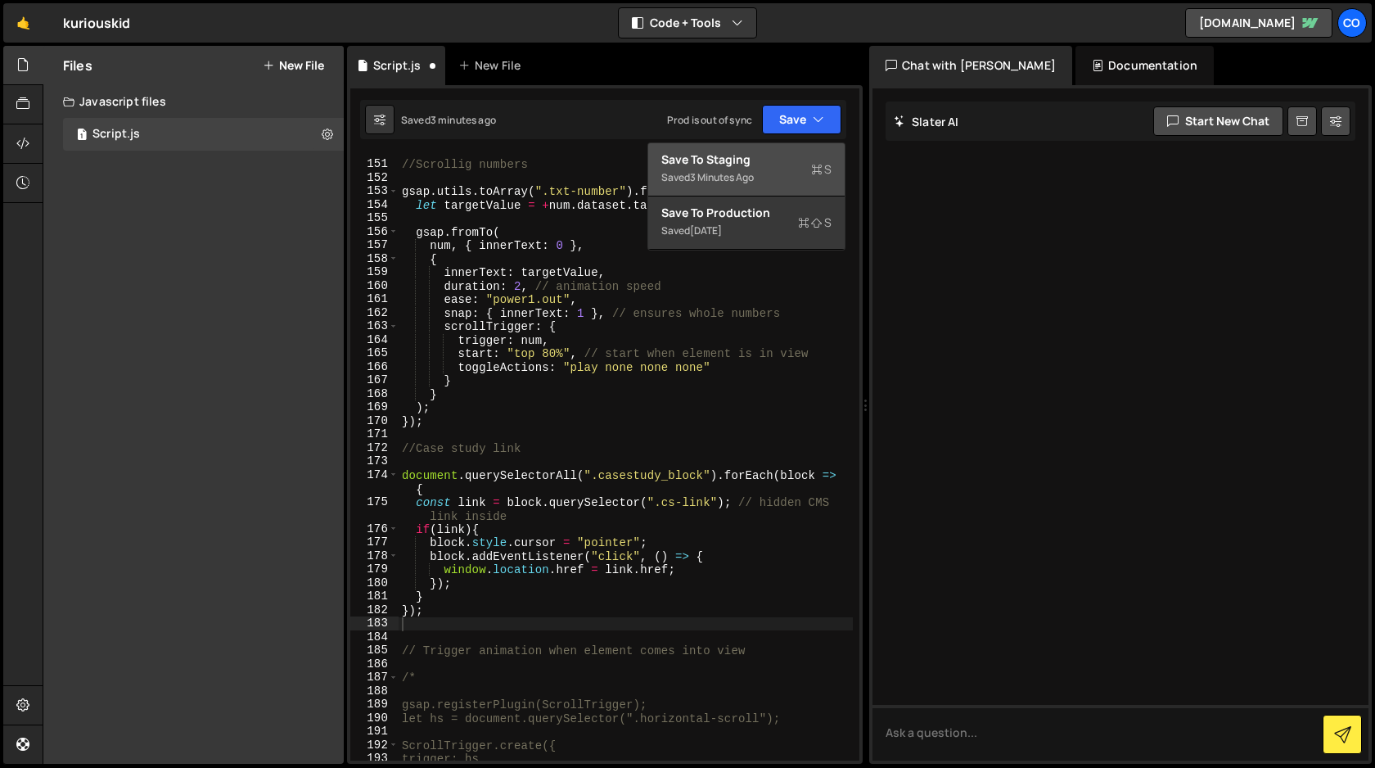
click at [749, 174] on div "3 minutes ago" at bounding box center [722, 177] width 64 height 14
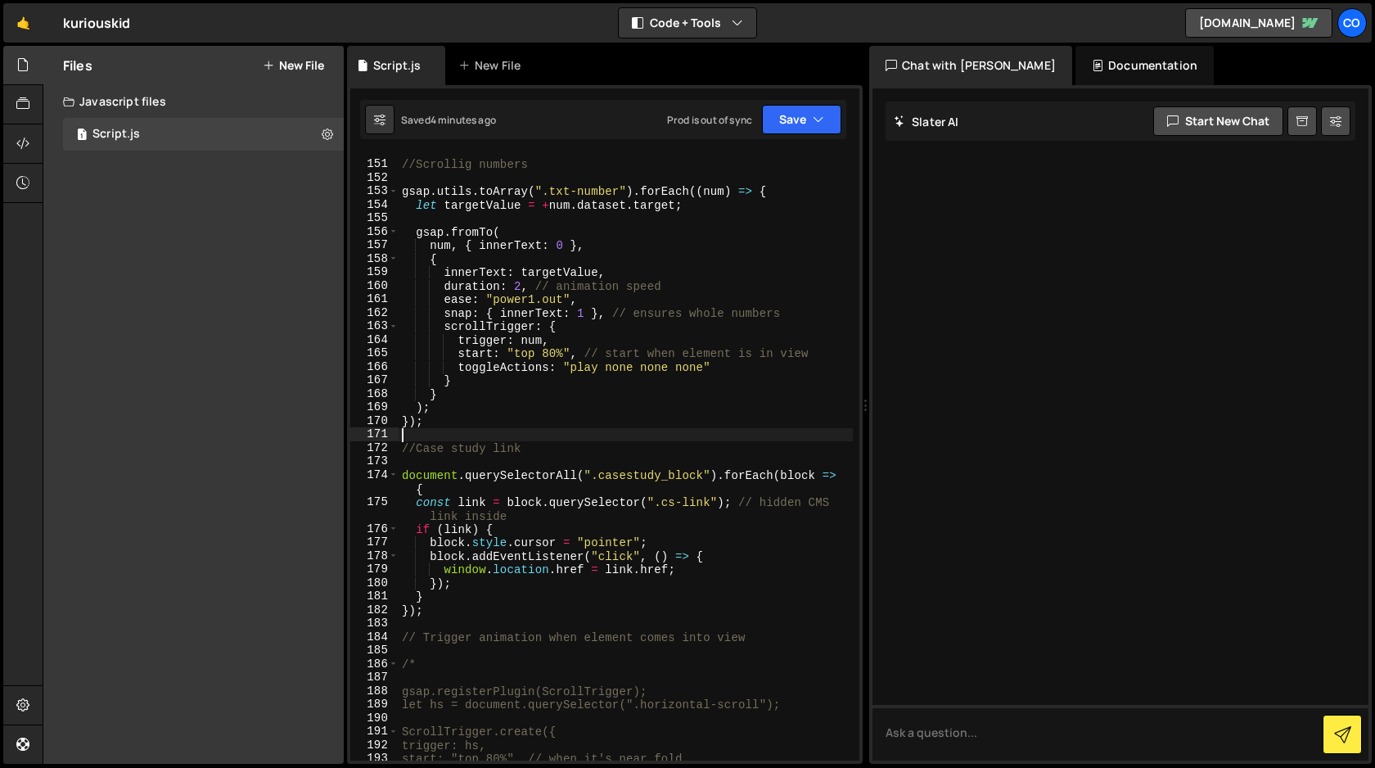
click at [802, 439] on div "//Scrollig numbers gsap . utils . toArray ( ".txt-number" ) . forEach (( num ) …" at bounding box center [626, 461] width 454 height 634
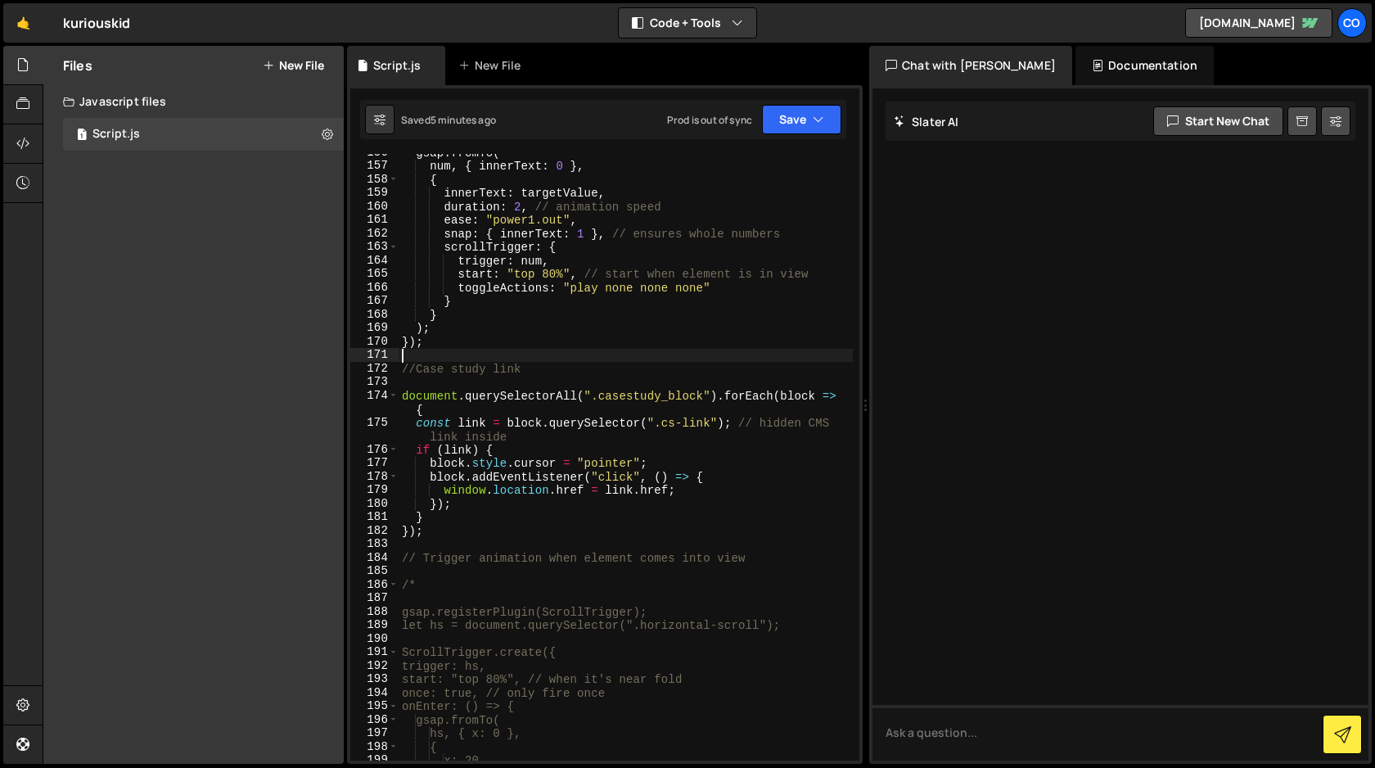
scroll to position [2189, 0]
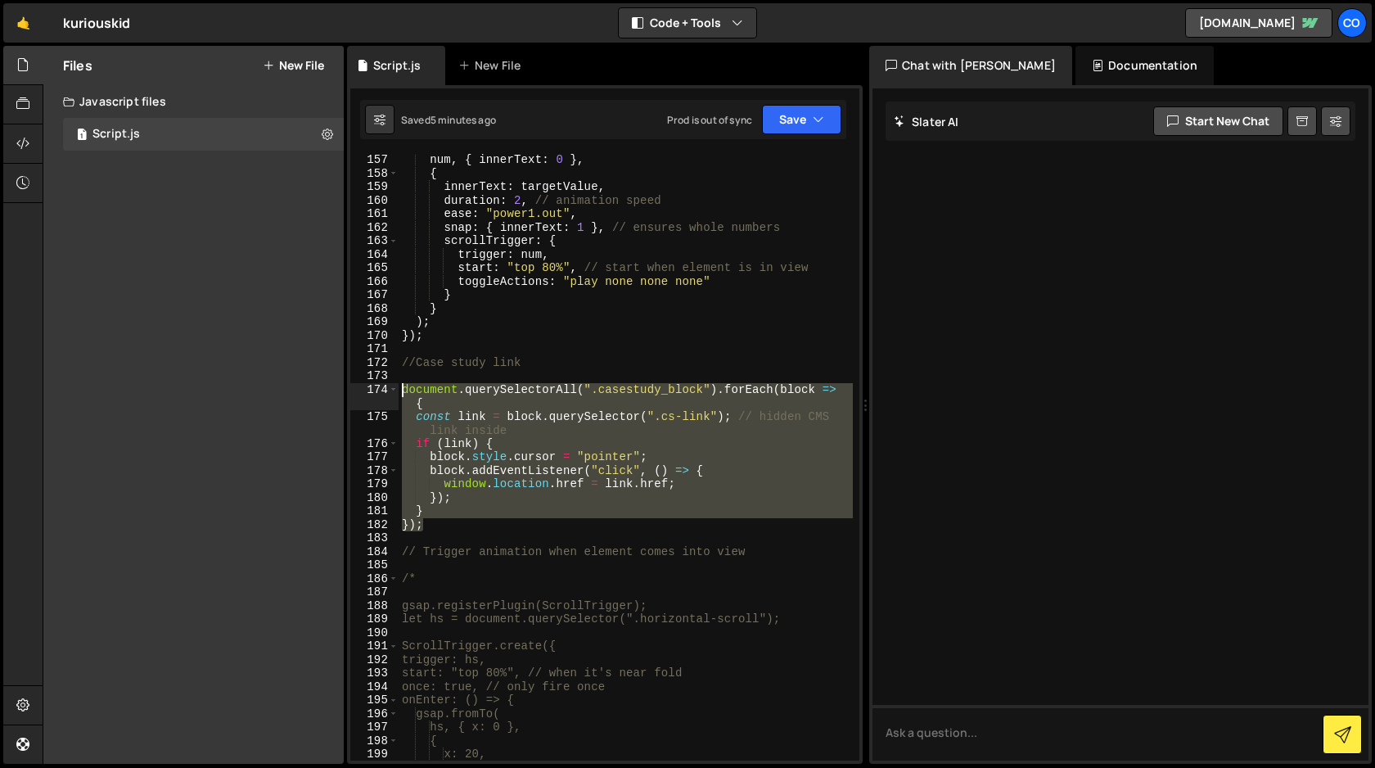
drag, startPoint x: 431, startPoint y: 526, endPoint x: 361, endPoint y: 386, distance: 157.4
click at [361, 386] on div "157 158 159 160 161 162 163 164 165 166 167 168 169 170 171 172 173 174 175 176…" at bounding box center [604, 457] width 509 height 607
type textarea "document.querySelectorAll(".casestudy_block").forEach(block => { const link = b…"
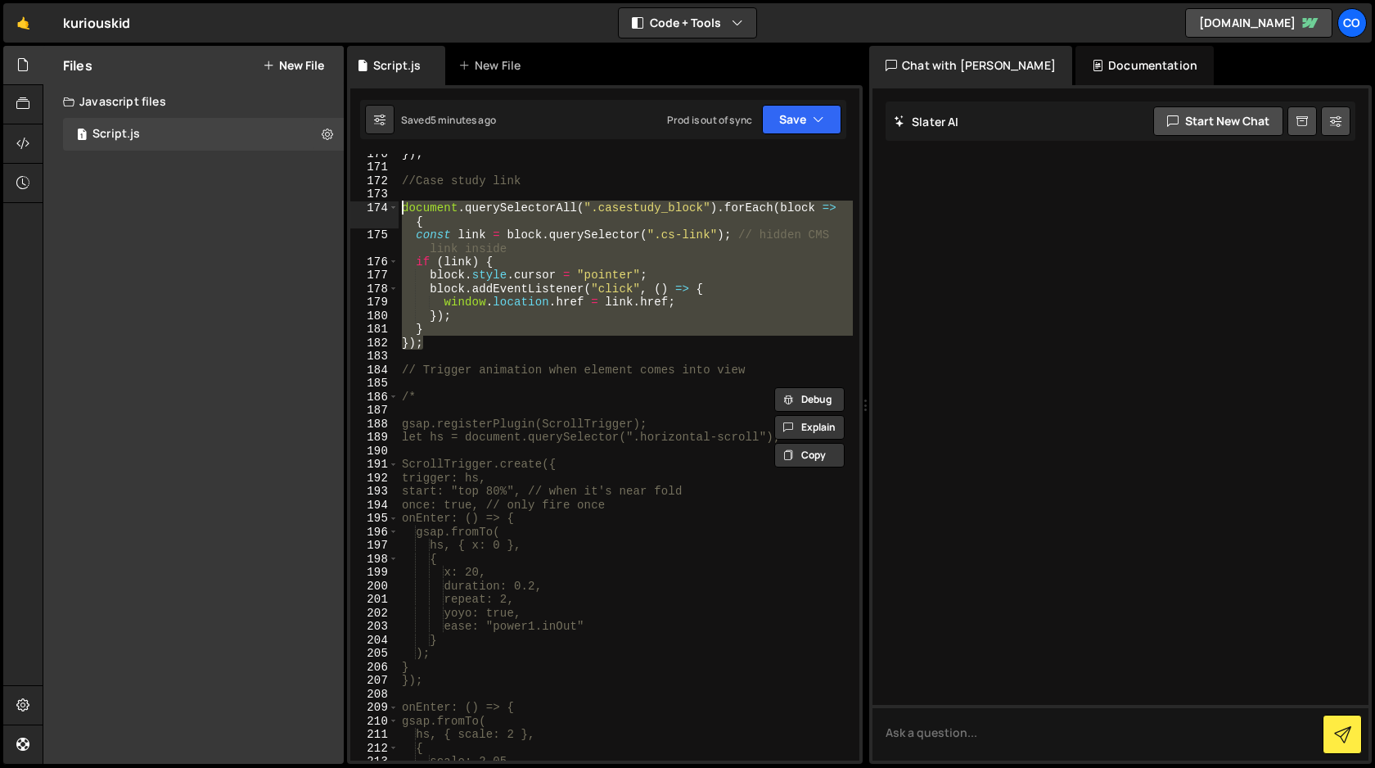
scroll to position [2370, 0]
paste textarea
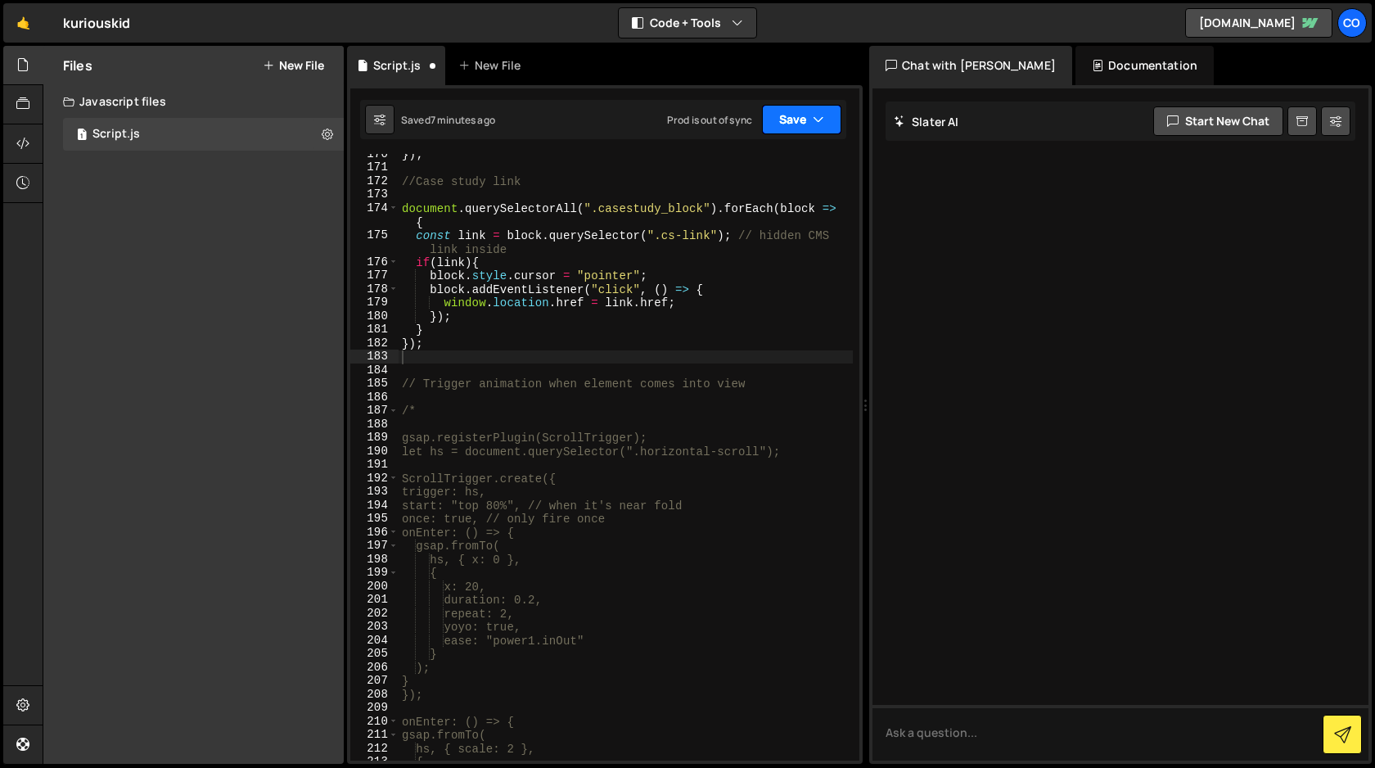
click at [783, 129] on button "Save" at bounding box center [801, 119] width 79 height 29
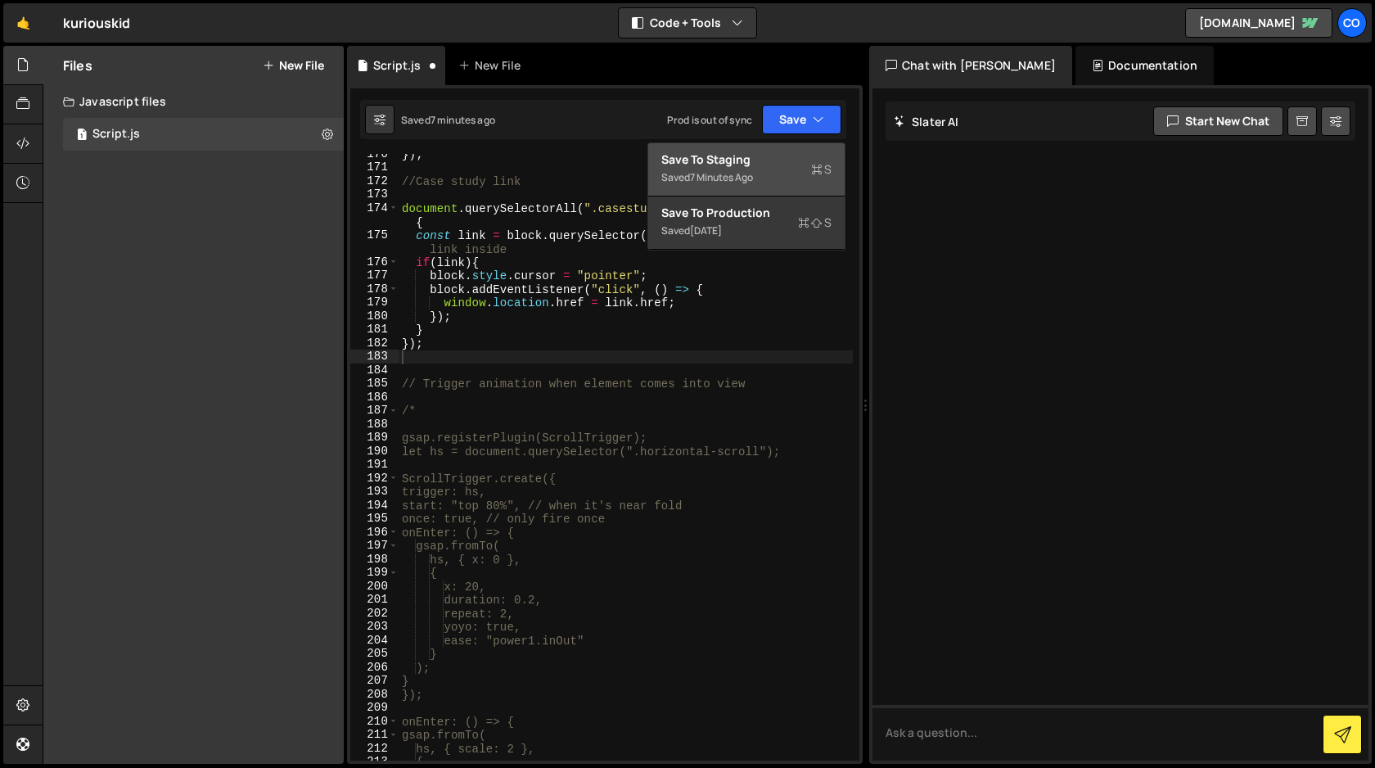
click at [782, 152] on div "Save to Staging S" at bounding box center [746, 159] width 170 height 16
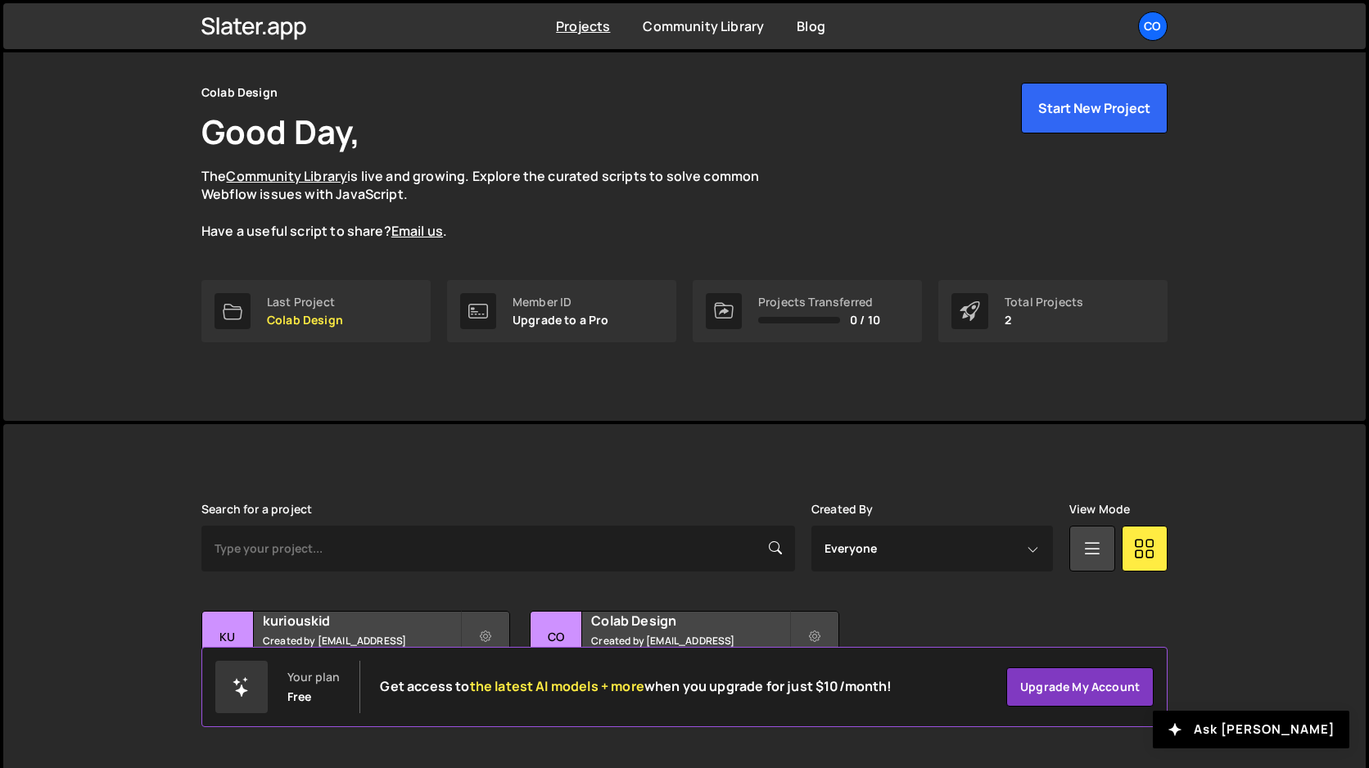
scroll to position [74, 0]
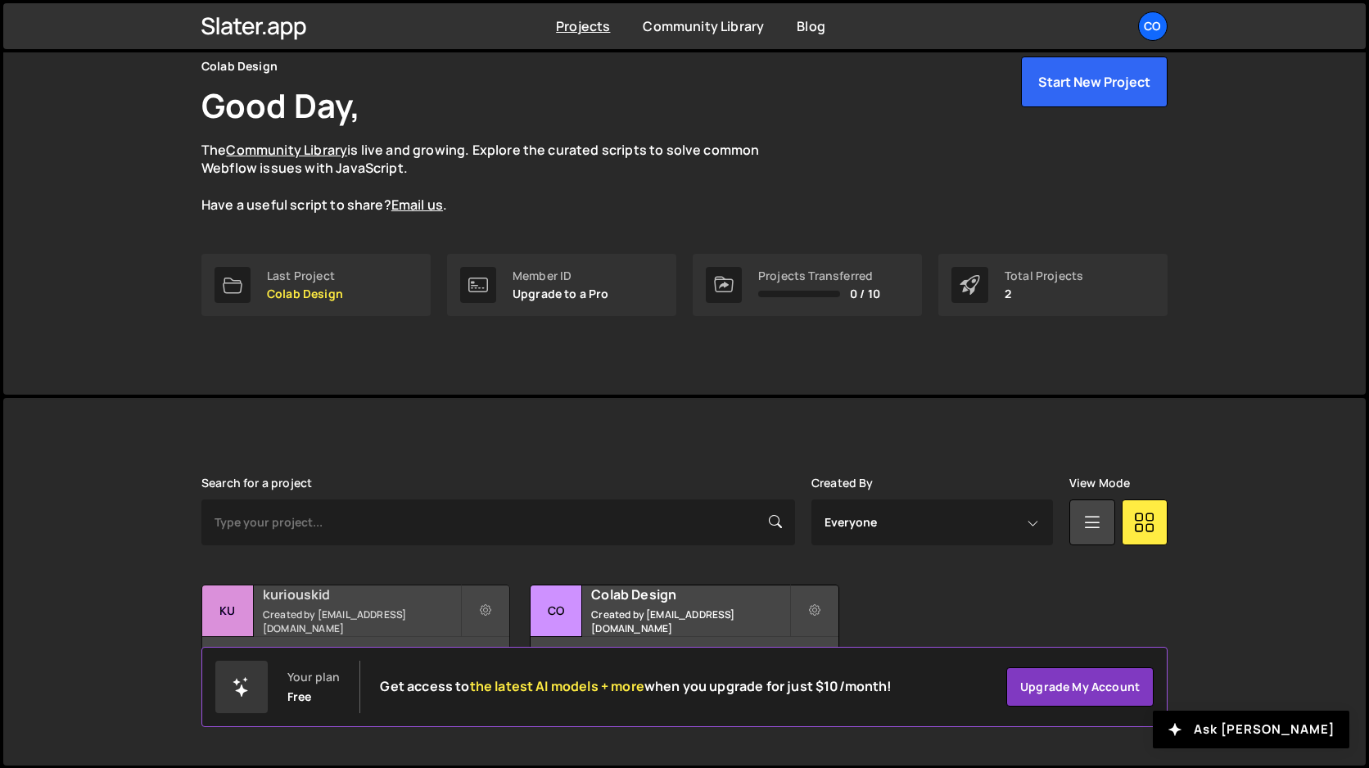
click at [346, 622] on small "Created by [EMAIL_ADDRESS][DOMAIN_NAME]" at bounding box center [361, 621] width 197 height 28
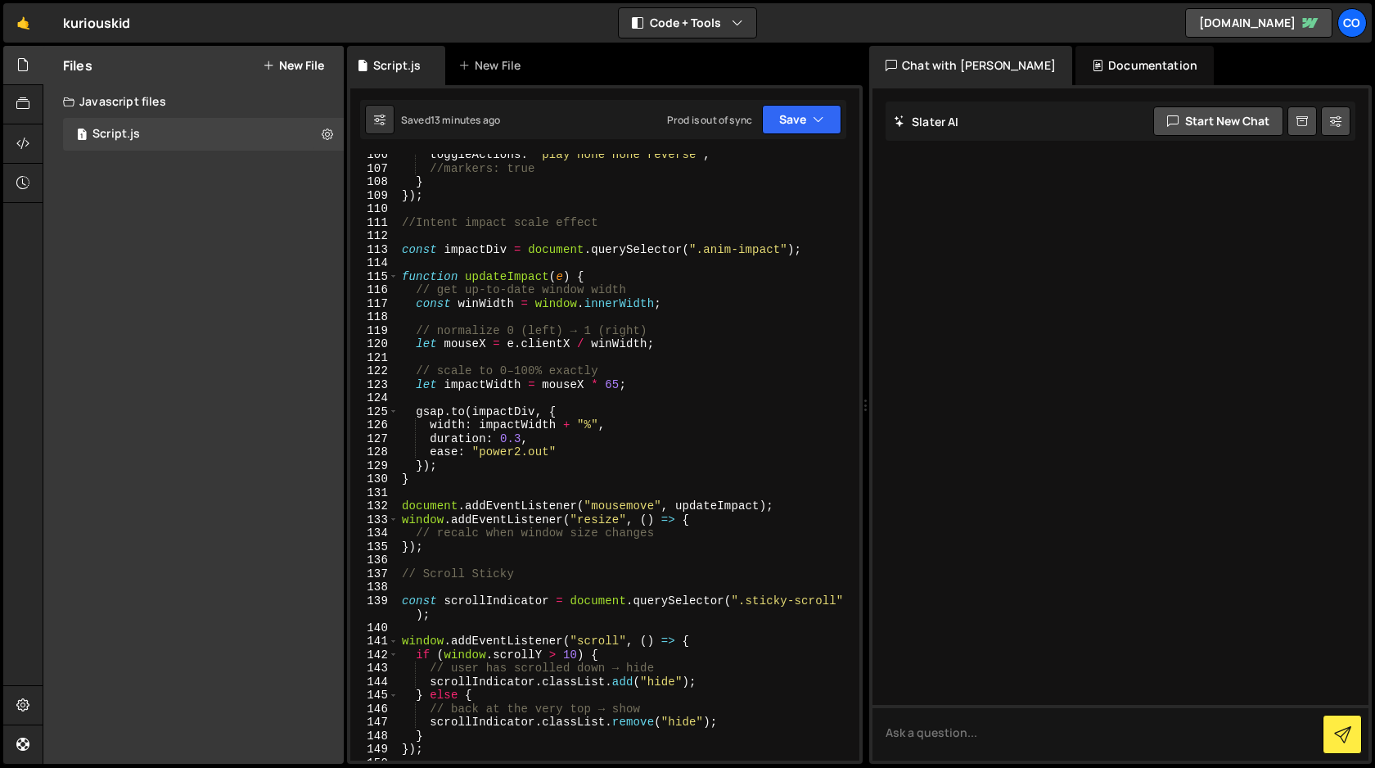
scroll to position [1490, 0]
click at [432, 549] on div "toggleActions : "play none none reverse" , //markers: true } }) ; //Intent impa…" at bounding box center [626, 467] width 454 height 634
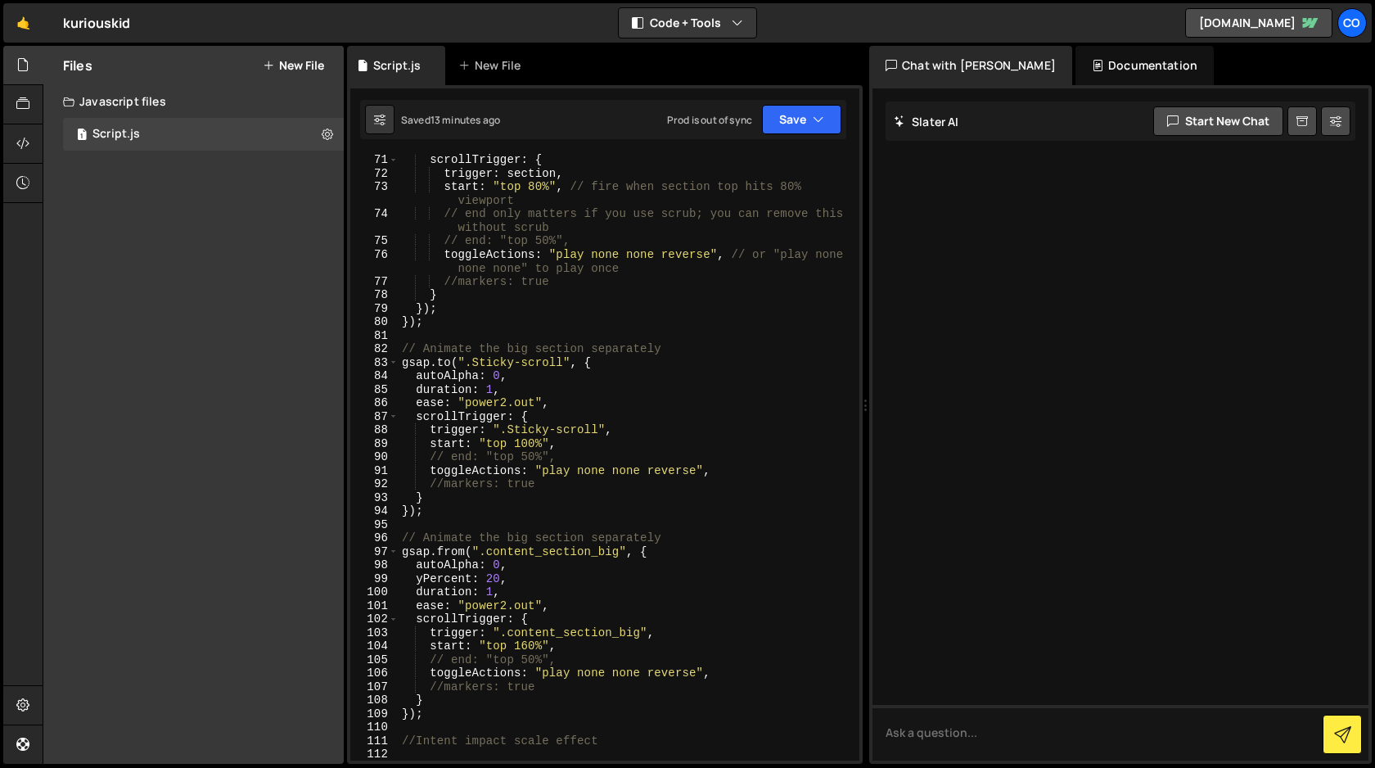
scroll to position [972, 0]
click at [486, 349] on div "scrollTrigger : { trigger : section , start : "top 80%" , // fire when section …" at bounding box center [626, 471] width 454 height 634
click at [520, 349] on div "scrollTrigger : { trigger : section , start : "top 80%" , // fire when section …" at bounding box center [626, 471] width 454 height 634
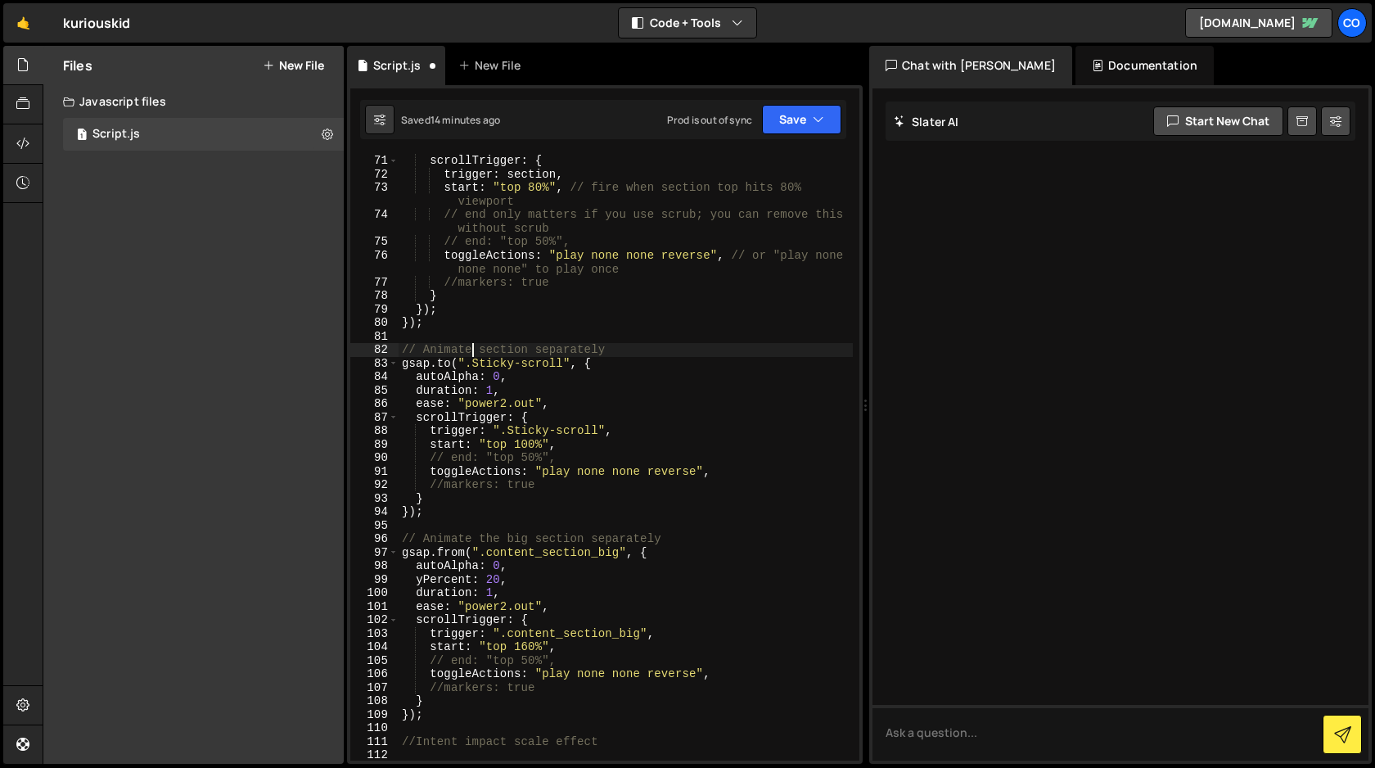
click at [530, 350] on div "scrollTrigger : { trigger : section , start : "top 80%" , // fire when section …" at bounding box center [626, 471] width 454 height 634
drag, startPoint x: 612, startPoint y: 348, endPoint x: 479, endPoint y: 351, distance: 133.5
click at [479, 351] on div "scrollTrigger : { trigger : section , start : "top 80%" , // fire when section …" at bounding box center [626, 471] width 454 height 634
drag, startPoint x: 665, startPoint y: 537, endPoint x: 534, endPoint y: 540, distance: 130.2
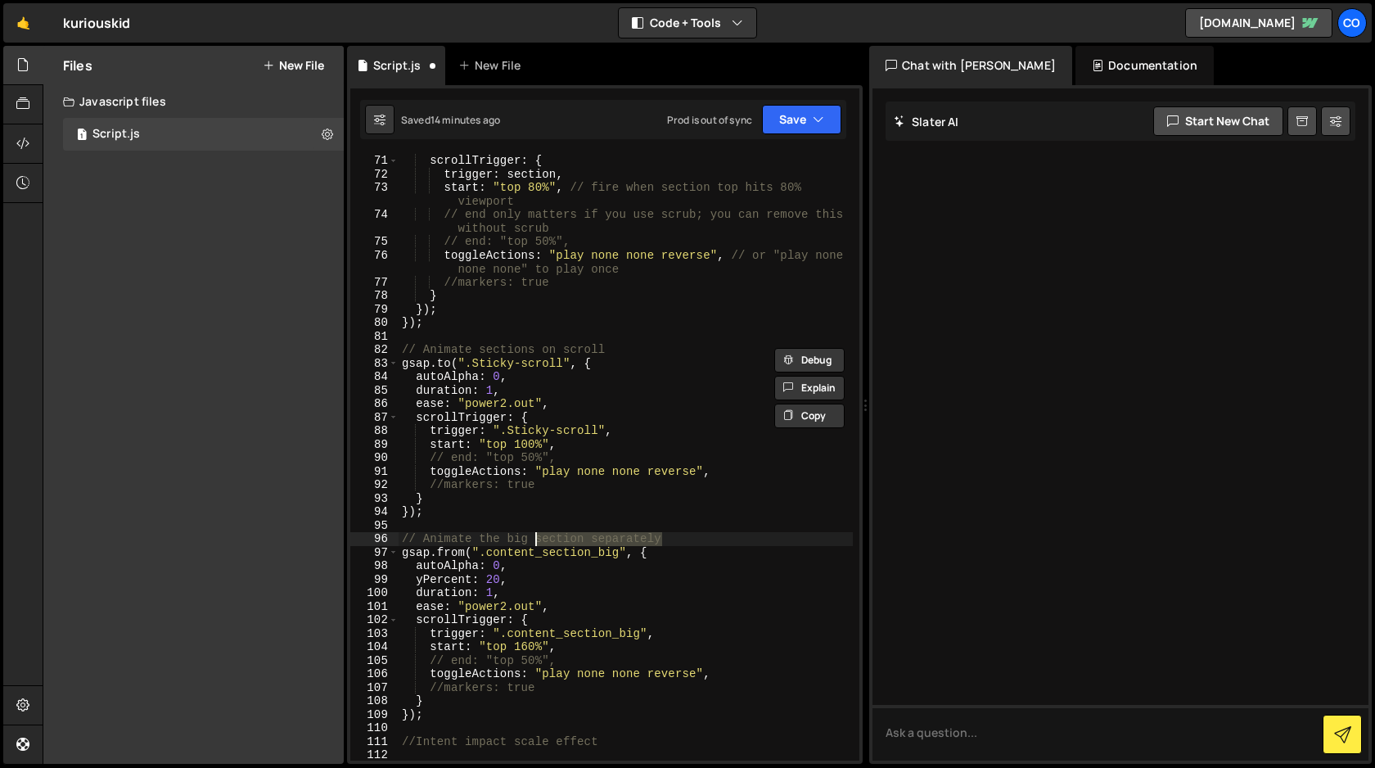
click at [534, 540] on div "scrollTrigger : { trigger : section , start : "top 80%" , // fire when section …" at bounding box center [626, 471] width 454 height 634
paste textarea "s on scroll"
click at [590, 537] on div "scrollTrigger : { trigger : section , start : "top 80%" , // fire when section …" at bounding box center [626, 471] width 454 height 634
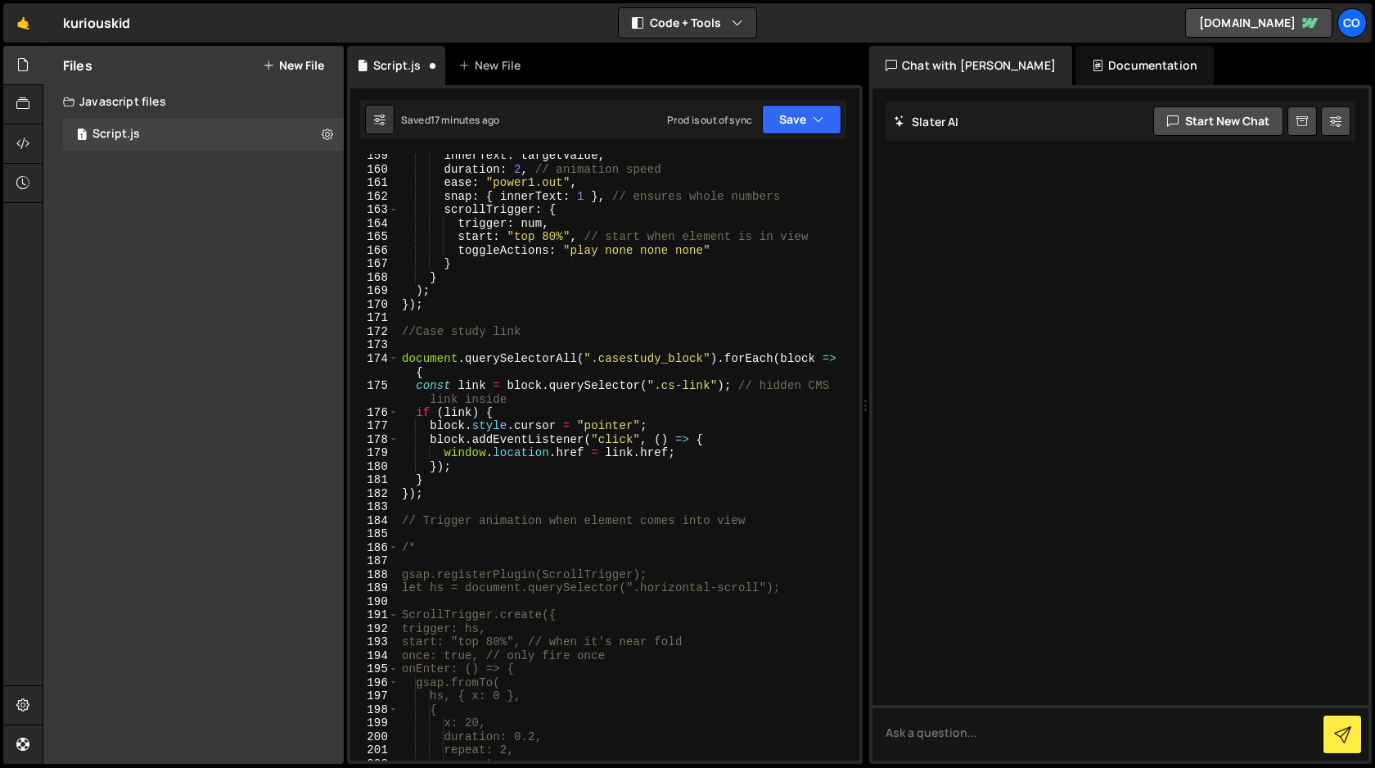
scroll to position [2215, 0]
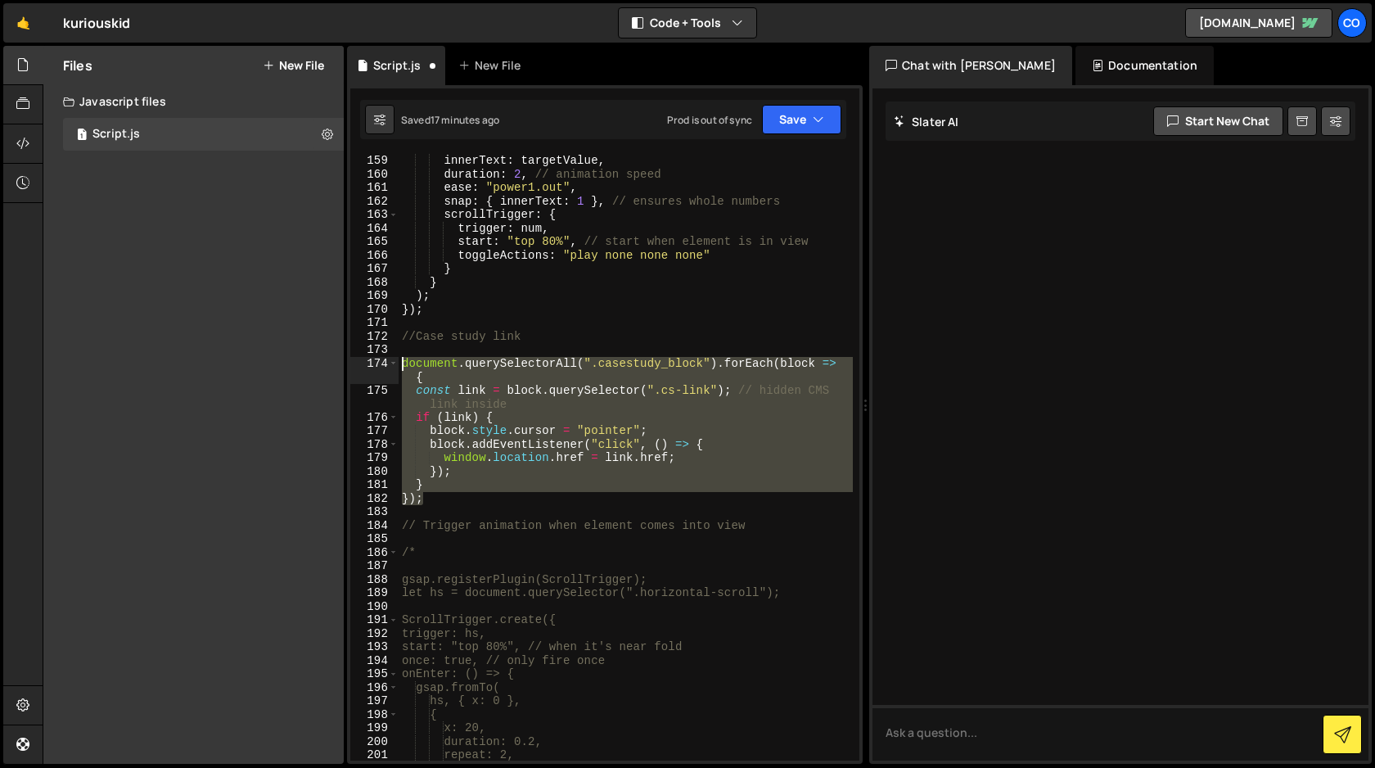
drag, startPoint x: 426, startPoint y: 498, endPoint x: 360, endPoint y: 365, distance: 148.2
click at [360, 365] on div "// Animate the big section on scroll 159 160 161 162 163 164 165 166 167 168 16…" at bounding box center [604, 457] width 509 height 607
type textarea "document.querySelectorAll(".casestudy_block").forEach(block => { const link = b…"
paste textarea
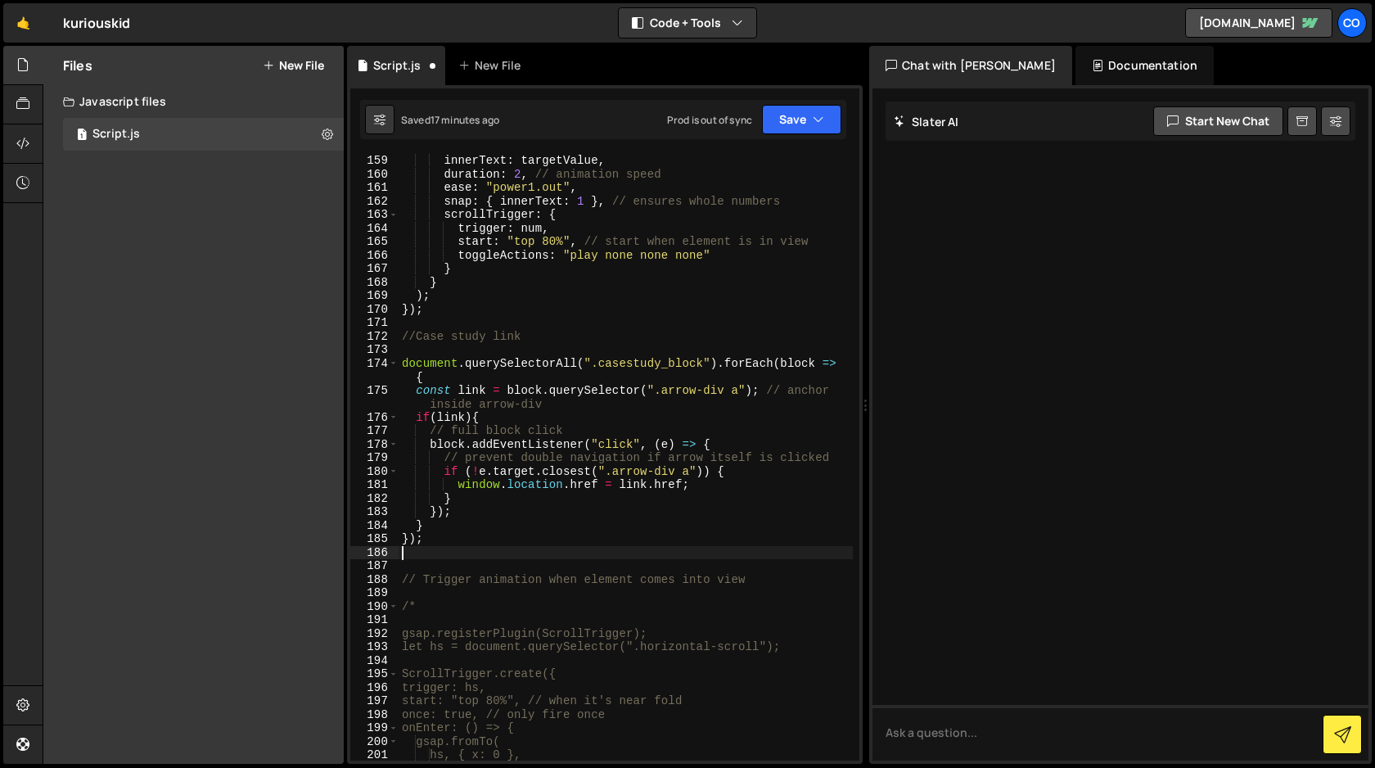
scroll to position [0, 0]
click at [802, 127] on button "Save" at bounding box center [801, 119] width 79 height 29
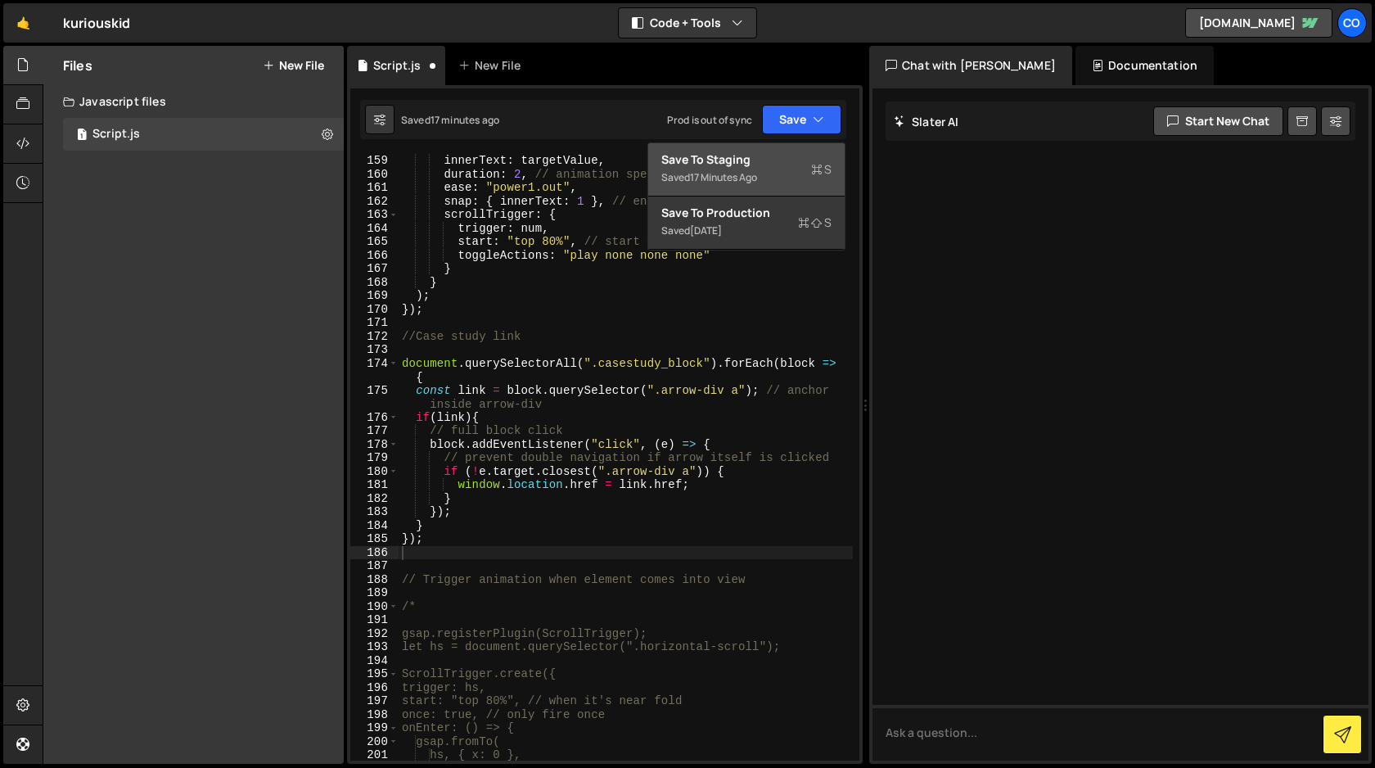
click at [780, 159] on div "Save to Staging S" at bounding box center [746, 159] width 170 height 16
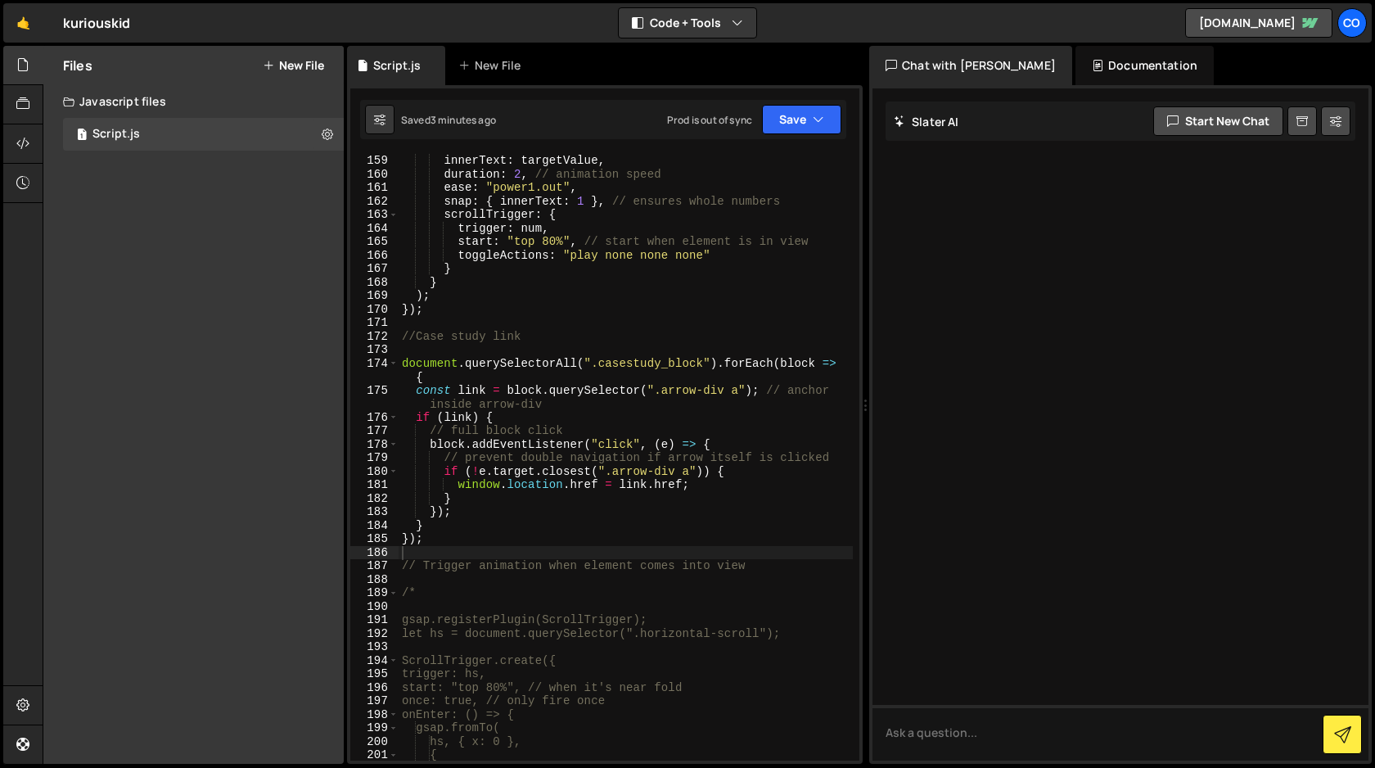
type textarea "}"
click at [521, 520] on div "innerText : targetValue , duration : 2 , // animation speed ease : "power1.out"…" at bounding box center [626, 471] width 454 height 634
click at [593, 346] on div "innerText : targetValue , duration : 2 , // animation speed ease : "power1.out"…" at bounding box center [626, 471] width 454 height 634
paste textarea "arrow-div"
type textarea "a"
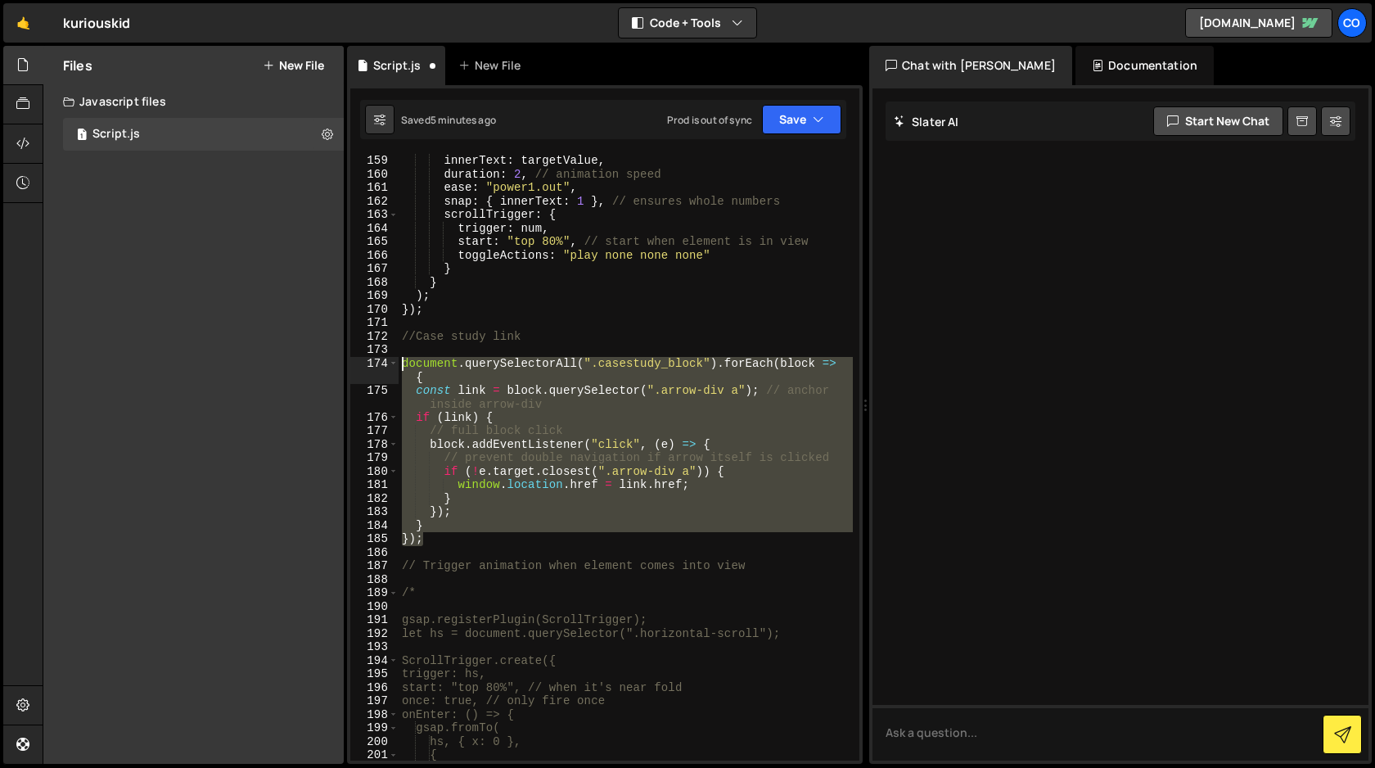
drag, startPoint x: 435, startPoint y: 540, endPoint x: 367, endPoint y: 364, distance: 188.6
click at [367, 364] on div "159 160 161 162 163 164 165 166 167 168 169 170 171 172 173 174 175 176 177 178…" at bounding box center [604, 457] width 509 height 607
type textarea "document.querySelectorAll(".casestudy_block").forEach(block => { const link = b…"
paste textarea
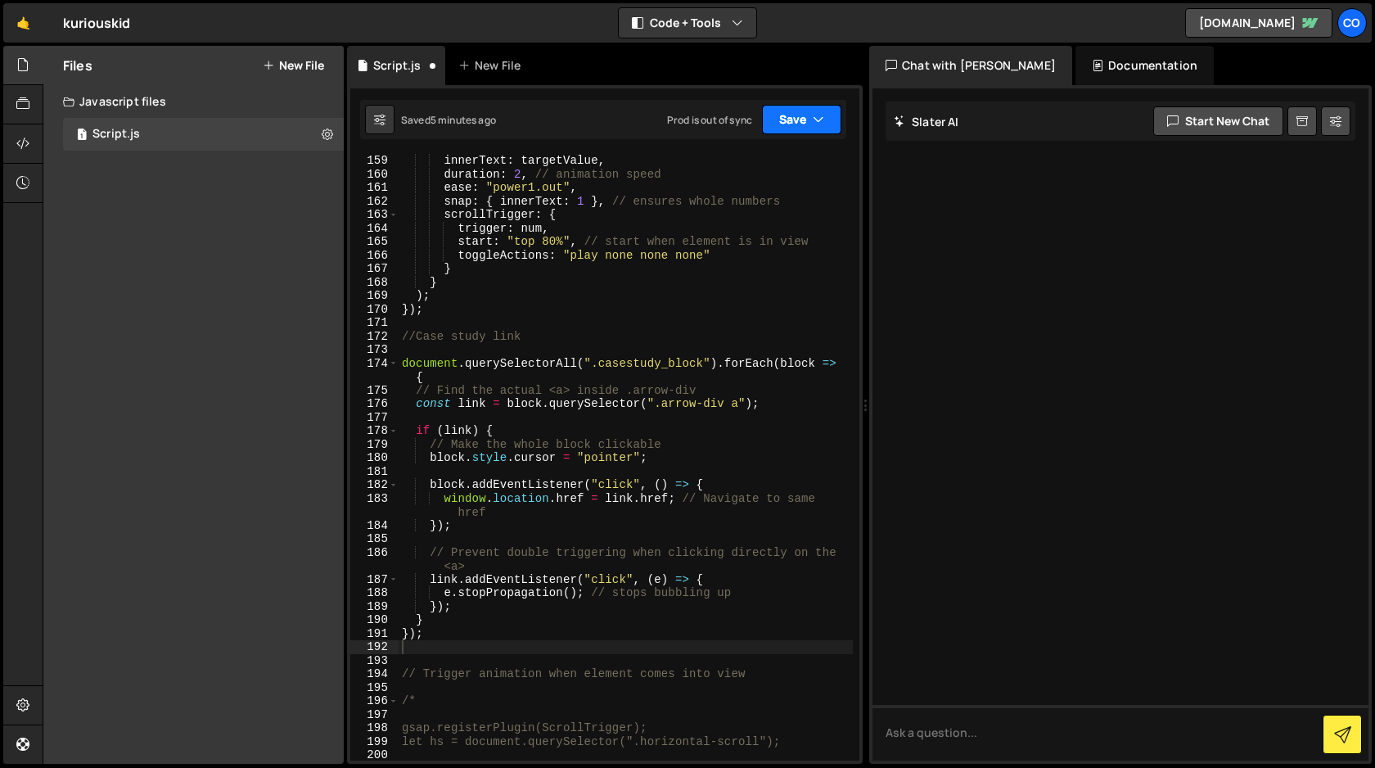
click at [810, 115] on button "Save" at bounding box center [801, 119] width 79 height 29
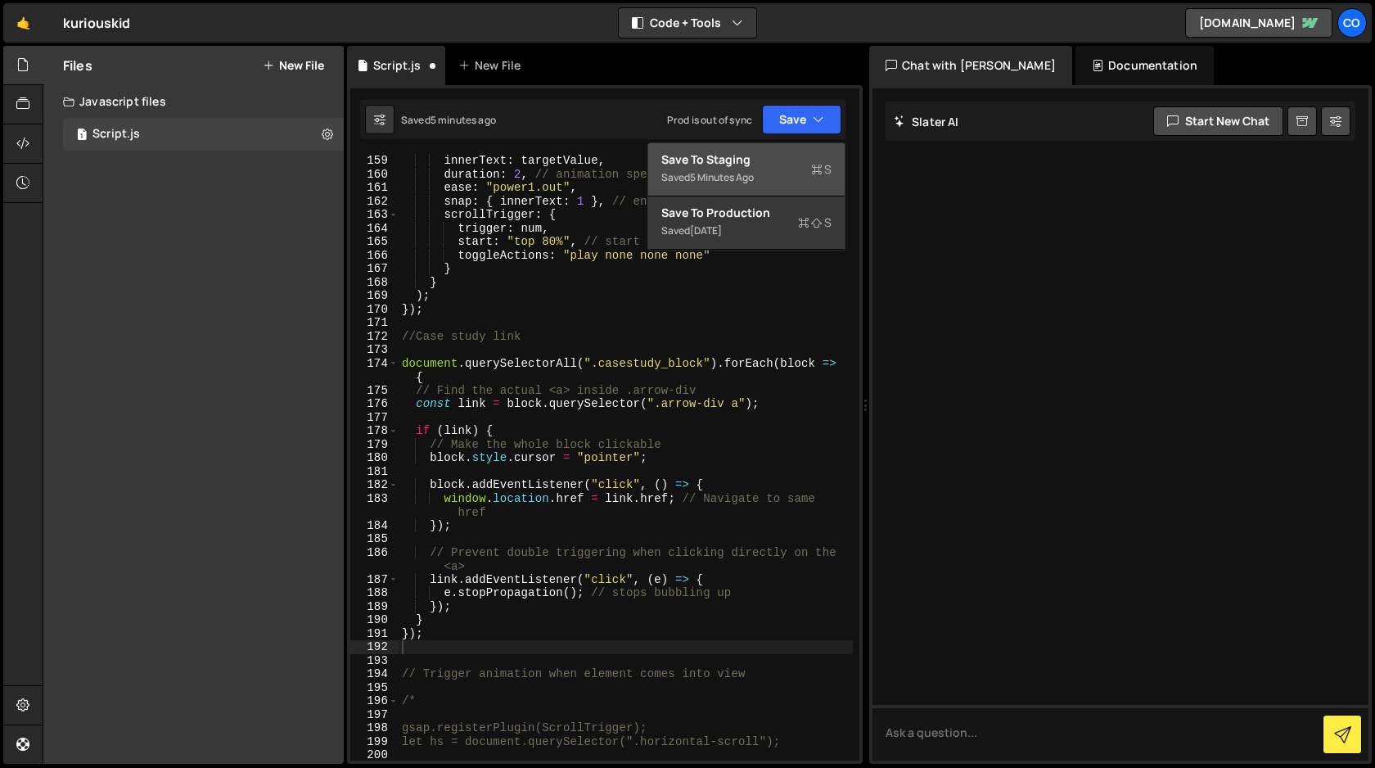
click at [767, 156] on div "Save to Staging S" at bounding box center [746, 159] width 170 height 16
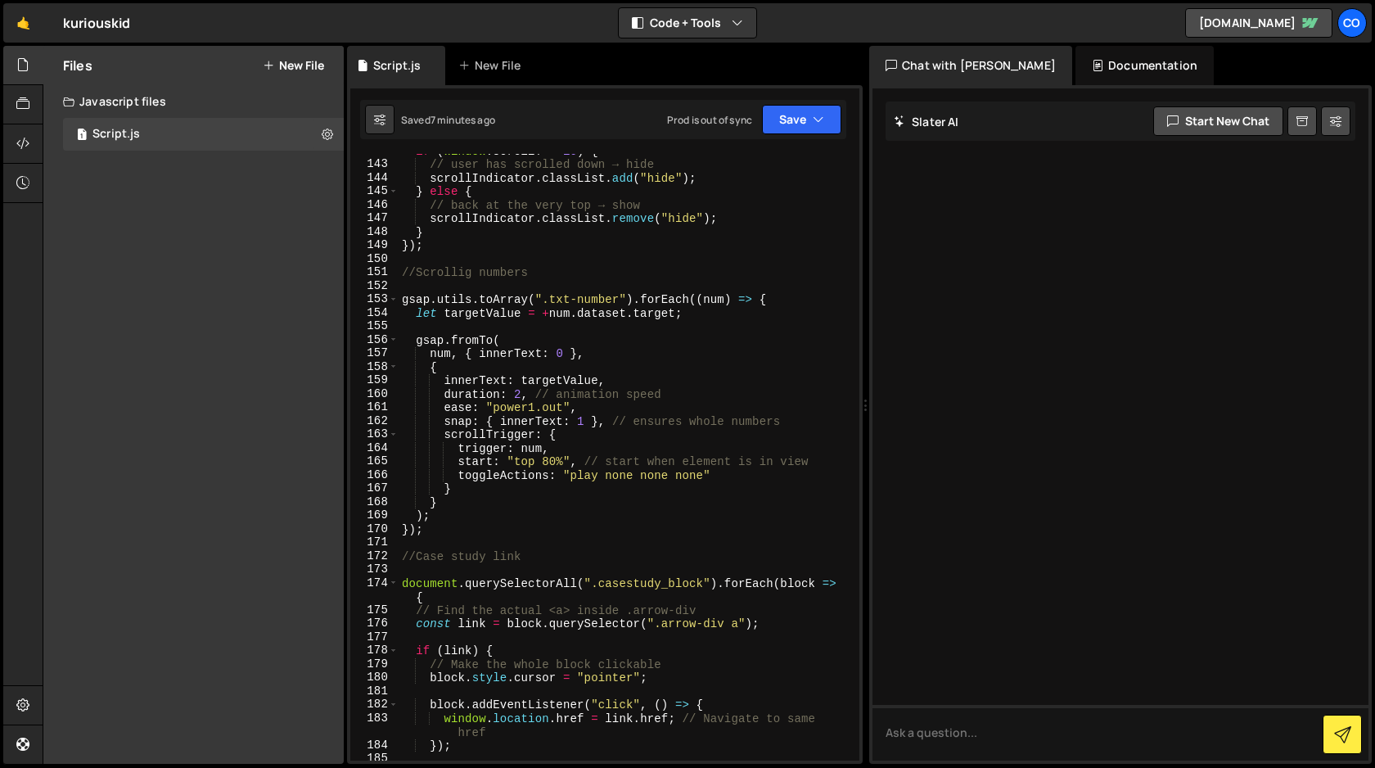
scroll to position [1995, 0]
click at [555, 544] on div "if ( window . scrollY > 10 ) { // user has scrolled down → hide scrollIndicator…" at bounding box center [626, 461] width 454 height 634
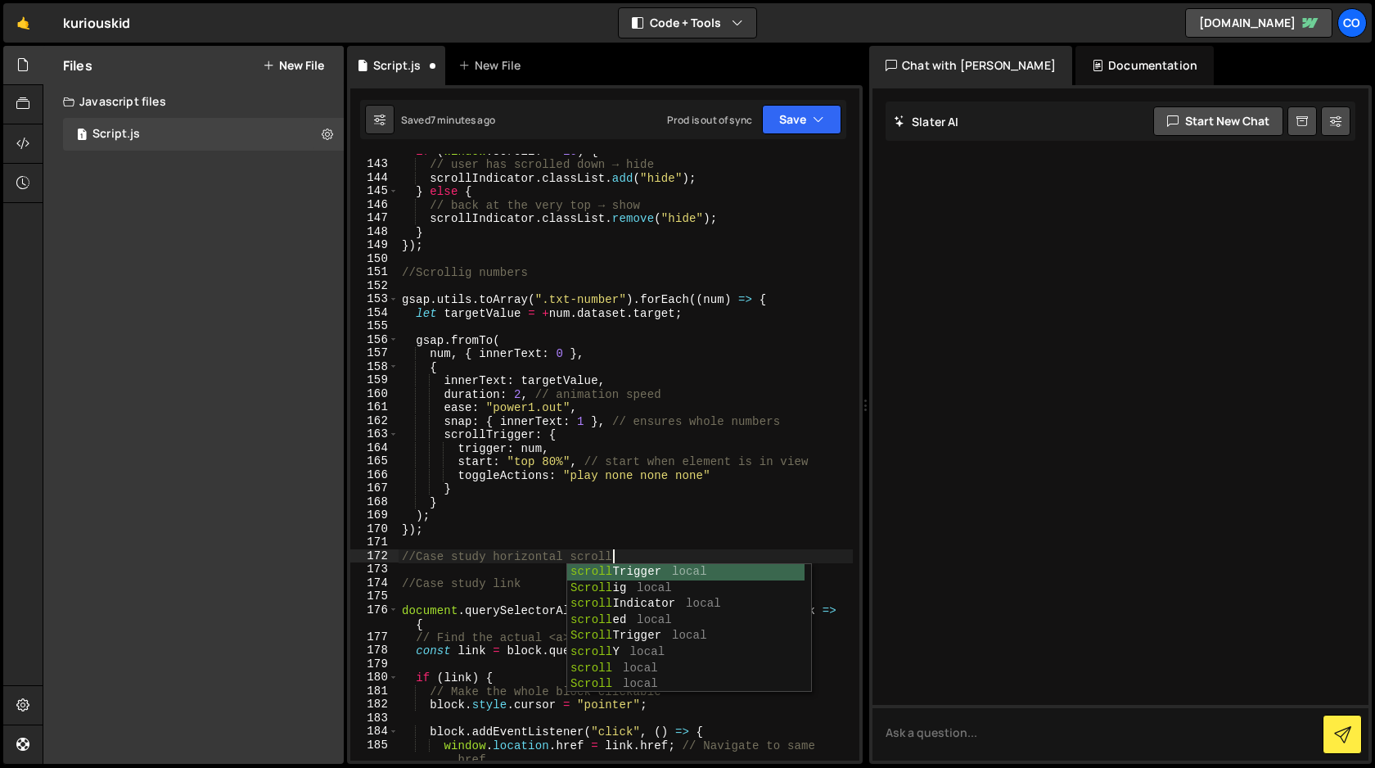
scroll to position [0, 14]
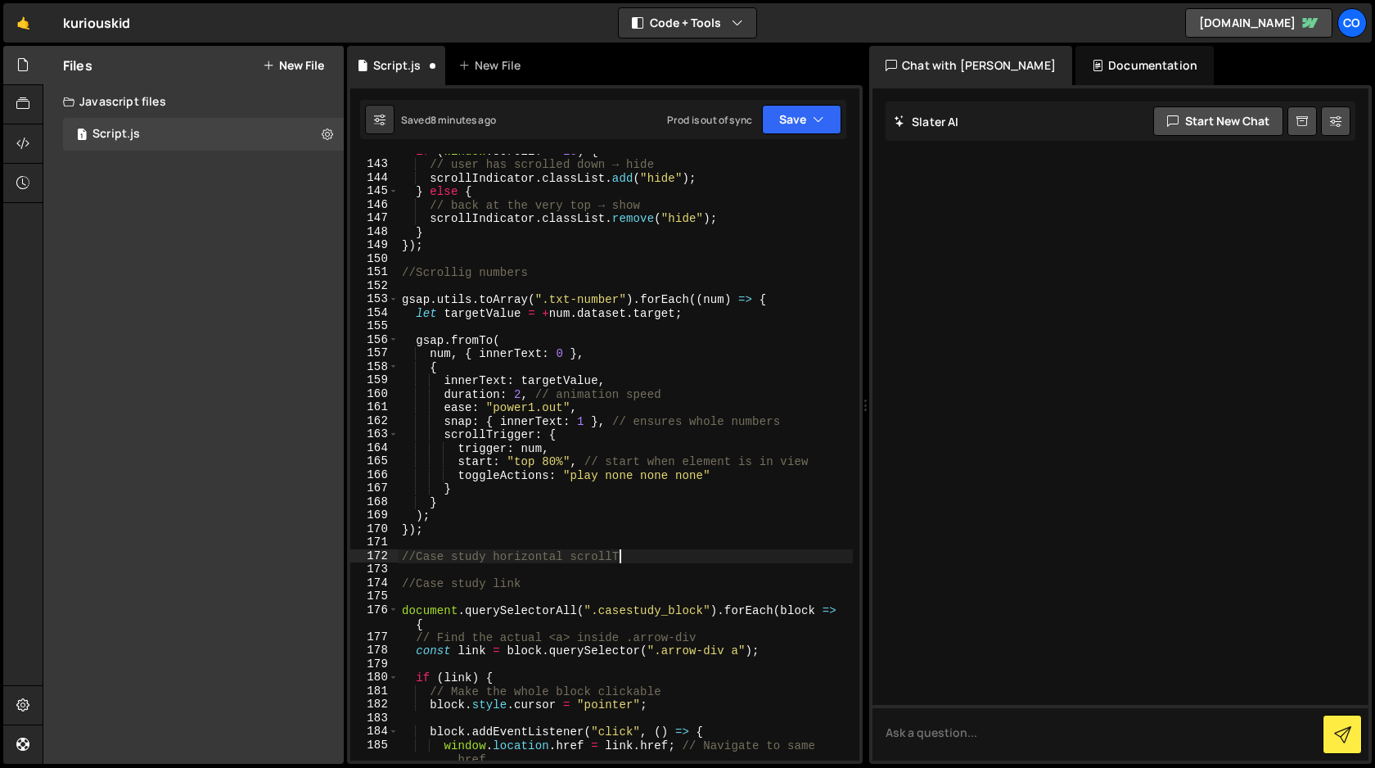
type textarea "//Case study horizontal scroll"
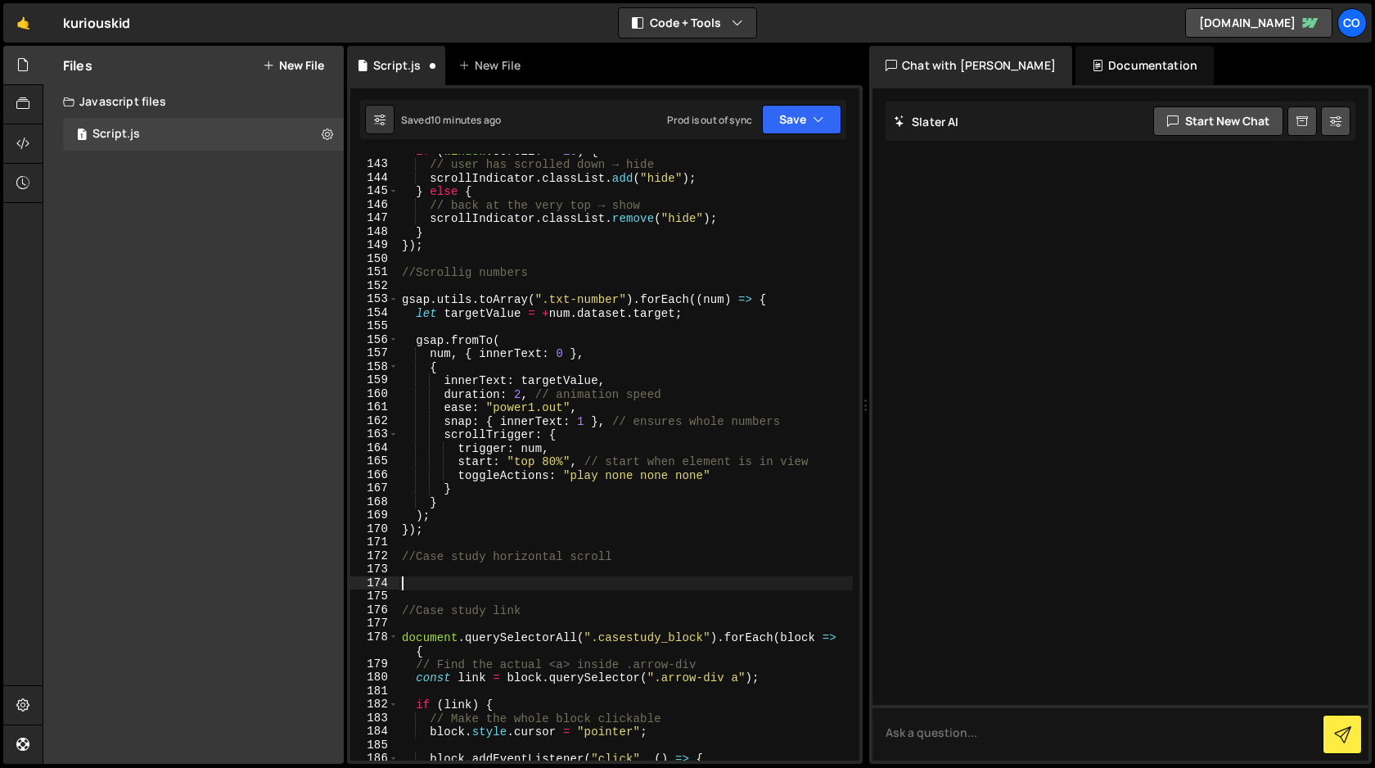
paste textarea "});"
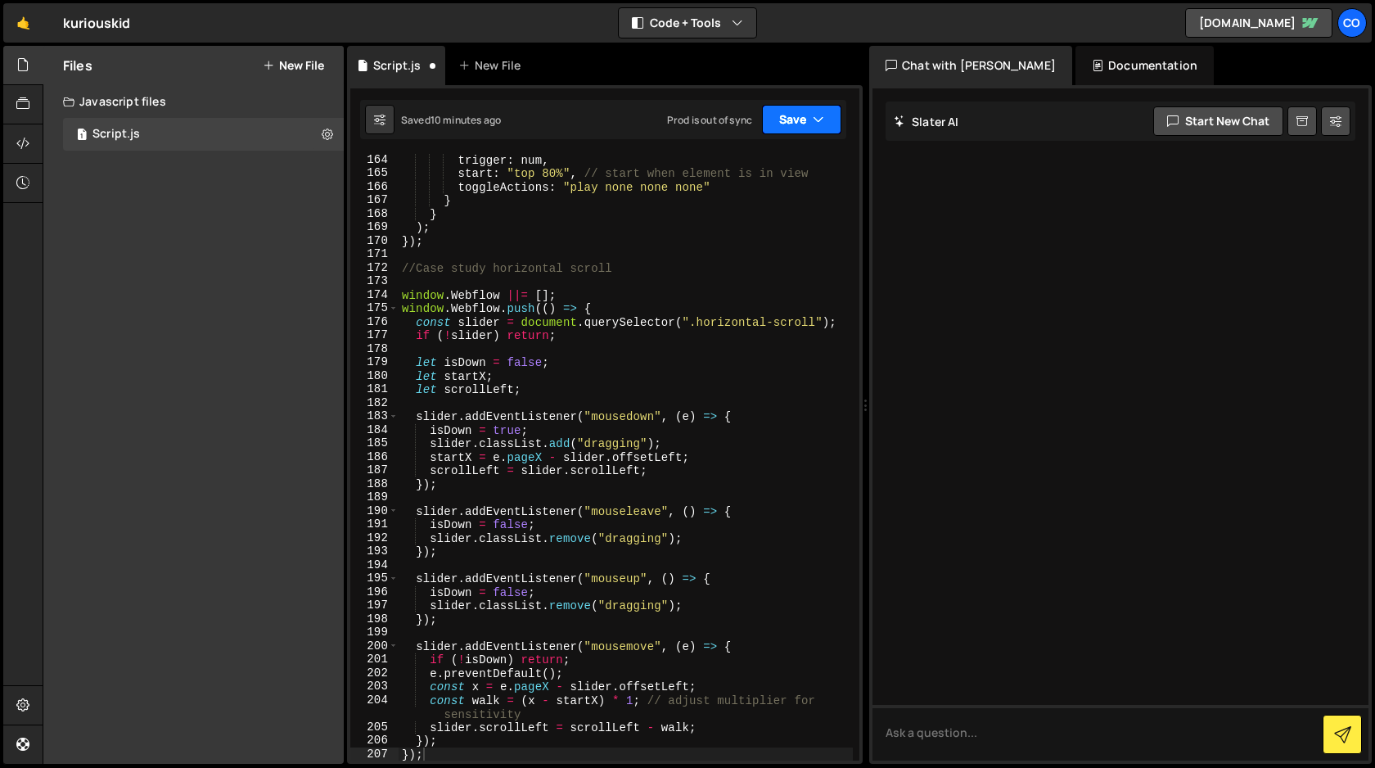
click at [800, 120] on button "Save" at bounding box center [801, 119] width 79 height 29
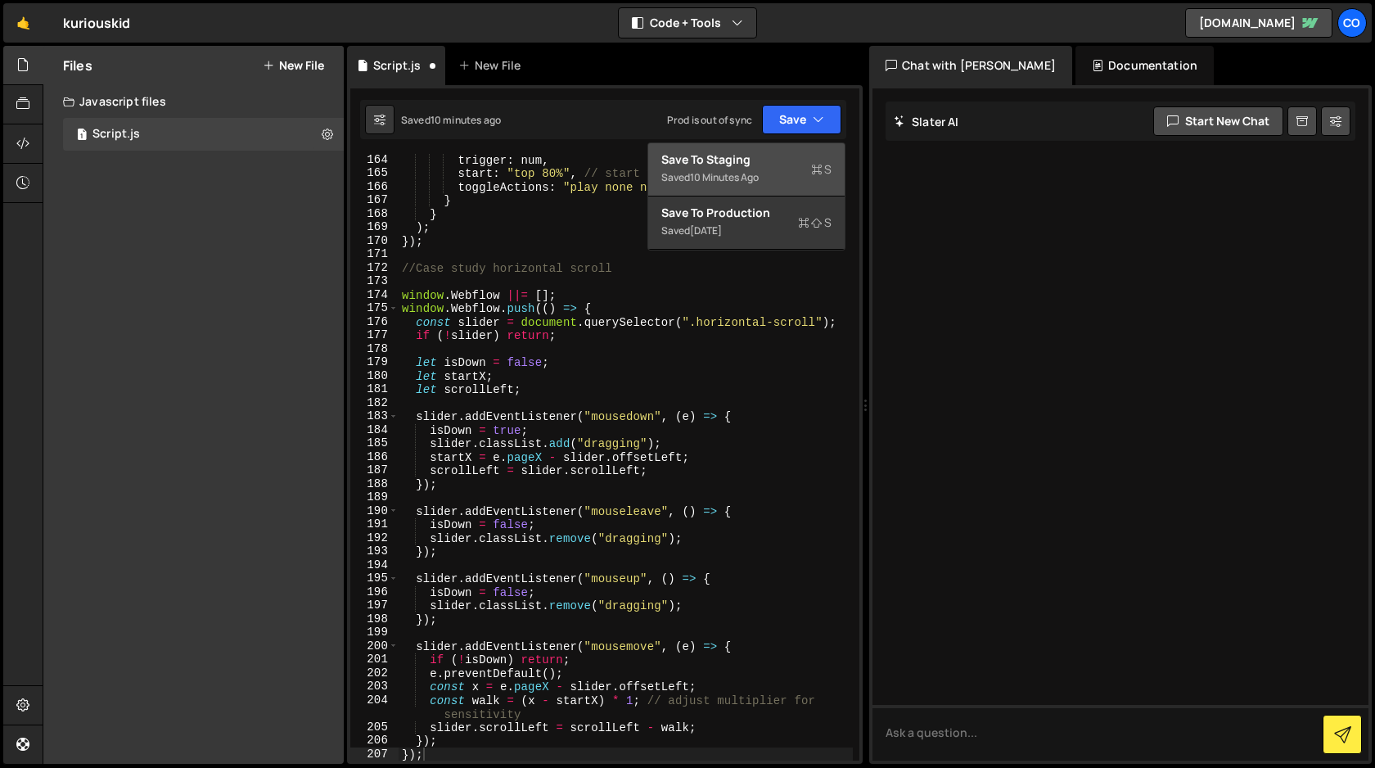
click at [759, 173] on div "10 minutes ago" at bounding box center [724, 177] width 69 height 14
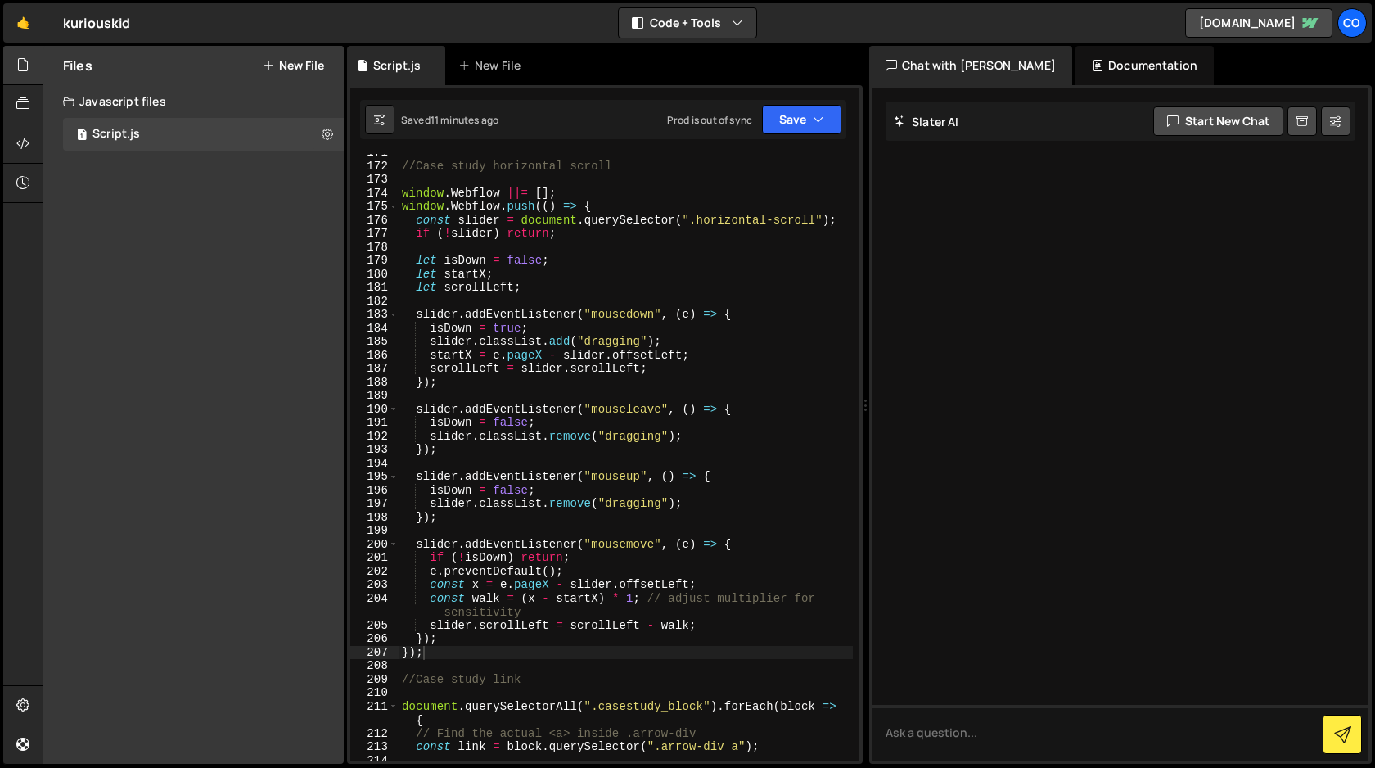
scroll to position [2379, 0]
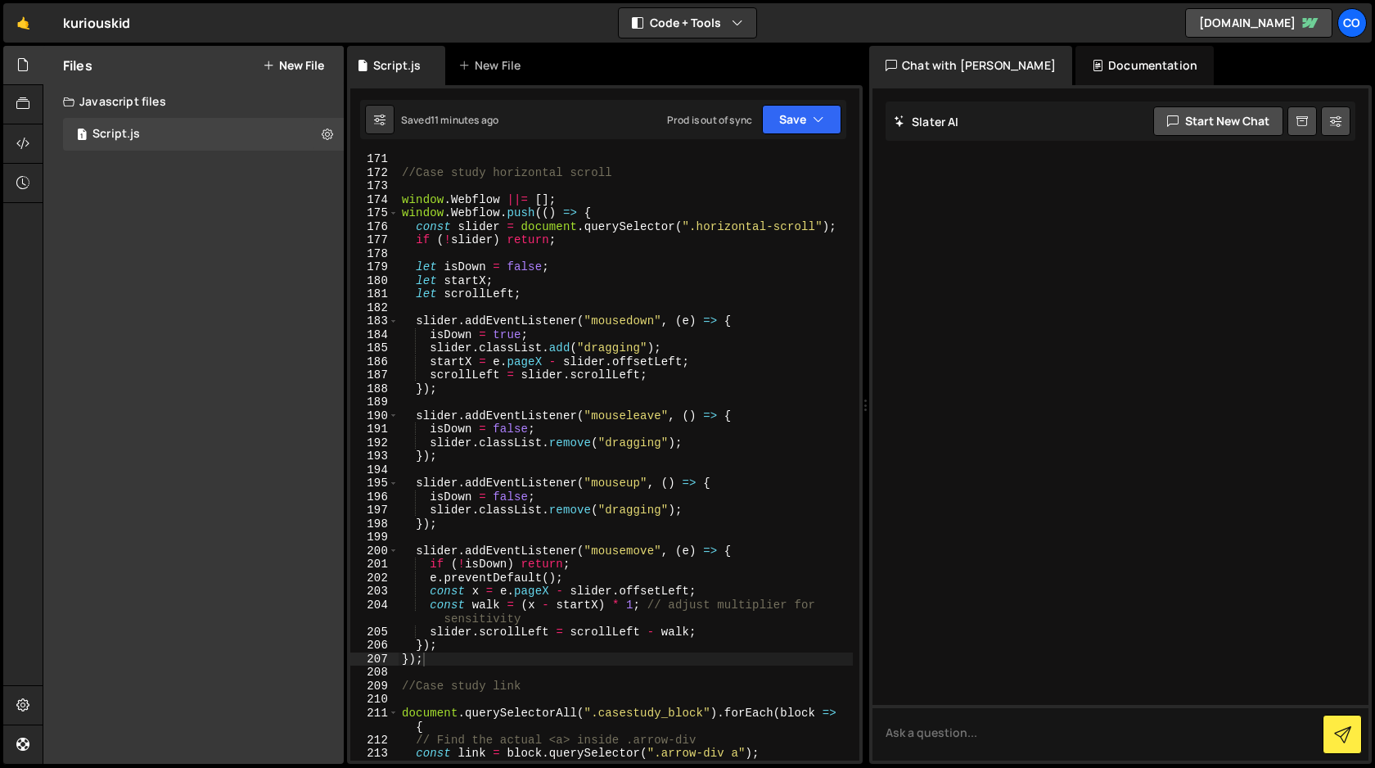
click at [433, 661] on div "//Case study horizontal scroll window . Webflow ||= [ ] ; window . Webflow . pu…" at bounding box center [626, 469] width 454 height 634
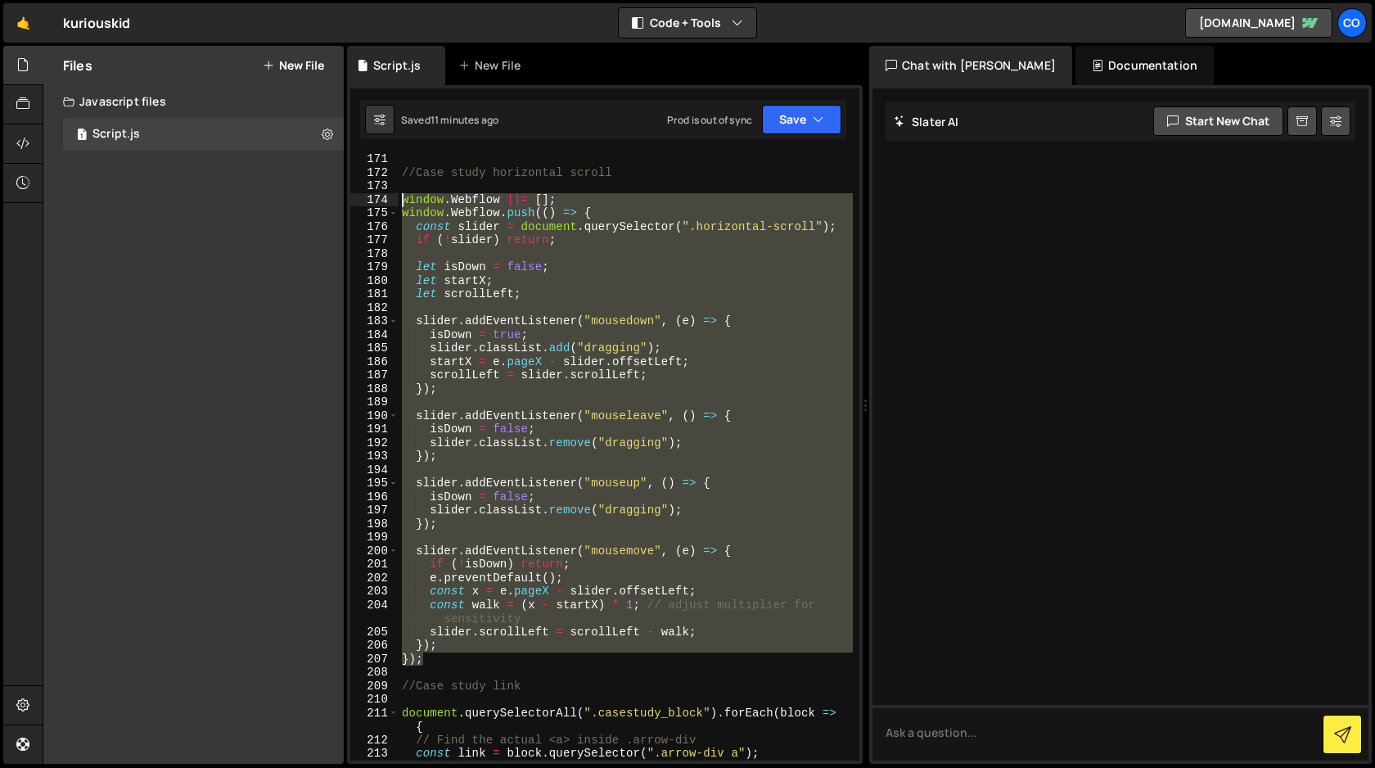
drag, startPoint x: 433, startPoint y: 661, endPoint x: 373, endPoint y: 197, distance: 467.9
click at [373, 197] on div "}); 171 172 173 174 175 176 177 178 179 180 181 182 183 184 185 186 187 188 189…" at bounding box center [604, 457] width 509 height 607
paste textarea "});"
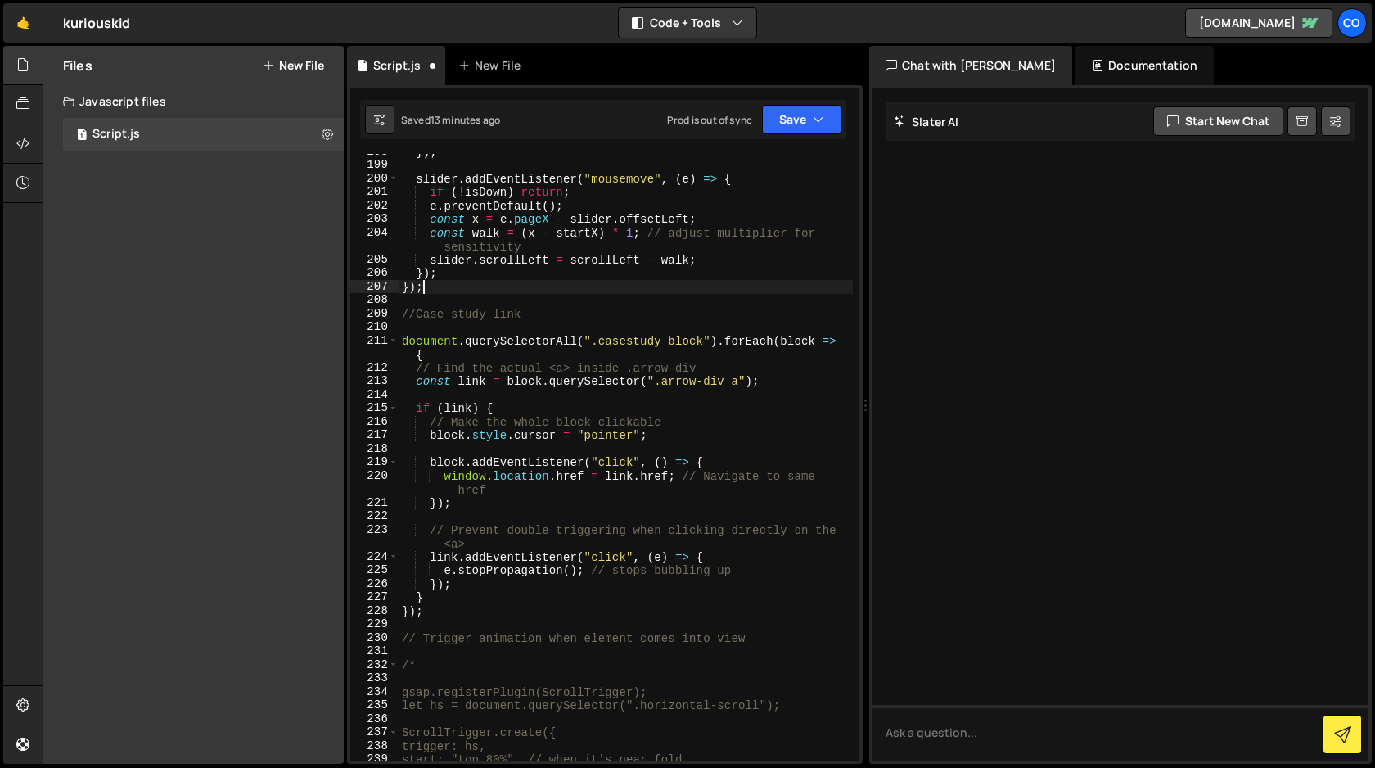
scroll to position [2749, 0]
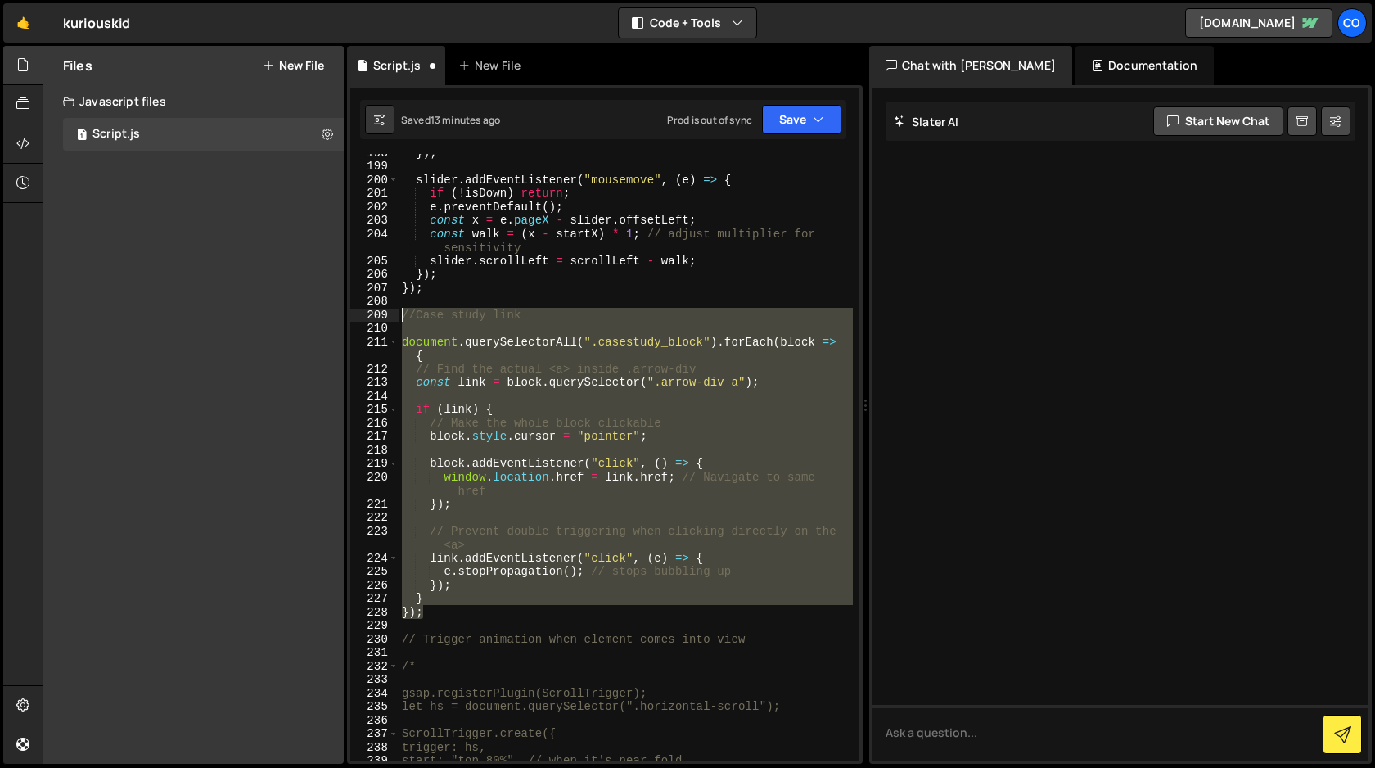
drag, startPoint x: 432, startPoint y: 612, endPoint x: 362, endPoint y: 319, distance: 301.4
click at [362, 319] on div "}); 198 199 200 201 202 203 204 205 206 207 208 209 210 211 212 213 214 215 216…" at bounding box center [604, 457] width 509 height 607
type textarea "//Case study link"
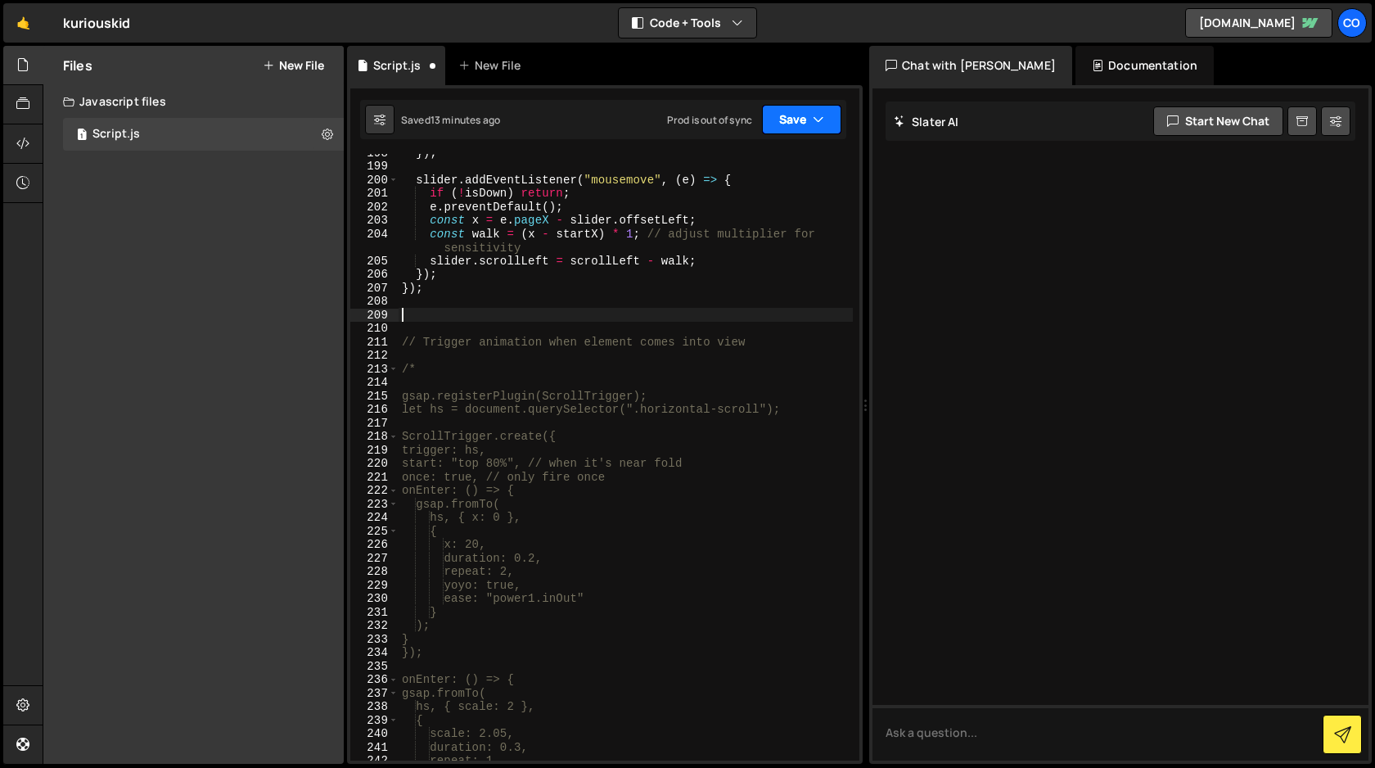
click at [800, 120] on button "Save" at bounding box center [801, 119] width 79 height 29
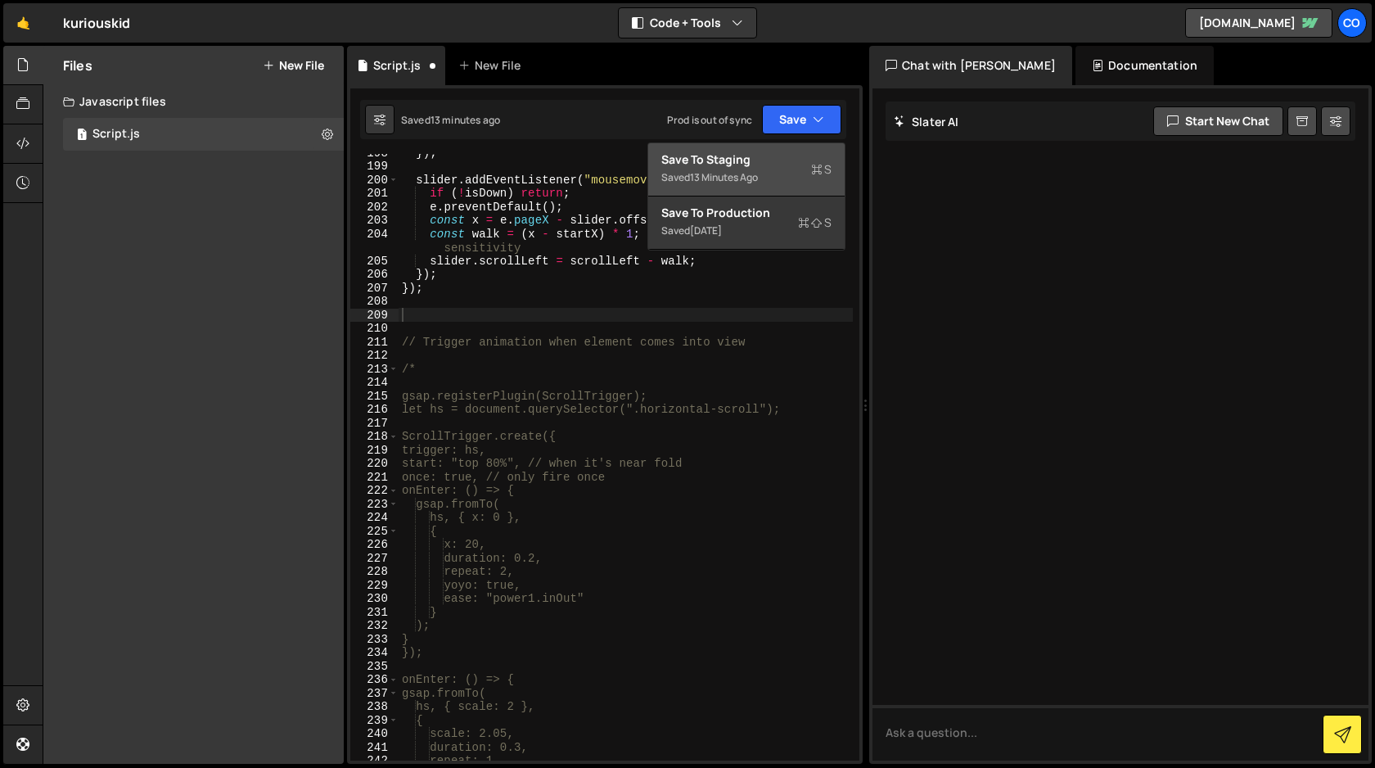
click at [773, 162] on div "Save to Staging S" at bounding box center [746, 159] width 170 height 16
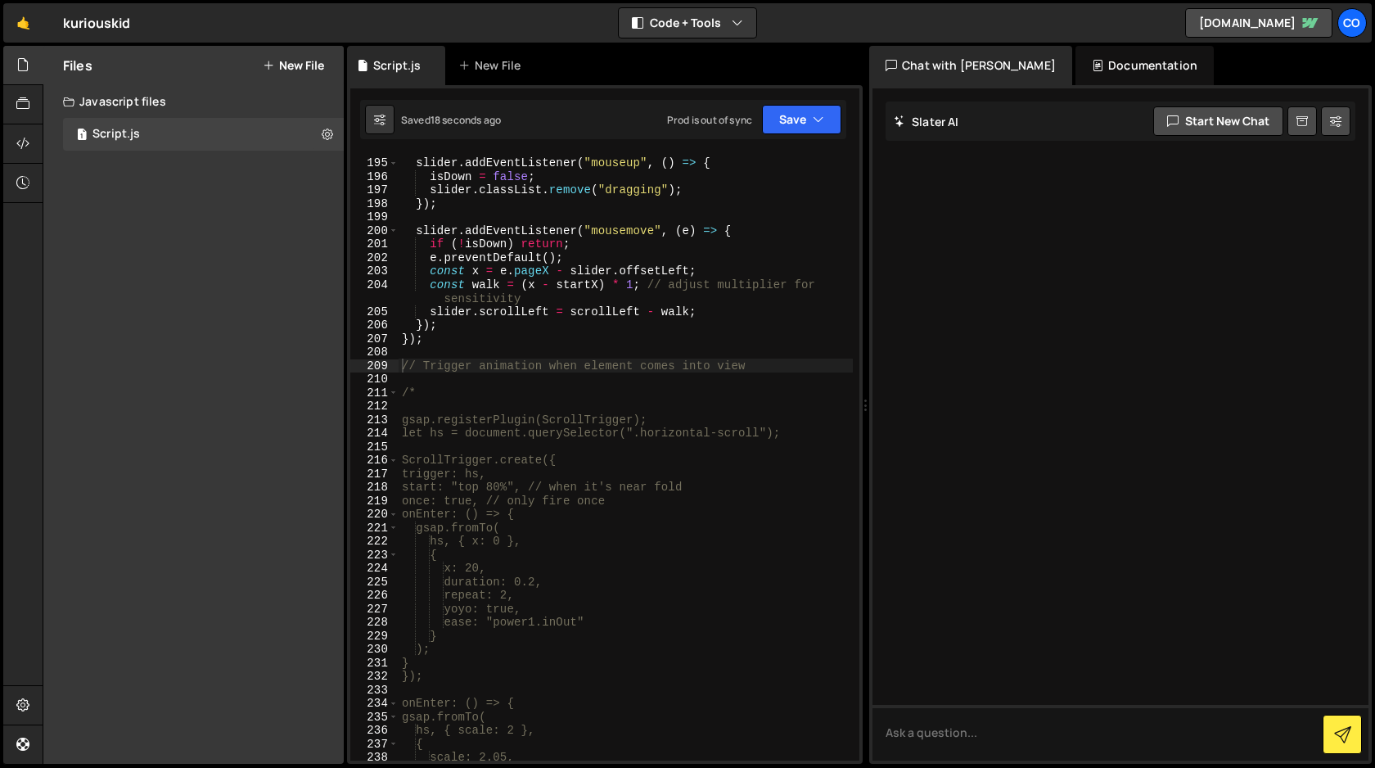
scroll to position [2698, 0]
click at [696, 345] on div "slider . addEventListener ( "mouseup" , ( ) => { isDown = false ; slider . clas…" at bounding box center [626, 460] width 454 height 634
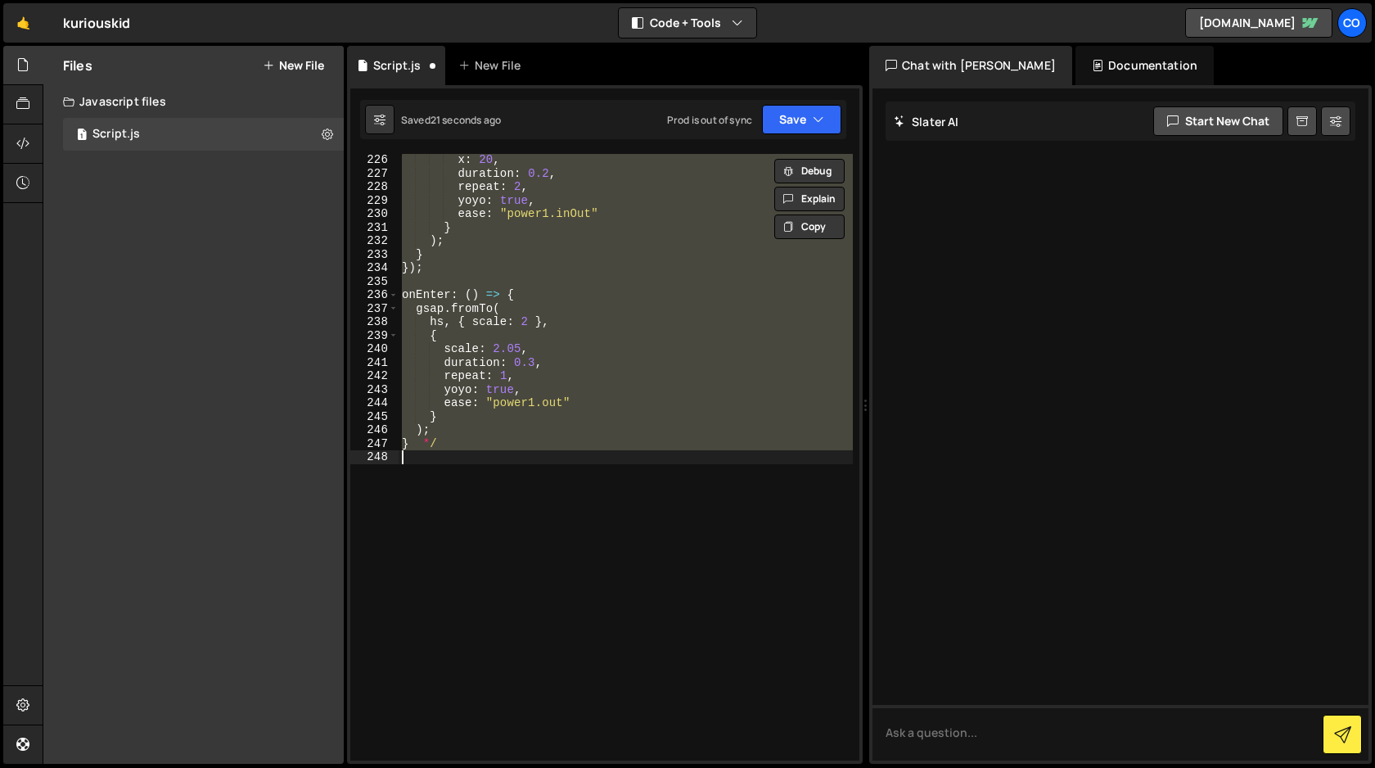
scroll to position [3134, 0]
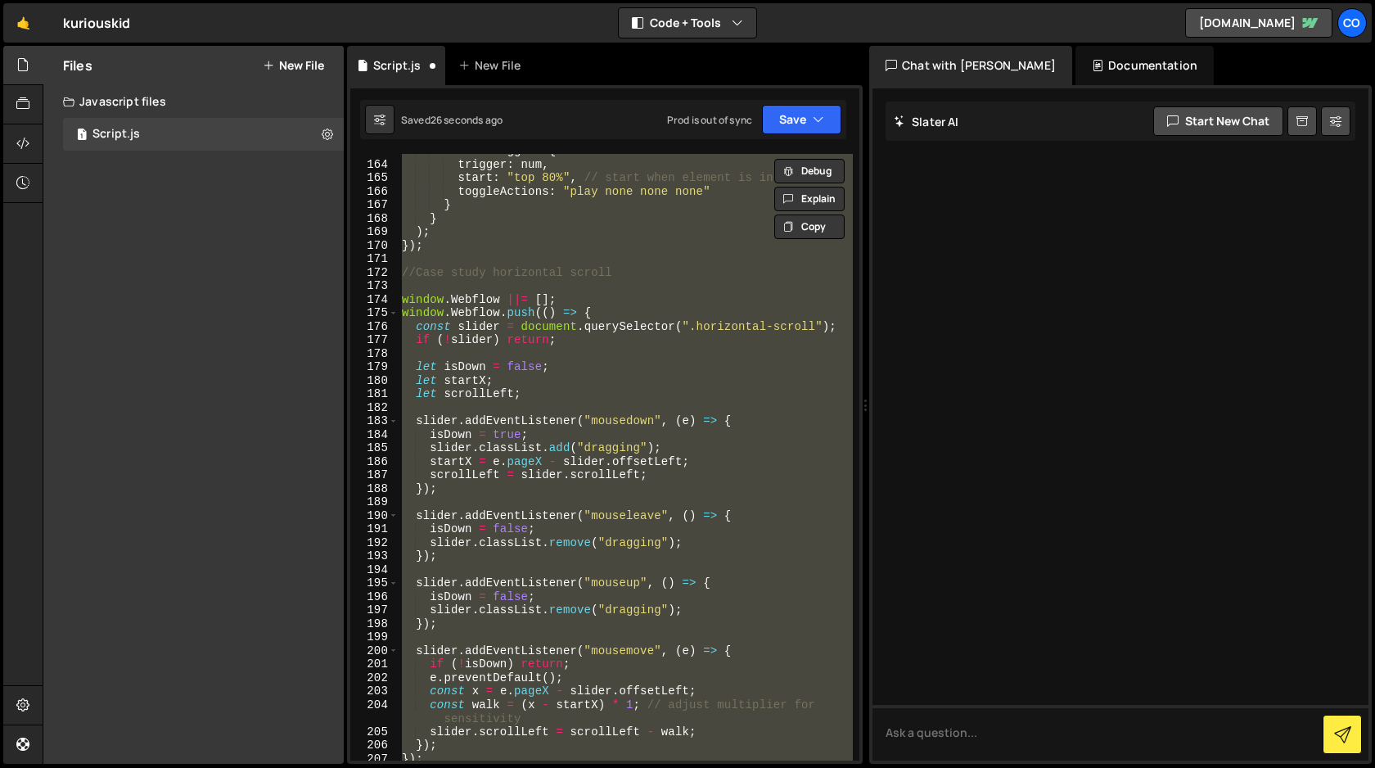
type textarea "} });"
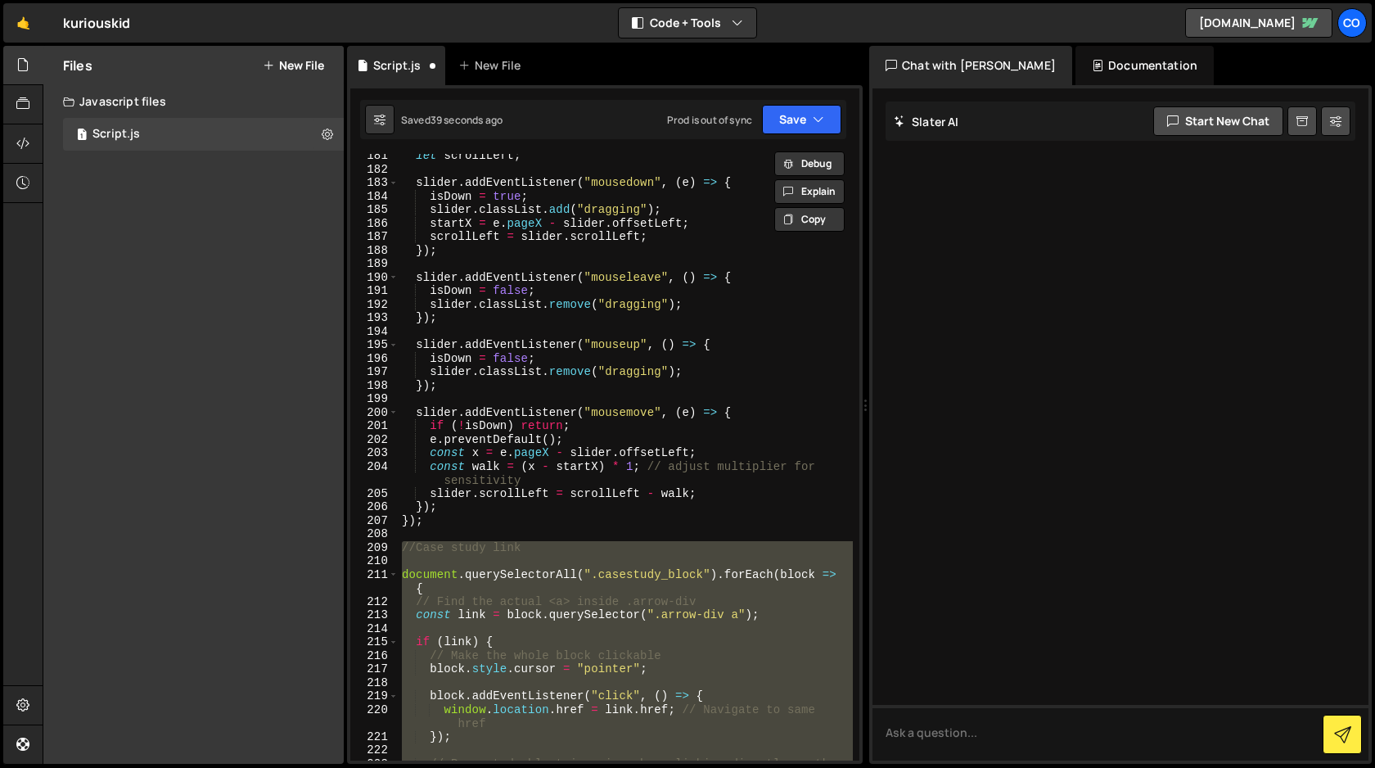
scroll to position [2517, 0]
click at [658, 531] on div "let scrollLeft ; slider . addEventListener ( "mousedown" , ( e ) => { isDown = …" at bounding box center [626, 472] width 454 height 647
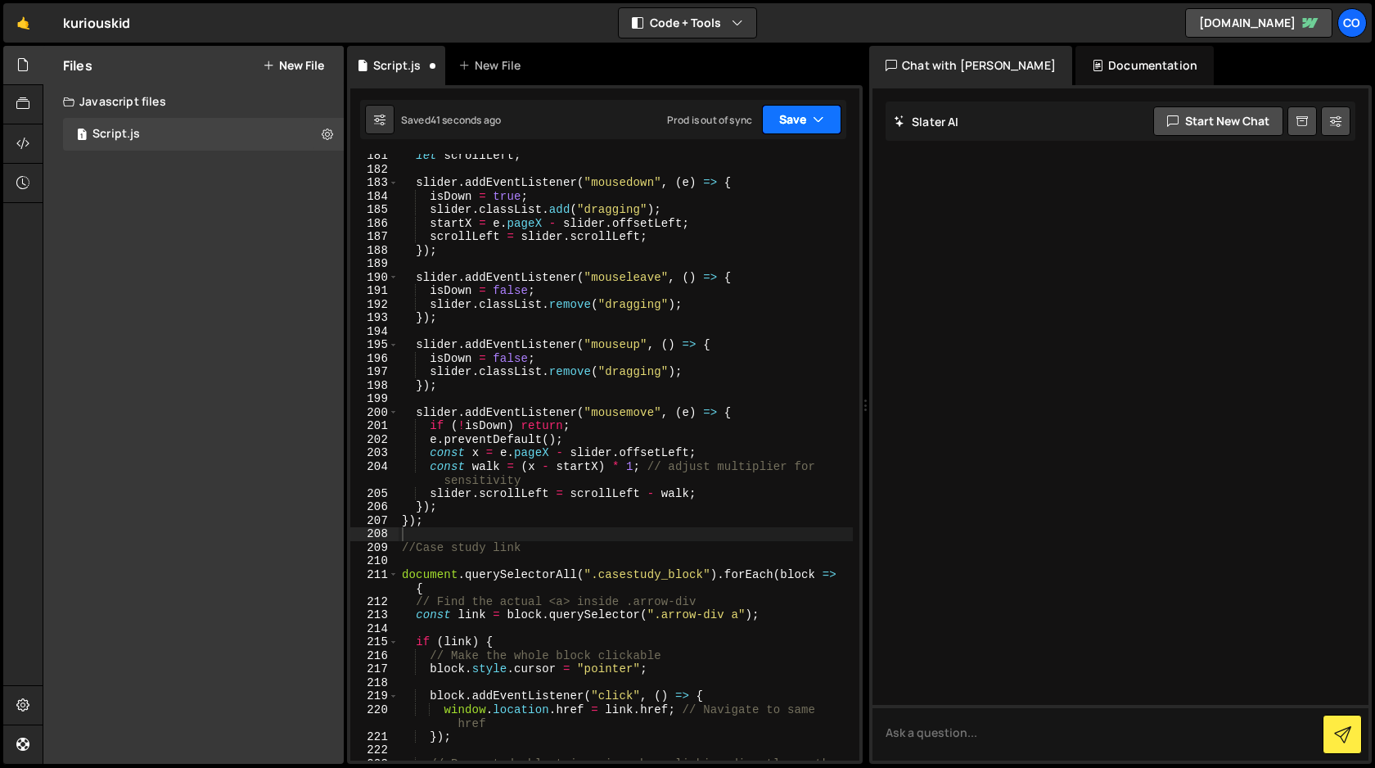
click at [794, 124] on button "Save" at bounding box center [801, 119] width 79 height 29
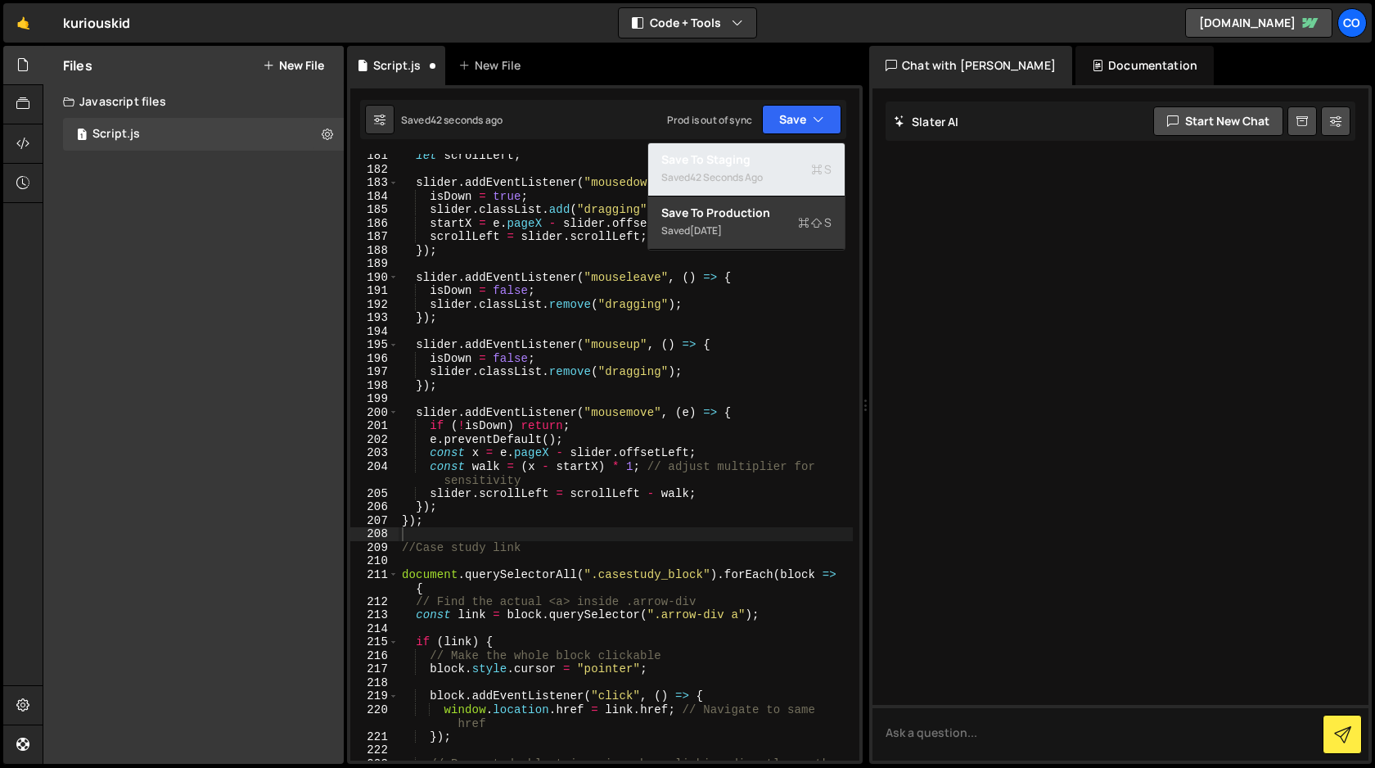
click at [769, 172] on div "Saved 42 seconds ago" at bounding box center [746, 178] width 170 height 20
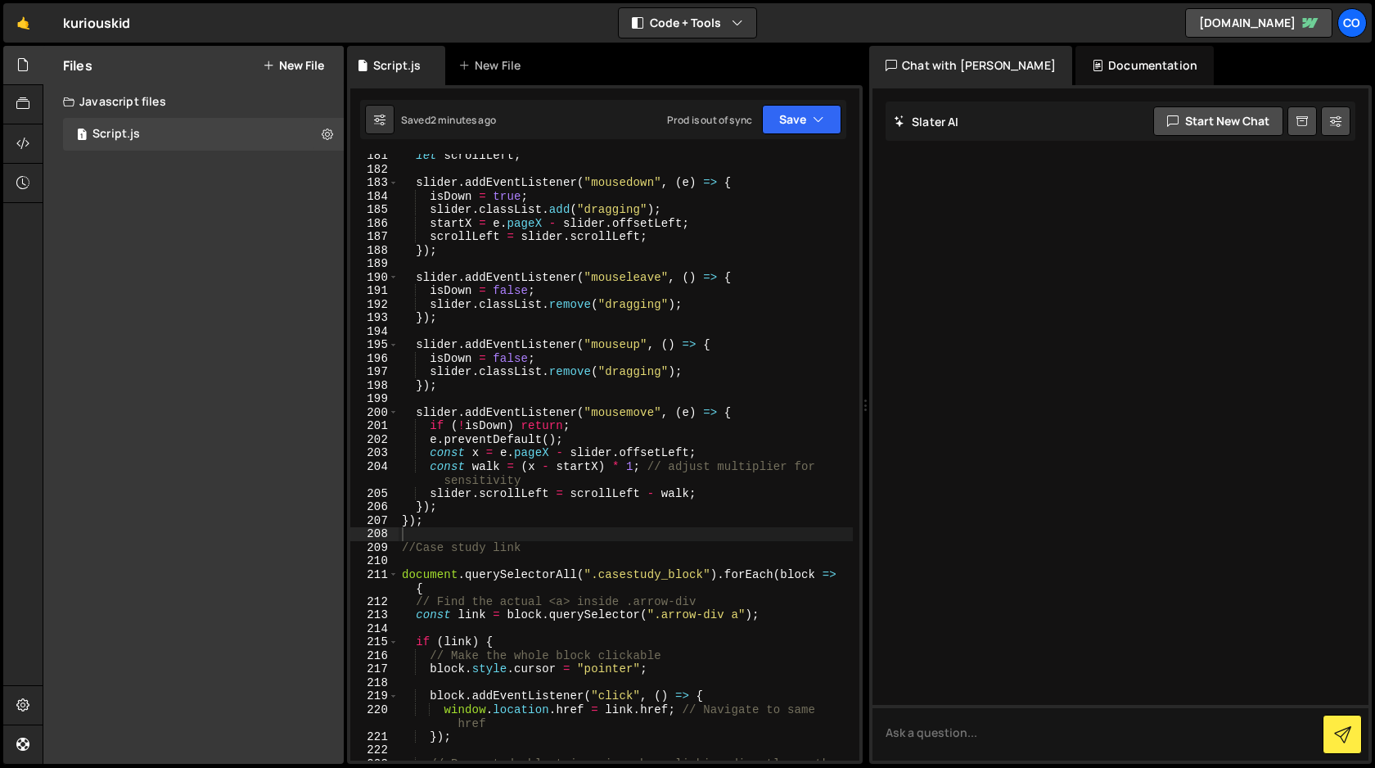
click at [428, 524] on div "let scrollLeft ; slider . addEventListener ( "mousedown" , ( e ) => { isDown = …" at bounding box center [626, 472] width 454 height 647
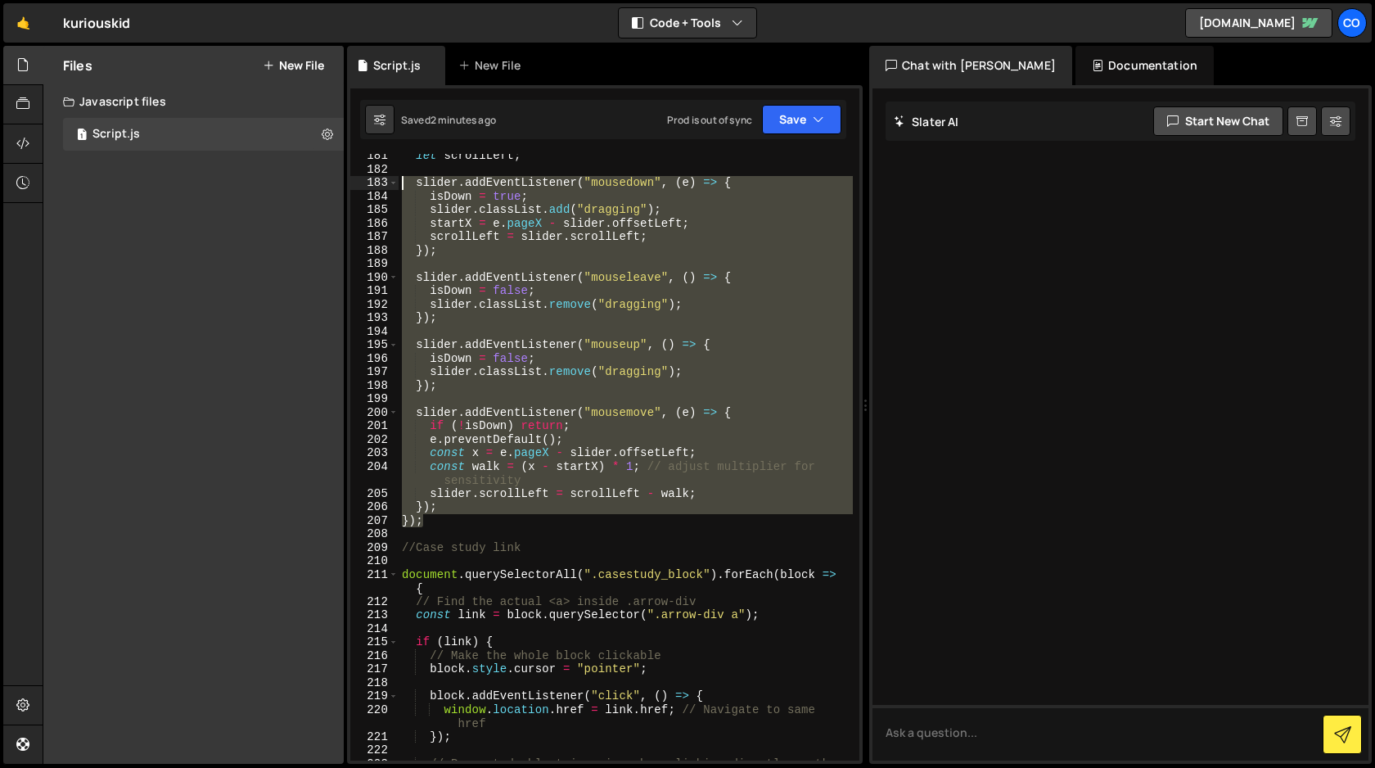
drag, startPoint x: 428, startPoint y: 524, endPoint x: 337, endPoint y: 180, distance: 355.6
click at [337, 180] on div "Files New File Javascript files 1 Script.js 0 CSS files Copy share link Edit Fi…" at bounding box center [709, 405] width 1333 height 719
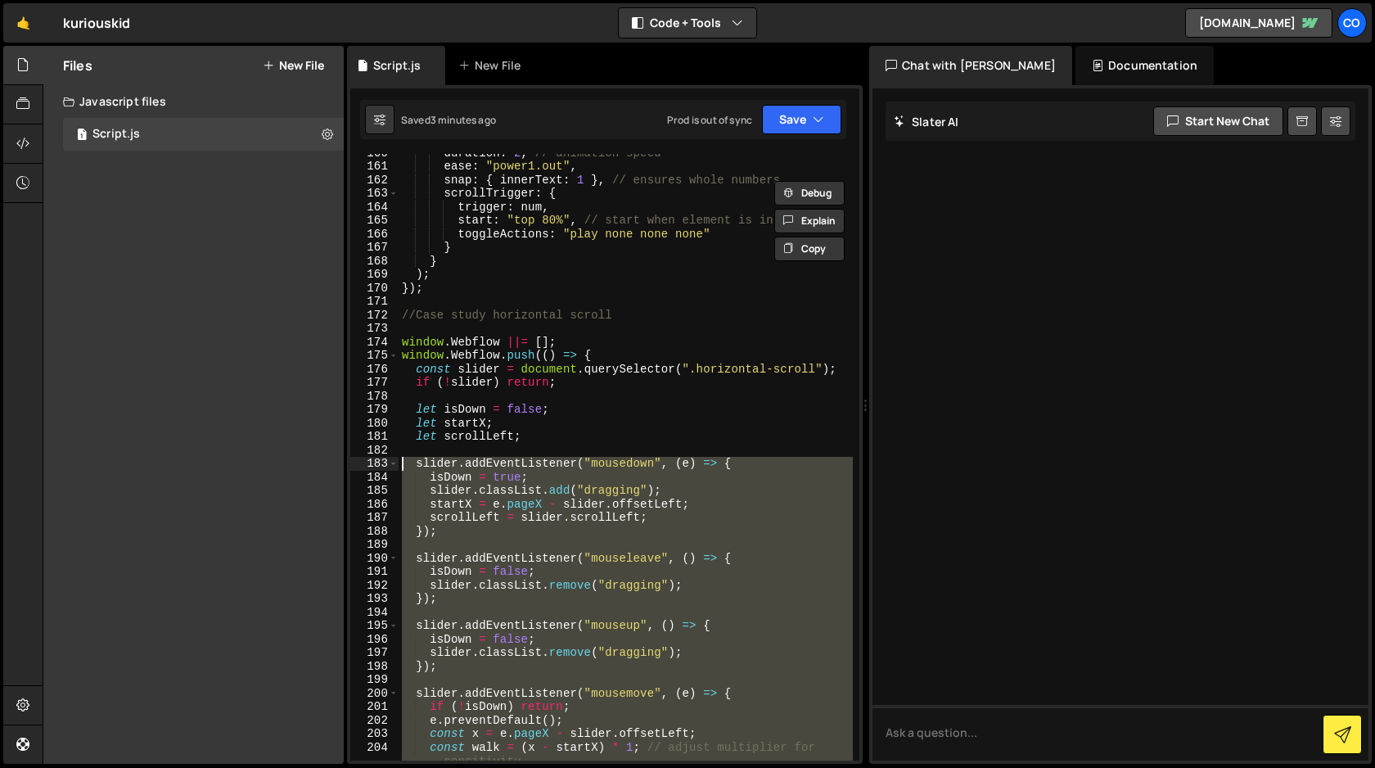
scroll to position [2236, 0]
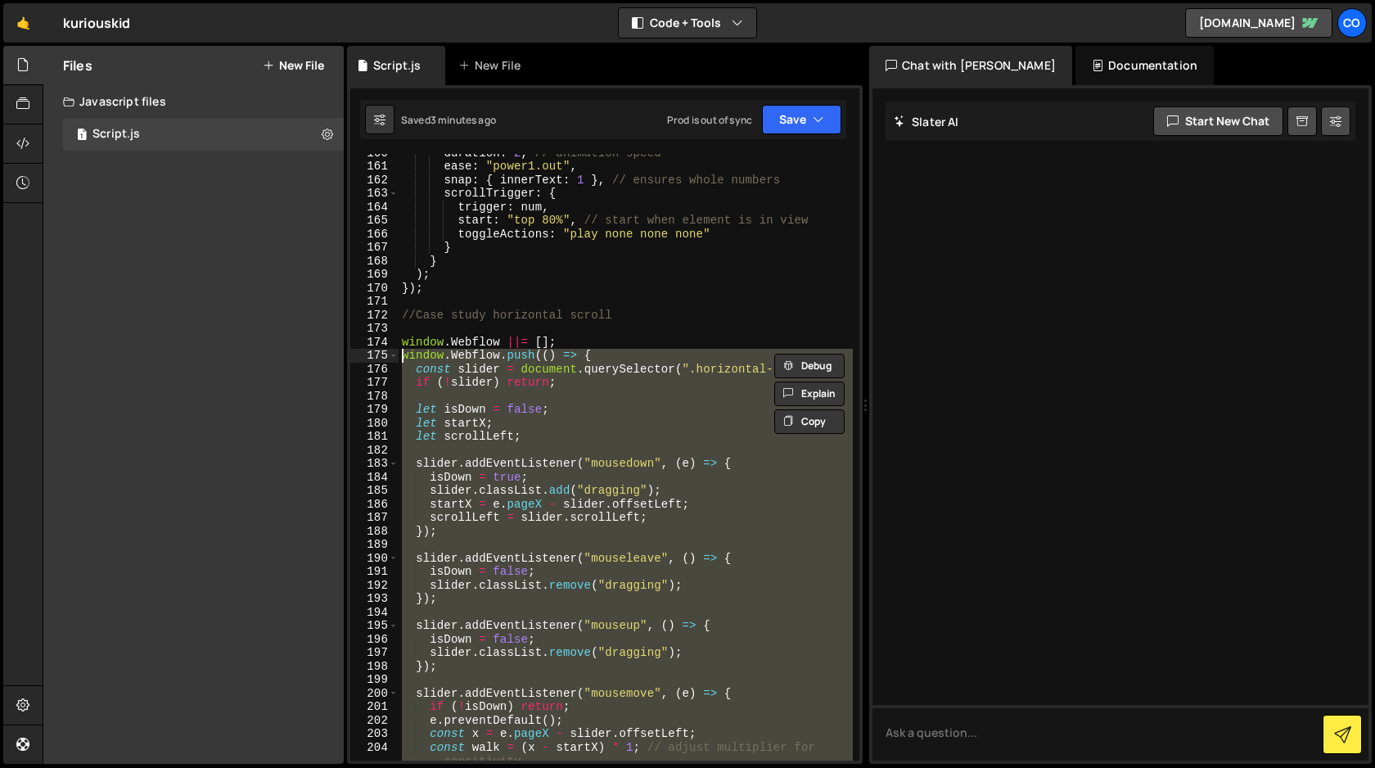
type textarea "window.Webflow ||= []; window.Webflow.push(() => {"
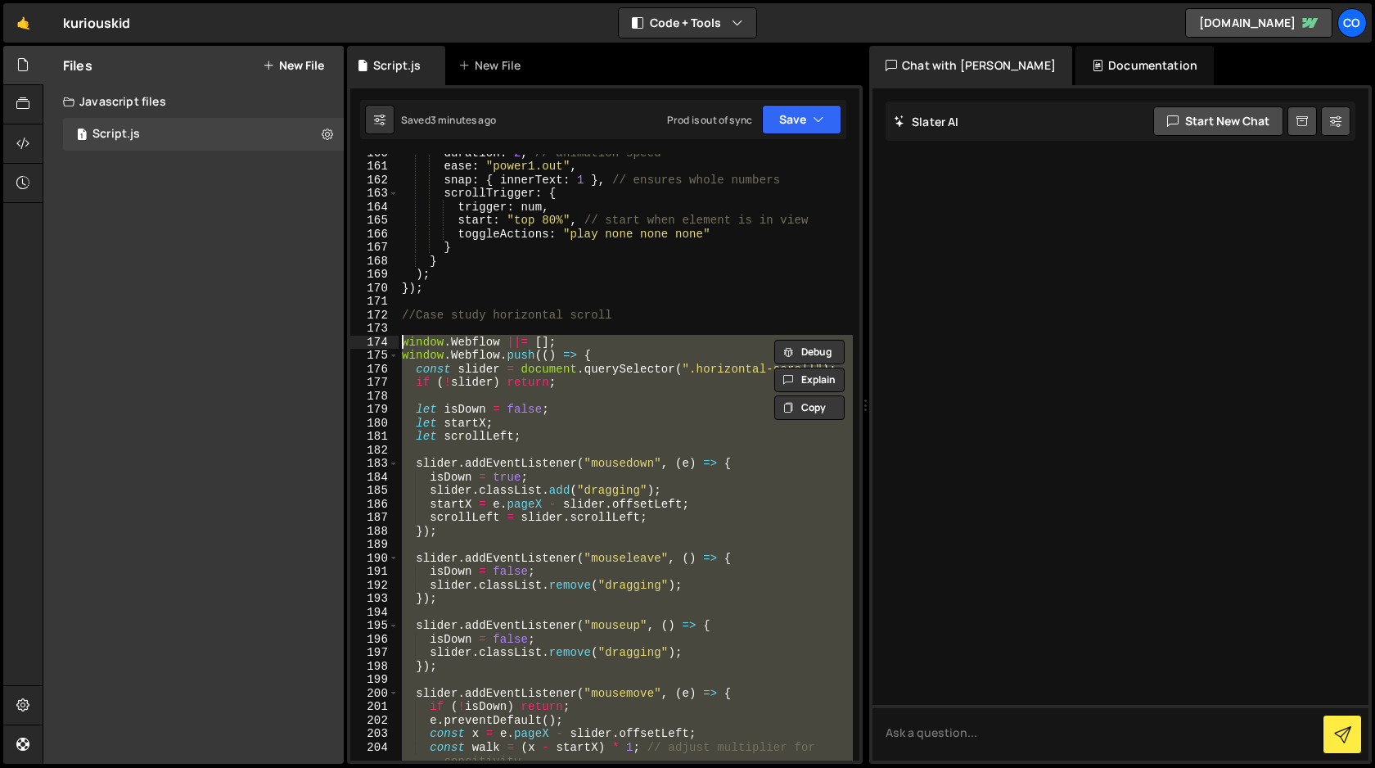
paste textarea
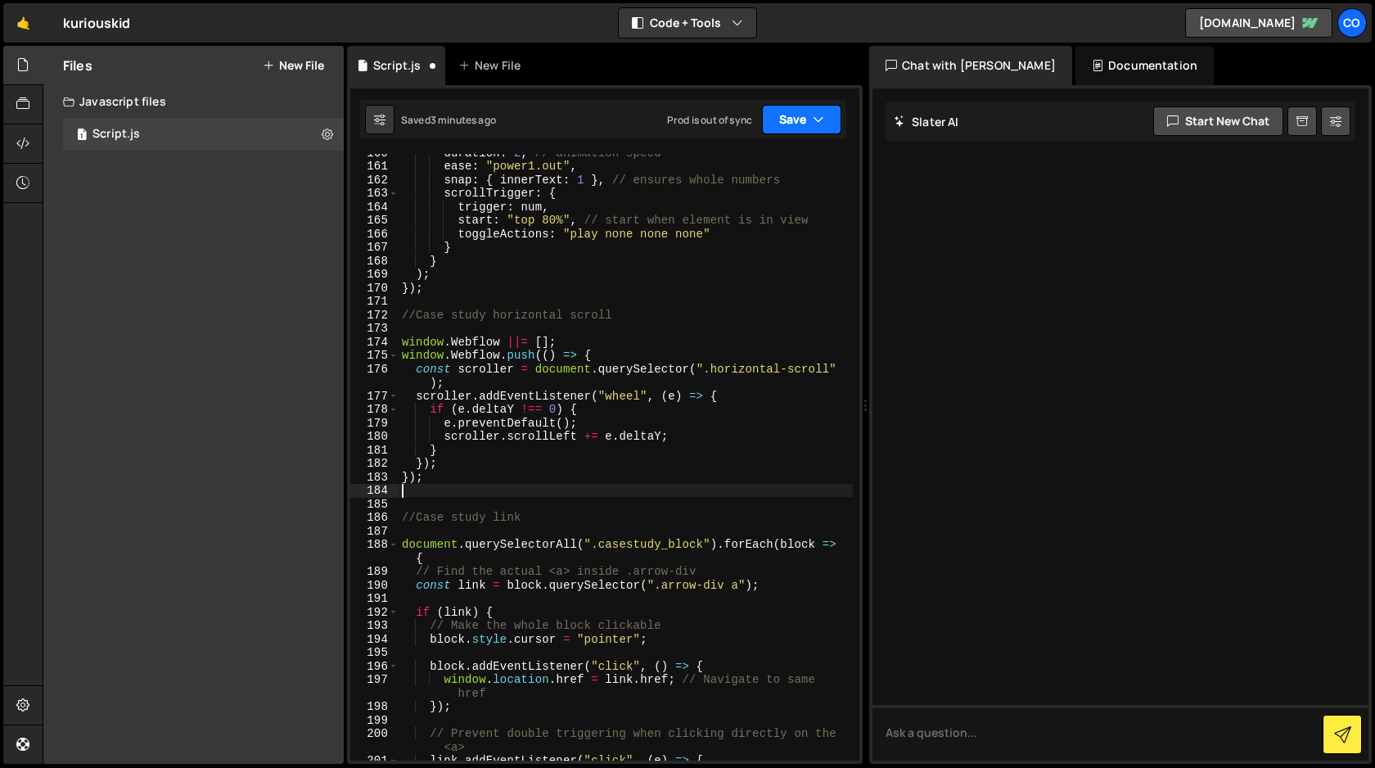
click at [795, 109] on button "Save" at bounding box center [801, 119] width 79 height 29
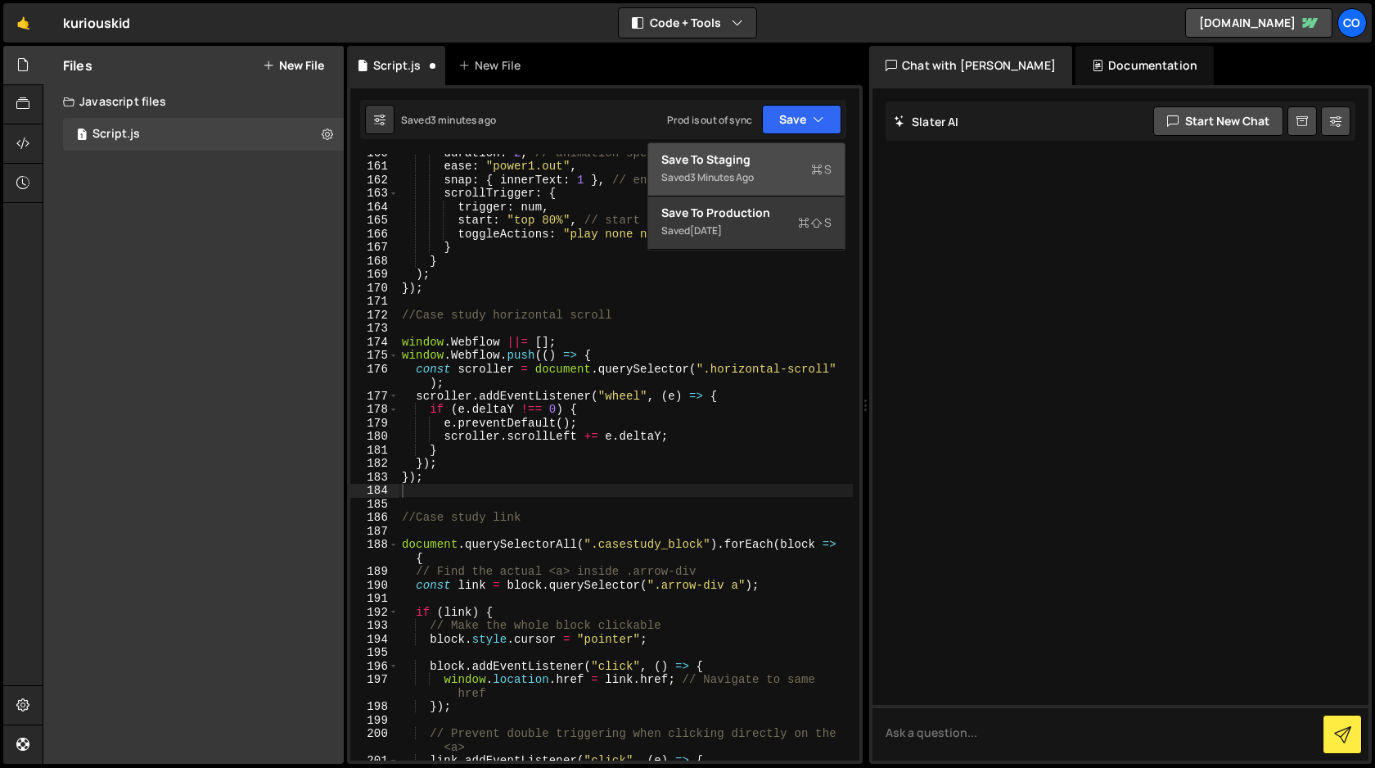
click at [783, 157] on div "Save to Staging S" at bounding box center [746, 159] width 170 height 16
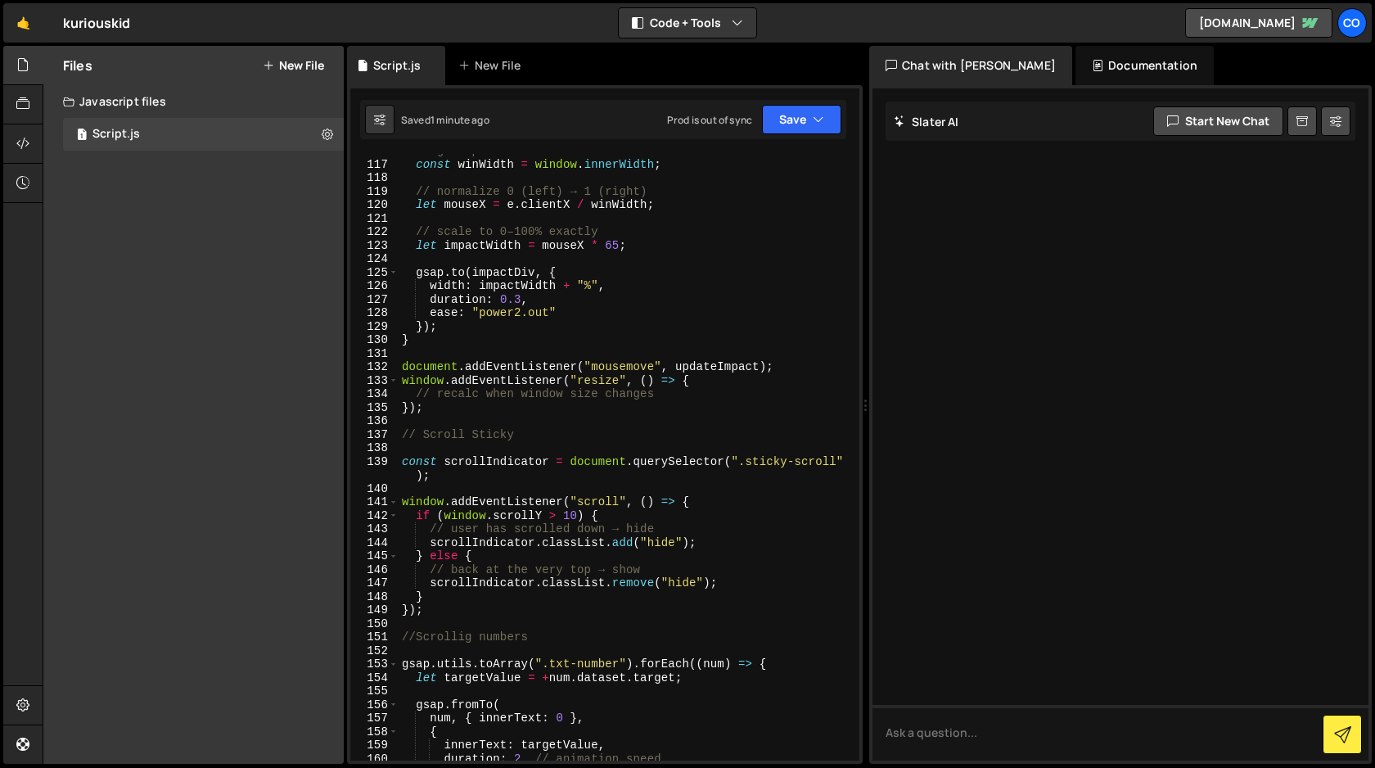
scroll to position [1632, 0]
type textarea "// Scroll Sticky"
click at [558, 433] on div "// get up-to-date window width const winWidth = window . innerWidth ; // normal…" at bounding box center [626, 459] width 454 height 634
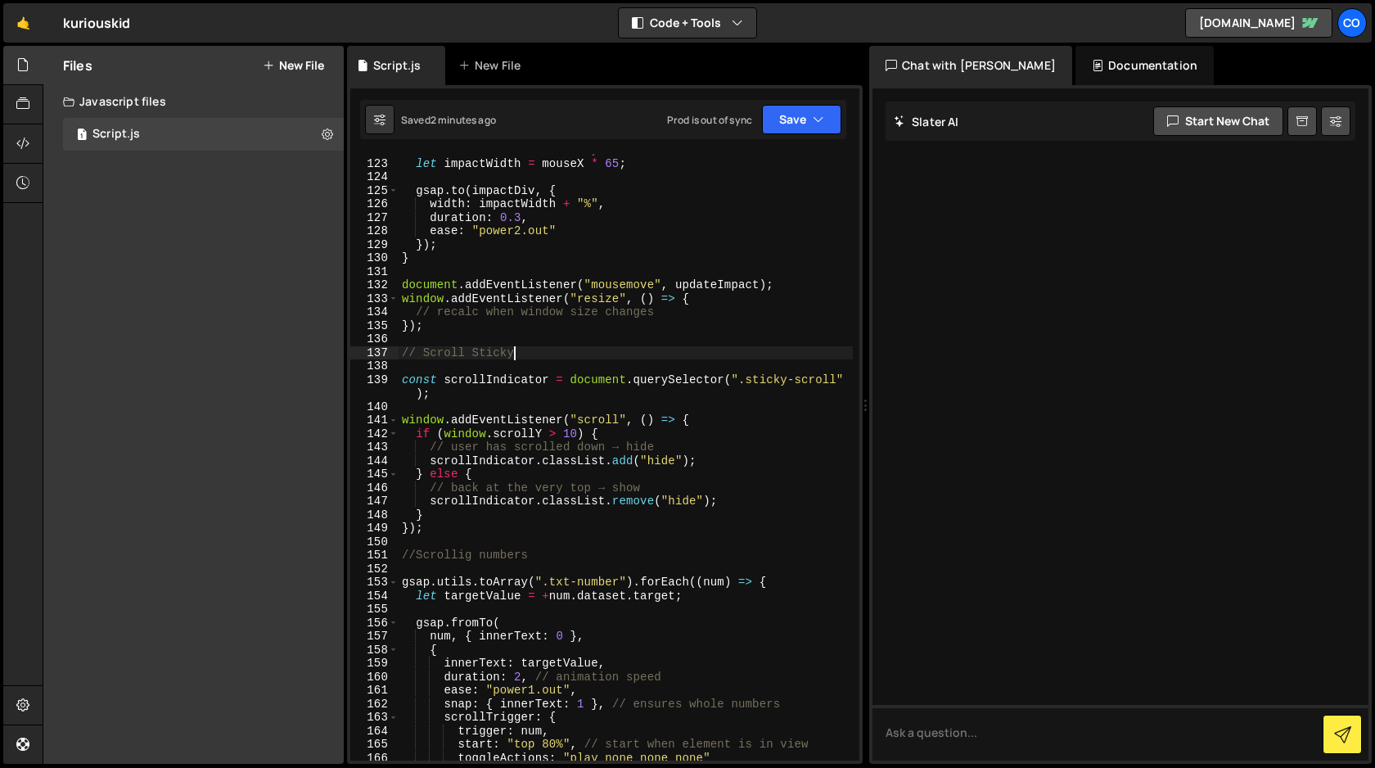
scroll to position [1712, 0]
click at [440, 536] on div "// scale to 0–100% exactly let impactWidth = mouseX * 65 ; gsap . to ( impactDi…" at bounding box center [626, 460] width 454 height 634
click at [435, 530] on div "// scale to 0–100% exactly let impactWidth = mouseX * 65 ; gsap . to ( impactDi…" at bounding box center [626, 460] width 454 height 634
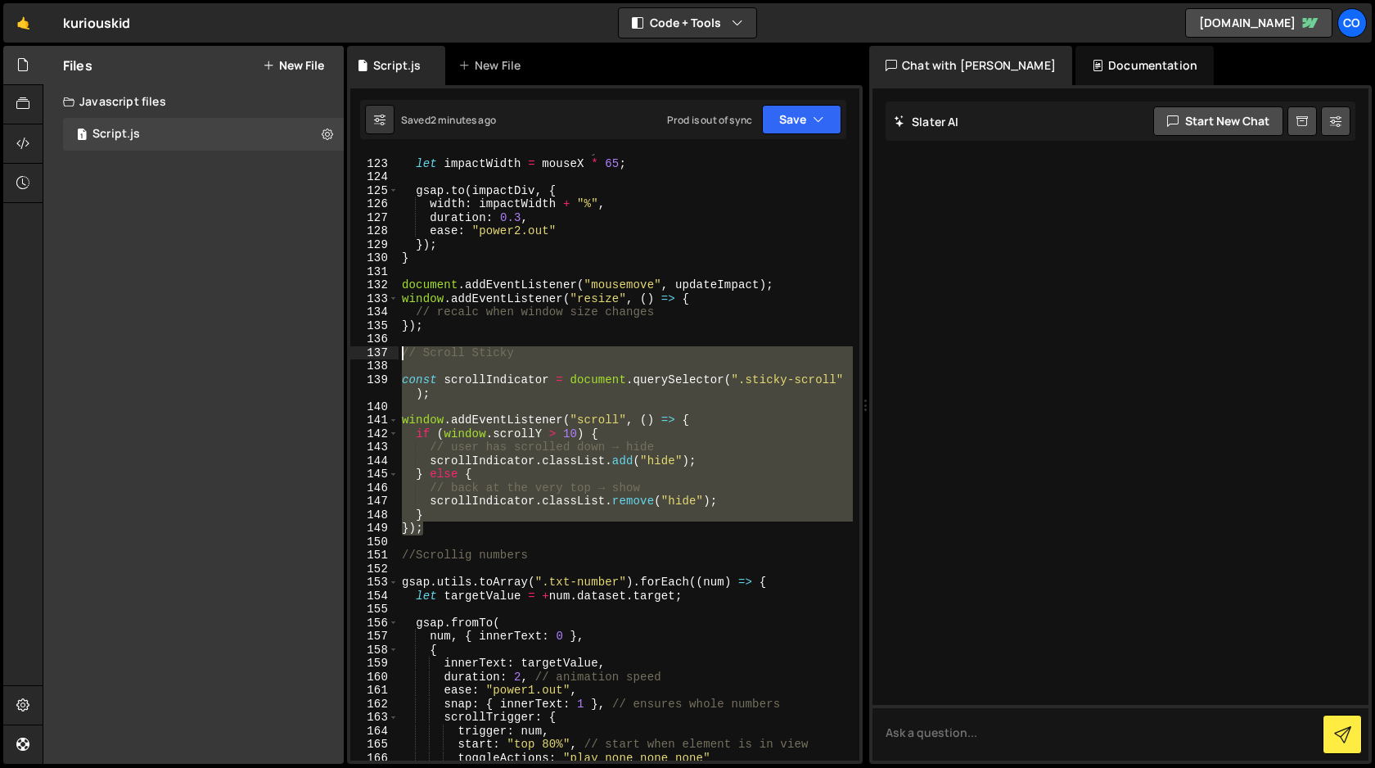
drag, startPoint x: 435, startPoint y: 530, endPoint x: 386, endPoint y: 355, distance: 181.7
click at [386, 355] on div "}); 122 123 124 125 126 127 128 129 130 131 132 133 134 135 136 137 138 139 140…" at bounding box center [604, 457] width 509 height 607
type textarea "// Scroll Sticky"
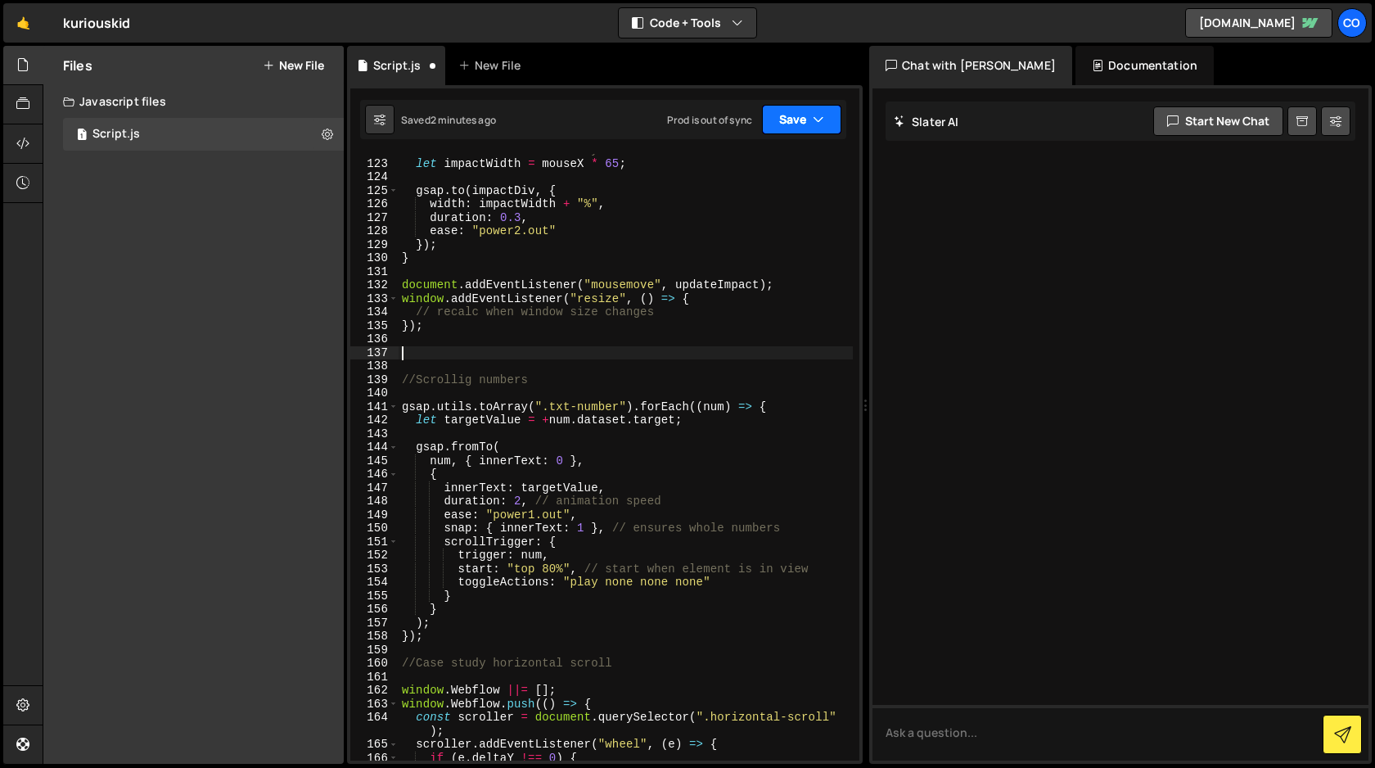
click at [807, 126] on button "Save" at bounding box center [801, 119] width 79 height 29
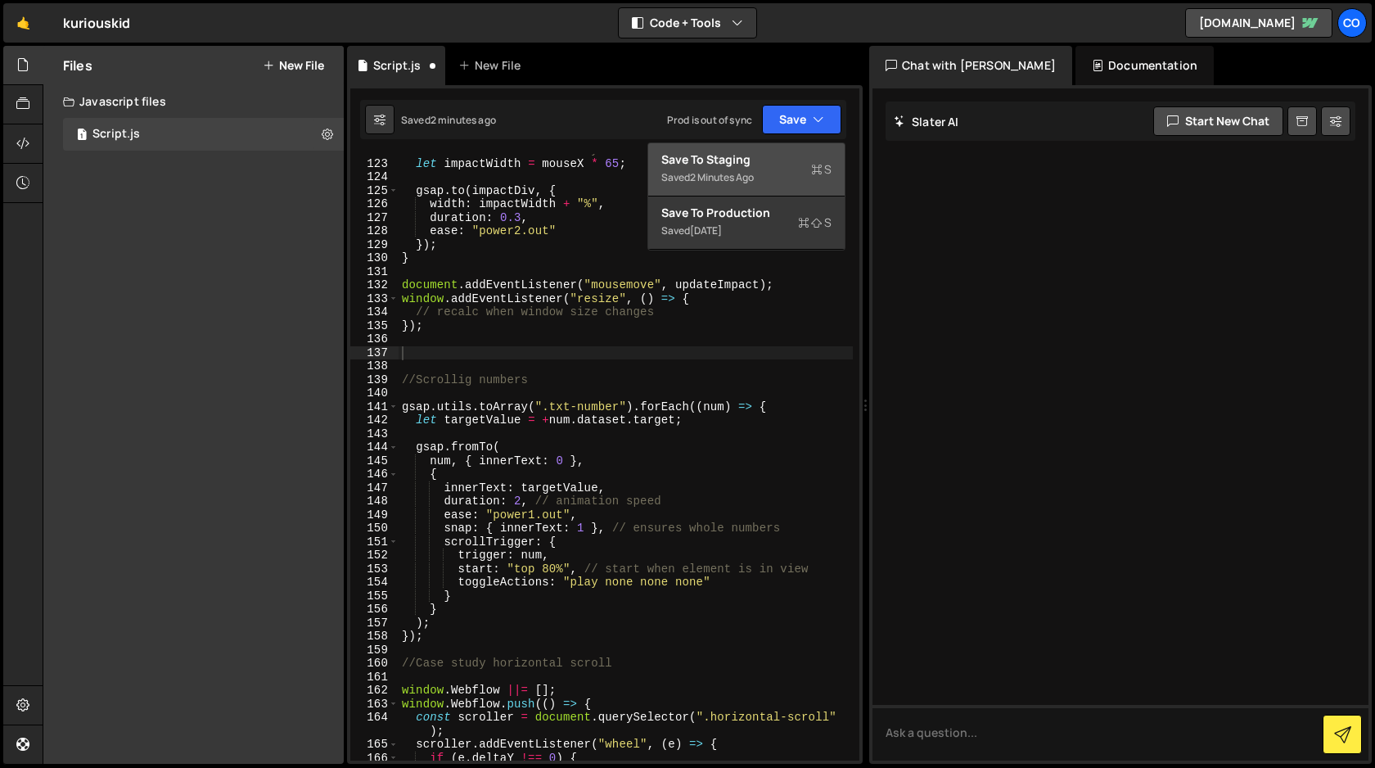
click at [755, 164] on div "Save to Staging S" at bounding box center [746, 159] width 170 height 16
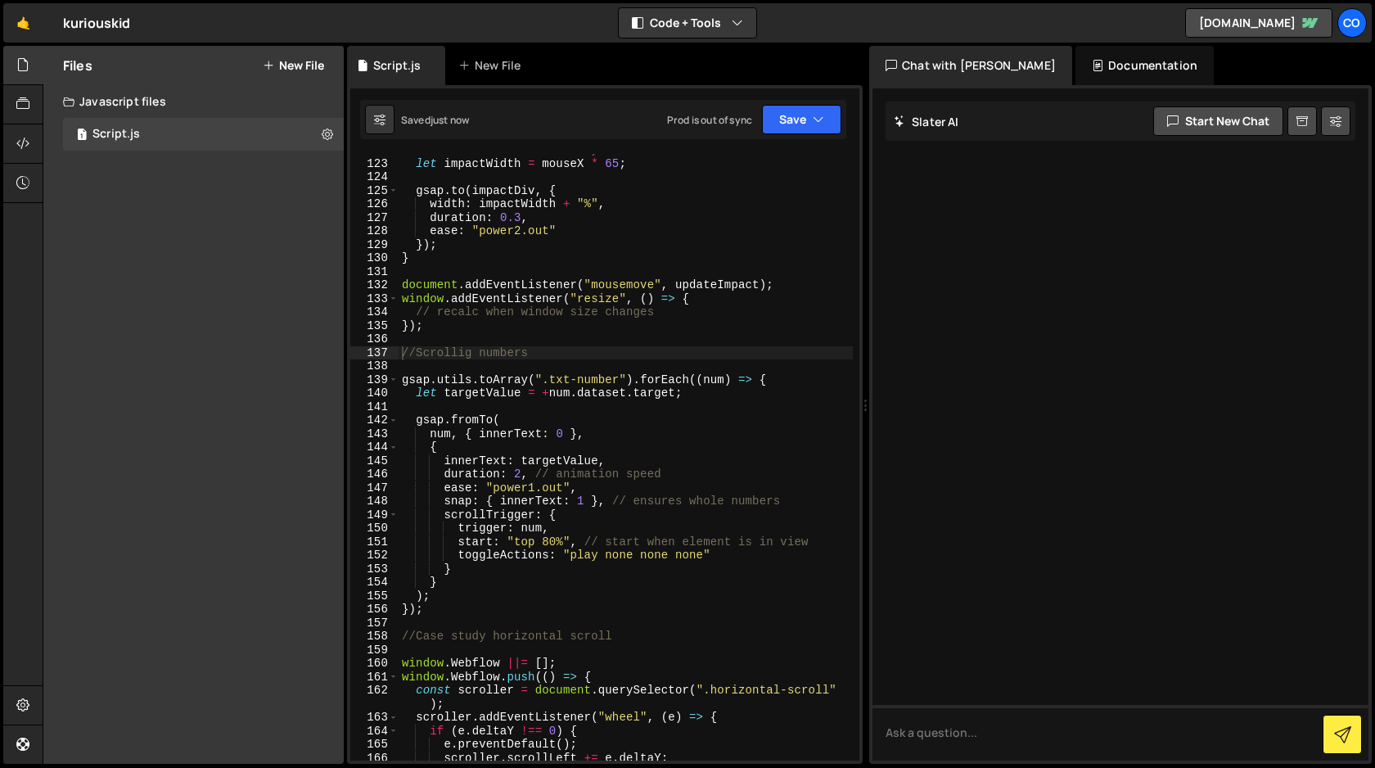
type textarea "});"
click at [530, 332] on div "// scale to 0–100% exactly let impactWidth = mouseX * 65 ; gsap . to ( impactDi…" at bounding box center [626, 460] width 454 height 634
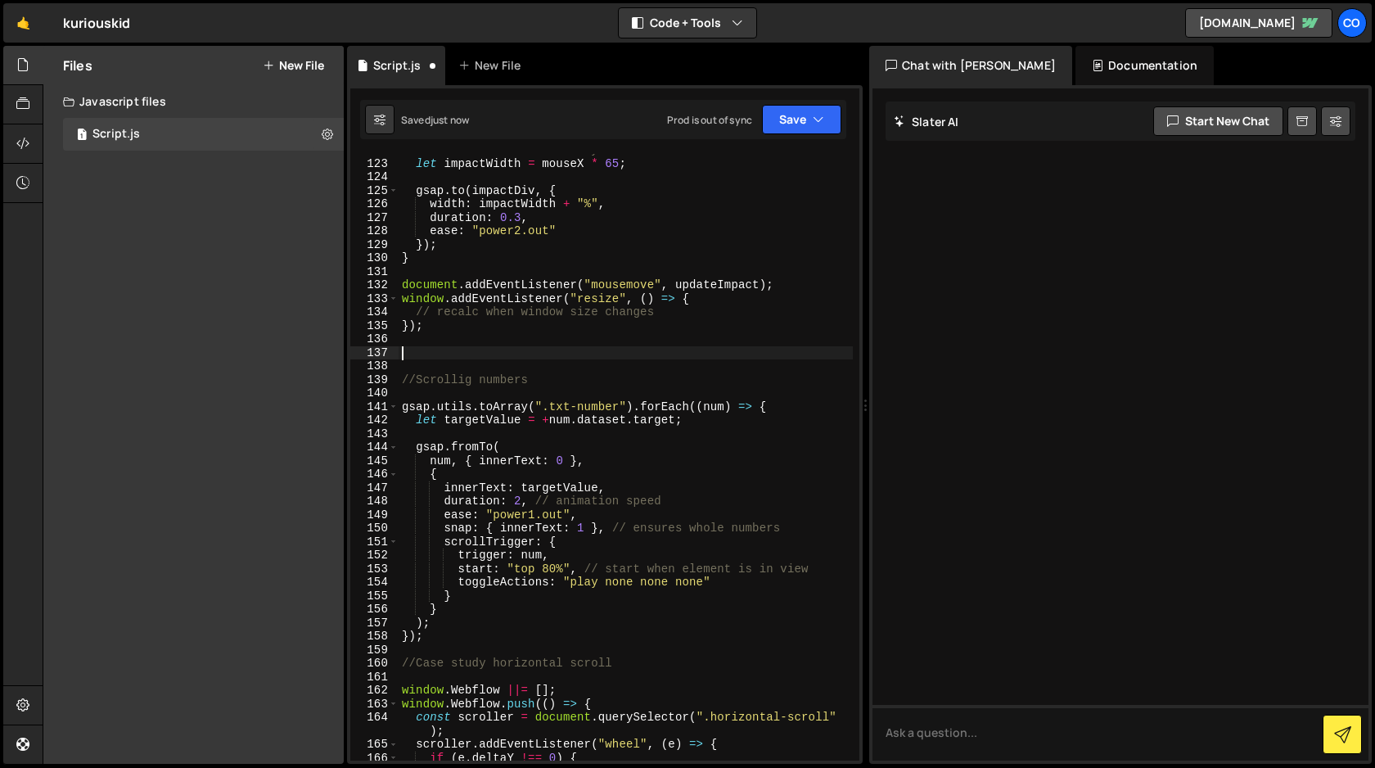
paste textarea "});"
type textarea "});"
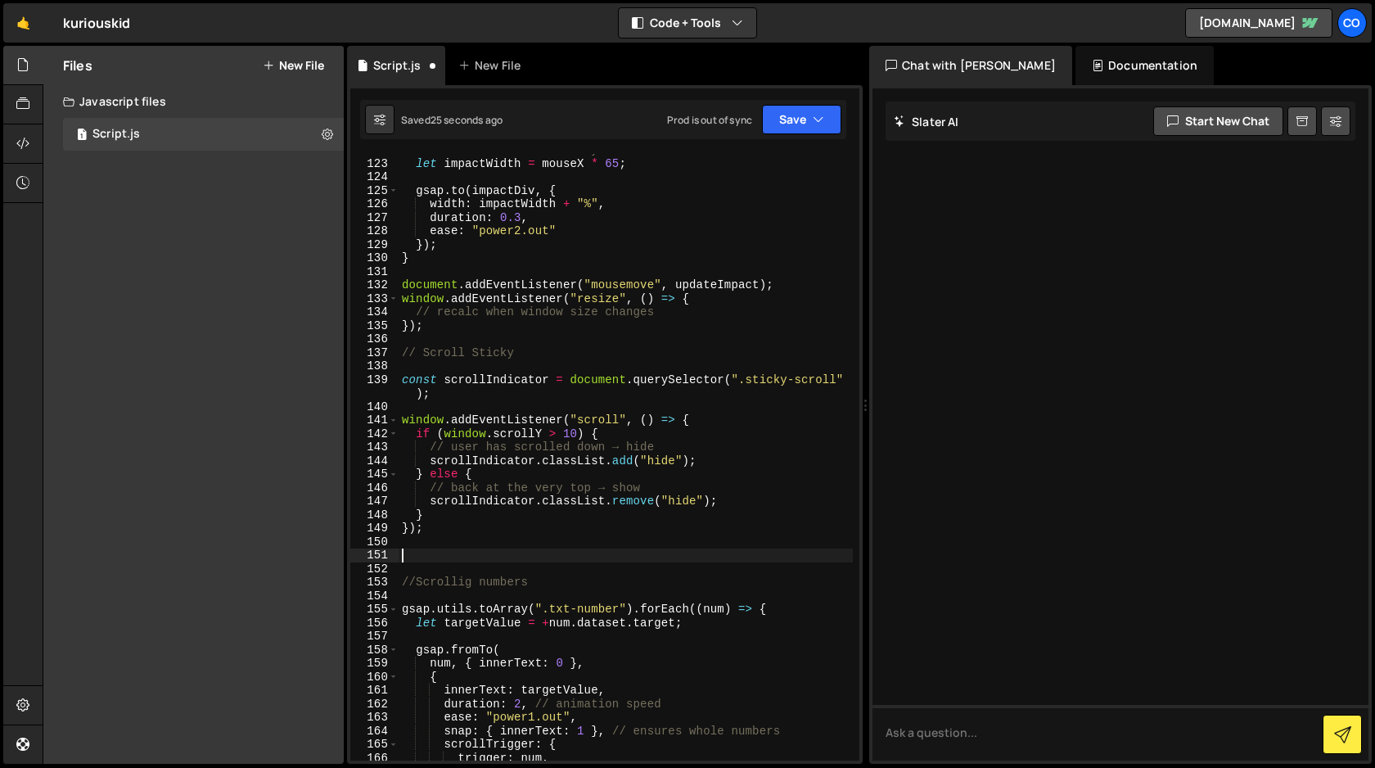
paste textarea "});"
type textarea "});"
click at [800, 122] on button "Save" at bounding box center [801, 119] width 79 height 29
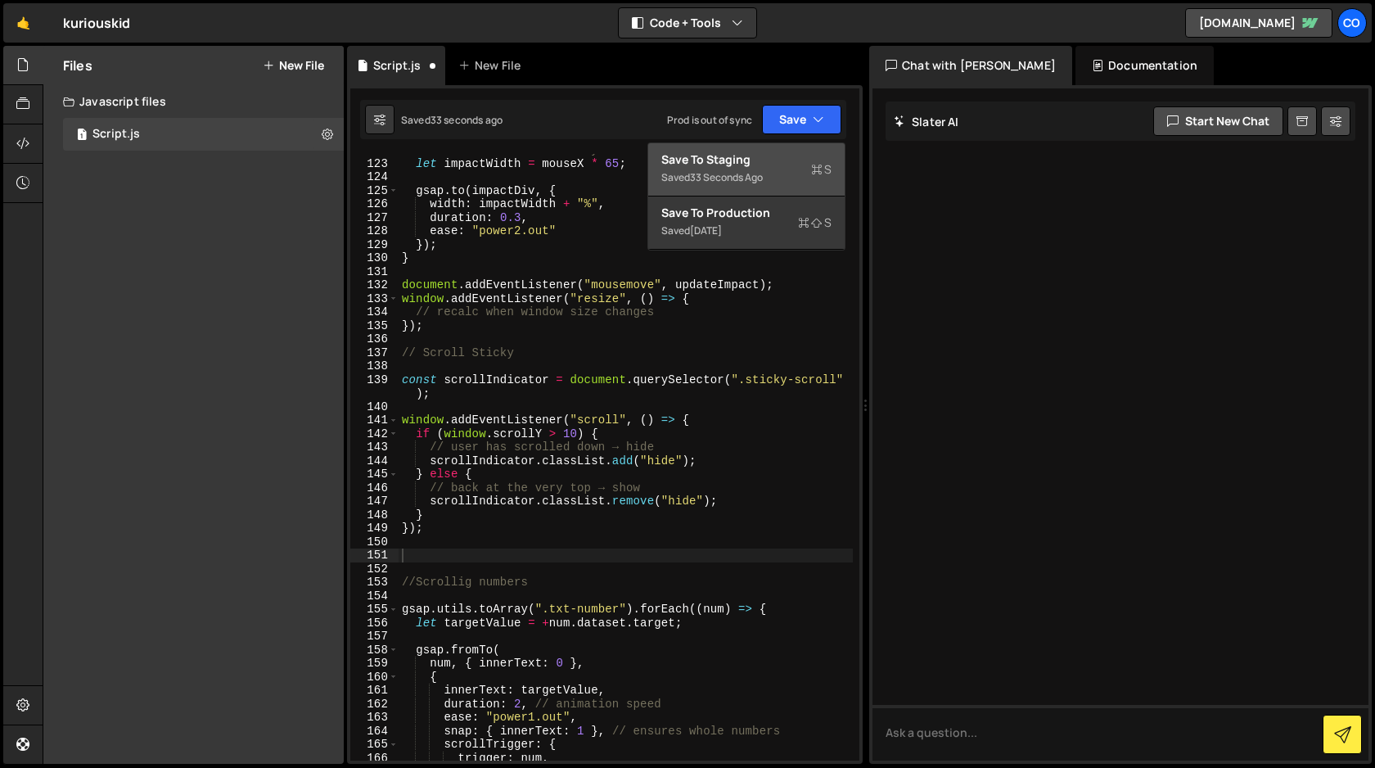
click at [762, 168] on div "Saved 33 seconds ago" at bounding box center [746, 178] width 170 height 20
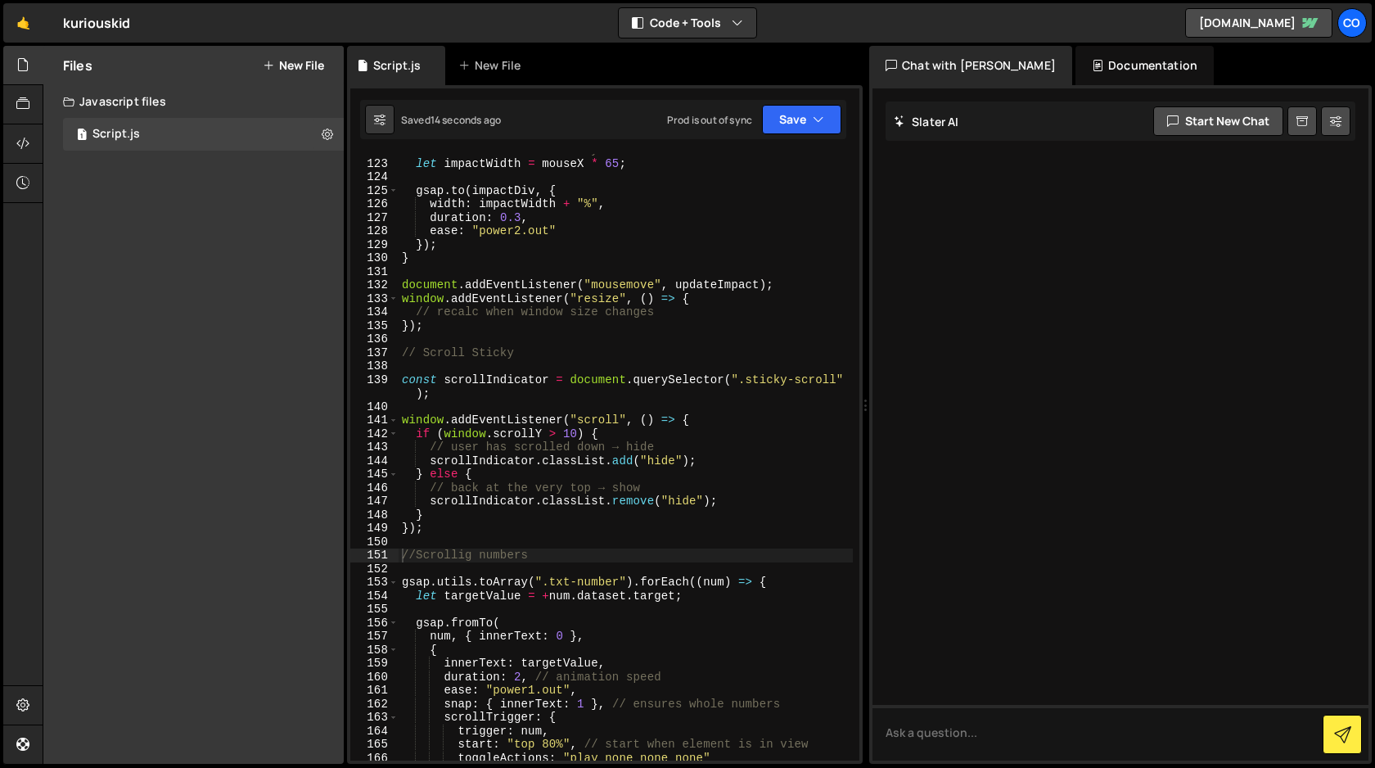
type textarea "scrollIndicator.classList.remove("hide");"
click at [740, 497] on div "// scale to 0–100% exactly let impactWidth = mouseX * 65 ; gsap . to ( impactDi…" at bounding box center [626, 460] width 454 height 634
click at [669, 539] on div "// scale to 0–100% exactly let impactWidth = mouseX * 65 ; gsap . to ( impactDi…" at bounding box center [626, 460] width 454 height 634
click at [806, 115] on button "Save" at bounding box center [801, 119] width 79 height 29
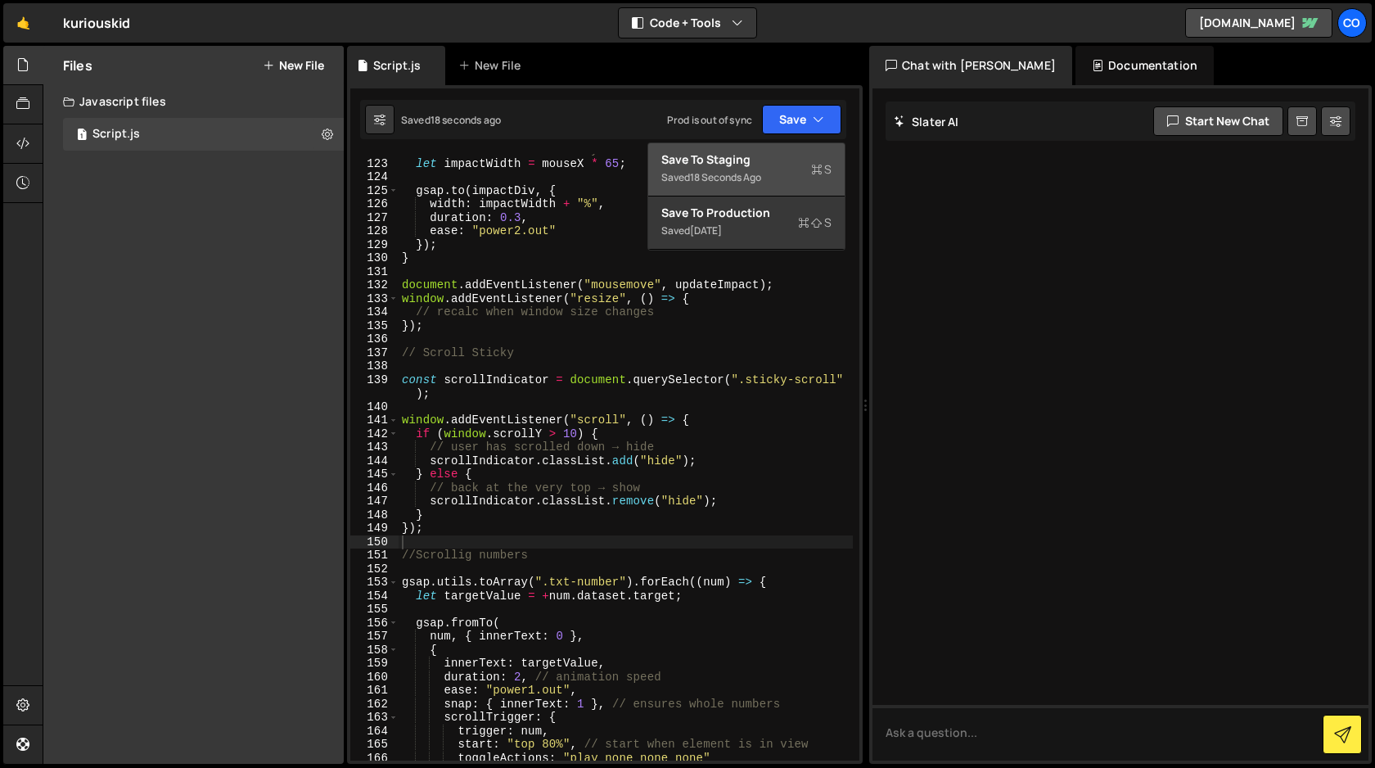
click at [771, 164] on div "Save to Staging S" at bounding box center [746, 159] width 170 height 16
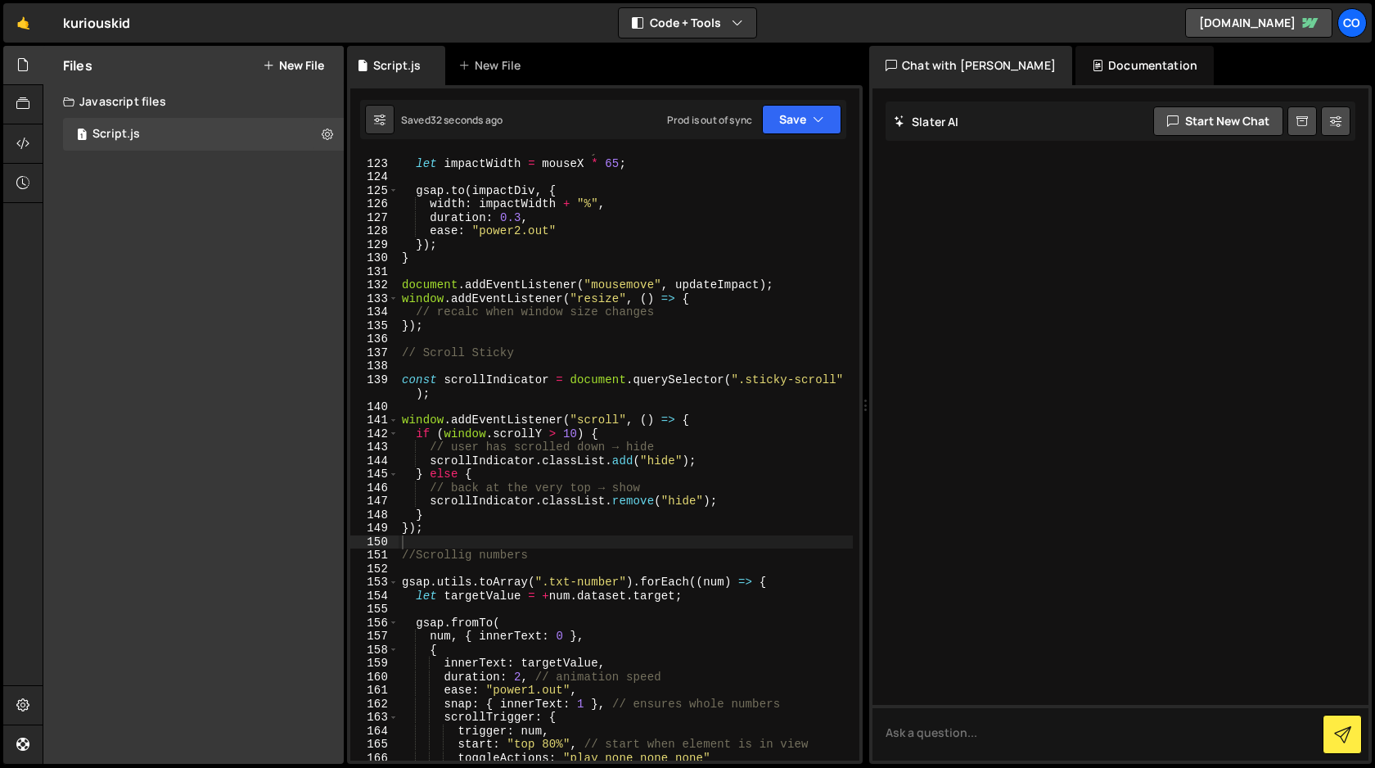
click at [746, 398] on div "// scale to 0–100% exactly let impactWidth = mouseX * 65 ; gsap . to ( impactDi…" at bounding box center [626, 460] width 454 height 634
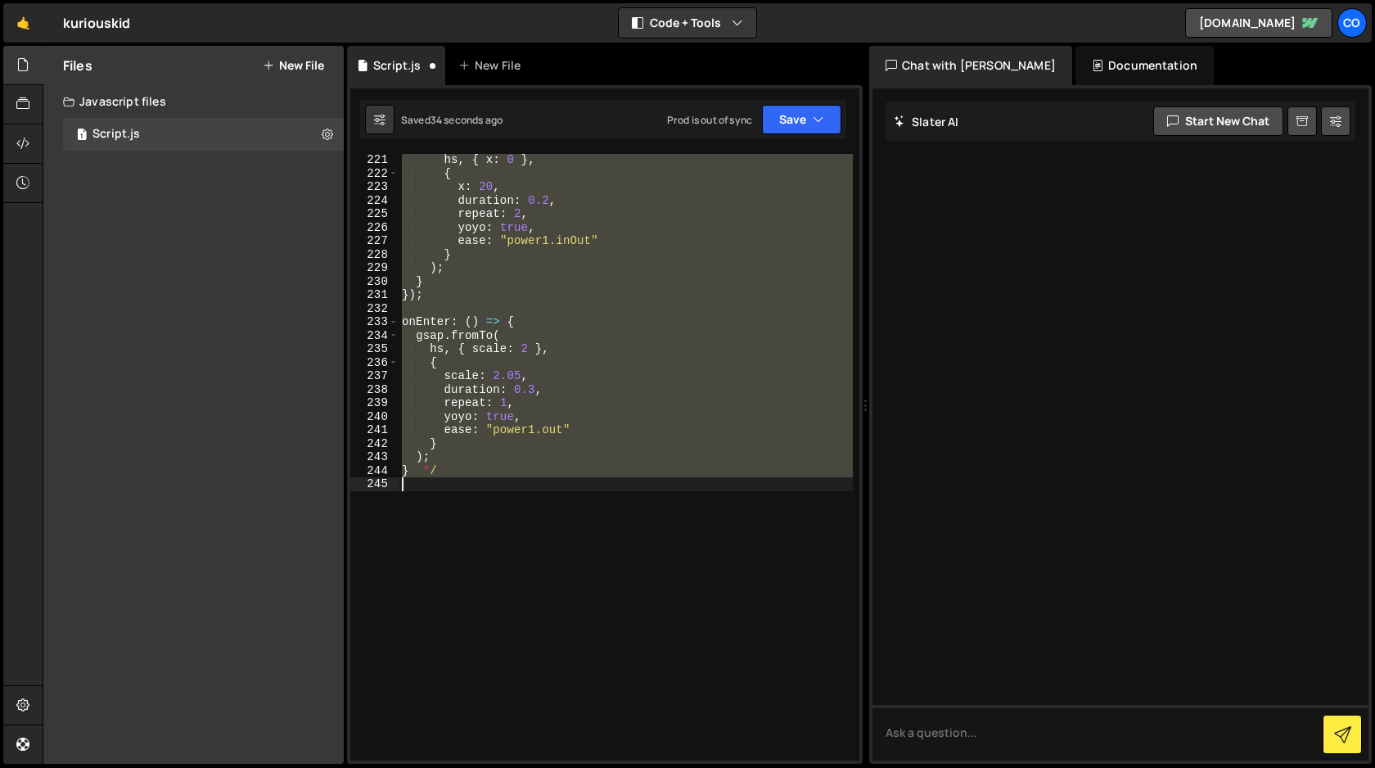
type textarea "});"
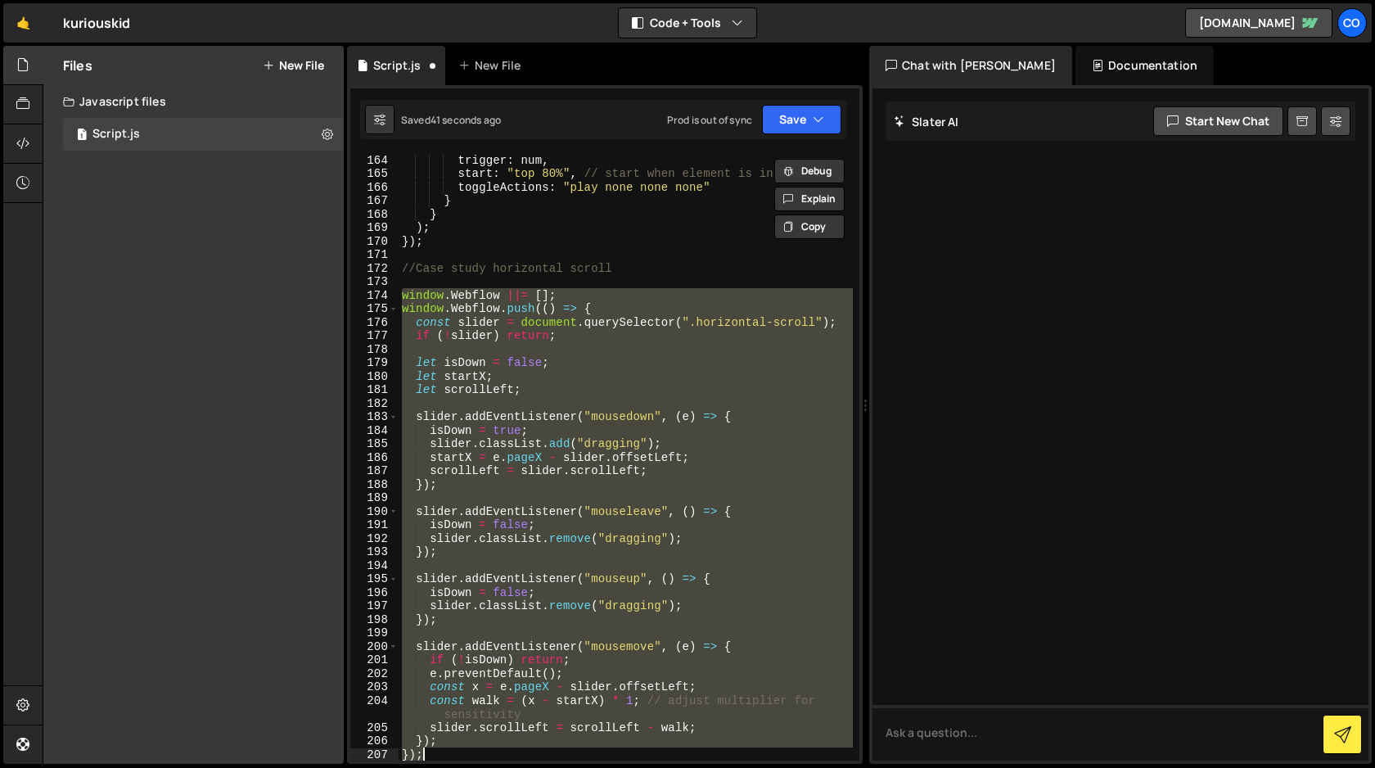
scroll to position [2282, 0]
click at [809, 118] on button "Save" at bounding box center [801, 119] width 79 height 29
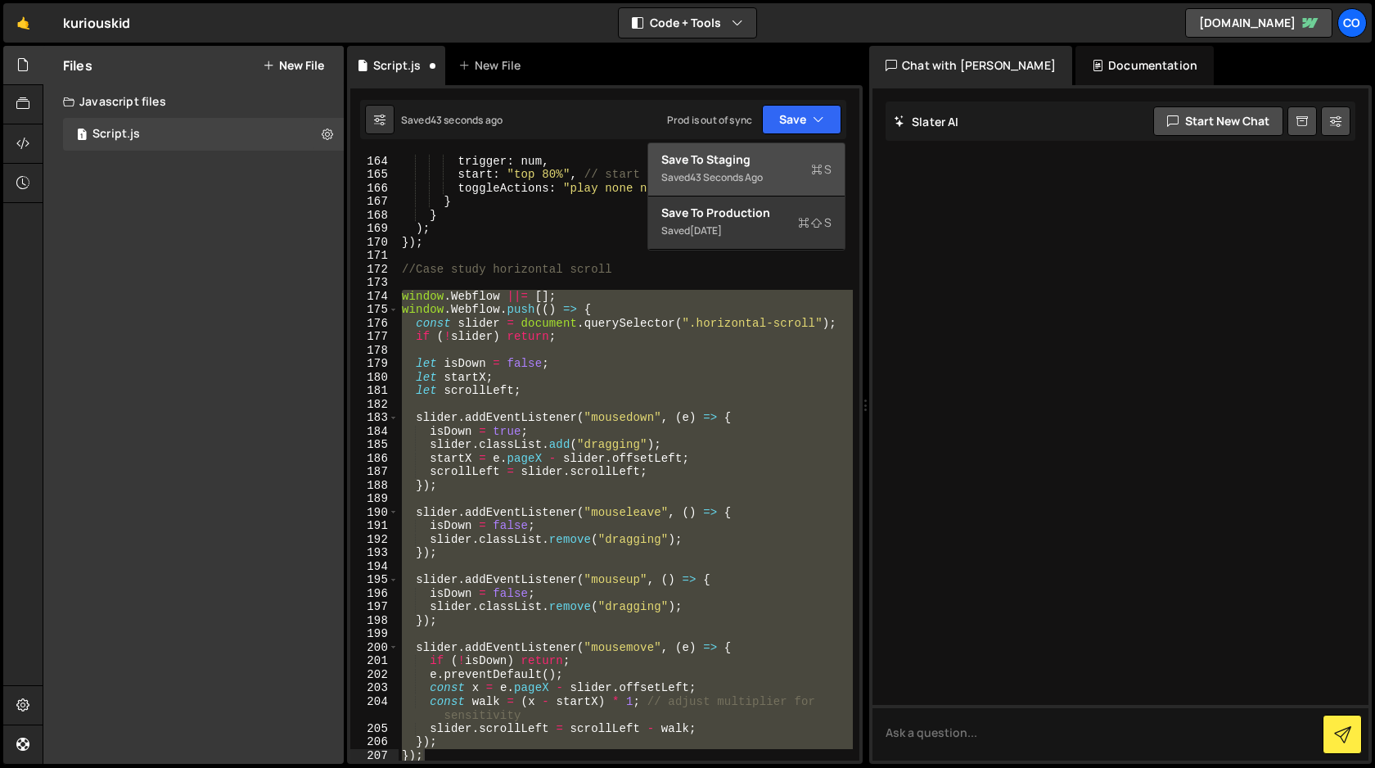
click at [776, 160] on div "Save to Staging S" at bounding box center [746, 159] width 170 height 16
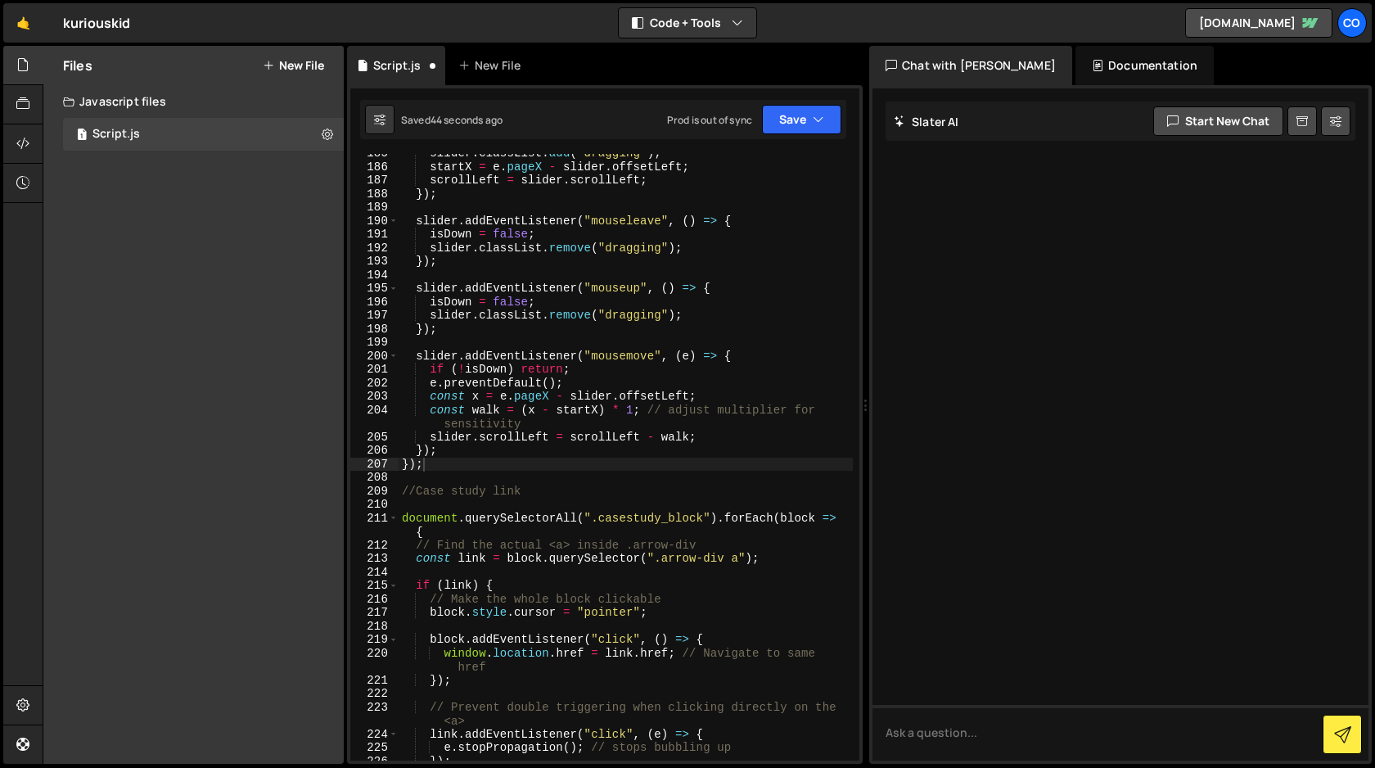
scroll to position [2573, 0]
click at [717, 350] on div "slider . classList . add ( "dragging" ) ; startX = e . pageX - slider . offsetL…" at bounding box center [626, 464] width 454 height 634
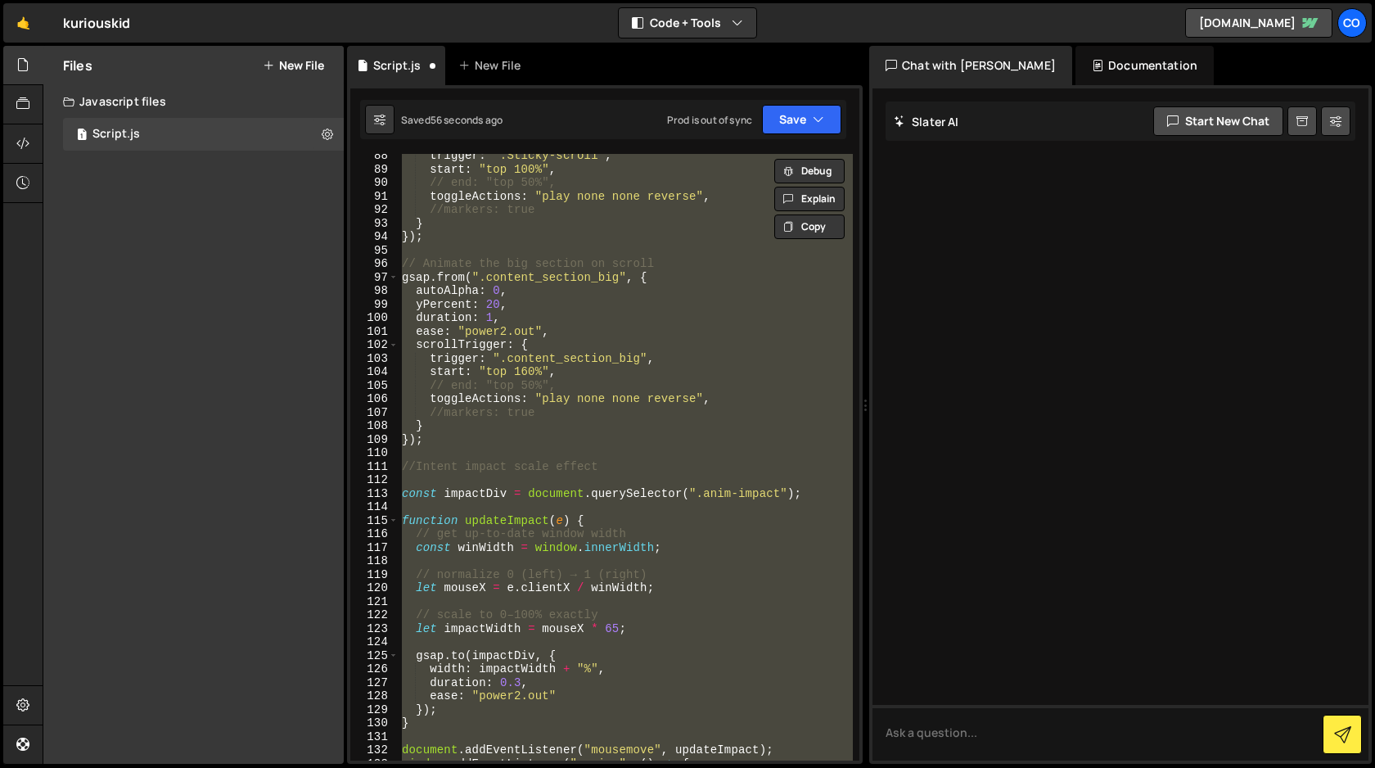
scroll to position [1233, 0]
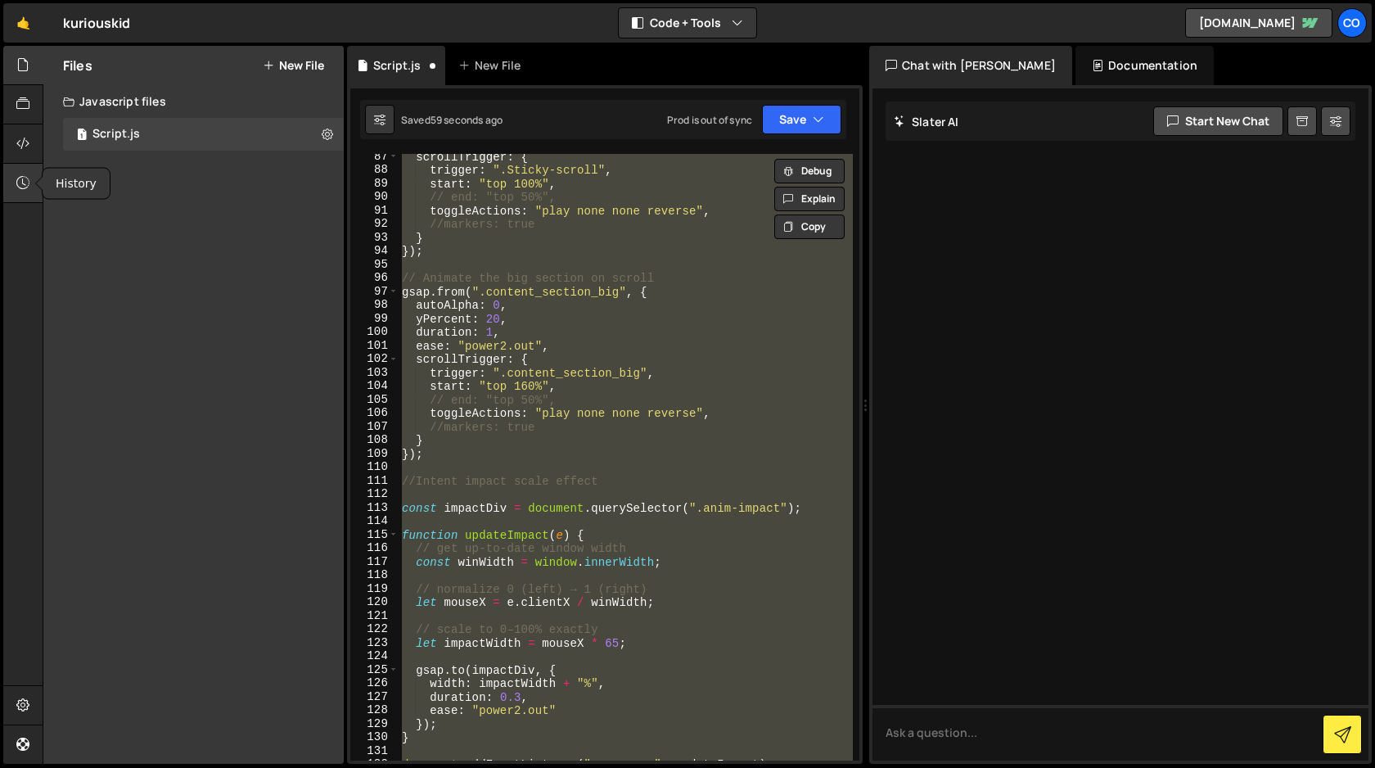
click at [25, 184] on icon at bounding box center [22, 183] width 13 height 18
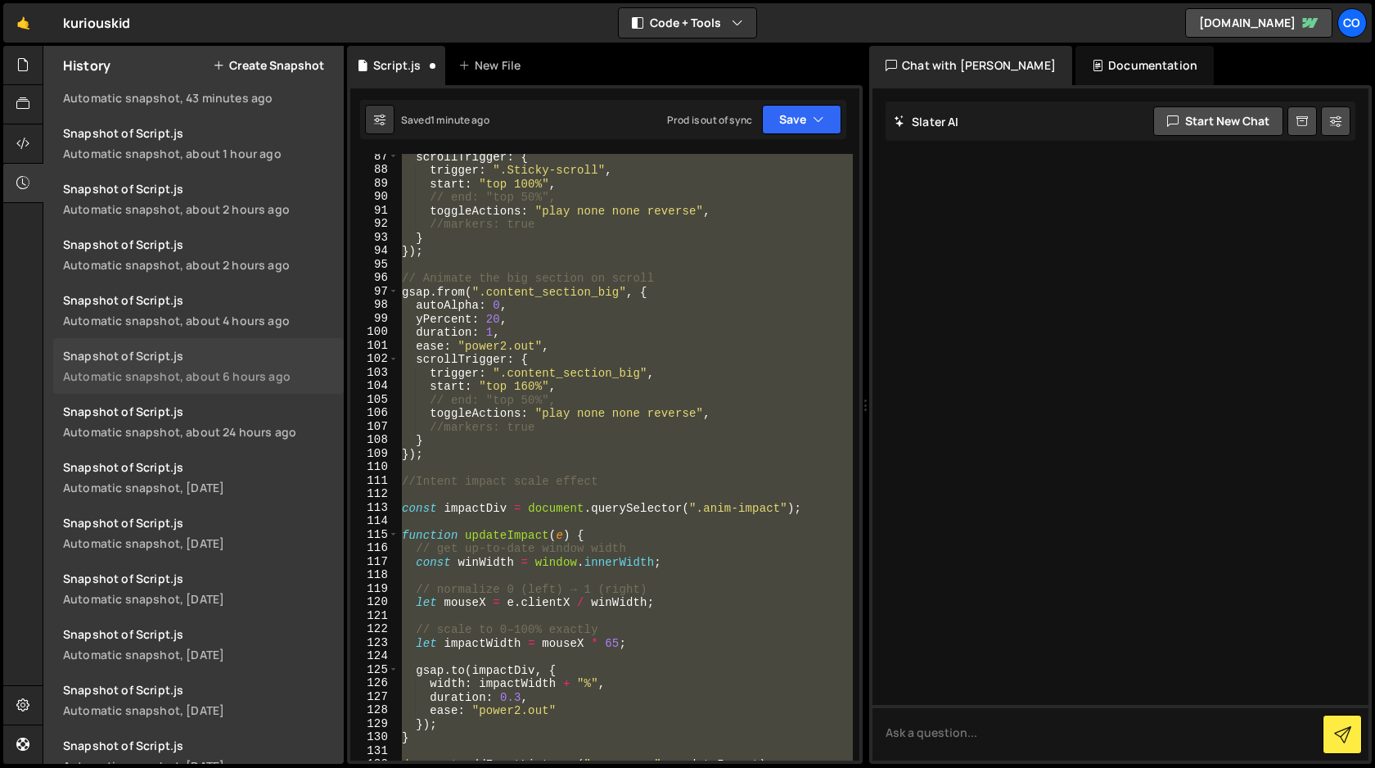
scroll to position [244, 0]
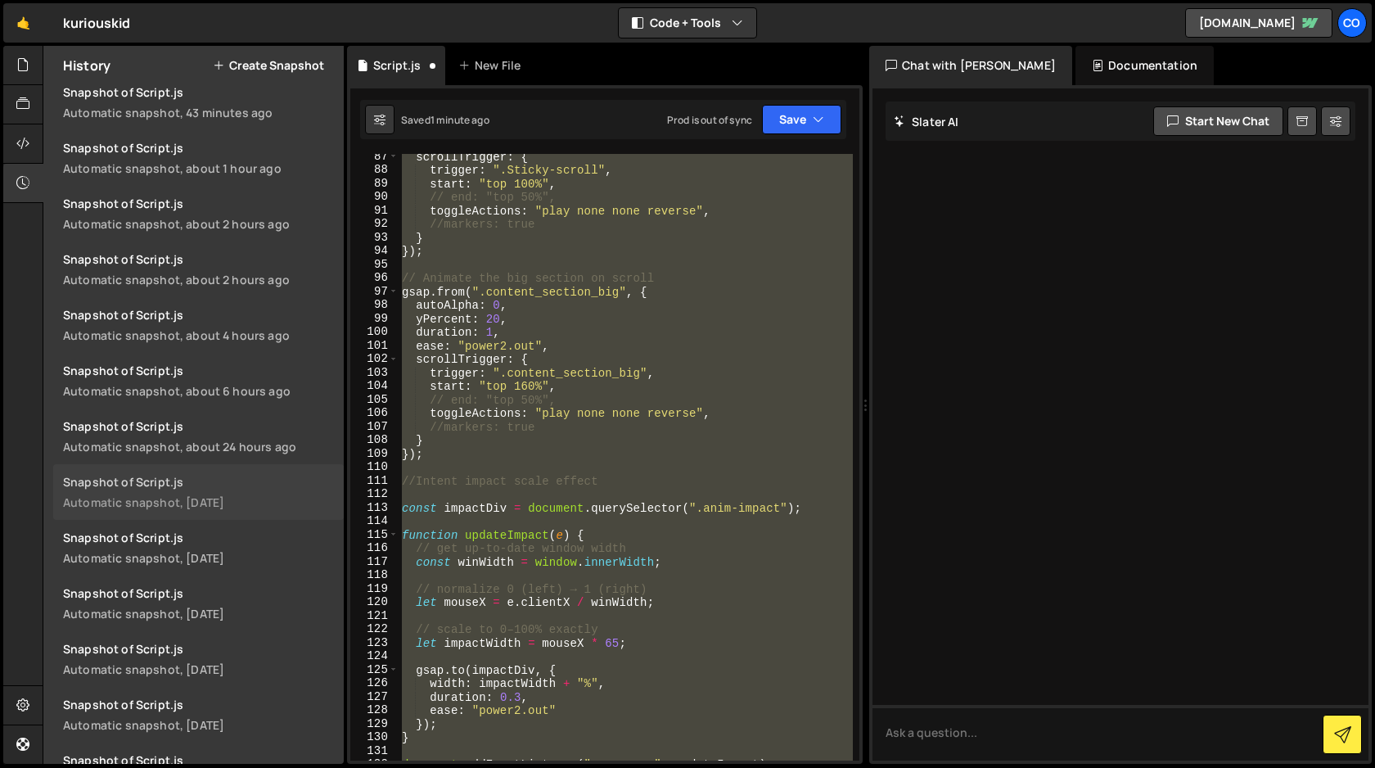
click at [202, 499] on div "Automatic snapshot, 1 day ago" at bounding box center [198, 502] width 271 height 16
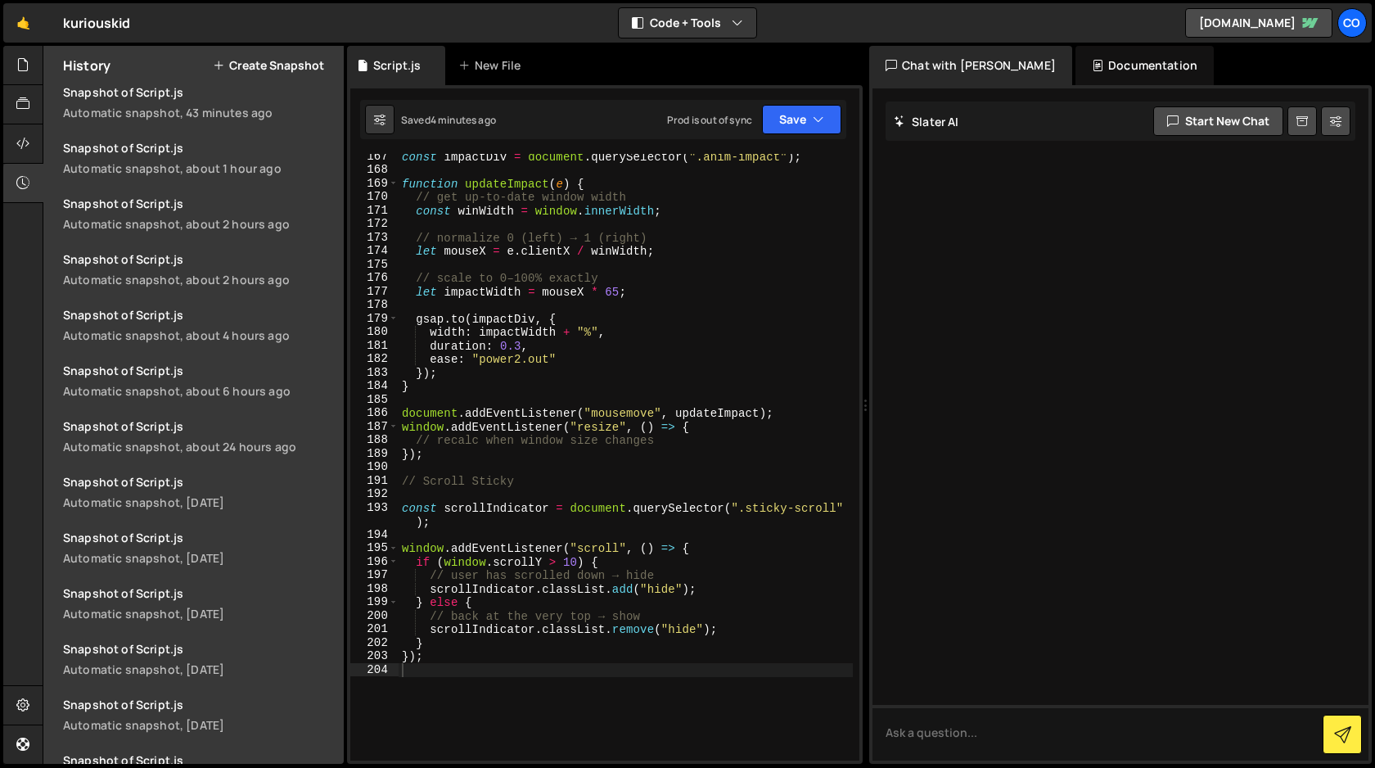
scroll to position [2307, 0]
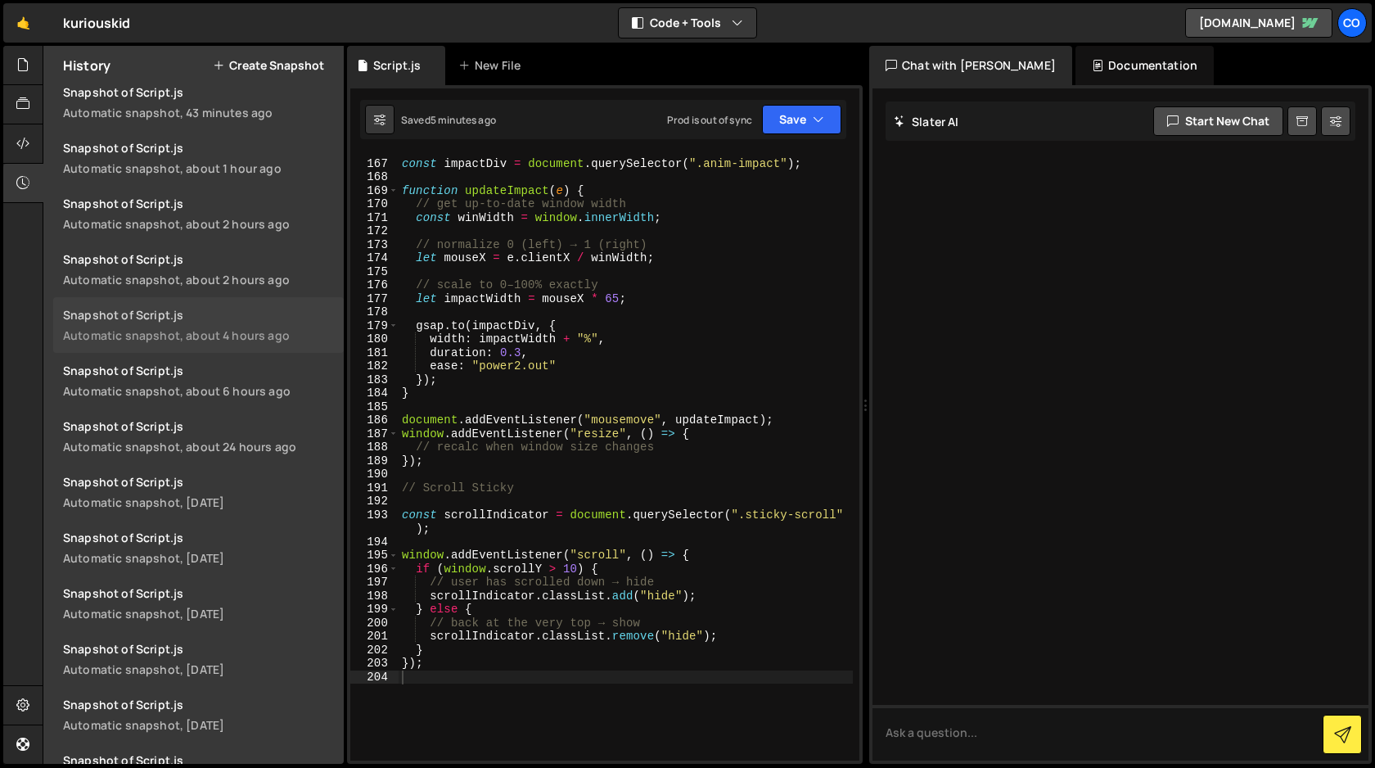
click at [183, 321] on div "Snapshot of Script.js" at bounding box center [198, 315] width 271 height 16
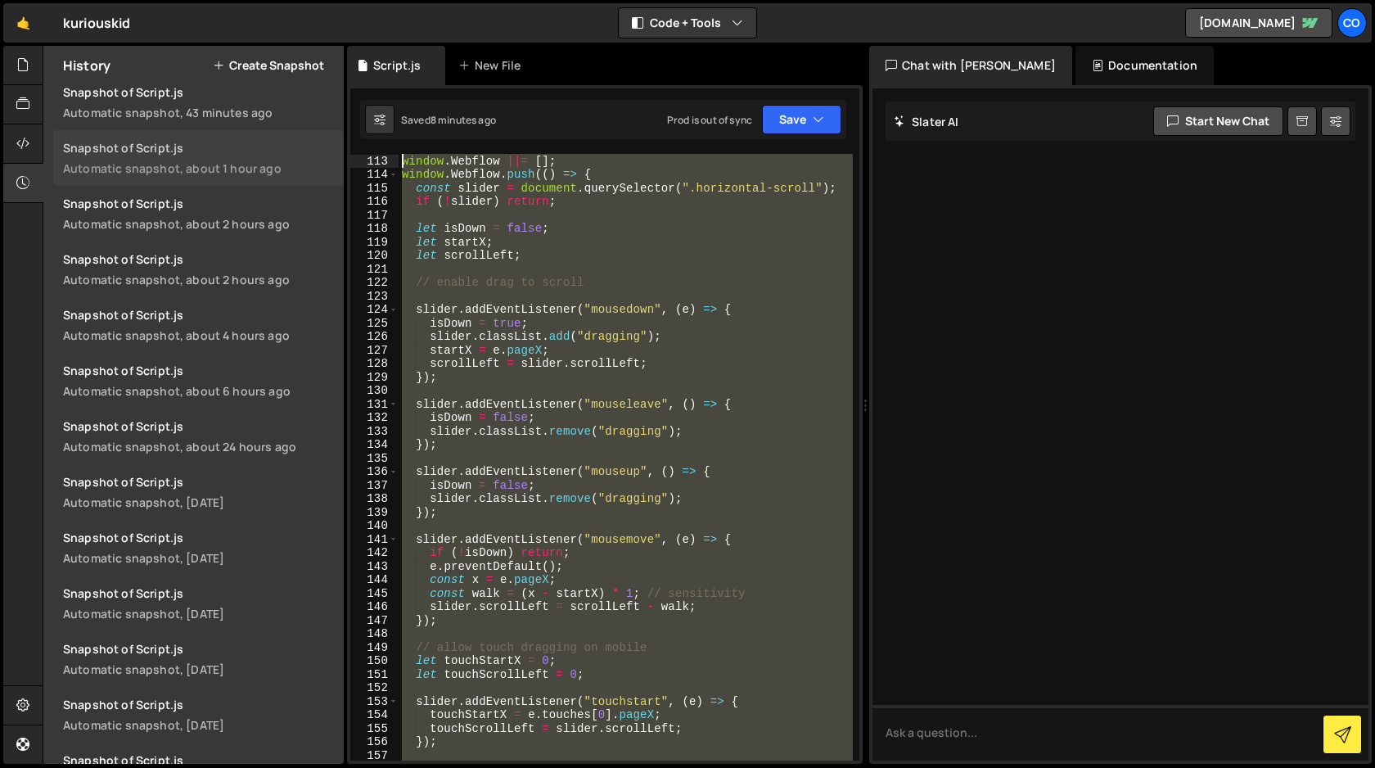
scroll to position [1283, 0]
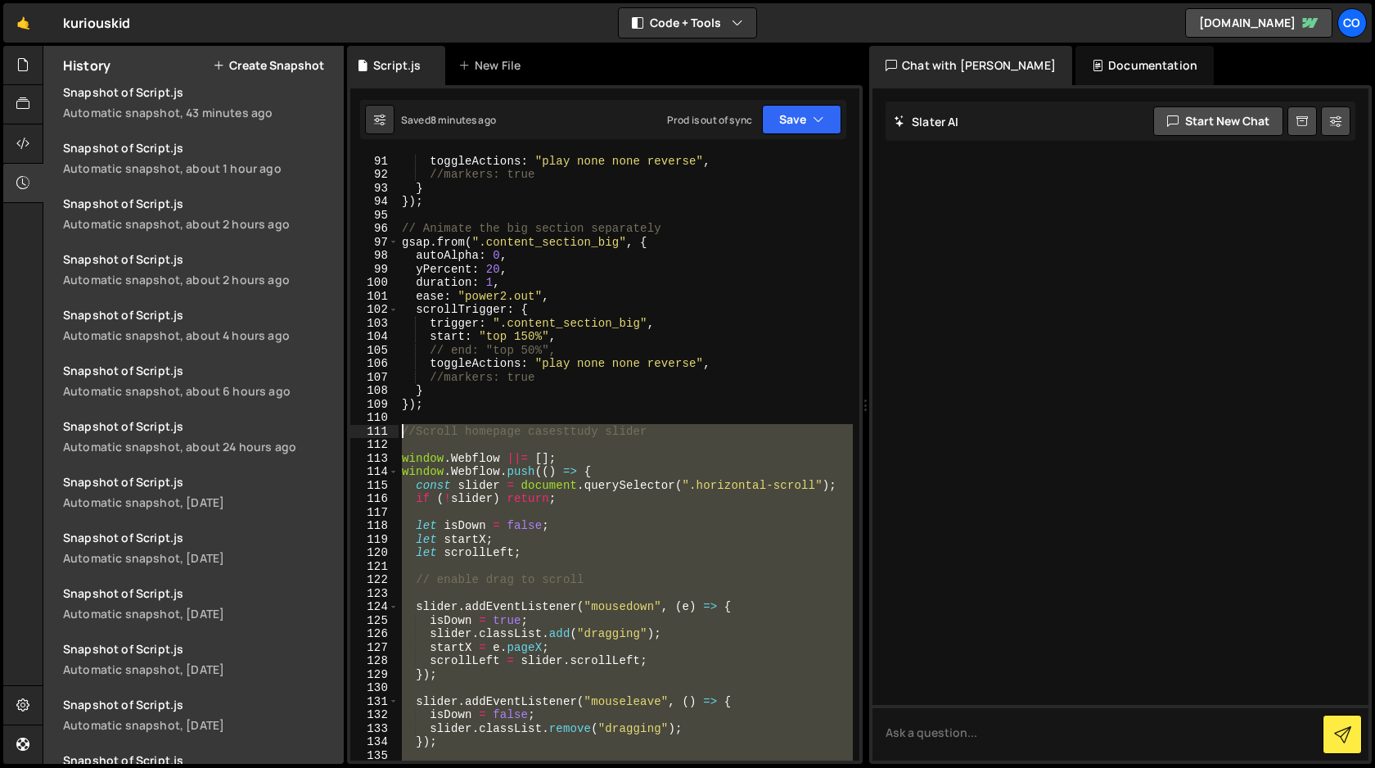
drag, startPoint x: 426, startPoint y: 601, endPoint x: 343, endPoint y: 431, distance: 188.5
click at [343, 431] on div "Files New File Javascript files 1 Script.js 0 CSS files Copy share link Edit Fi…" at bounding box center [709, 405] width 1333 height 719
type textarea "//Scroll homepage casesttudy slider"
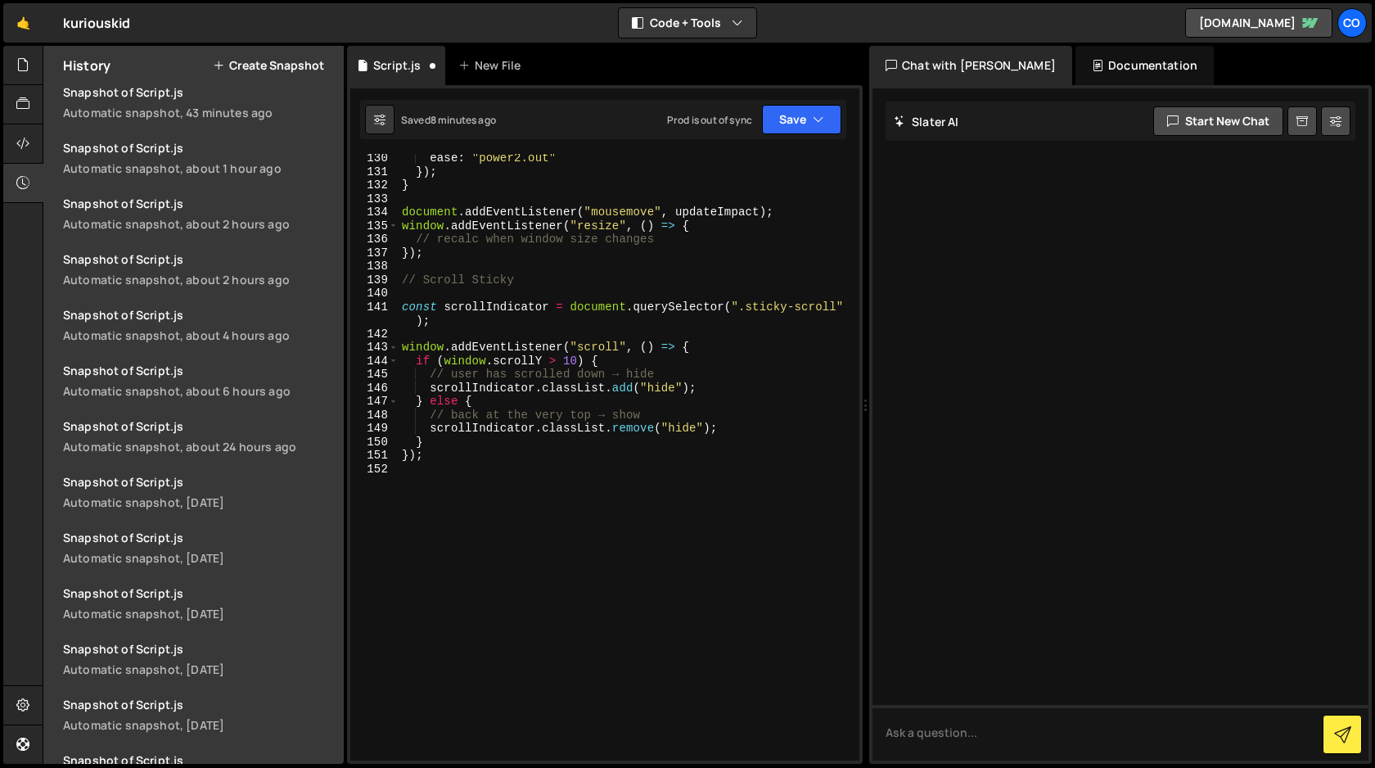
scroll to position [1824, 0]
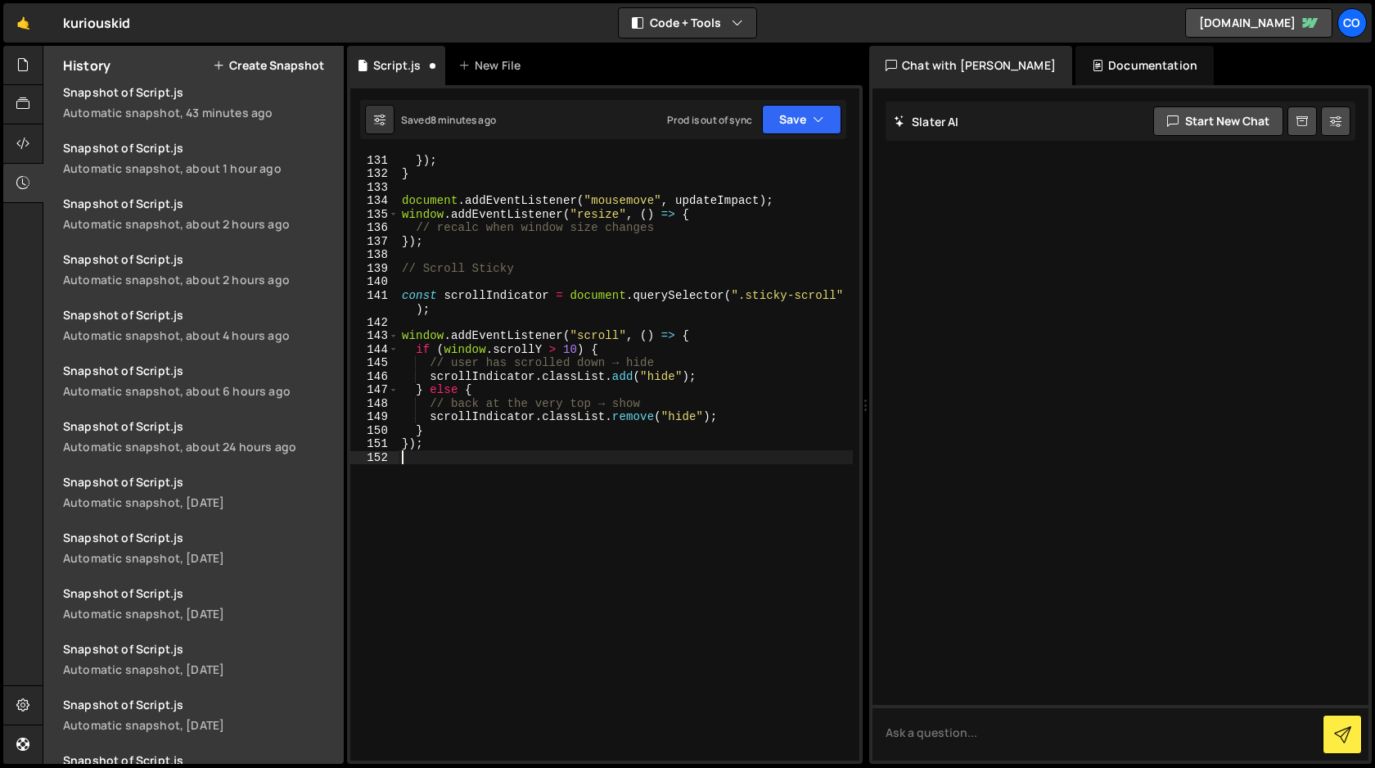
click at [480, 465] on div "}) ; } document . addEventListener ( "mousemove" , updateImpact ) ; window . ad…" at bounding box center [626, 470] width 454 height 634
paste textarea "});"
type textarea "});"
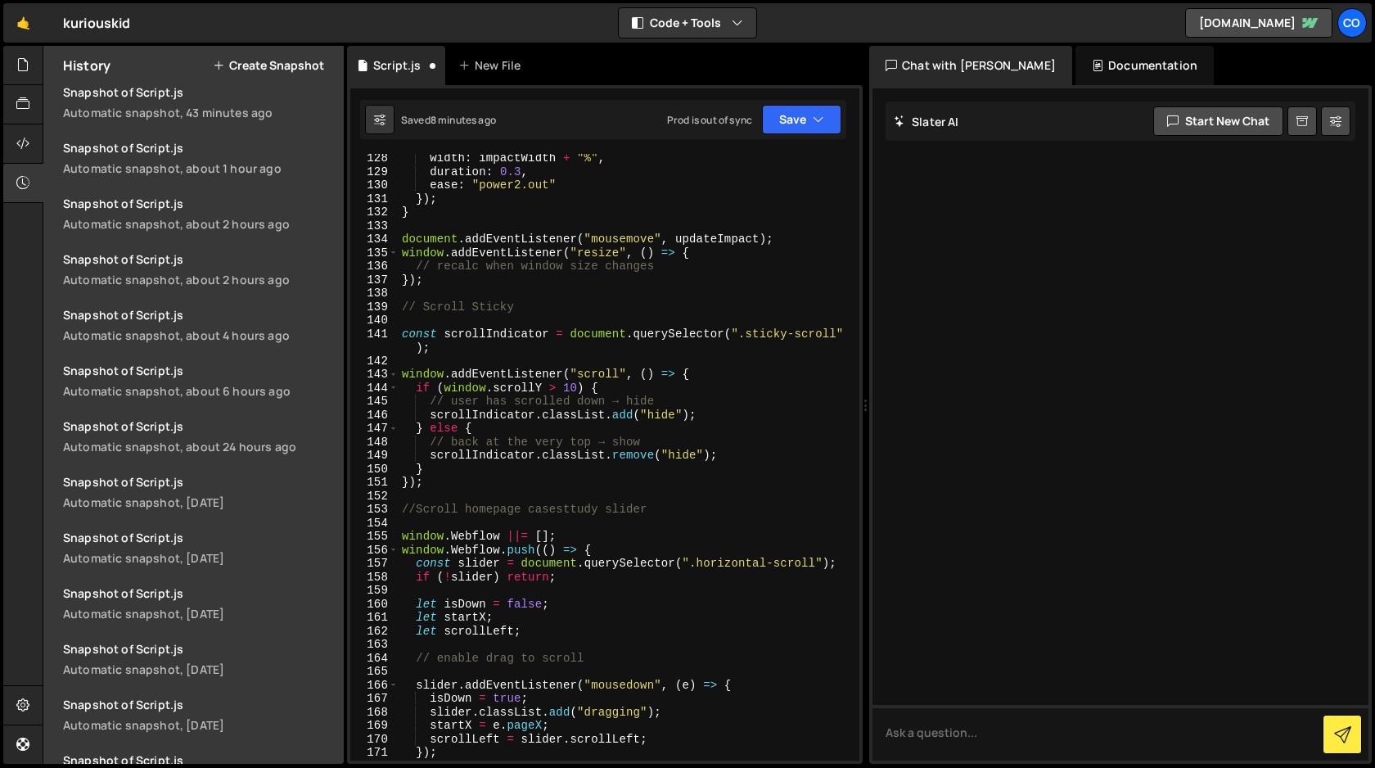
scroll to position [1784, 0]
click at [516, 488] on div "width : impactWidth + "%" , duration : 0.3 , ease : "power2.out" }) ; } documen…" at bounding box center [626, 469] width 454 height 634
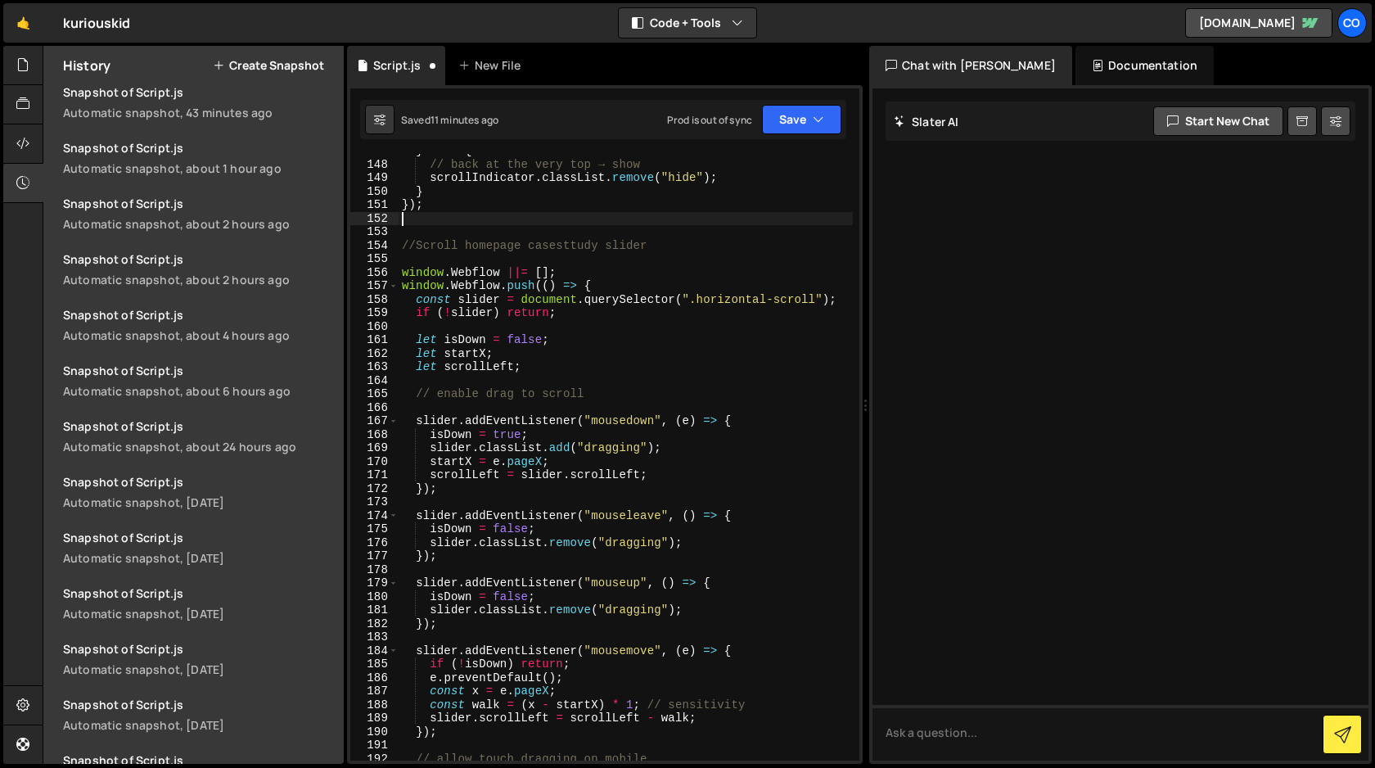
scroll to position [2066, 0]
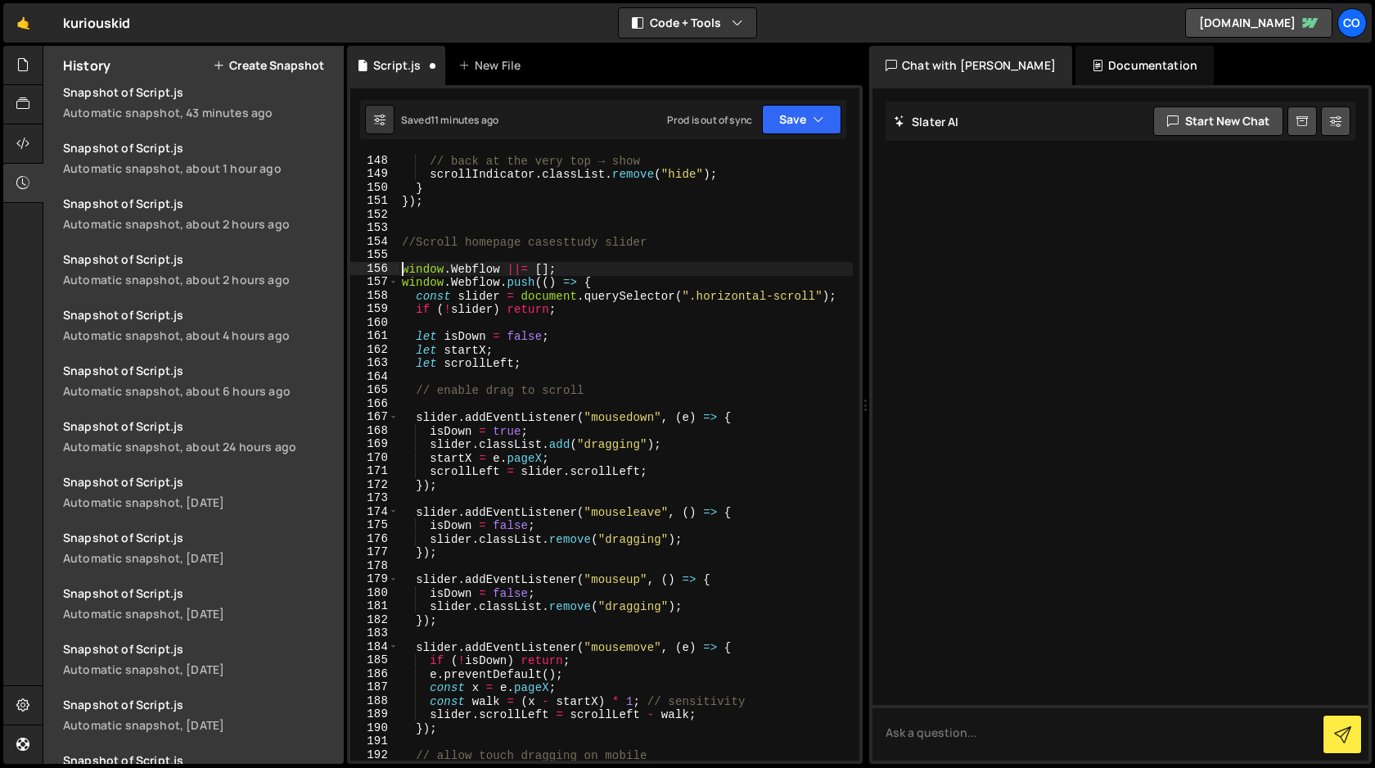
click at [403, 269] on div "// back at the very top → show scrollIndicator . classList . remove ( "hide" ) …" at bounding box center [626, 471] width 454 height 634
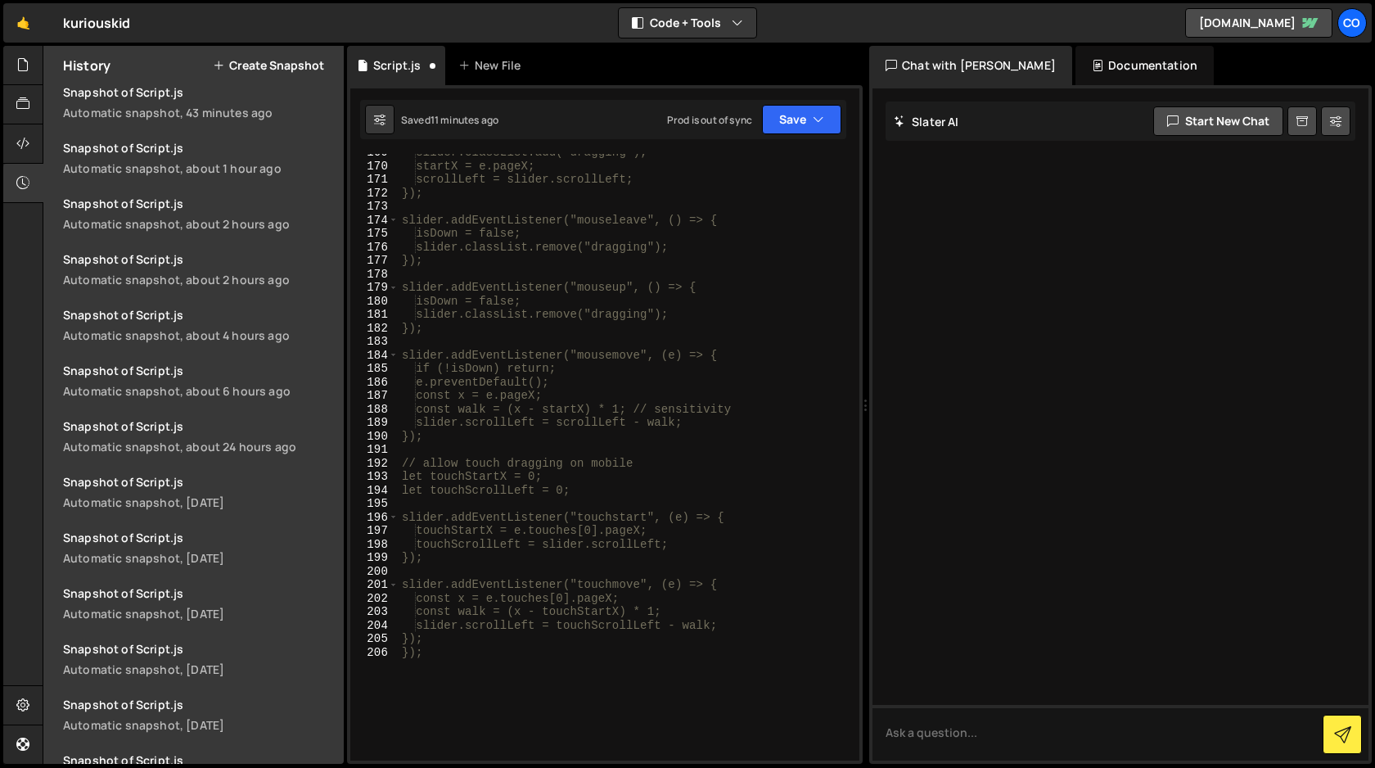
scroll to position [2365, 0]
click at [477, 646] on div "startX = e.pageX; scrollLeft = slider.scrollLeft; }); slider.addEventListener("…" at bounding box center [626, 468] width 454 height 634
type textarea "});*/"
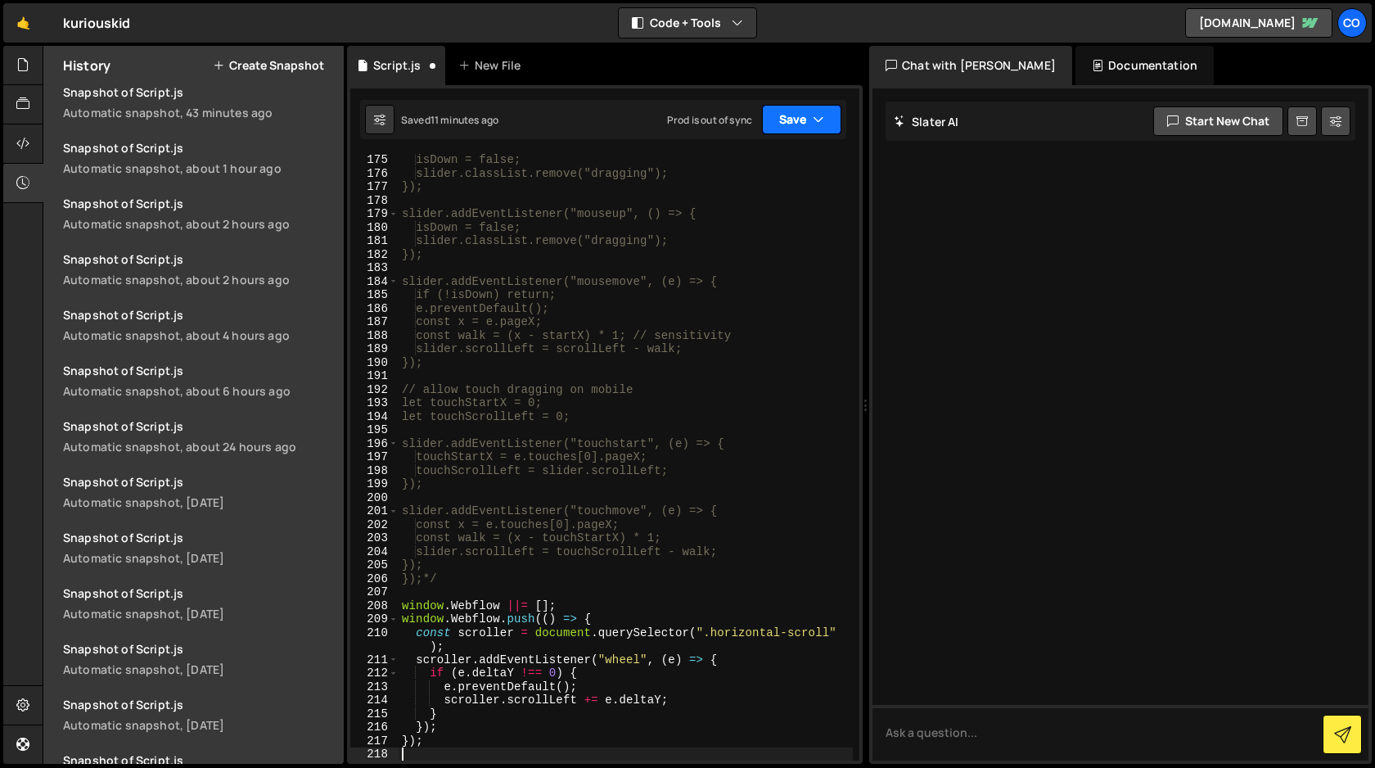
click at [800, 115] on button "Save" at bounding box center [801, 119] width 79 height 29
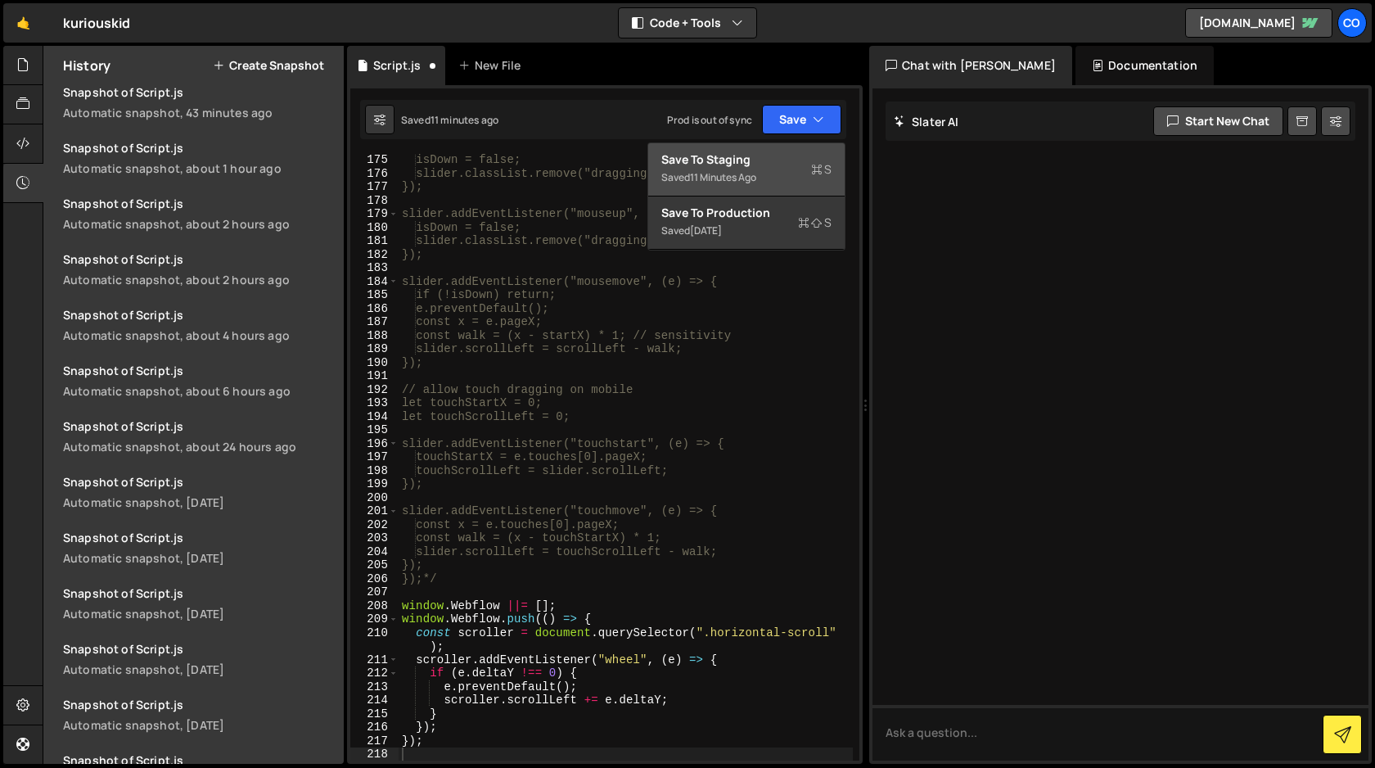
click at [769, 158] on div "Save to Staging S" at bounding box center [746, 159] width 170 height 16
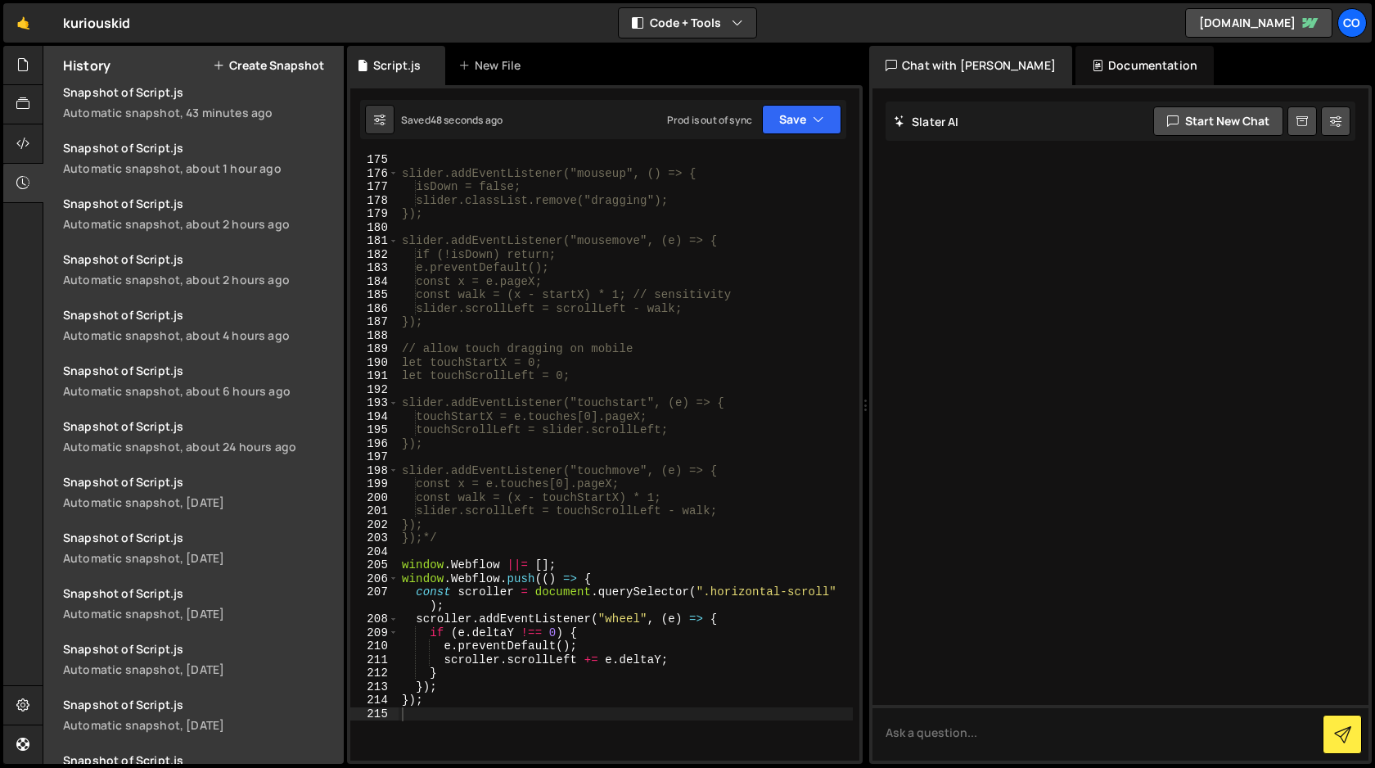
click at [440, 704] on div "slider.addEventListener("mouseup", () => { isDown = false; slider.classList.rem…" at bounding box center [626, 470] width 454 height 634
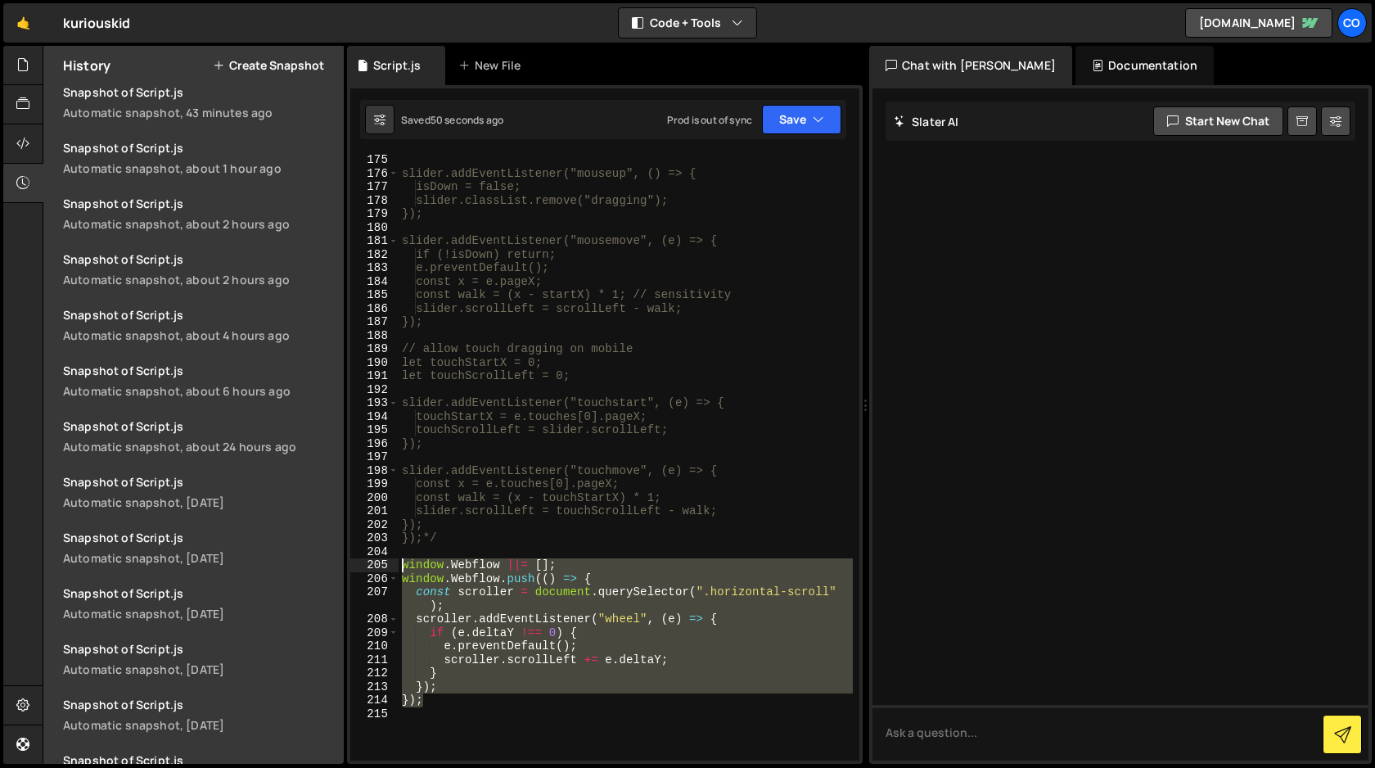
drag, startPoint x: 440, startPoint y: 704, endPoint x: 367, endPoint y: 563, distance: 158.9
click at [367, 563] on div "}); 175 176 177 178 179 180 181 182 183 184 185 186 187 188 189 190 191 192 193…" at bounding box center [604, 457] width 509 height 607
type textarea "window.Webflow ||= []; window.Webflow.push(() => {"
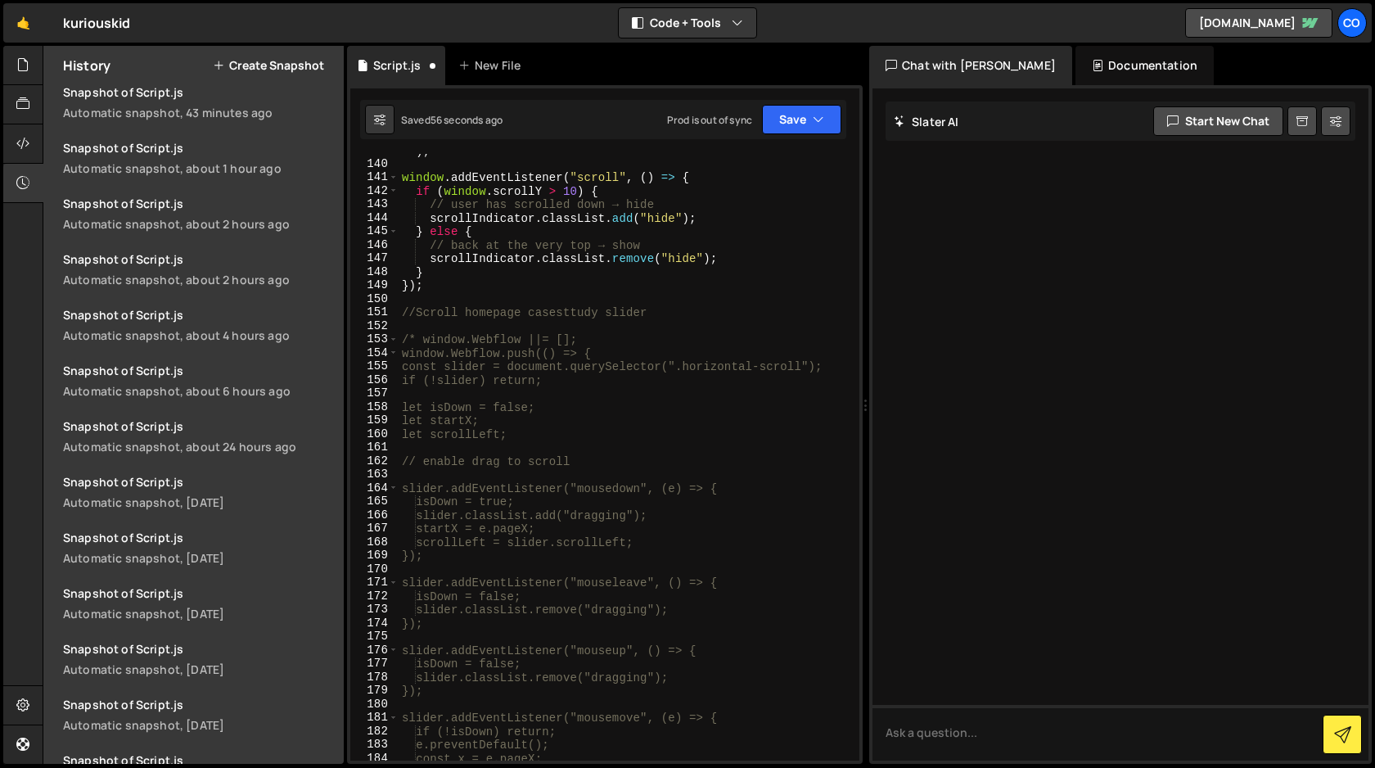
scroll to position [1955, 0]
click at [419, 340] on div "const scrollIndicator = document . querySelector ( ".sticky-scroll" ) ; window …" at bounding box center [626, 453] width 454 height 647
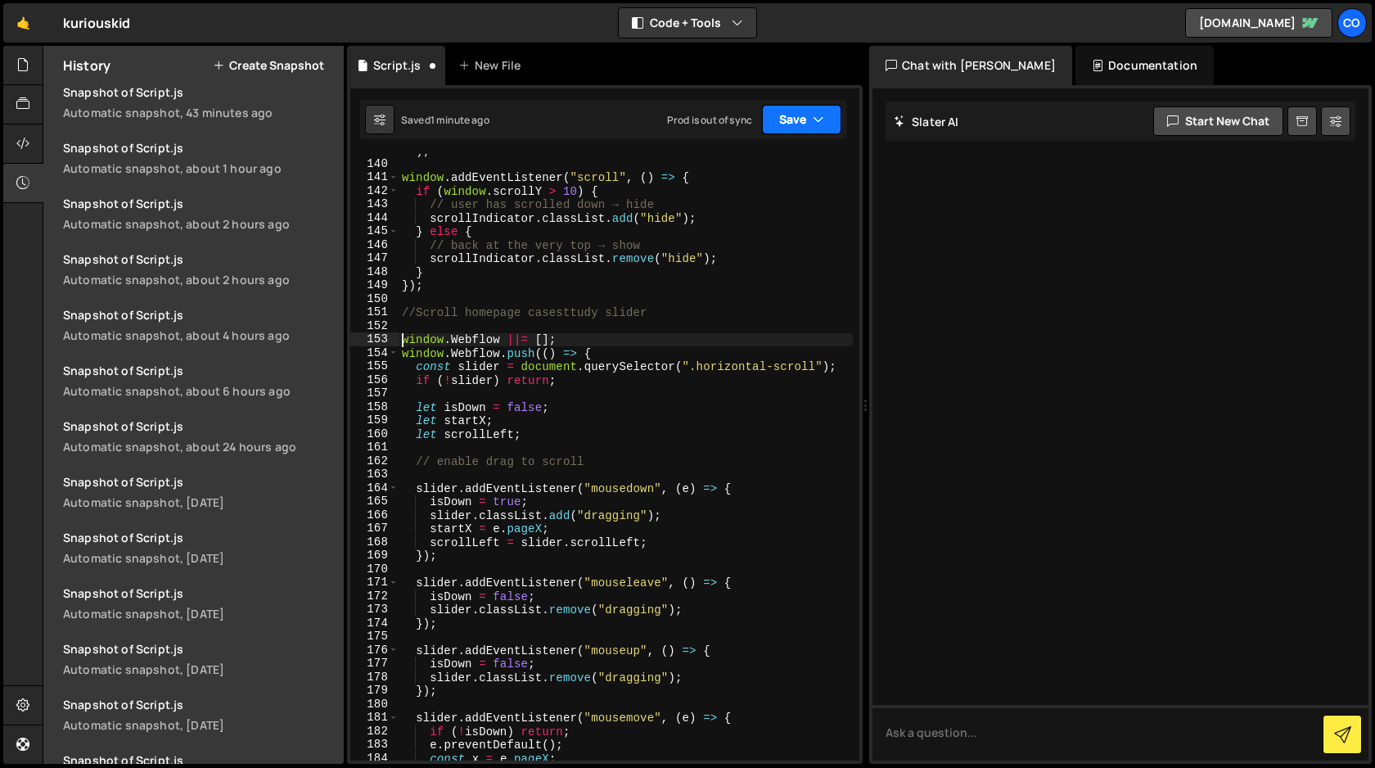
click at [790, 124] on button "Save" at bounding box center [801, 119] width 79 height 29
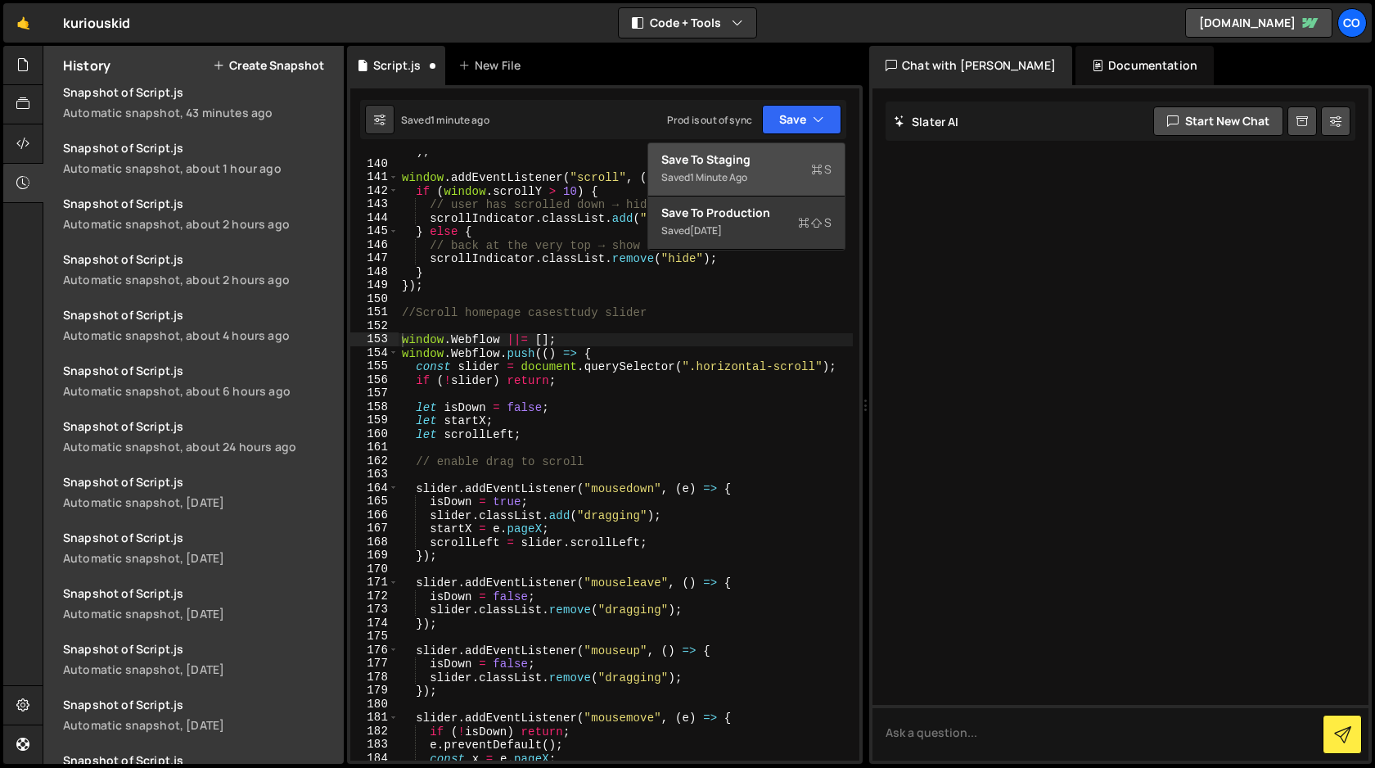
click at [765, 164] on div "Save to Staging S" at bounding box center [746, 159] width 170 height 16
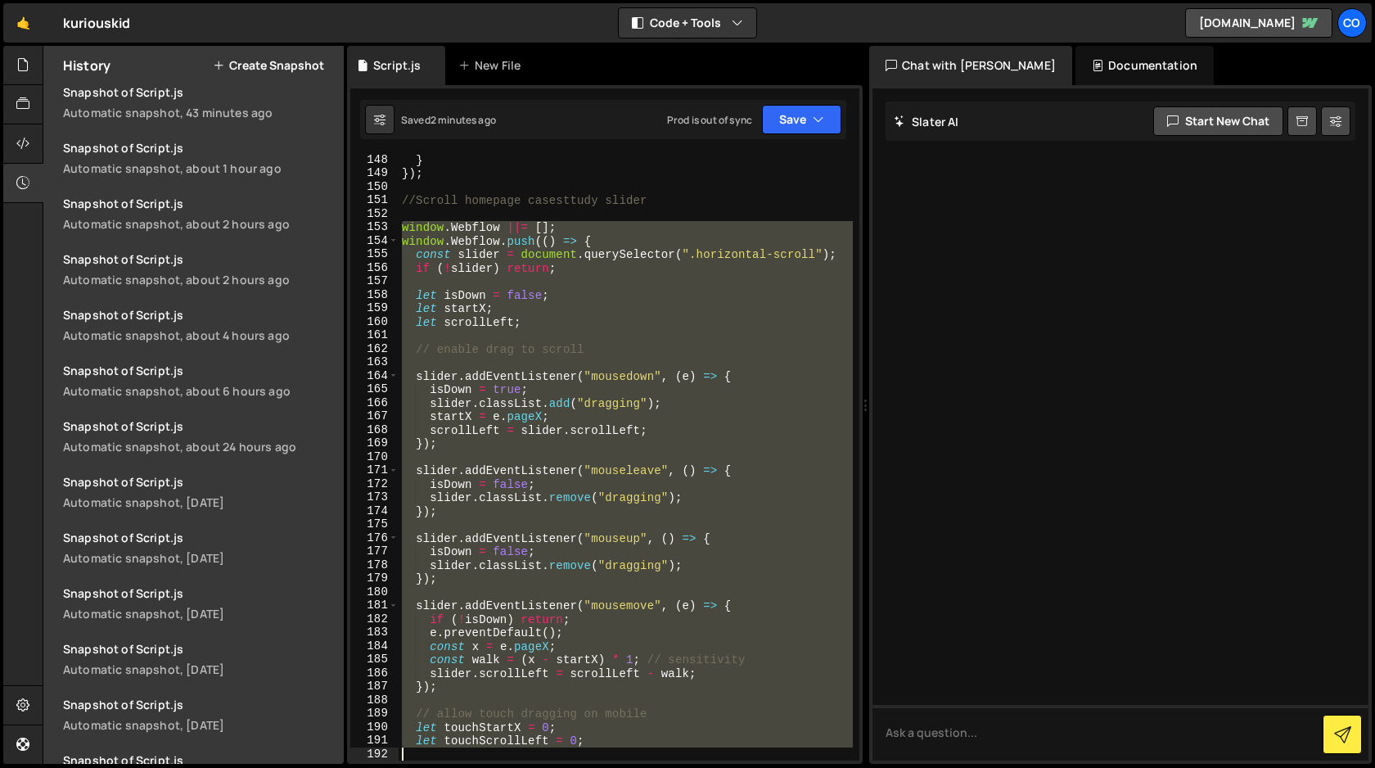
scroll to position [2230, 0]
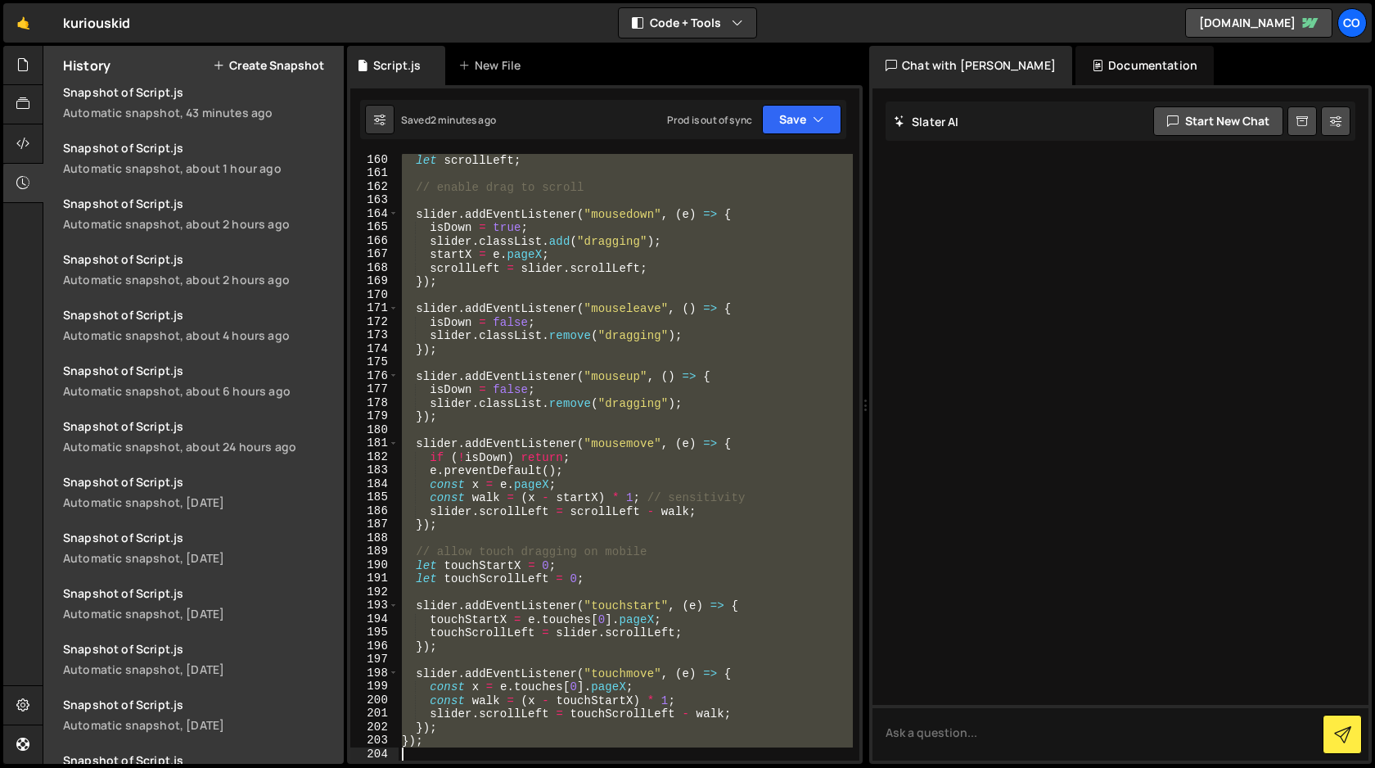
drag, startPoint x: 399, startPoint y: 336, endPoint x: 555, endPoint y: 763, distance: 453.9
click at [555, 763] on div "window.Webflow ||= []; 160 161 162 163 164 165 166 167 168 169 170 171 172 173 …" at bounding box center [605, 424] width 516 height 679
type textarea "});"
paste textarea
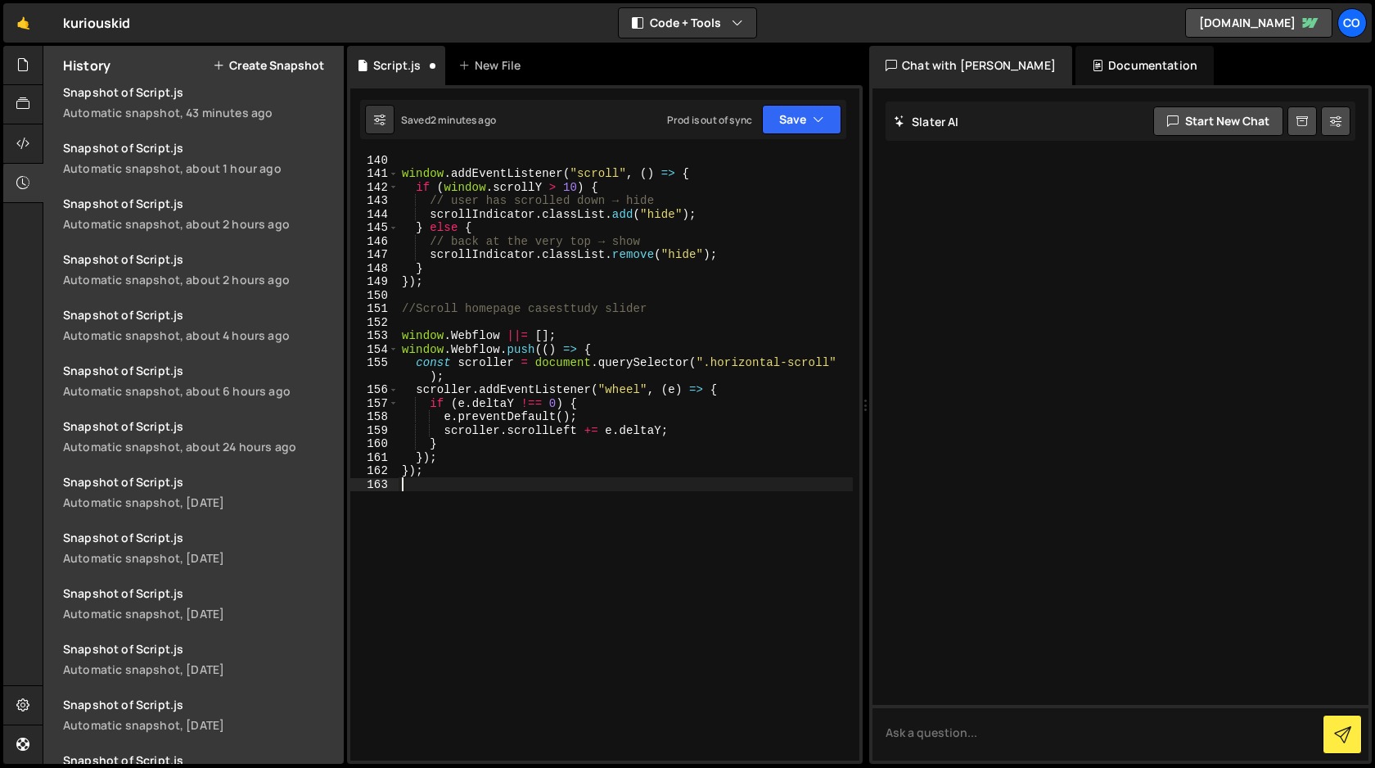
scroll to position [1986, 0]
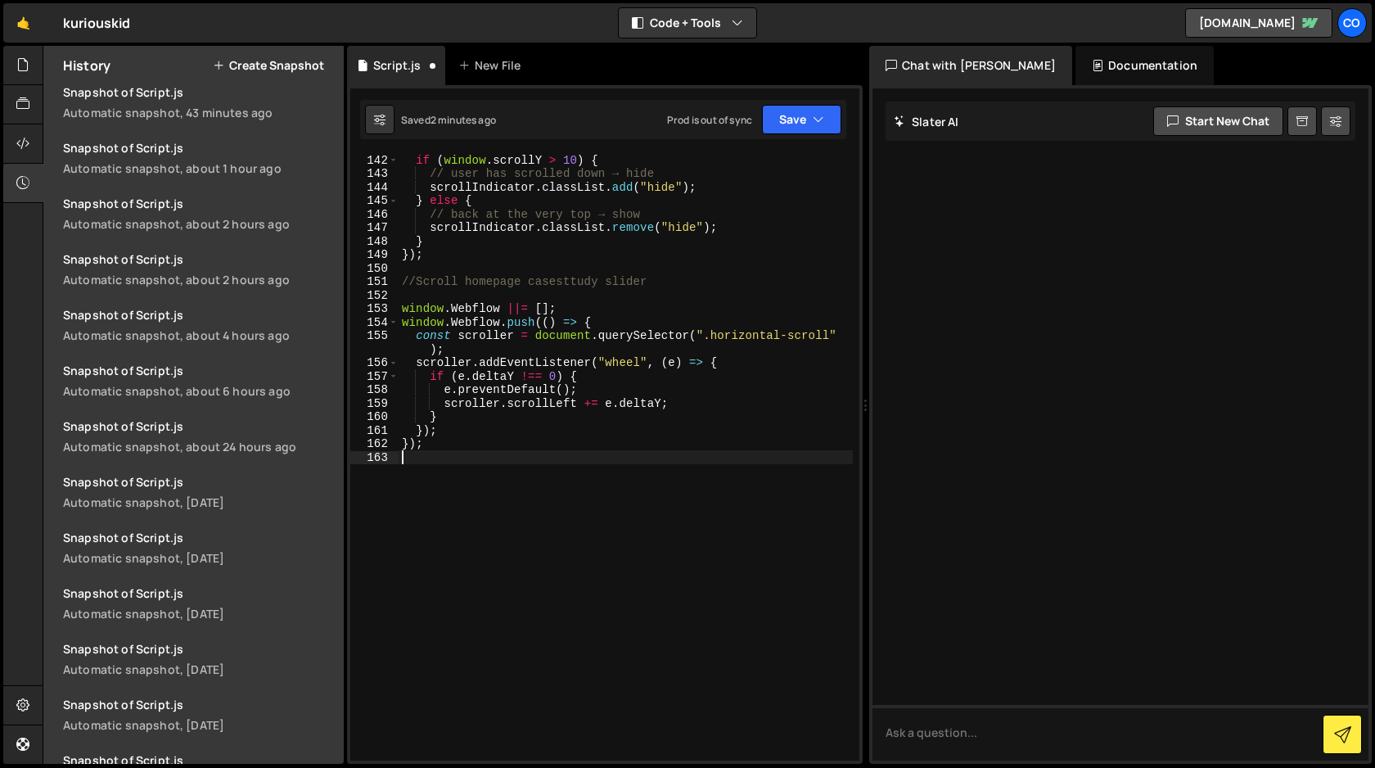
type textarea "});"
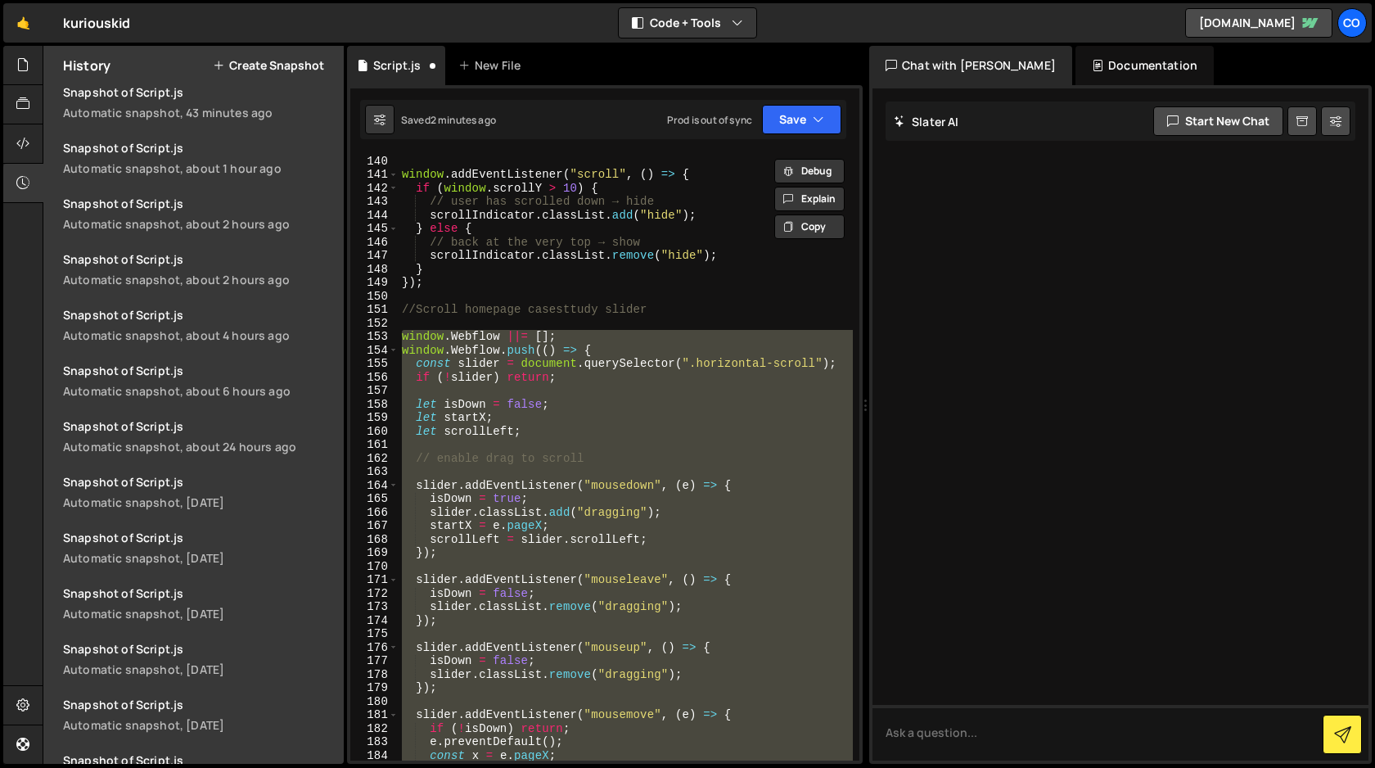
scroll to position [1958, 0]
paste textarea
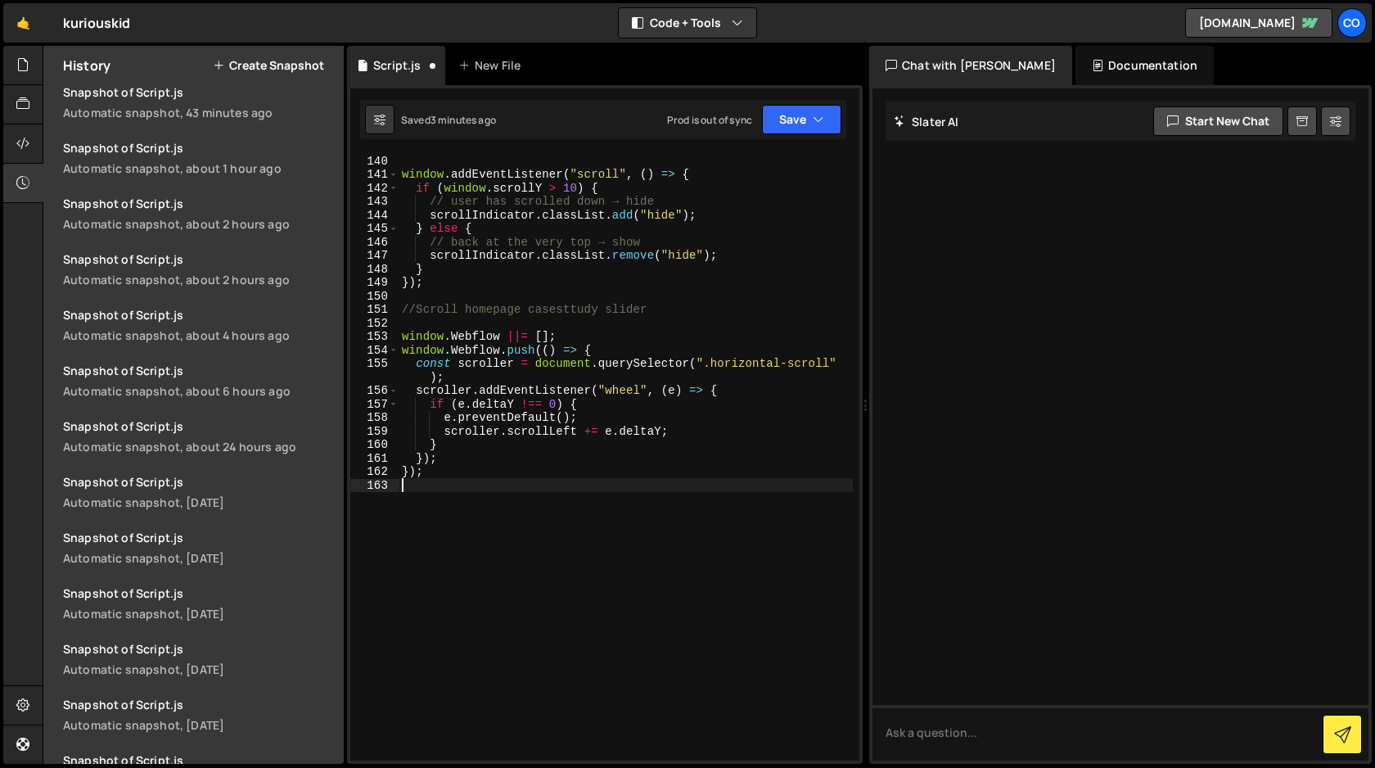
type textarea "});"
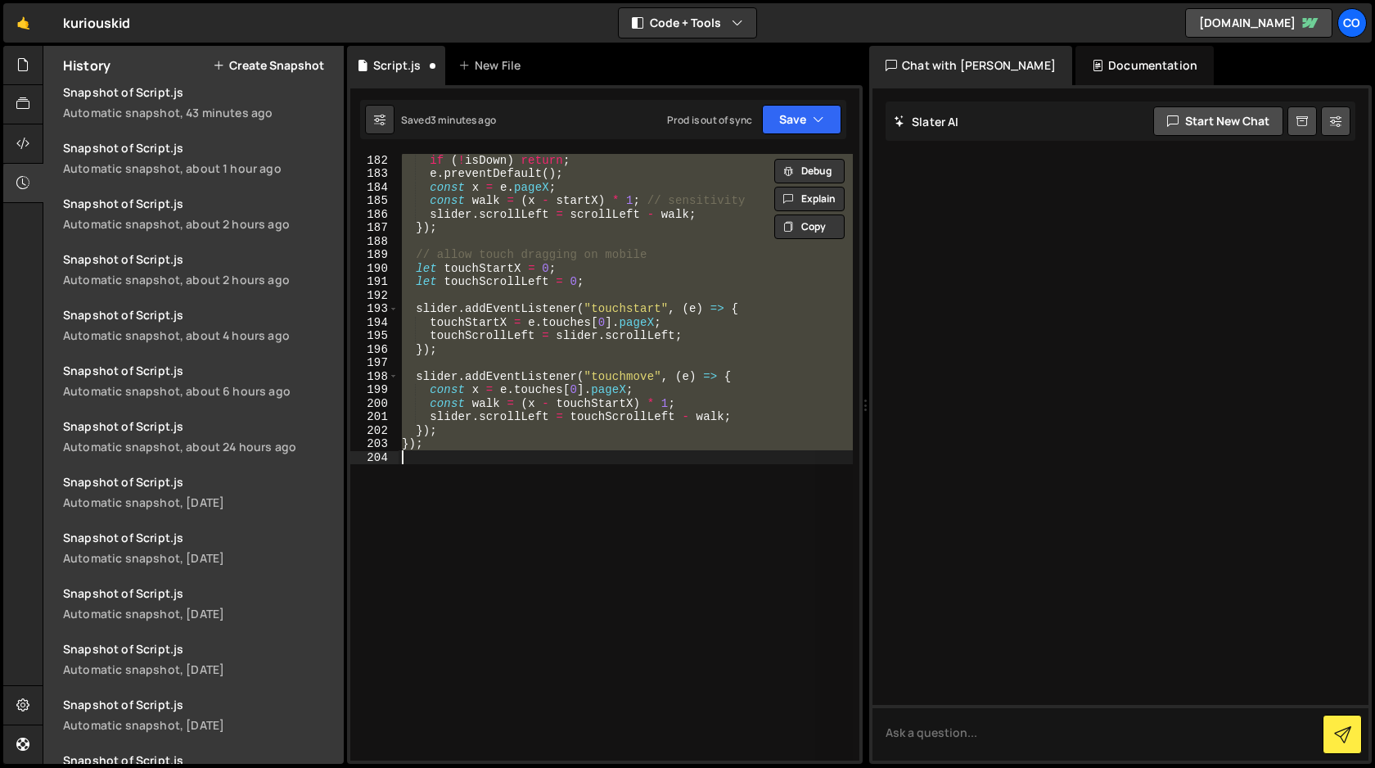
click at [674, 519] on div "if ( ! isDown ) return ; e . preventDefault ( ) ; const x = e . pageX ; const w…" at bounding box center [626, 457] width 454 height 607
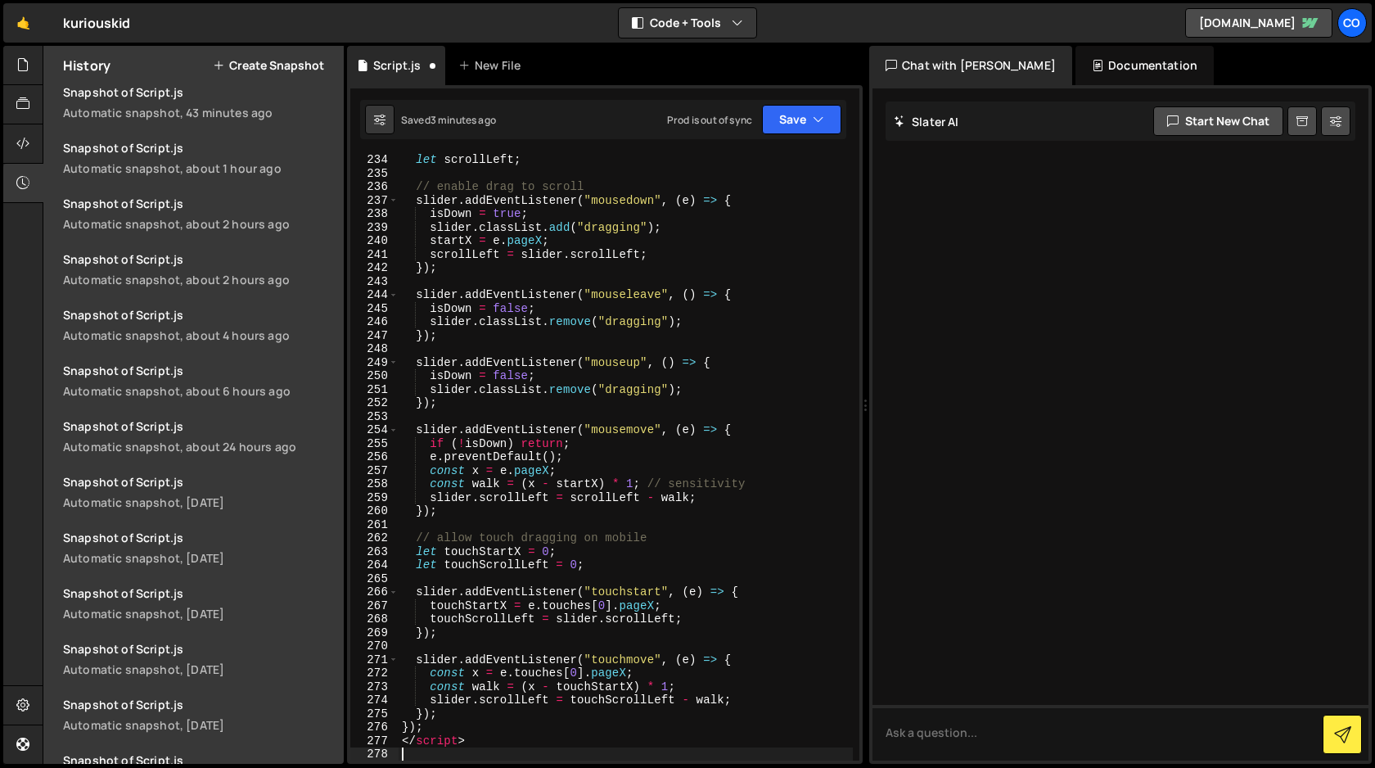
scroll to position [3242, 0]
drag, startPoint x: 475, startPoint y: 743, endPoint x: 400, endPoint y: 743, distance: 74.5
click at [400, 743] on div "let scrollLeft ; // enable drag to scroll slider . addEventListener ( "mousedow…" at bounding box center [626, 470] width 454 height 634
type textarea "</script>"
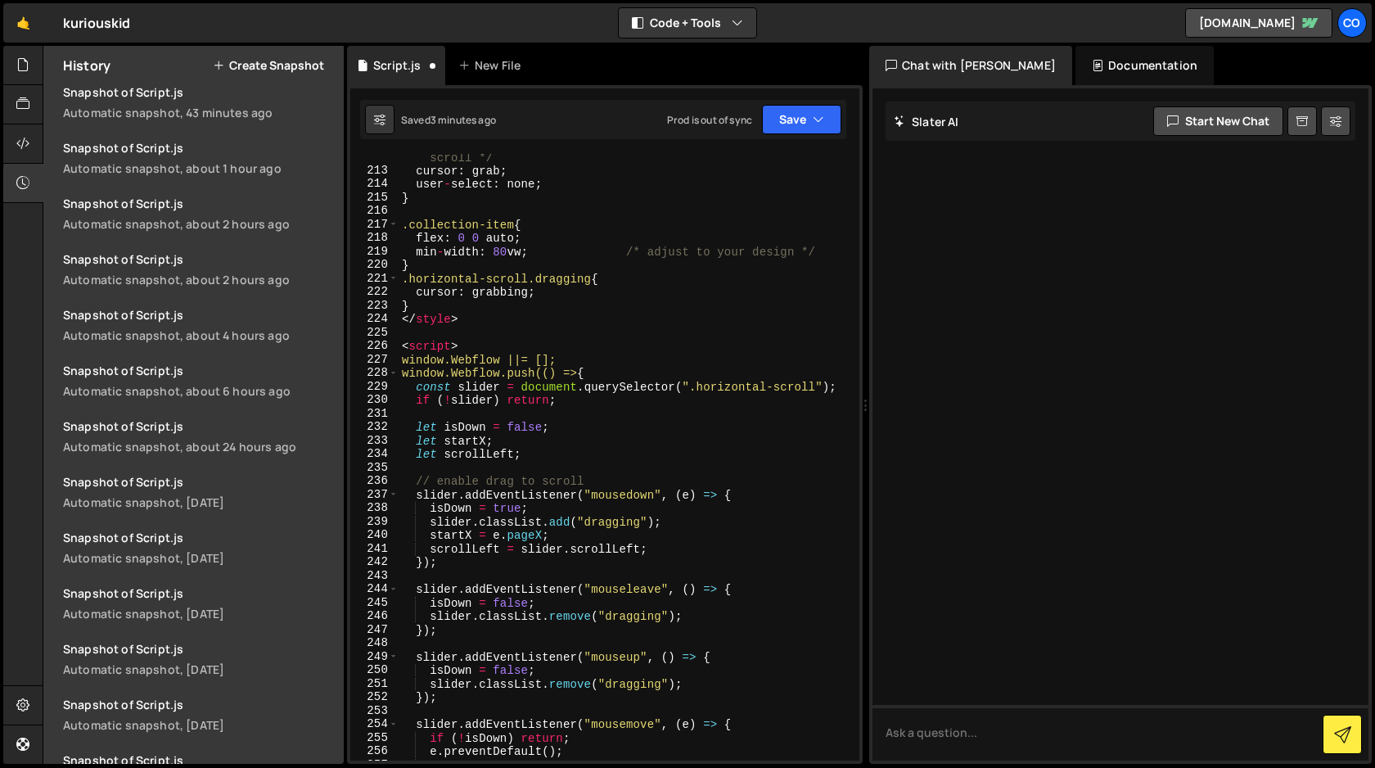
scroll to position [2915, 0]
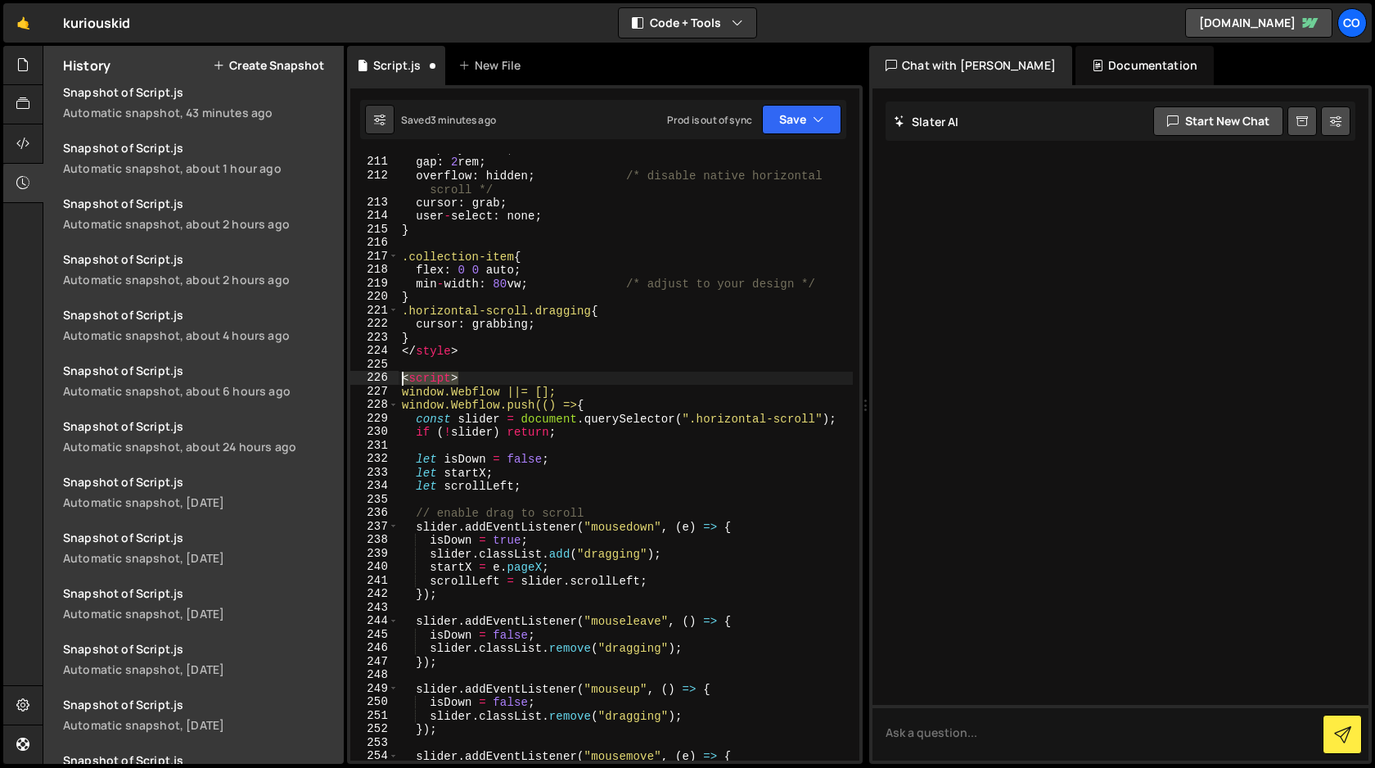
drag, startPoint x: 462, startPoint y: 374, endPoint x: 395, endPoint y: 377, distance: 67.2
click at [395, 377] on div "}); 210 211 212 213 214 215 216 217 218 219 220 221 222 223 224 225 226 227 228…" at bounding box center [604, 457] width 509 height 607
type textarea "<script>"
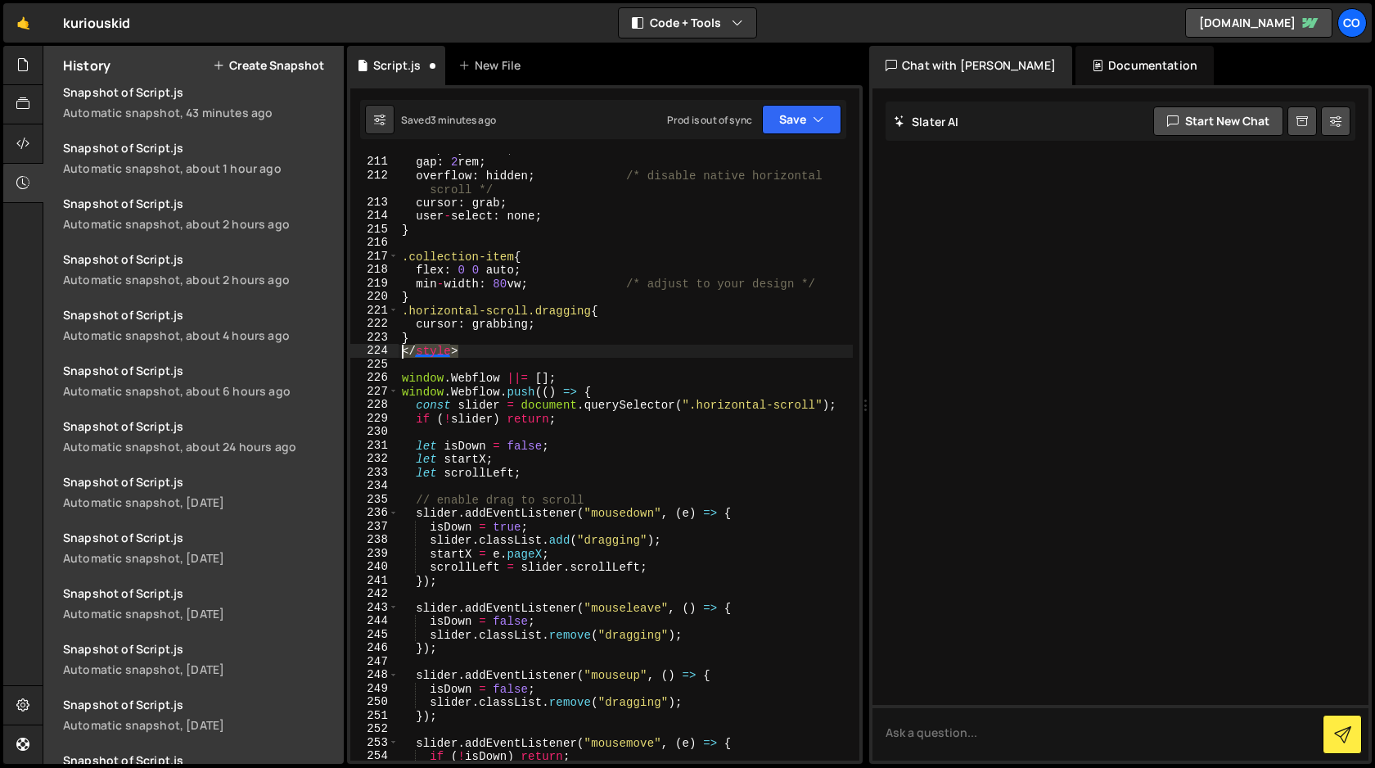
drag, startPoint x: 471, startPoint y: 349, endPoint x: 396, endPoint y: 351, distance: 75.3
click at [396, 351] on div "210 211 212 213 214 215 216 217 218 219 220 221 222 223 224 225 226 227 228 229…" at bounding box center [604, 457] width 509 height 607
type textarea "</style>"
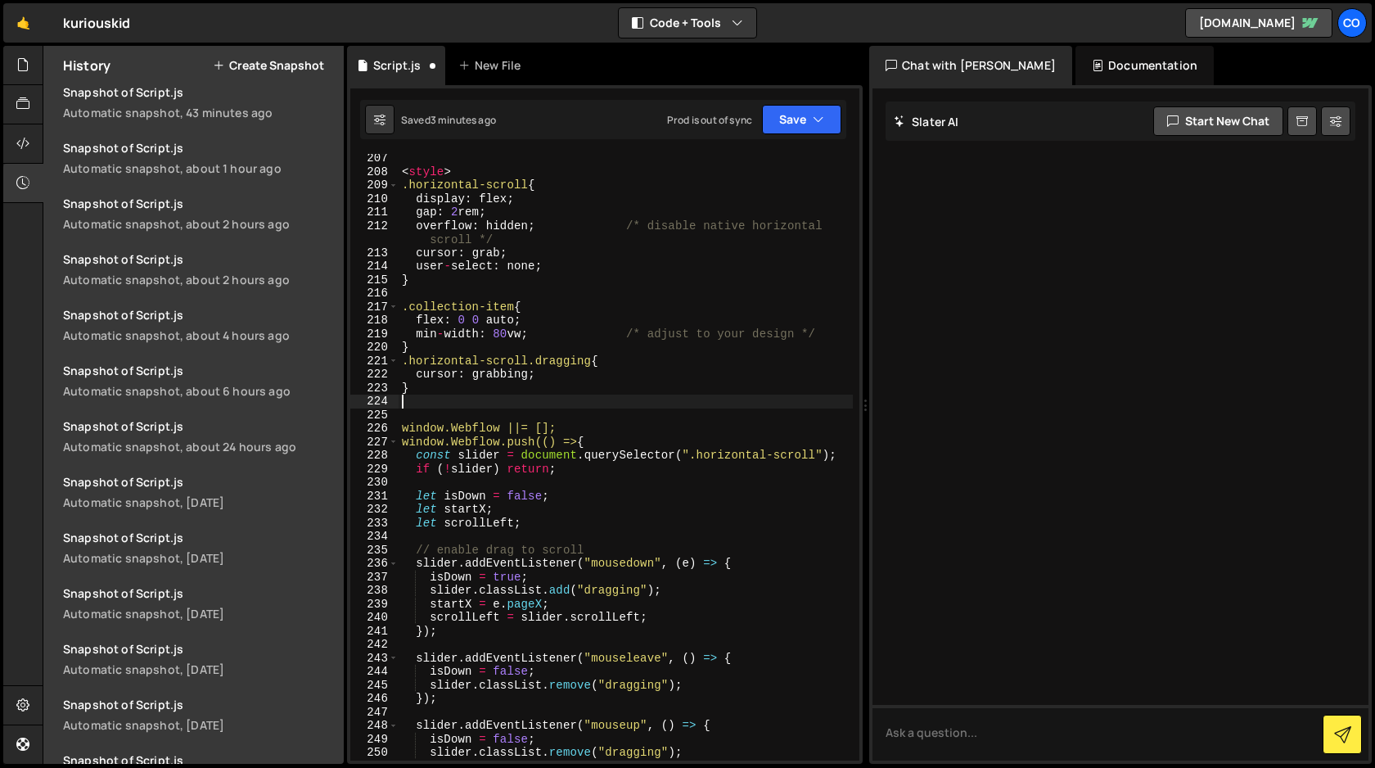
scroll to position [2865, 0]
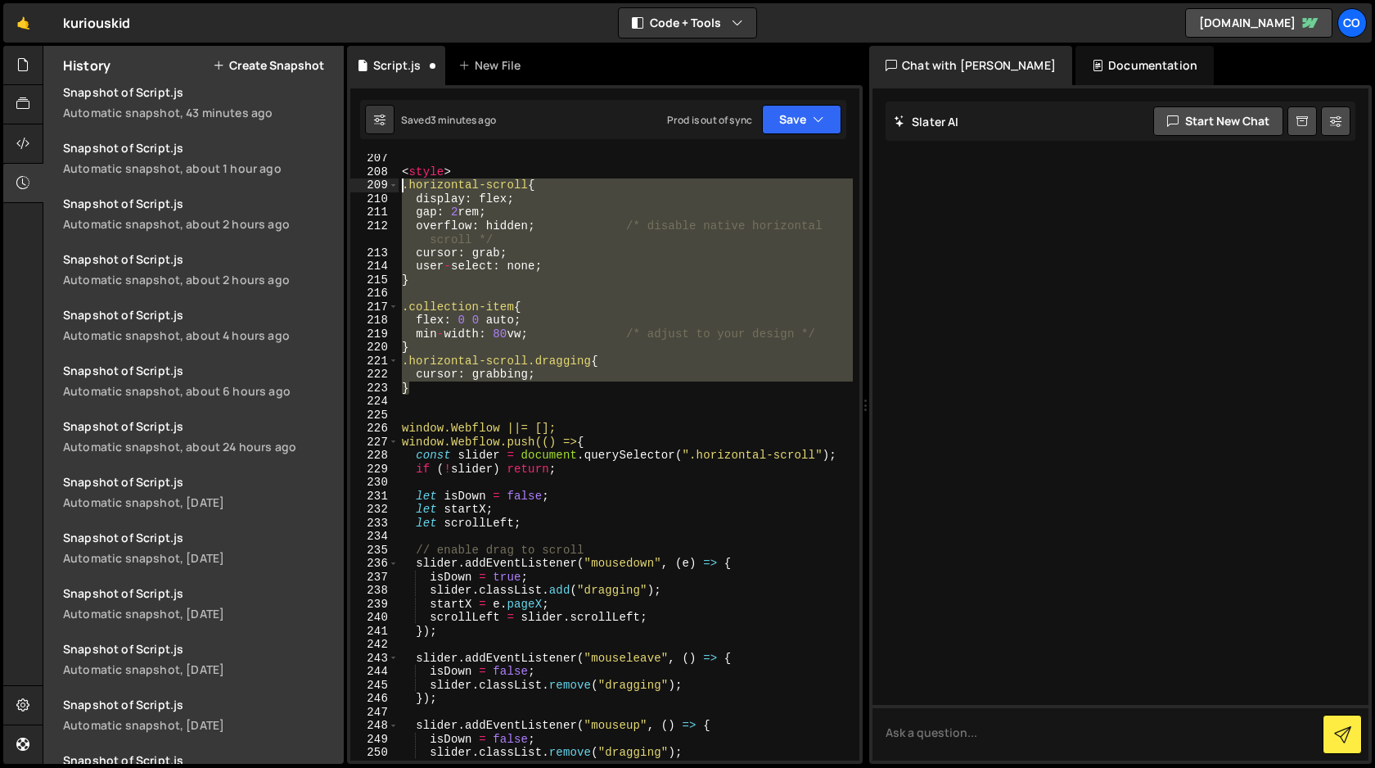
drag, startPoint x: 414, startPoint y: 388, endPoint x: 357, endPoint y: 189, distance: 207.0
click at [357, 189] on div "207 208 209 210 211 212 213 214 215 216 217 218 219 220 221 222 223 224 225 226…" at bounding box center [604, 457] width 509 height 607
type textarea ".horizontal-scroll { display: flex;"
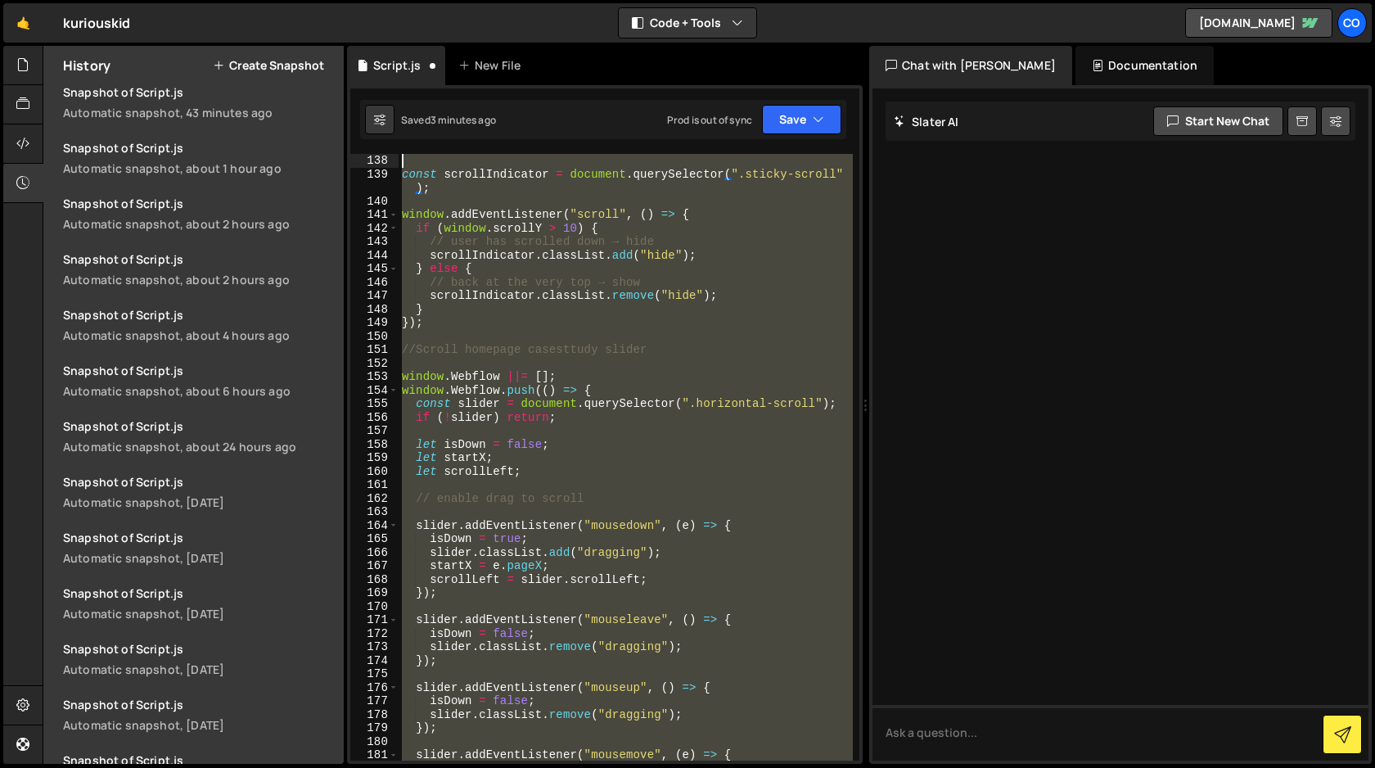
scroll to position [1891, 0]
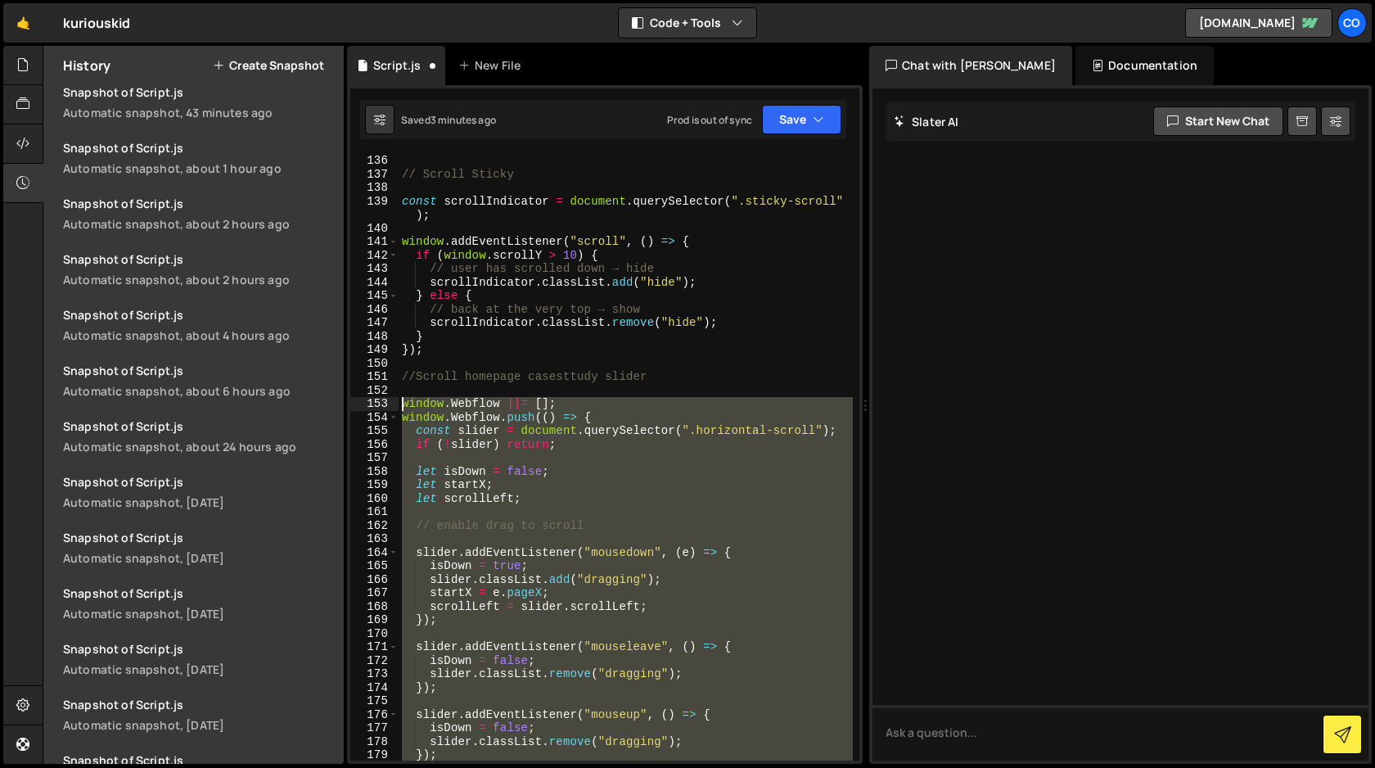
drag, startPoint x: 423, startPoint y: 293, endPoint x: 345, endPoint y: 396, distance: 129.2
click at [345, 396] on div "Files New File Javascript files 1 Script.js 0 CSS files Copy share link Edit Fi…" at bounding box center [709, 405] width 1333 height 719
type textarea "window.Webflow ||= [];"
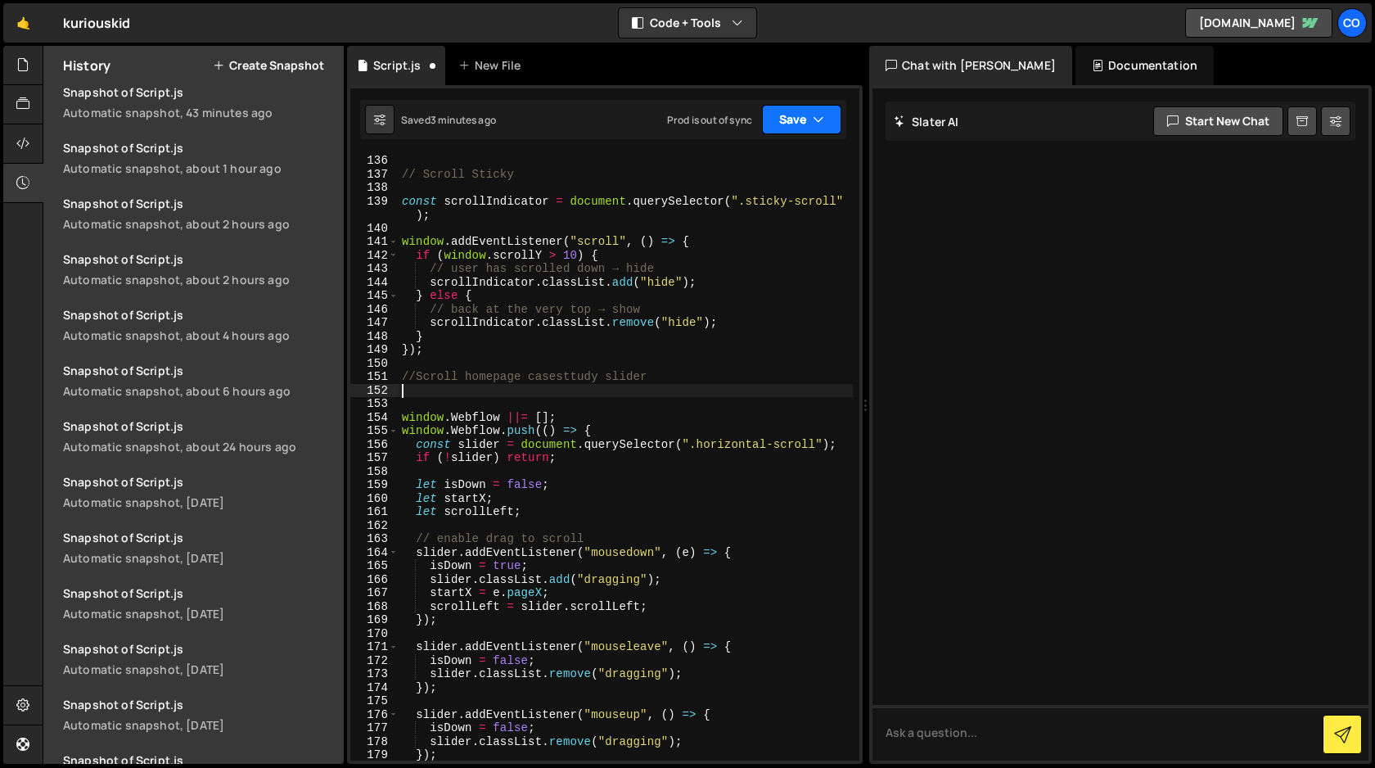
click at [805, 116] on button "Save" at bounding box center [801, 119] width 79 height 29
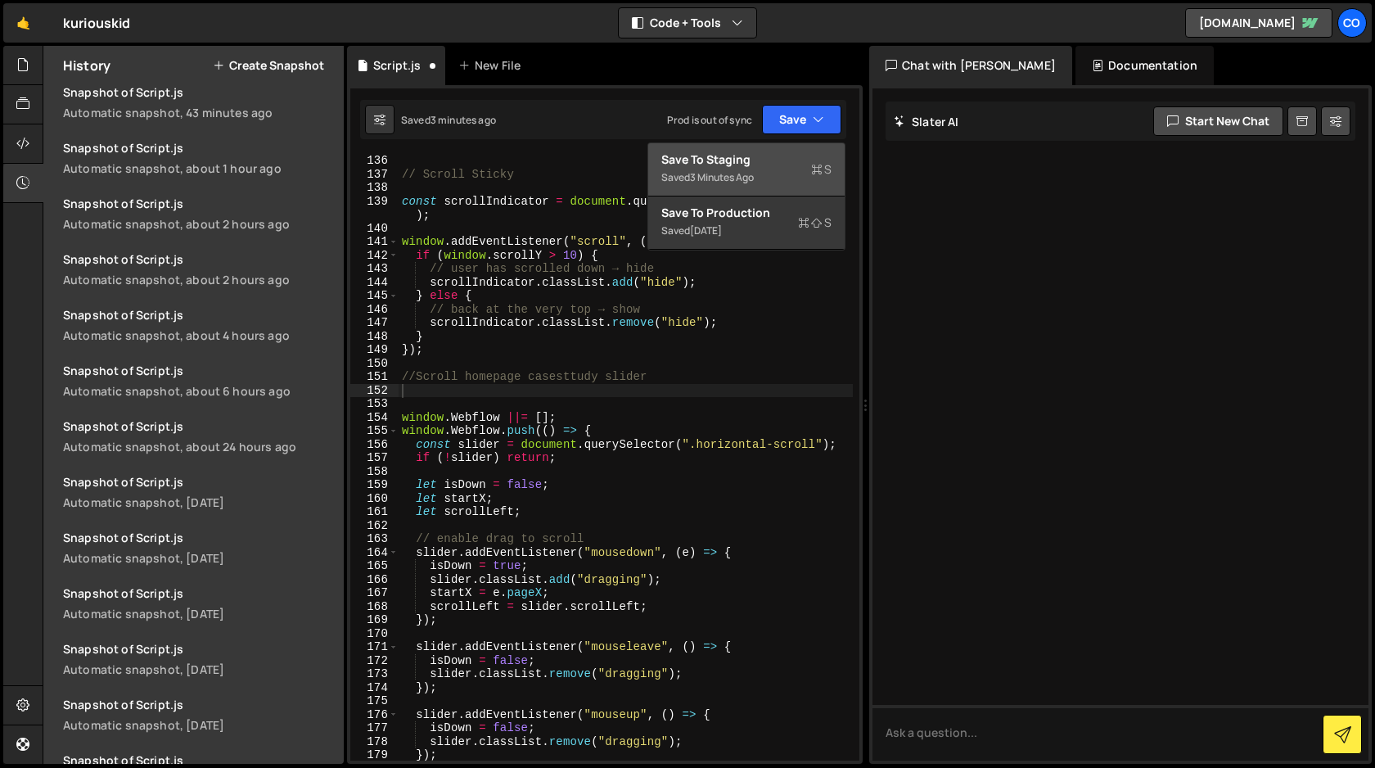
click at [769, 160] on div "Save to Staging S" at bounding box center [746, 159] width 170 height 16
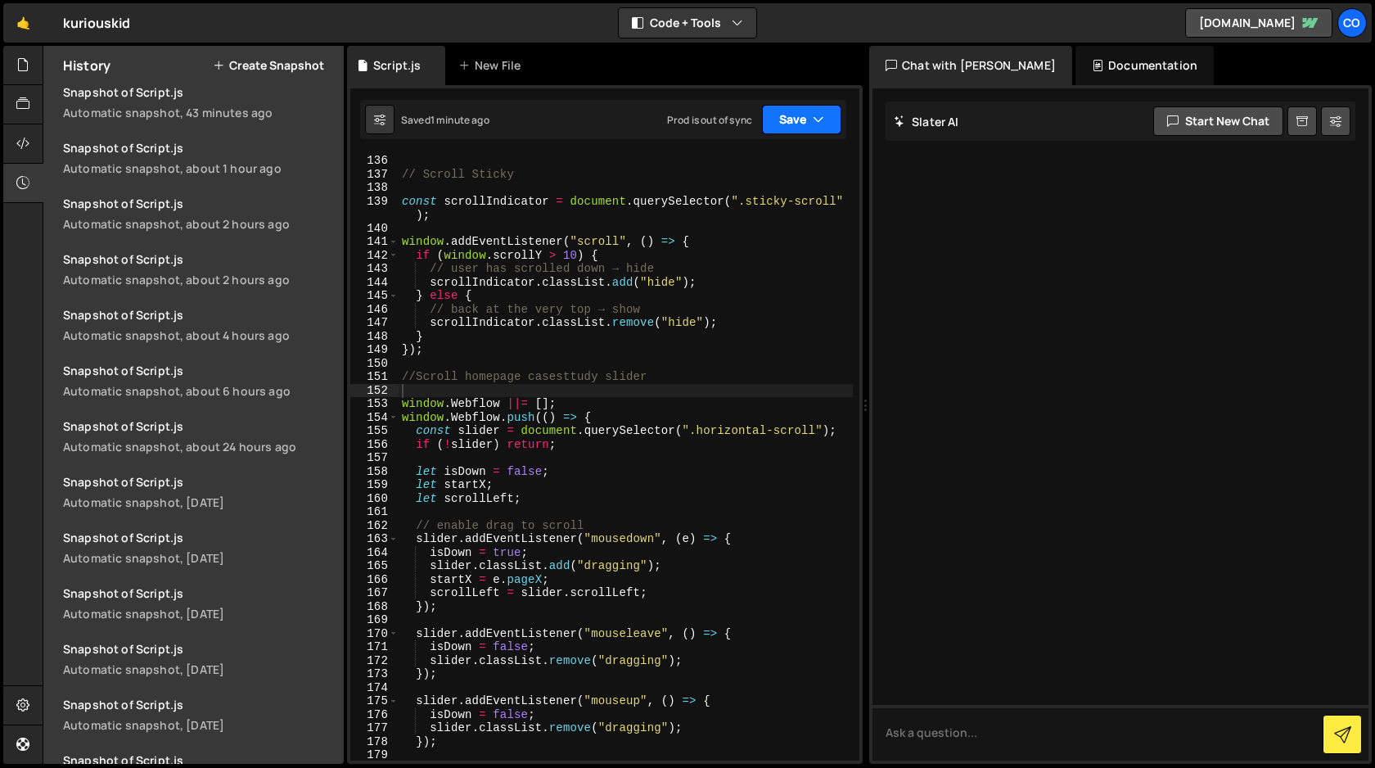
click at [827, 123] on button "Save" at bounding box center [801, 119] width 79 height 29
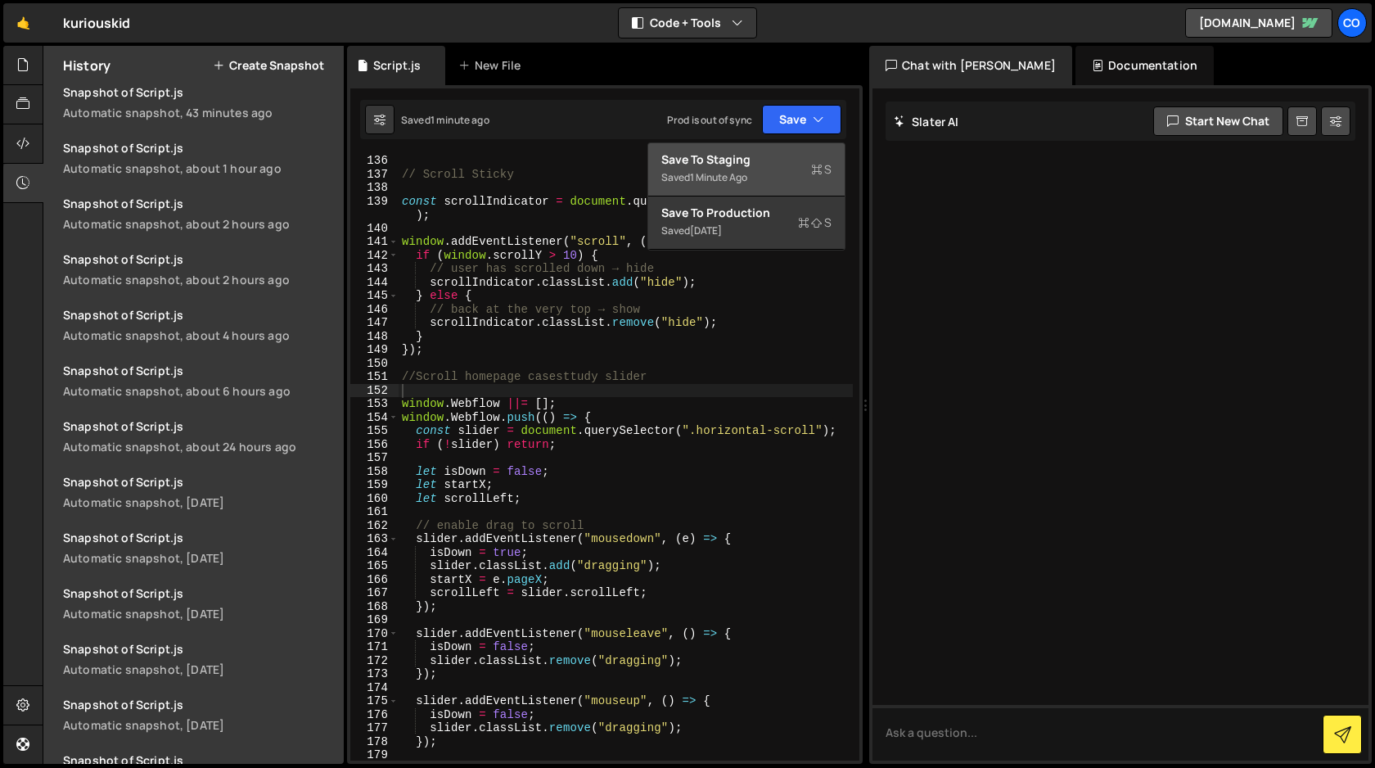
click at [778, 168] on div "Saved 1 minute ago" at bounding box center [746, 178] width 170 height 20
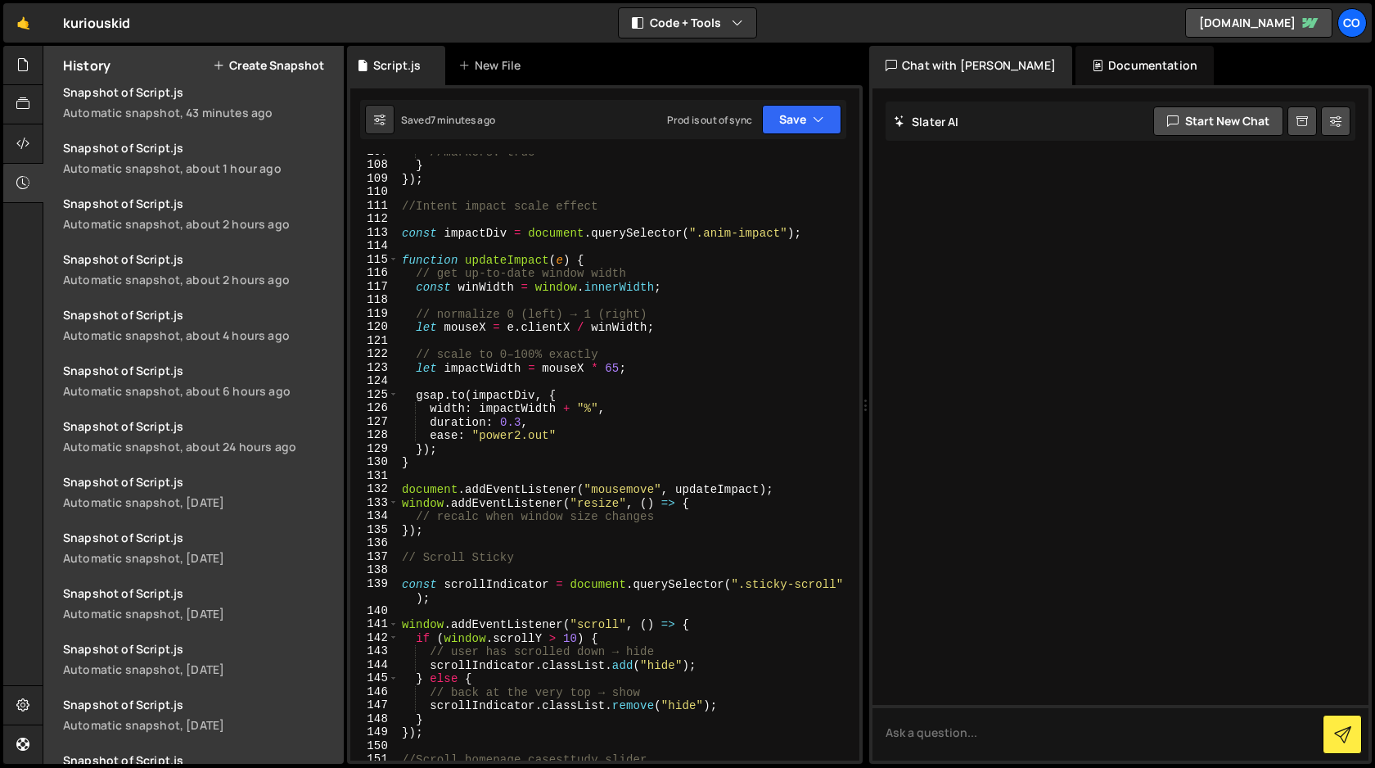
scroll to position [1508, 0]
click at [458, 539] on div "//markers: true } }) ; //Intent impact scale effect const impactDiv = document …" at bounding box center [626, 462] width 454 height 634
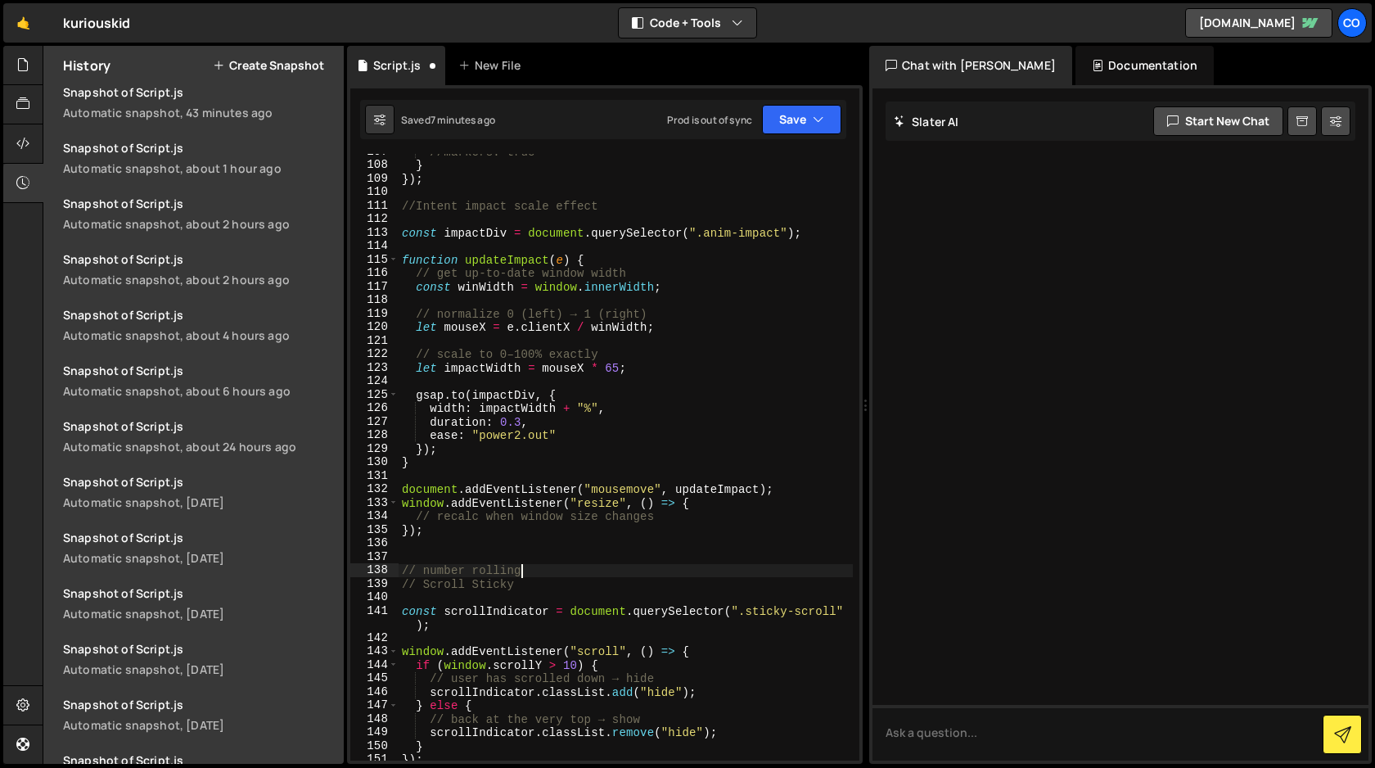
scroll to position [0, 7]
type textarea "// number rolling effect"
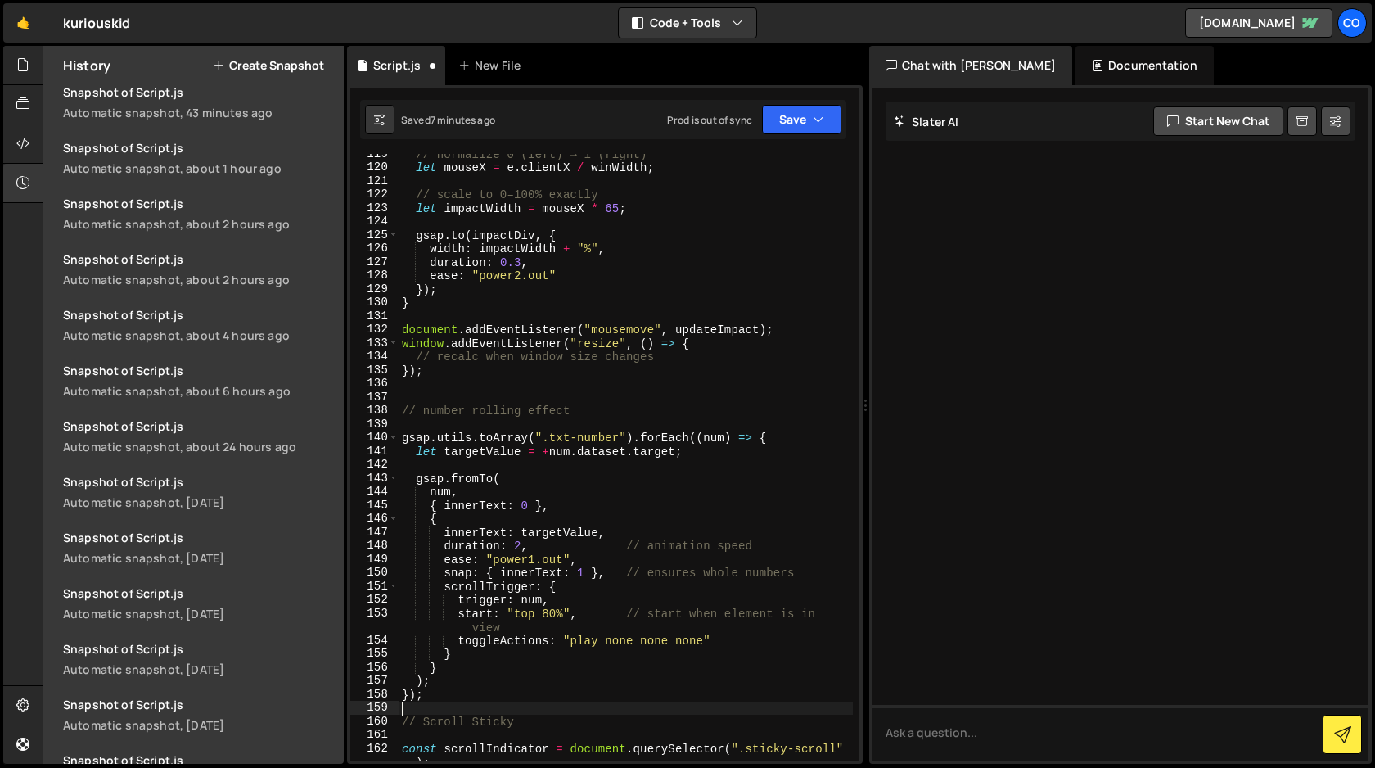
scroll to position [1669, 0]
drag, startPoint x: 620, startPoint y: 439, endPoint x: 550, endPoint y: 437, distance: 70.4
click at [550, 437] on div "// normalize 0 (left) → 1 (right) let mouseX = e . clientX / winWidth ; // scal…" at bounding box center [626, 469] width 454 height 647
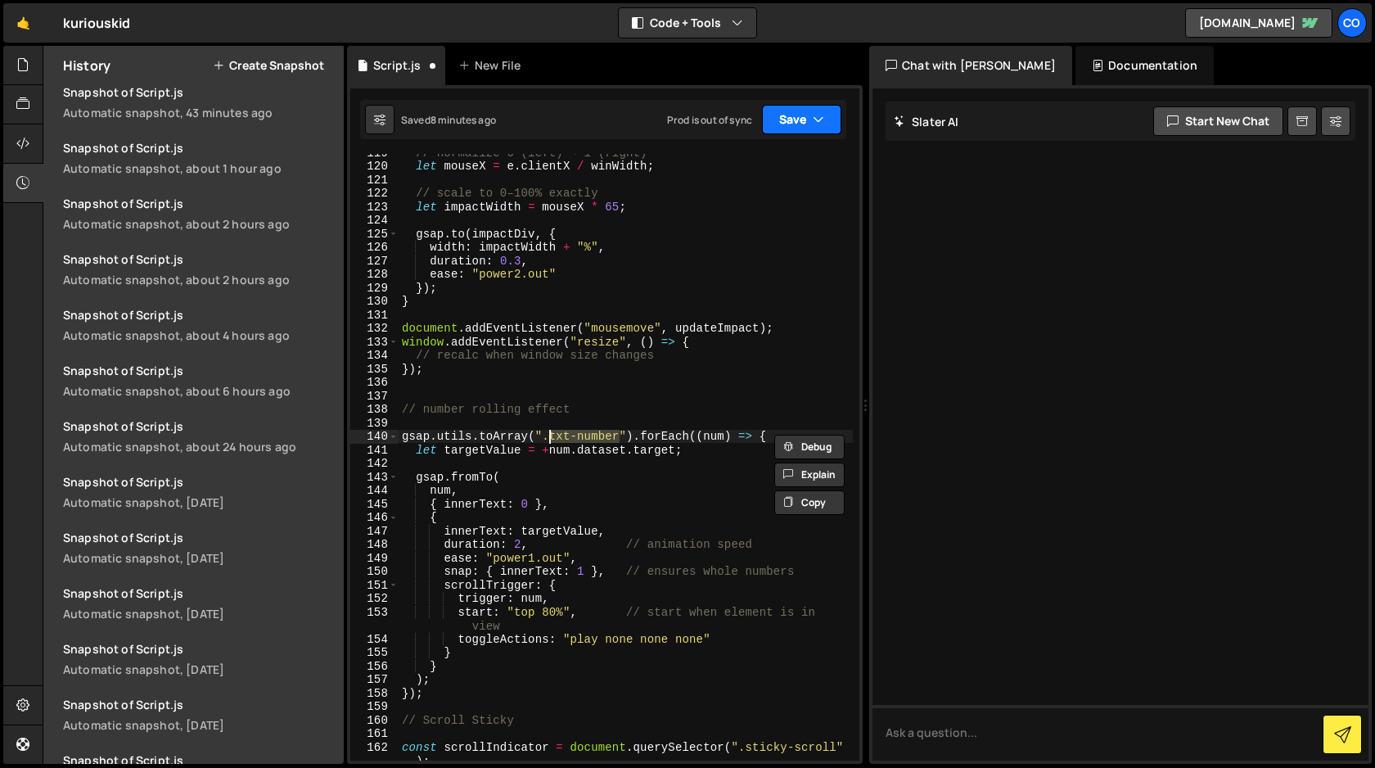
type textarea "gsap.utils.toArray(".txt-number").forEach((num) => {"
click at [805, 124] on button "Save" at bounding box center [801, 119] width 79 height 29
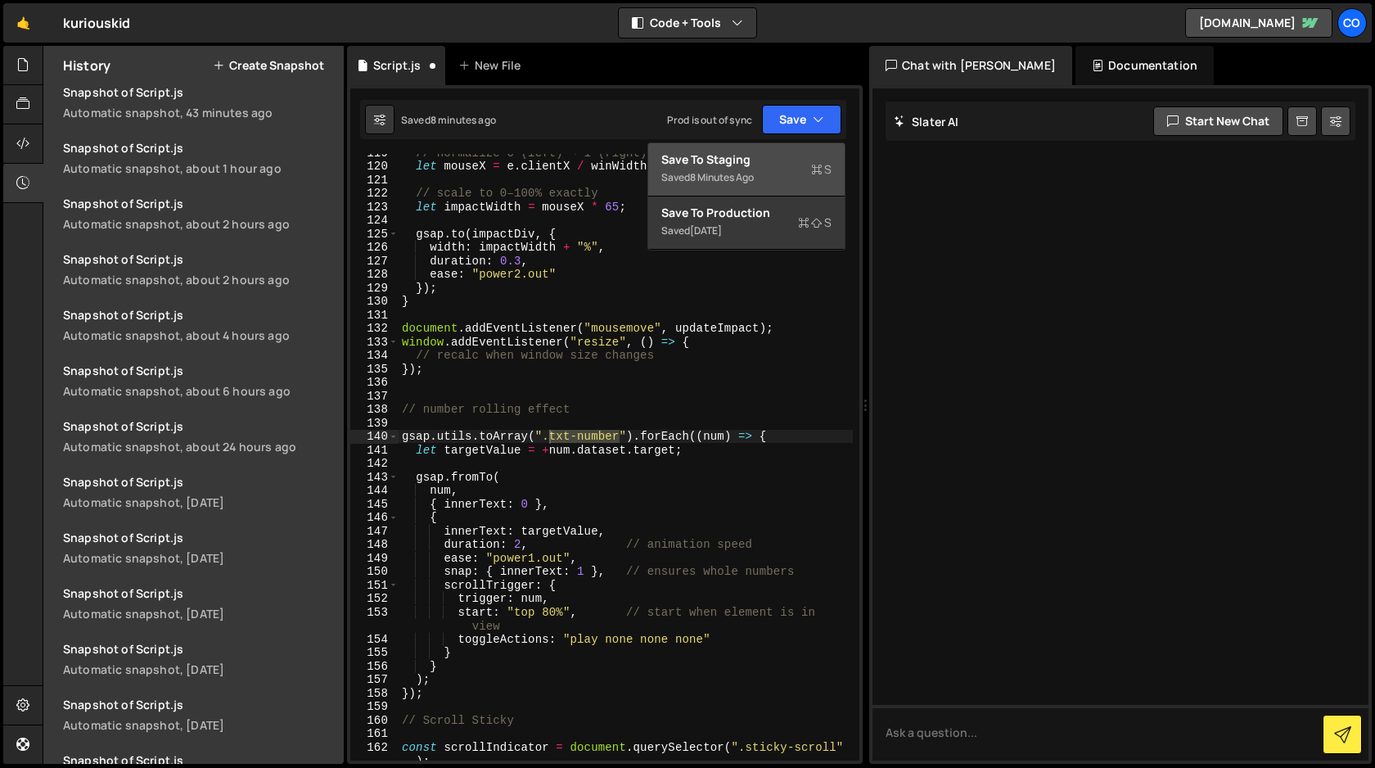
click at [767, 169] on div "Saved 8 minutes ago" at bounding box center [746, 178] width 170 height 20
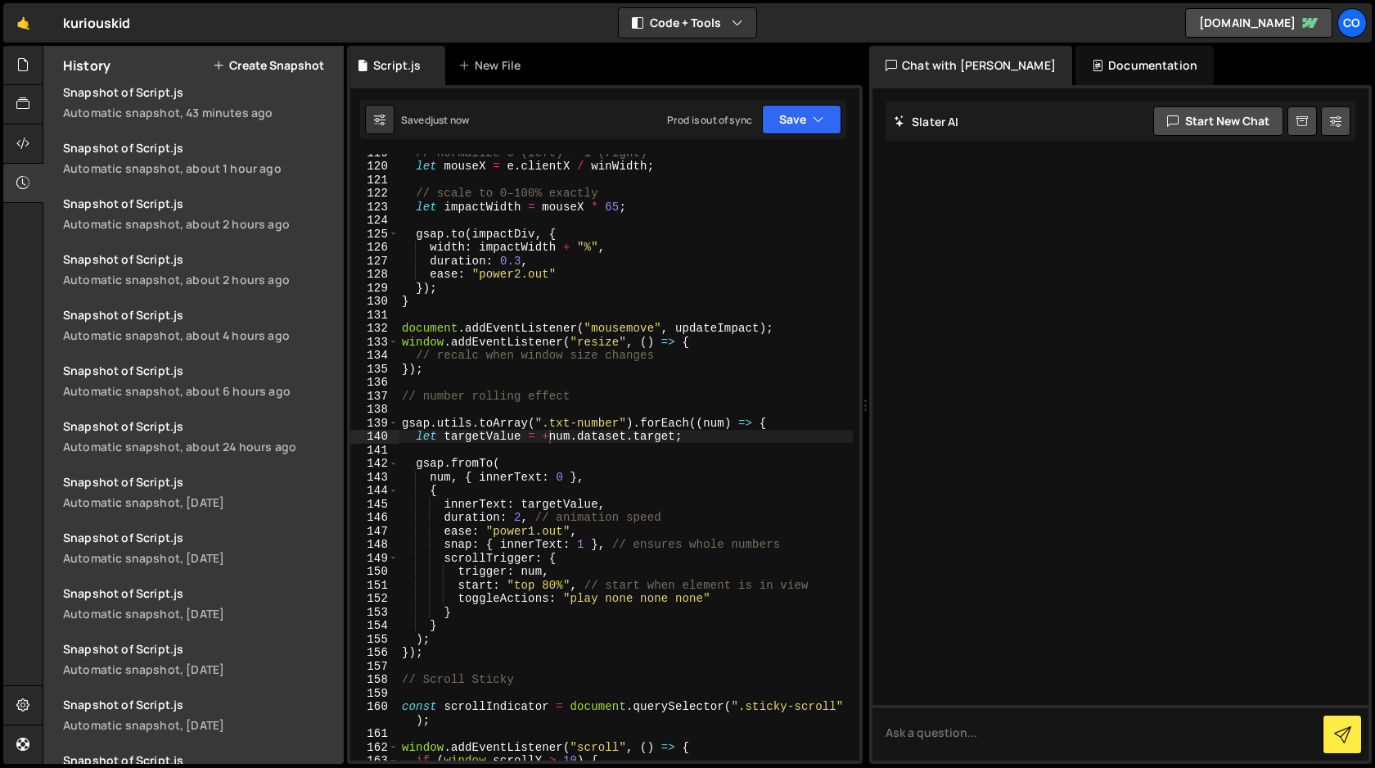
scroll to position [300, 0]
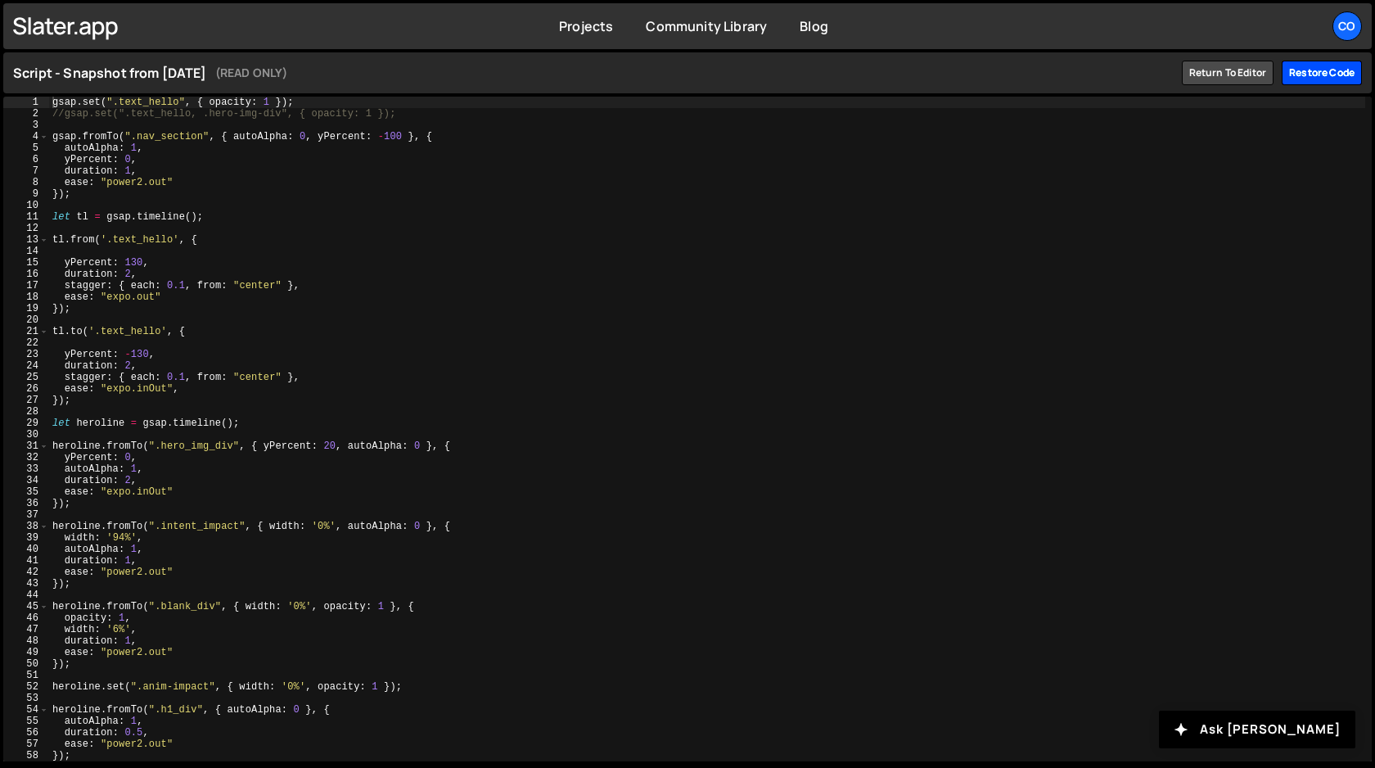
click at [1324, 74] on div "Restore code" at bounding box center [1322, 73] width 80 height 25
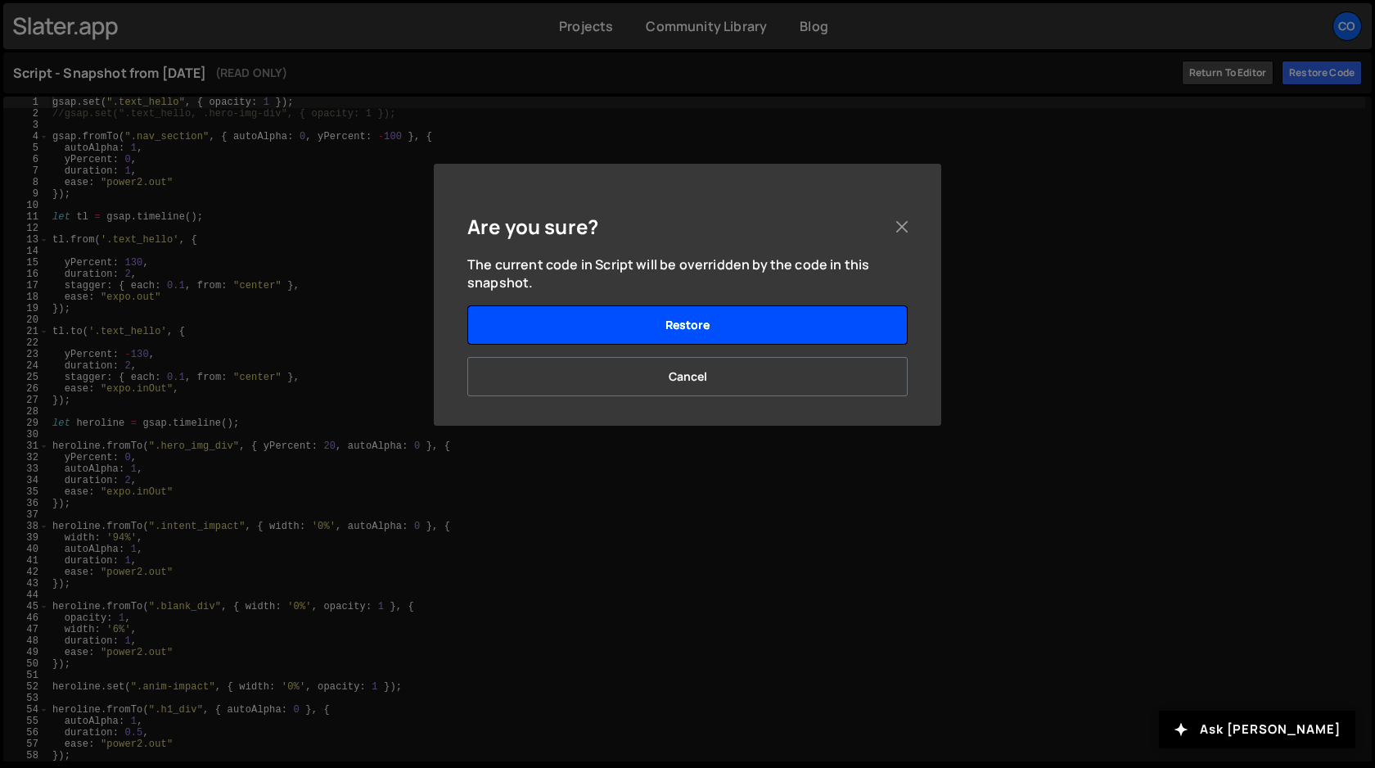
click at [821, 326] on button "Restore" at bounding box center [687, 324] width 440 height 39
